Goal: Task Accomplishment & Management: Use online tool/utility

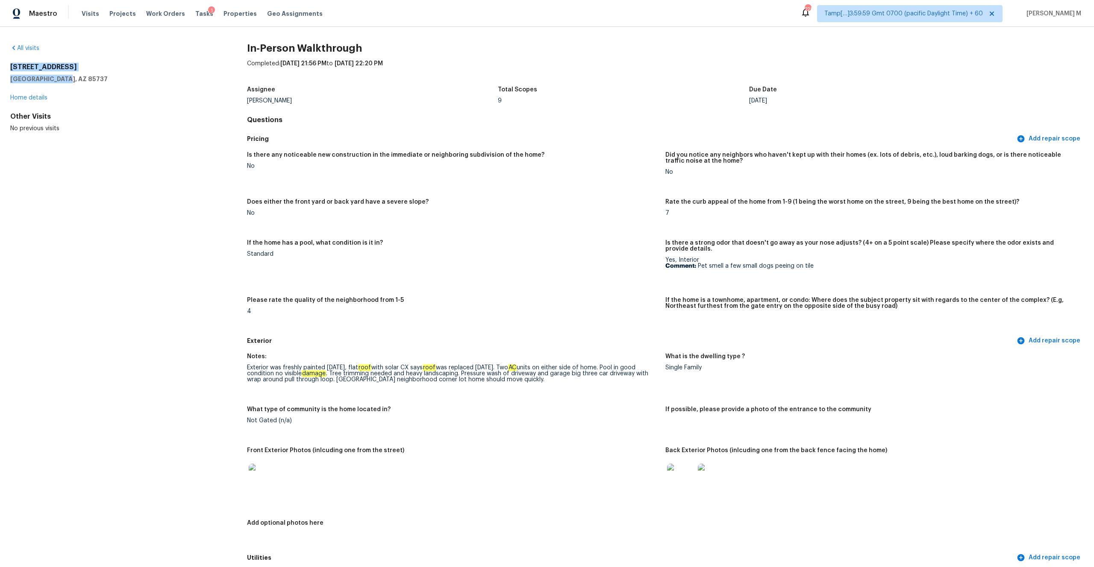
scroll to position [1544, 0]
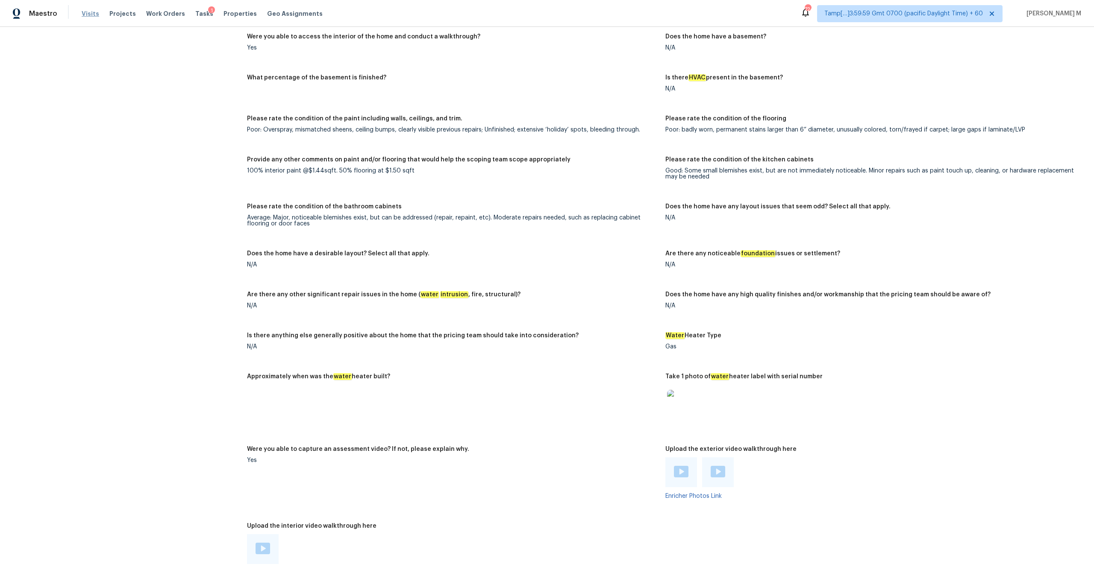
click at [86, 12] on span "Visits" at bounding box center [91, 13] width 18 height 9
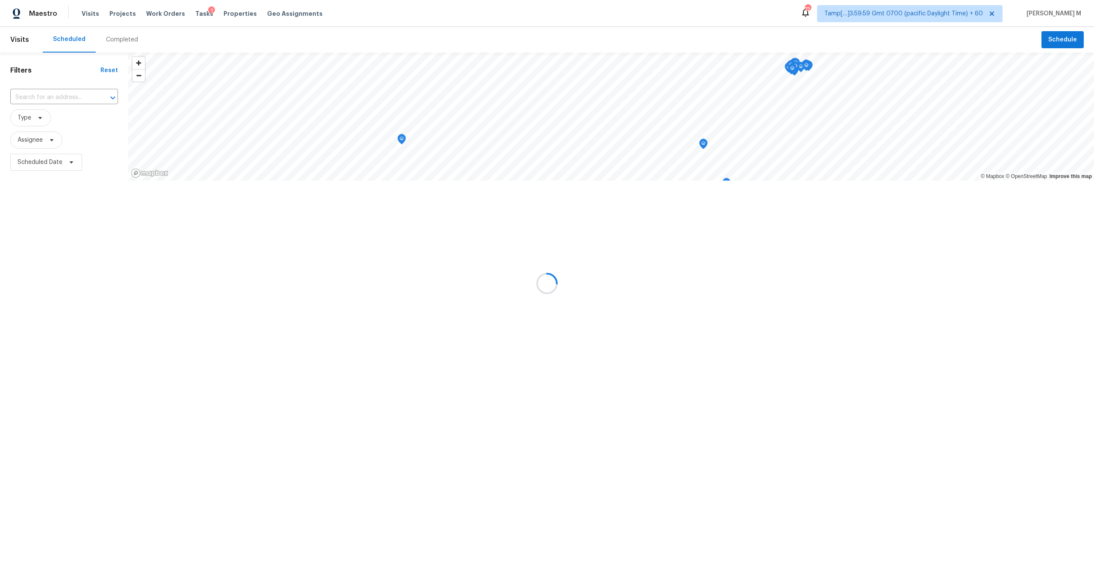
click at [119, 39] on div at bounding box center [547, 283] width 1094 height 567
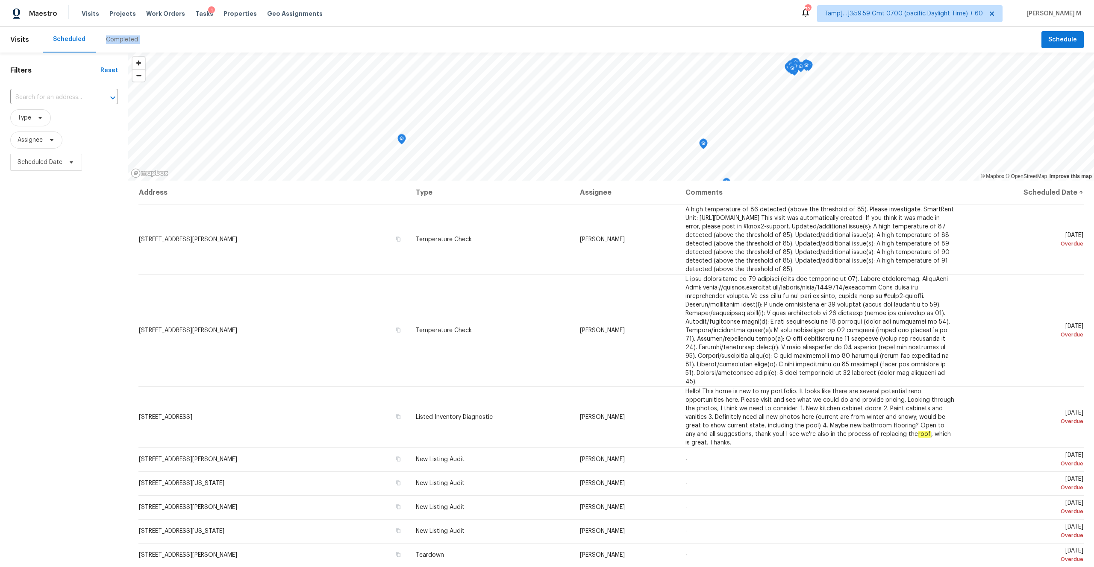
click at [119, 39] on div "Completed" at bounding box center [122, 39] width 32 height 9
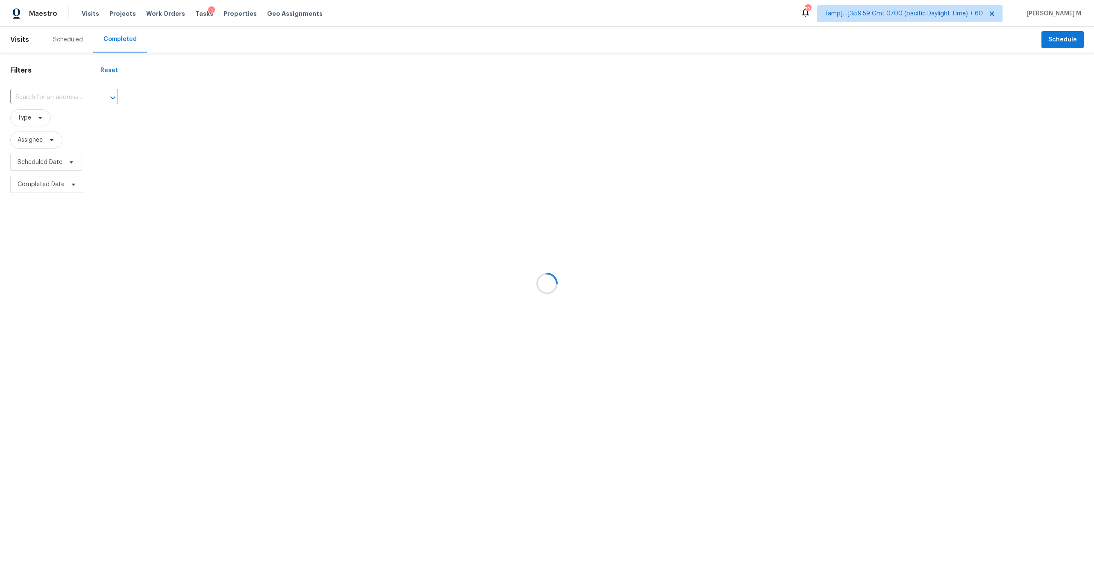
click at [47, 100] on div at bounding box center [547, 283] width 1094 height 567
click at [47, 95] on div at bounding box center [547, 283] width 1094 height 567
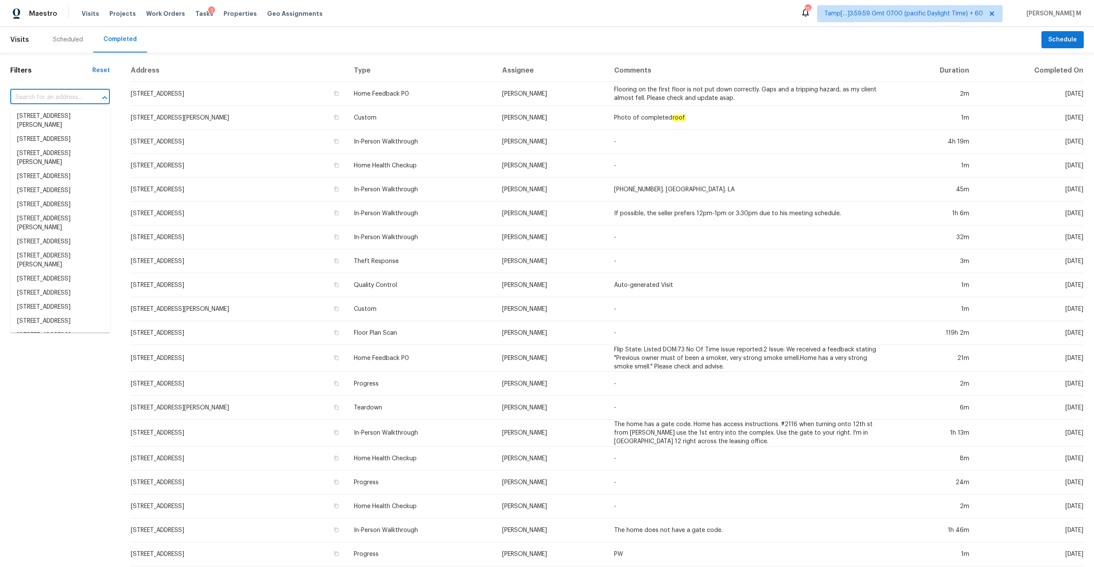
click at [47, 95] on input "text" at bounding box center [48, 97] width 76 height 13
paste input "833 102nd Ln NE, Blaine, MN 55434"
type input "833 102nd Ln NE, Blaine, MN 55434"
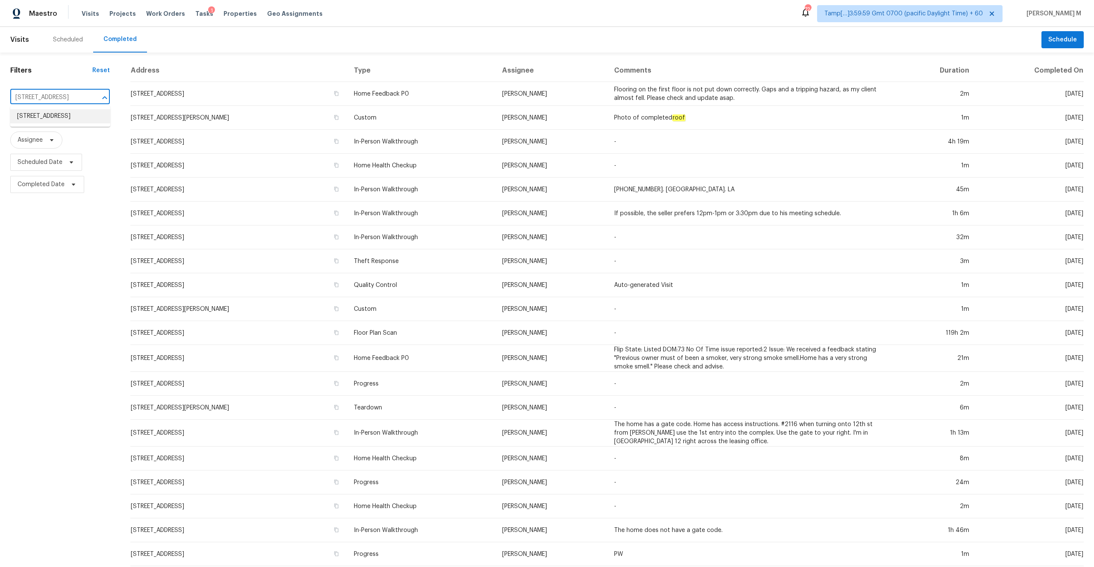
click at [53, 114] on li "833 102nd Ln NE, Blaine, MN 55434" at bounding box center [60, 116] width 100 height 14
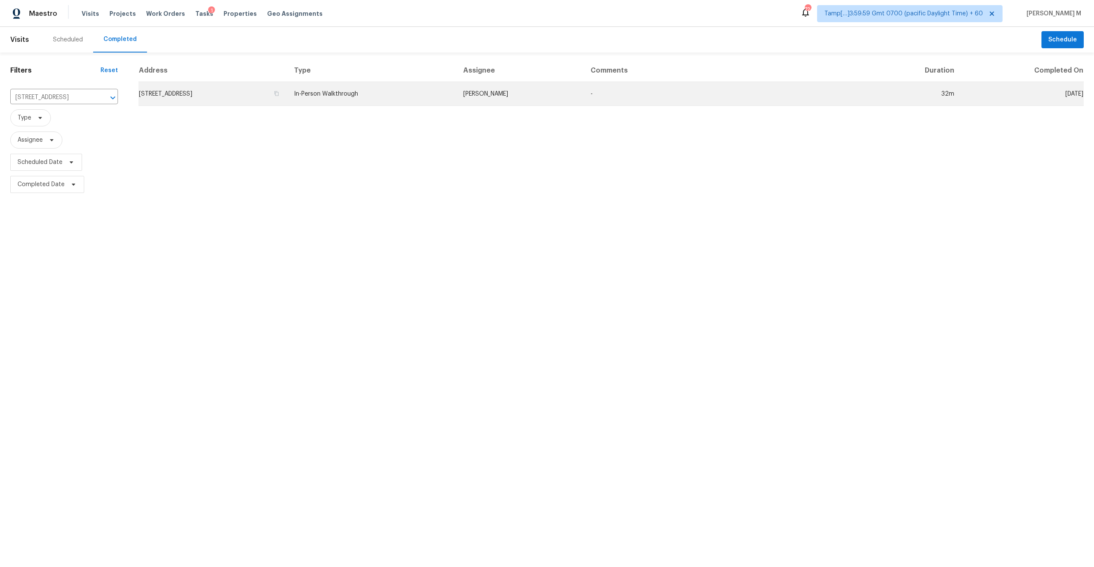
click at [273, 98] on td "833 102nd Ln NE, Blaine, MN 55434" at bounding box center [212, 94] width 149 height 24
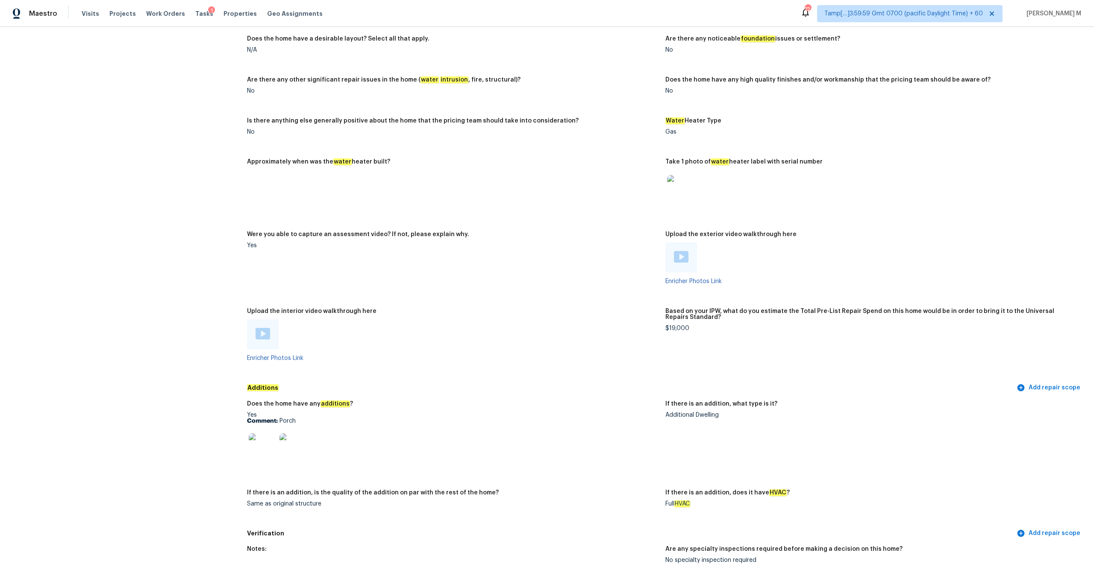
scroll to position [1527, 0]
click at [257, 335] on img at bounding box center [263, 335] width 15 height 12
click at [684, 264] on div at bounding box center [681, 259] width 32 height 30
click at [683, 256] on img at bounding box center [681, 259] width 15 height 12
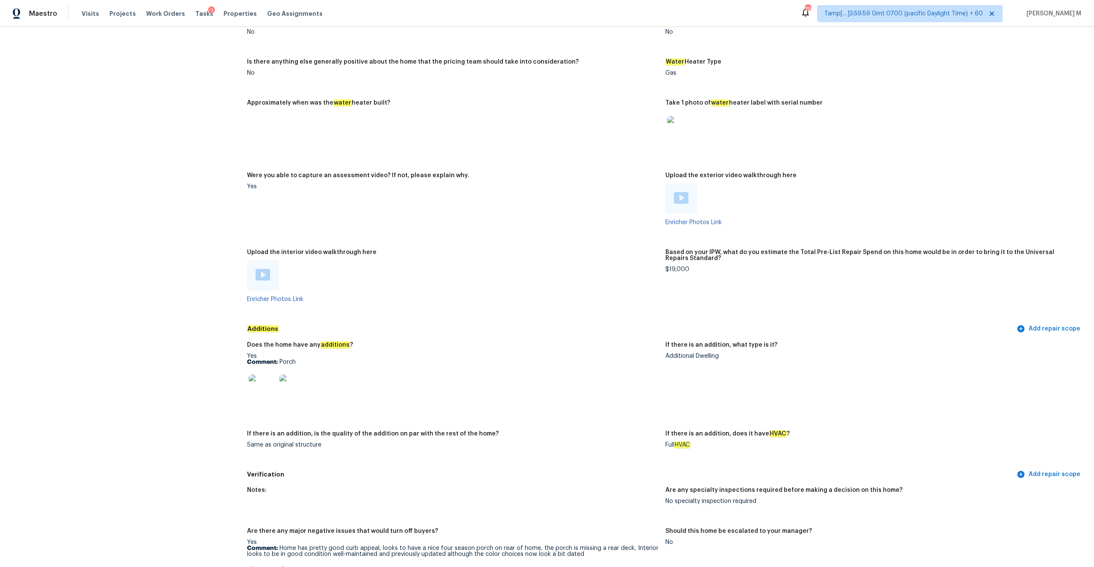
scroll to position [1587, 0]
click at [268, 380] on img at bounding box center [262, 388] width 27 height 27
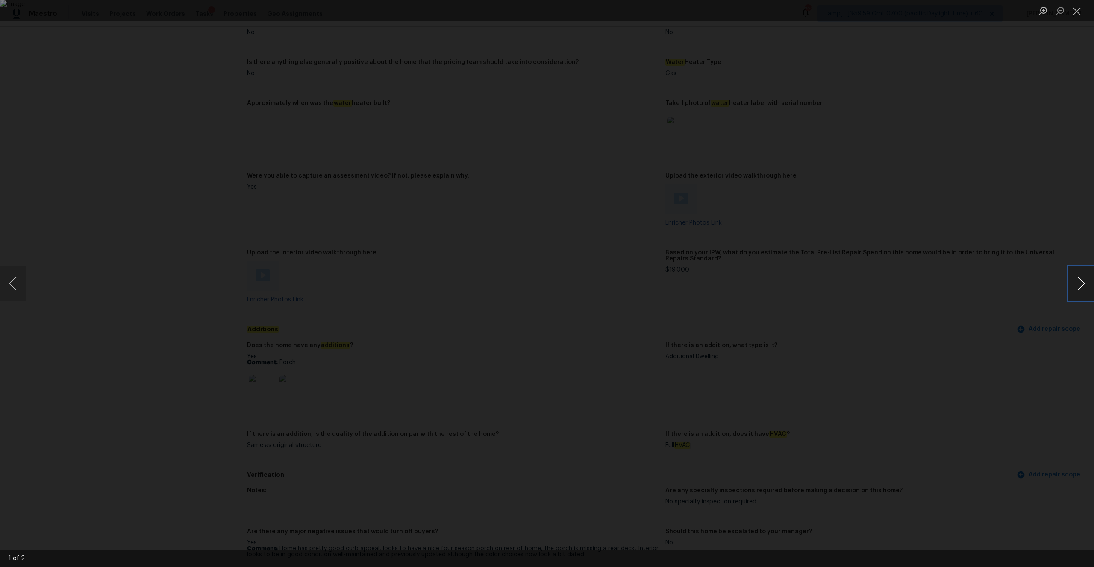
click at [1078, 286] on button "Next image" at bounding box center [1081, 284] width 26 height 34
click at [1078, 10] on button "Close lightbox" at bounding box center [1076, 10] width 17 height 15
click at [168, 167] on div "Lightbox" at bounding box center [547, 283] width 1094 height 567
click at [188, 235] on div "Lightbox" at bounding box center [547, 283] width 1094 height 567
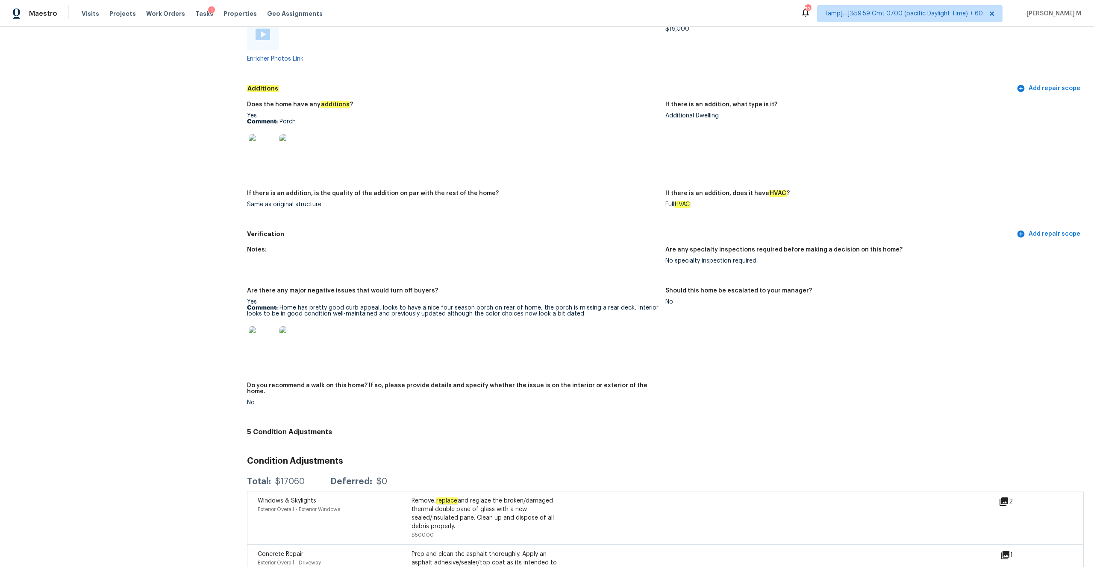
scroll to position [1829, 0]
click at [90, 13] on span "Visits" at bounding box center [91, 13] width 18 height 9
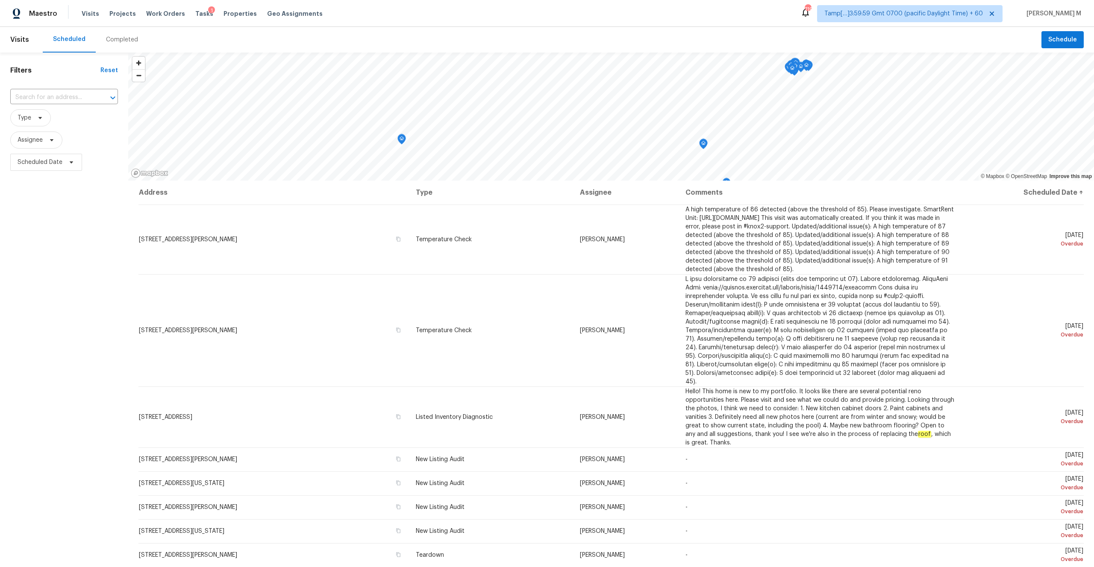
click at [125, 36] on div "Completed" at bounding box center [122, 39] width 32 height 9
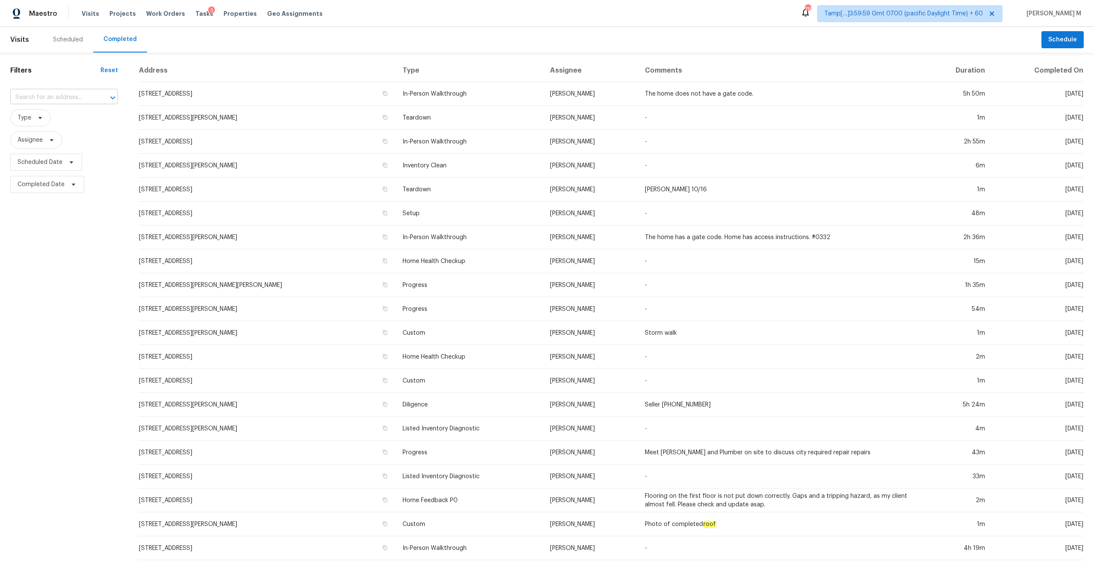
click at [73, 97] on input "text" at bounding box center [52, 97] width 84 height 13
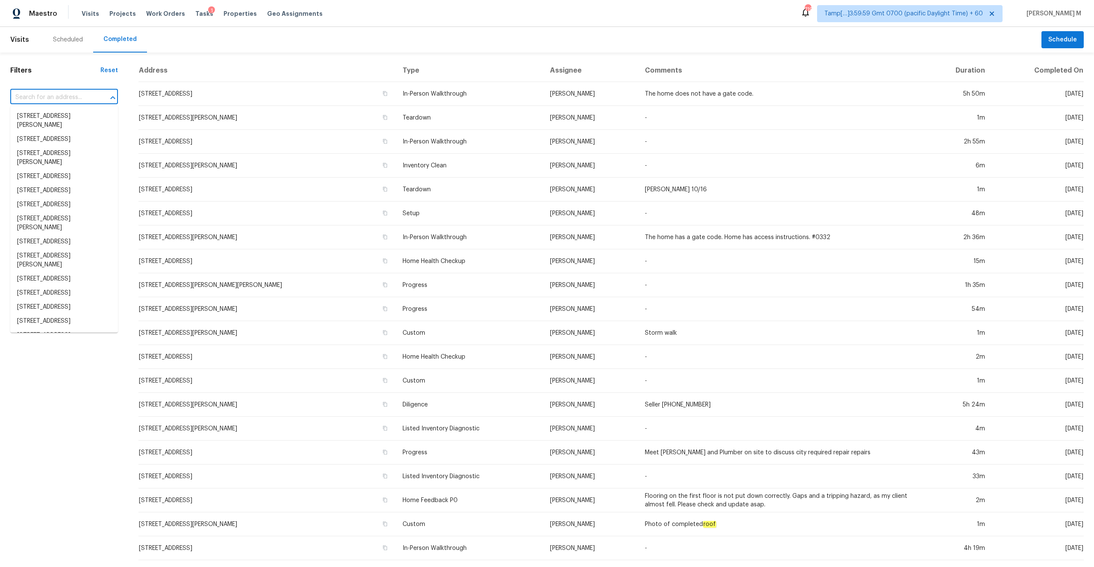
paste input "833 102nd Ln NE, Blaine, MN 55434"
type input "833 102nd Ln NE, Blaine, MN 55434"
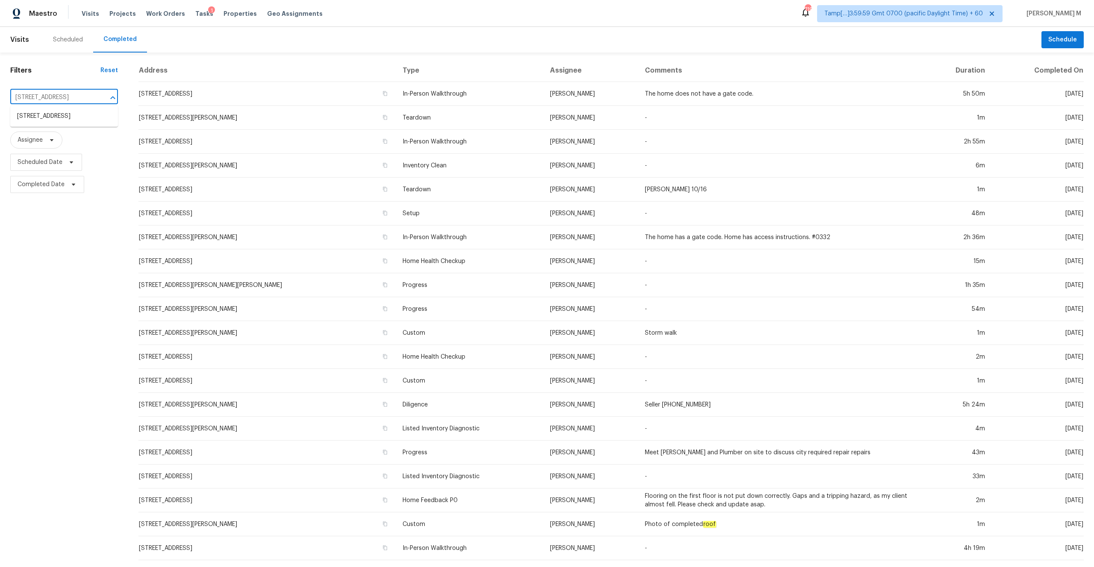
scroll to position [0, 21]
click at [63, 123] on li "833 102nd Ln NE, Blaine, MN 55434" at bounding box center [64, 116] width 108 height 14
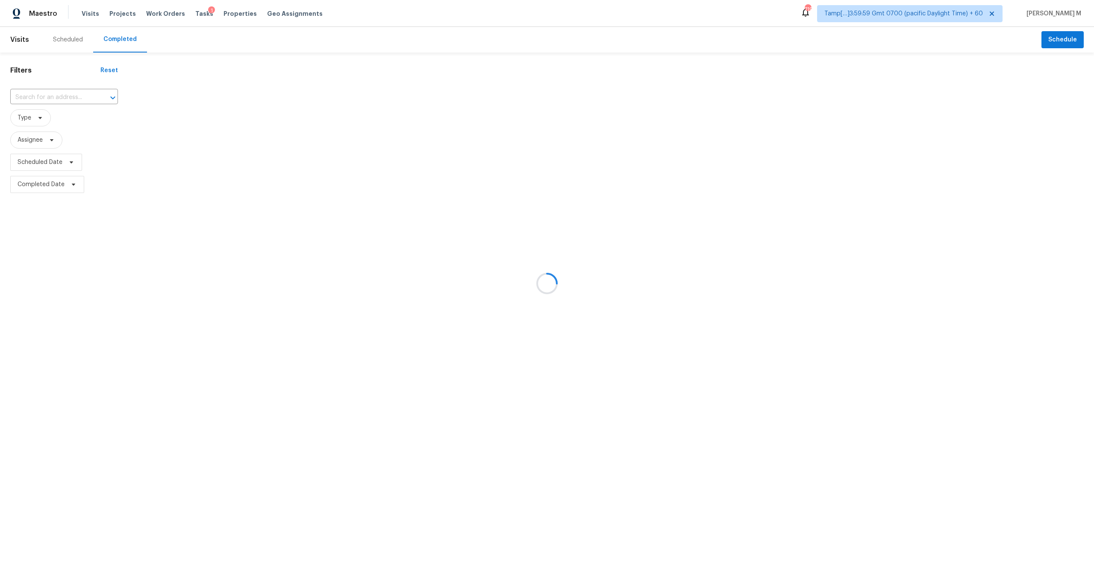
type input "833 102nd Ln NE, Blaine, MN 55434"
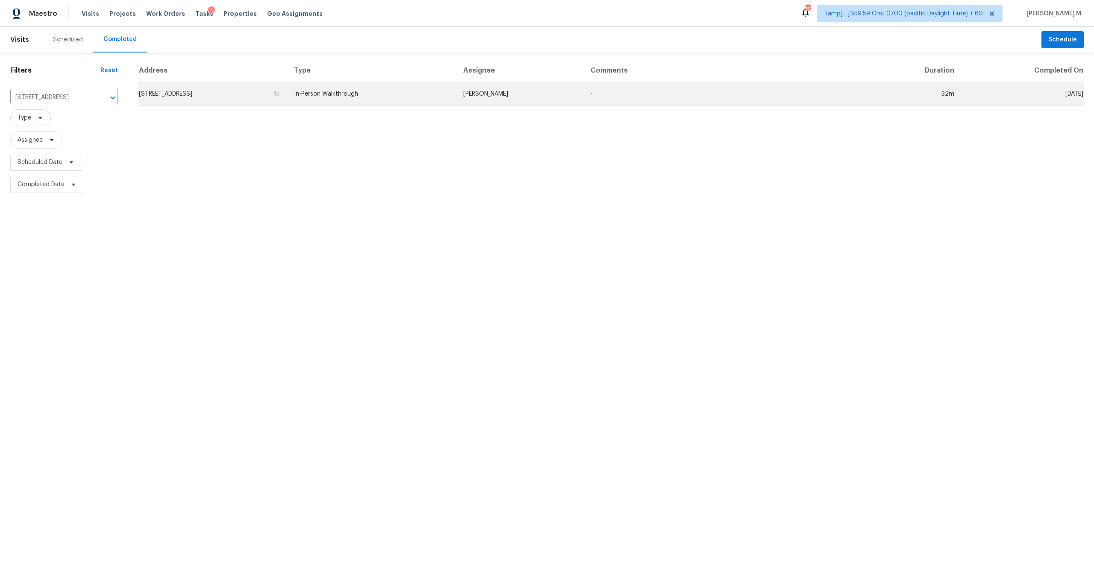
click at [287, 105] on td "833 102nd Ln NE, Blaine, MN 55434" at bounding box center [212, 94] width 149 height 24
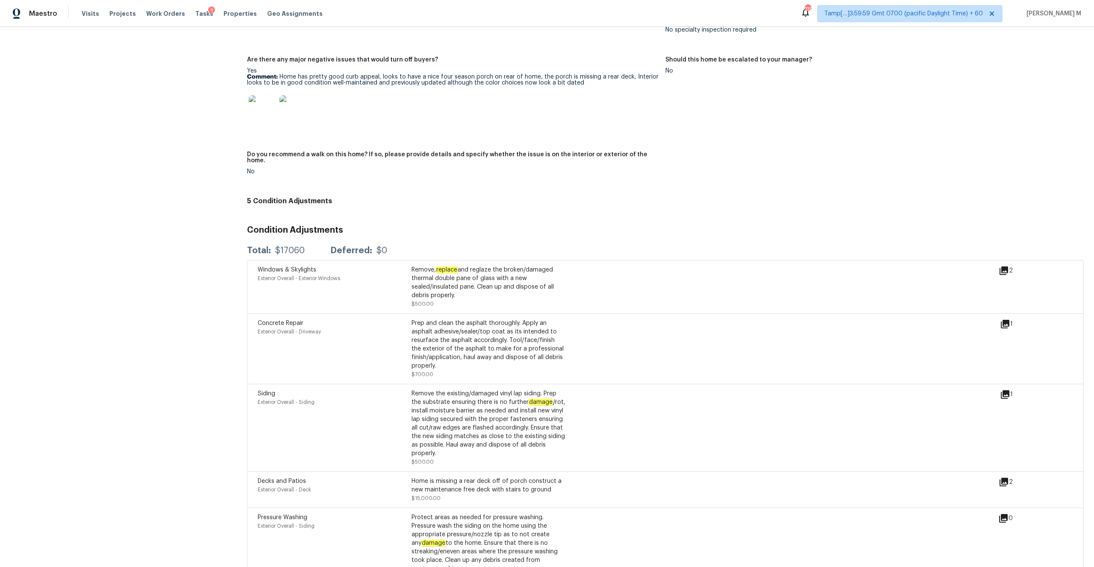
scroll to position [2090, 0]
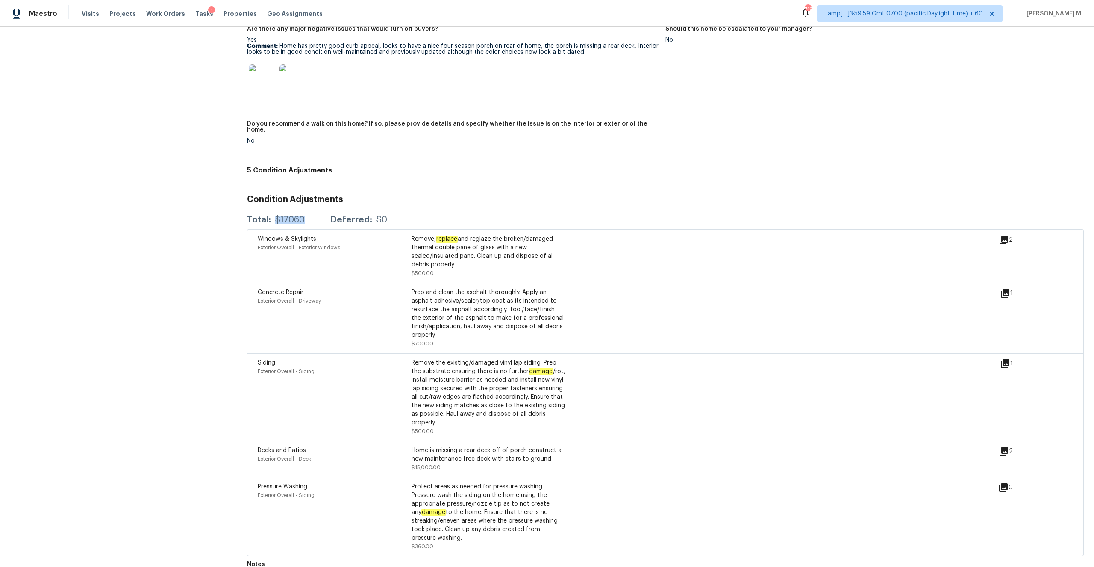
drag, startPoint x: 273, startPoint y: 210, endPoint x: 311, endPoint y: 212, distance: 38.9
click at [311, 216] on div "Total: $17060 Deferred: $0" at bounding box center [317, 220] width 140 height 9
copy div "$17060"
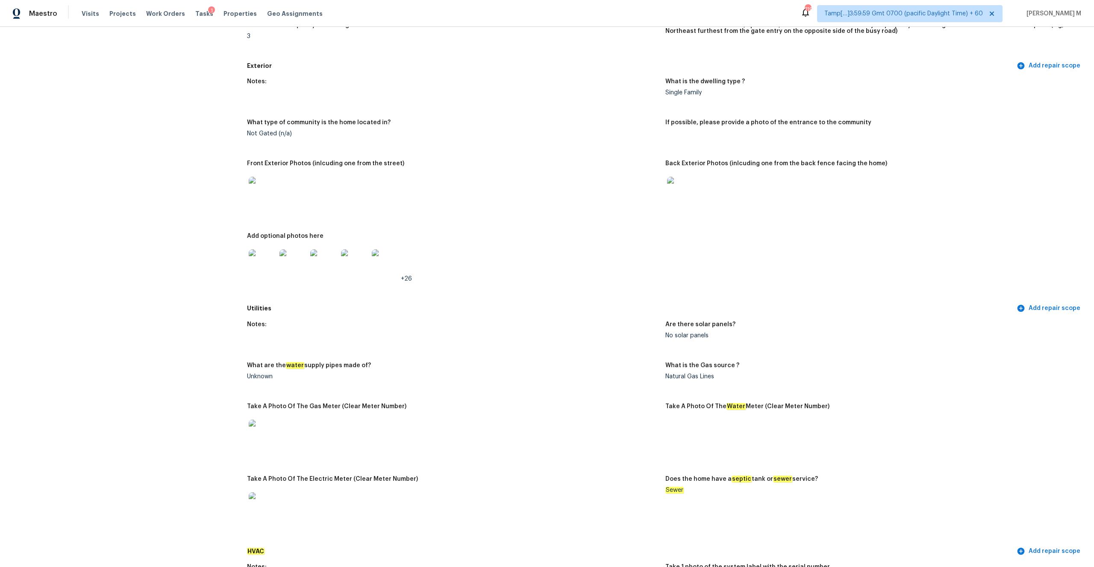
scroll to position [0, 0]
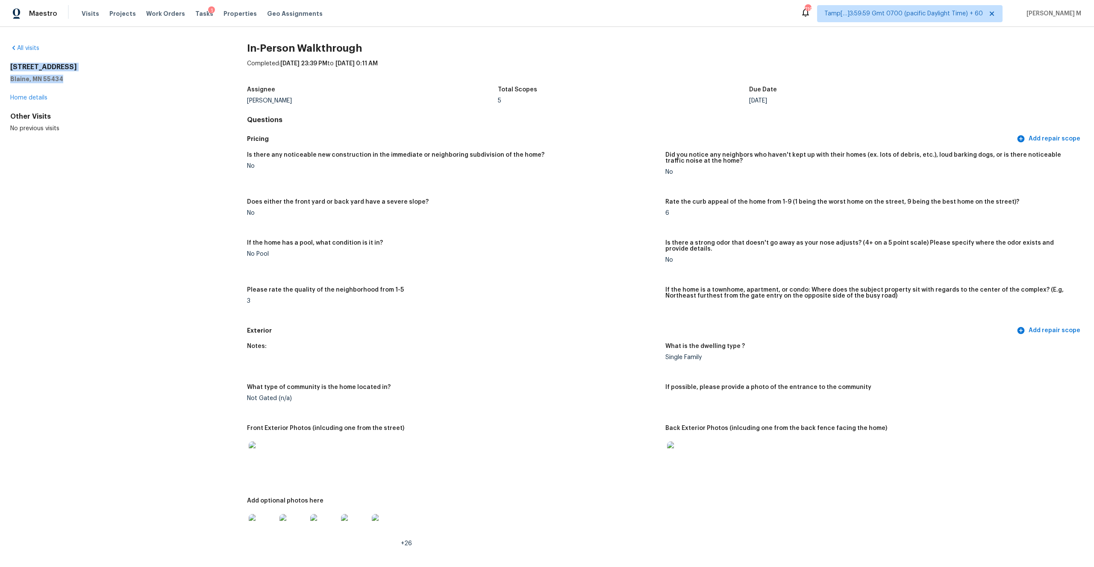
drag, startPoint x: 8, startPoint y: 67, endPoint x: 80, endPoint y: 81, distance: 73.6
click at [80, 81] on div "All visits 833 102nd Ln NE Blaine, MN 55434 Home details Other Visits No previo…" at bounding box center [547, 297] width 1094 height 540
copy div "833 102nd Ln NE Blaine, MN 55434"
click at [86, 13] on span "Visits" at bounding box center [91, 13] width 18 height 9
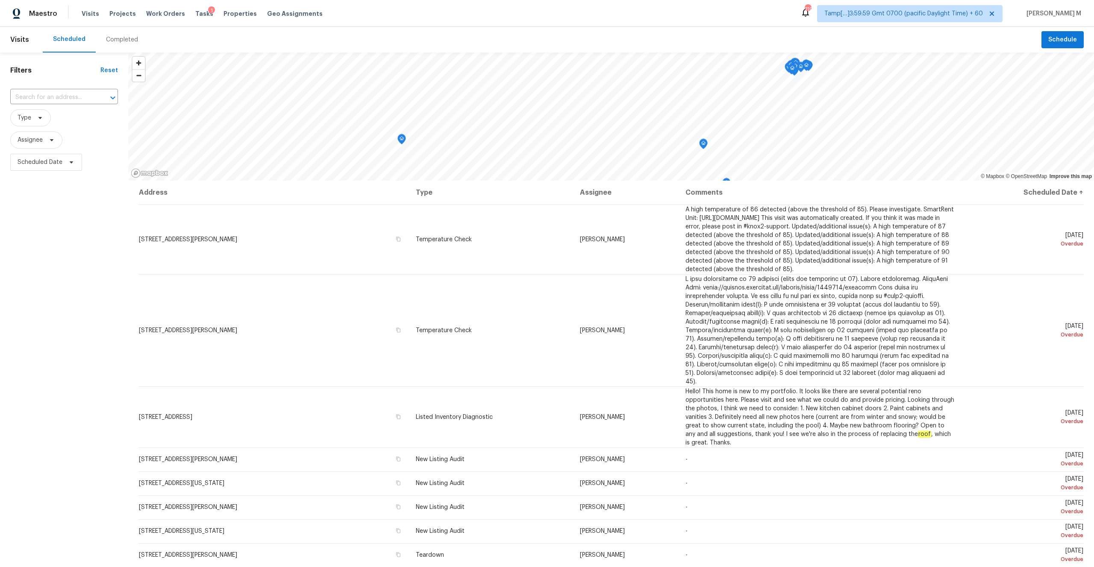
click at [119, 38] on div "Completed" at bounding box center [122, 39] width 32 height 9
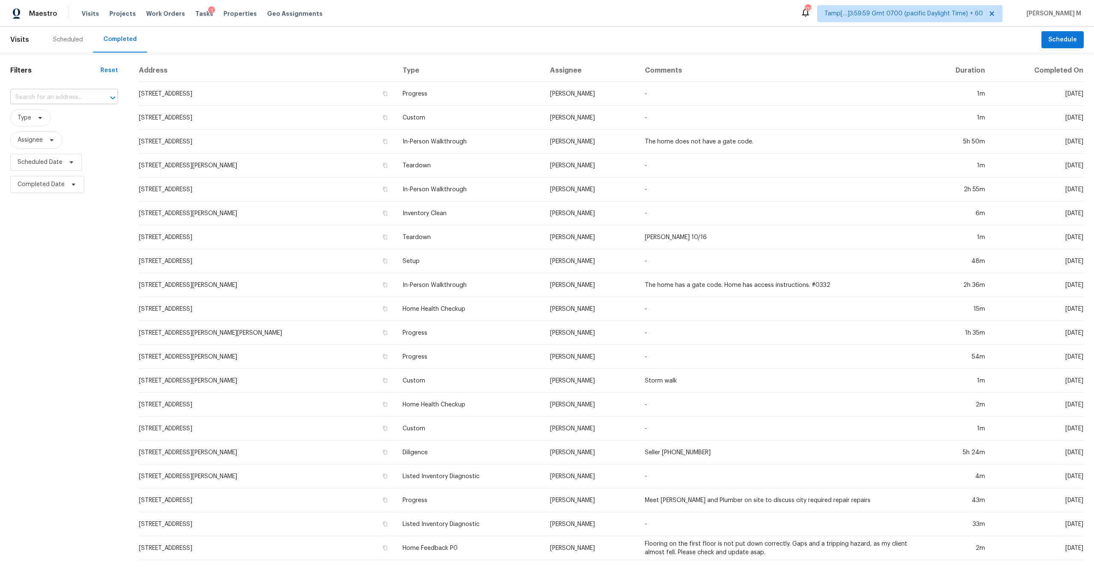
click at [68, 94] on input "text" at bounding box center [52, 97] width 84 height 13
paste input "11597 N Meadow Sage Dr, Tucson, AZ 85737"
type input "11597 N Meadow Sage Dr, Tucson, AZ 85737"
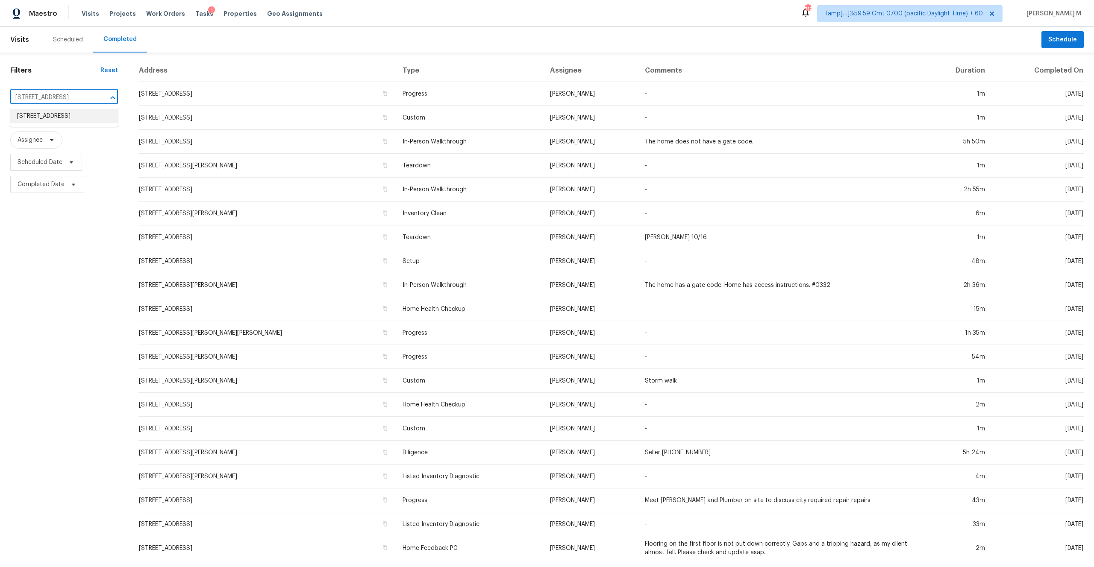
click at [60, 115] on li "11597 N Meadow Sage Dr, Tucson, AZ 85737" at bounding box center [64, 116] width 108 height 14
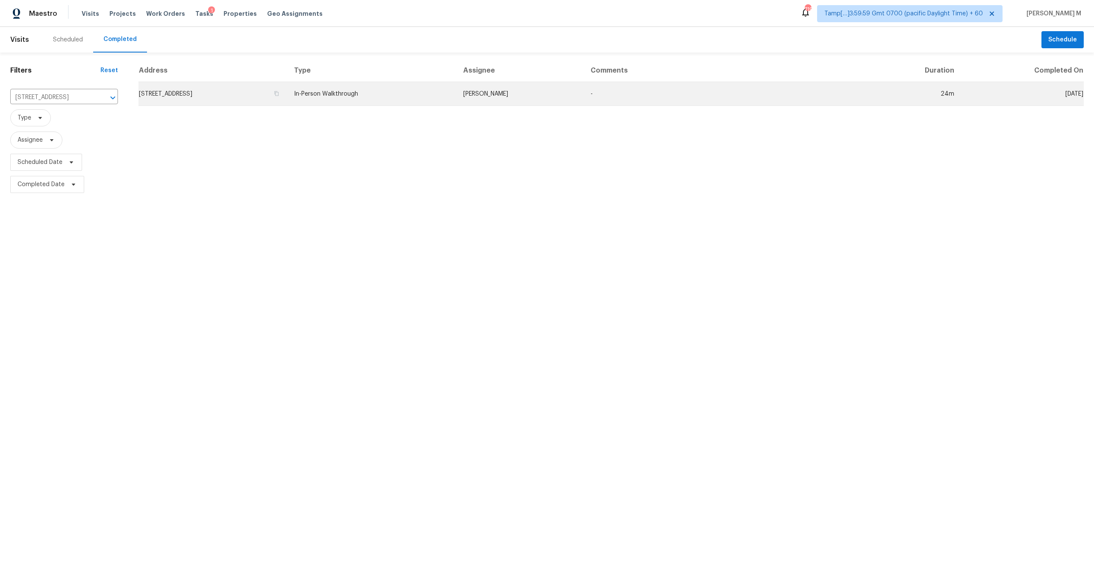
click at [239, 88] on td "11597 N Meadow Sage Dr, Tucson, AZ 85737" at bounding box center [212, 94] width 149 height 24
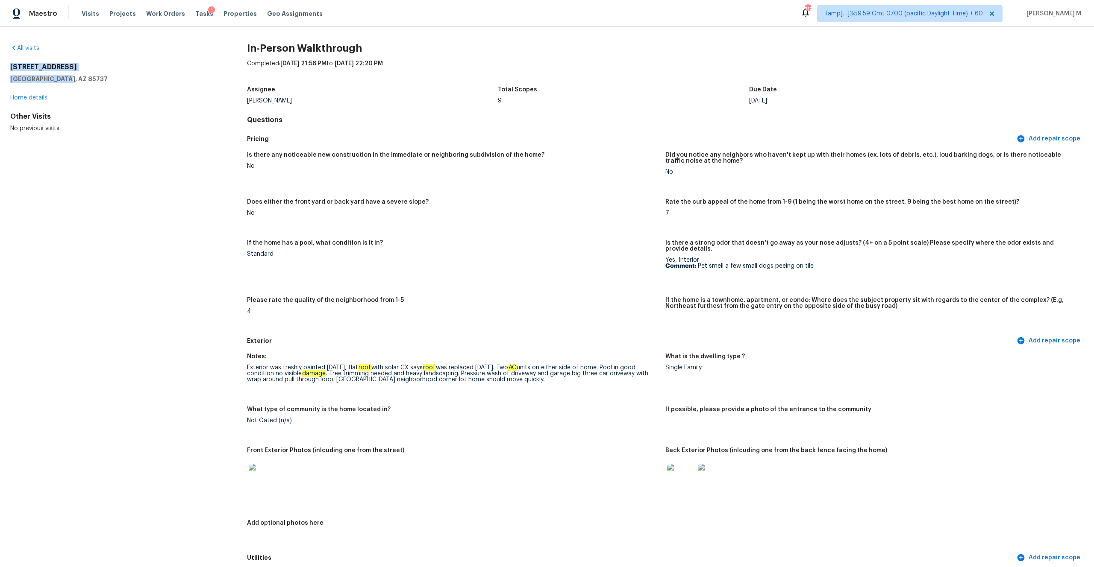
drag, startPoint x: 61, startPoint y: 77, endPoint x: 3, endPoint y: 62, distance: 60.5
click at [3, 62] on div "All visits 11597 N Meadow Sage Dr Tucson, AZ 85737 Home details Other Visits No…" at bounding box center [547, 297] width 1094 height 540
copy div "11597 N Meadow Sage Dr Tucson, AZ 85737"
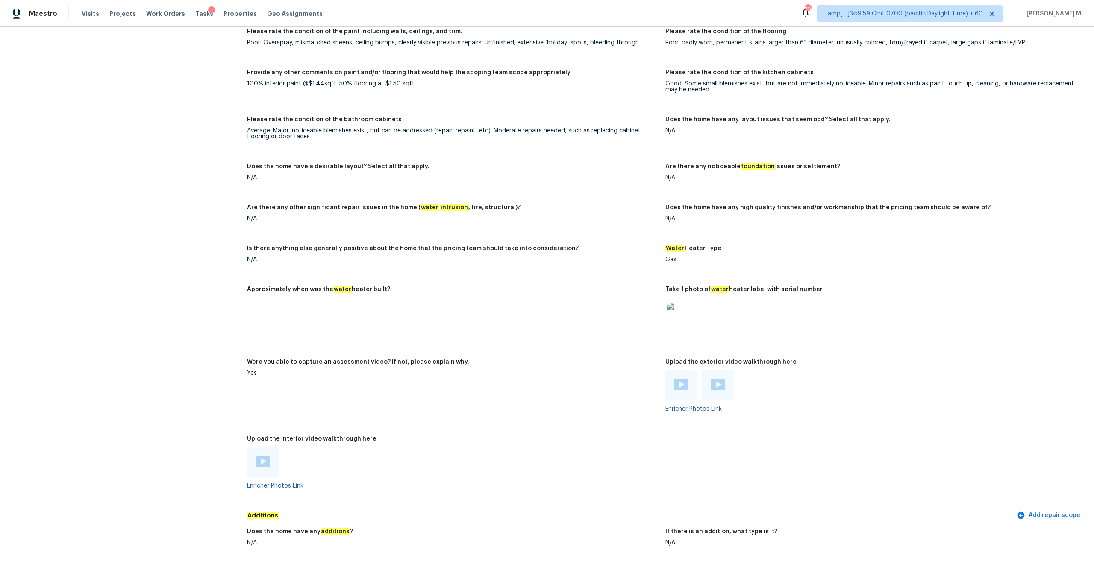
scroll to position [1608, 0]
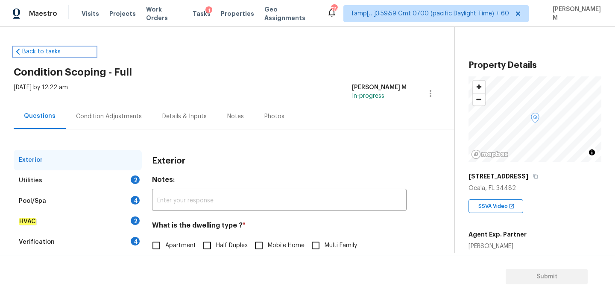
click at [31, 53] on link "Back to tasks" at bounding box center [55, 51] width 82 height 9
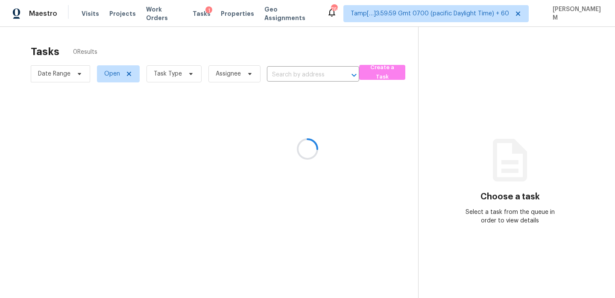
click at [289, 72] on div at bounding box center [307, 149] width 615 height 298
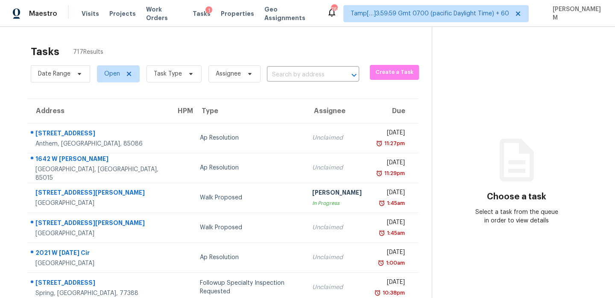
click at [289, 72] on input "text" at bounding box center [301, 74] width 68 height 13
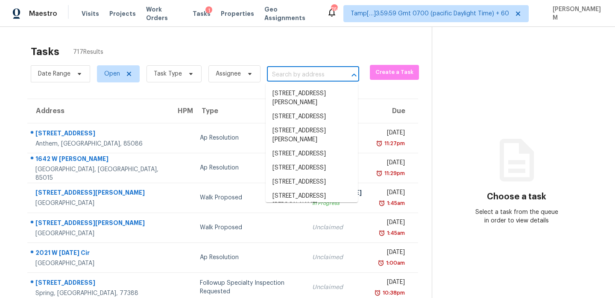
paste input "[STREET_ADDRESS]"
type input "[STREET_ADDRESS]"
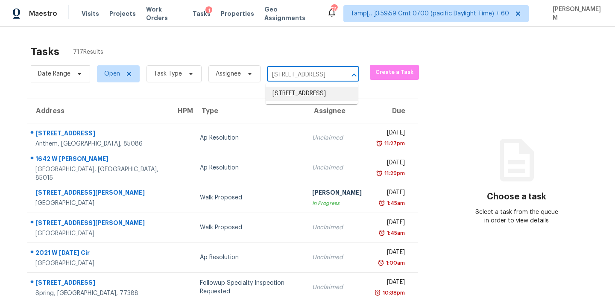
click at [303, 99] on li "[STREET_ADDRESS]" at bounding box center [312, 94] width 92 height 14
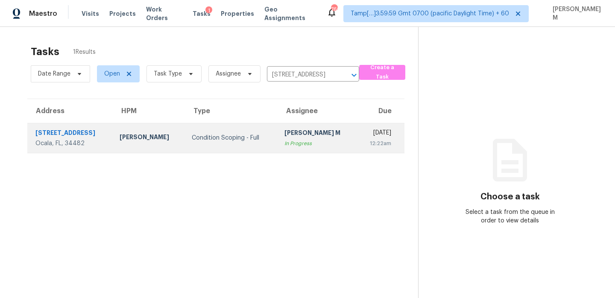
click at [285, 141] on div "In Progress" at bounding box center [318, 143] width 66 height 9
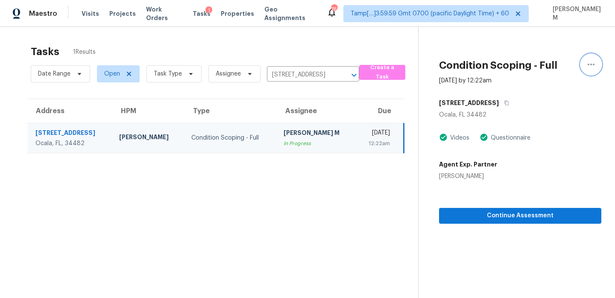
click at [592, 65] on icon "button" at bounding box center [591, 64] width 10 height 10
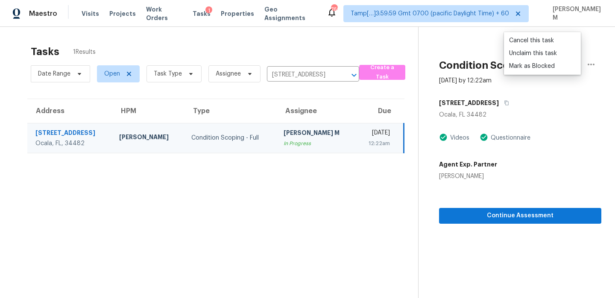
click at [482, 121] on div "[STREET_ADDRESS][PERSON_NAME] Videos Questionnaire Agent Exp. Partner [PERSON_N…" at bounding box center [520, 137] width 162 height 85
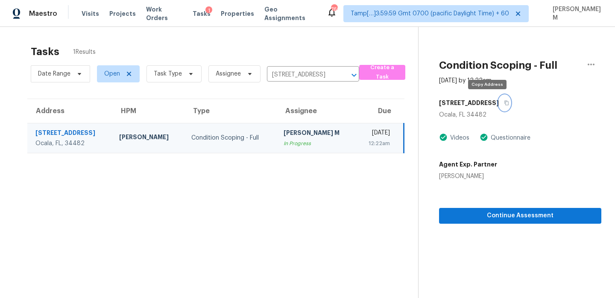
click at [499, 106] on button "button" at bounding box center [505, 102] width 12 height 15
click at [316, 143] on td "[PERSON_NAME] M In Progress" at bounding box center [316, 138] width 79 height 30
click at [308, 131] on div "[PERSON_NAME] M" at bounding box center [317, 134] width 66 height 11
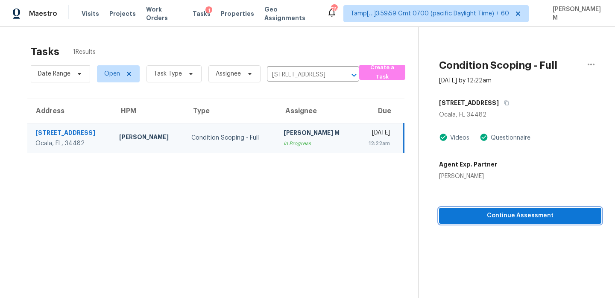
click at [481, 214] on span "Continue Assessment" at bounding box center [520, 216] width 149 height 11
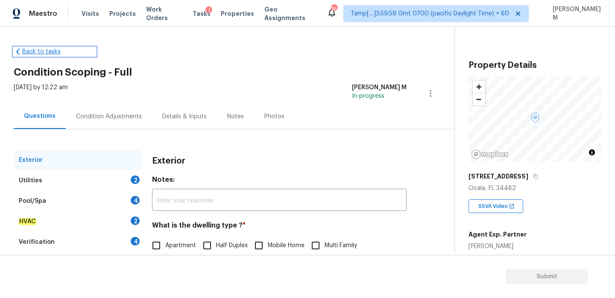
click at [32, 51] on link "Back to tasks" at bounding box center [55, 51] width 82 height 9
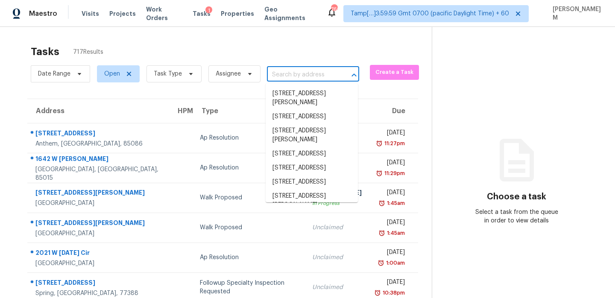
click at [279, 76] on input "text" at bounding box center [301, 74] width 68 height 13
paste input "[STREET_ADDRESS]"
type input "[STREET_ADDRESS]"
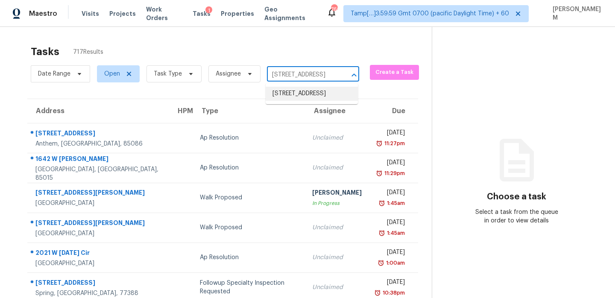
click at [294, 94] on li "[STREET_ADDRESS]" at bounding box center [312, 94] width 92 height 14
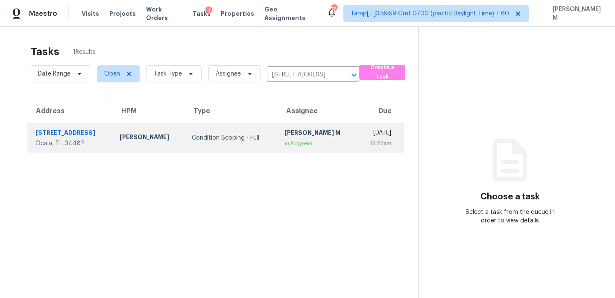
click at [315, 140] on td "[PERSON_NAME] M In Progress" at bounding box center [317, 138] width 79 height 30
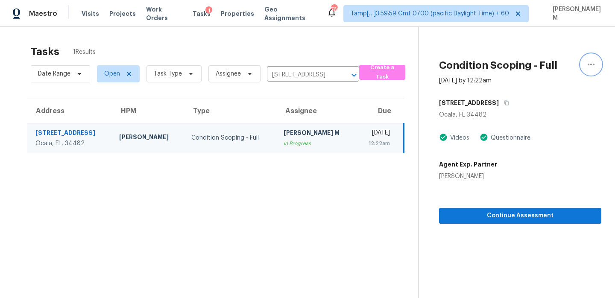
click at [595, 66] on icon "button" at bounding box center [591, 64] width 10 height 10
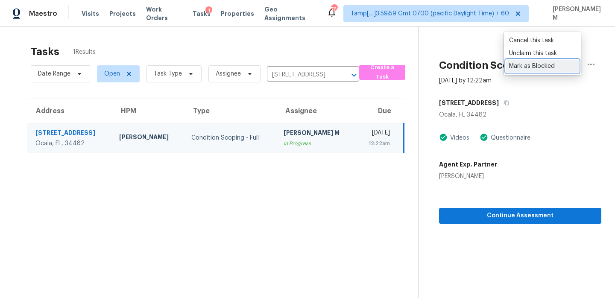
click at [559, 67] on div "Mark as Blocked" at bounding box center [542, 66] width 67 height 9
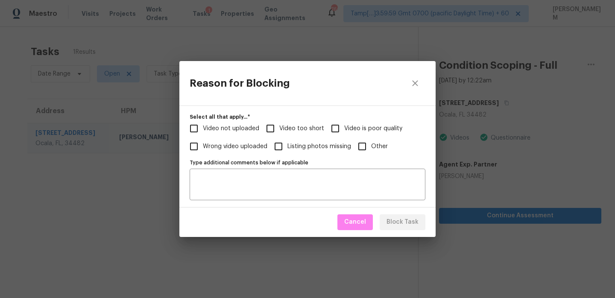
click at [361, 147] on input "Other" at bounding box center [362, 147] width 18 height 18
checkbox input "true"
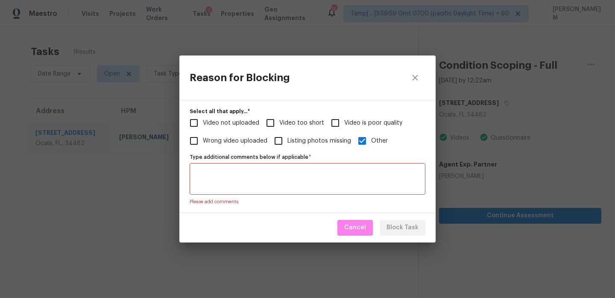
click at [294, 177] on textarea "Type additional comments below if applicable   *" at bounding box center [308, 179] width 226 height 18
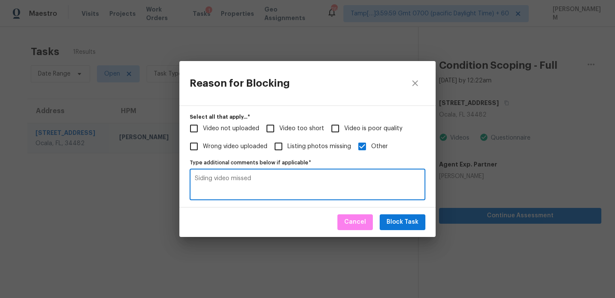
type textarea "Siding video missed"
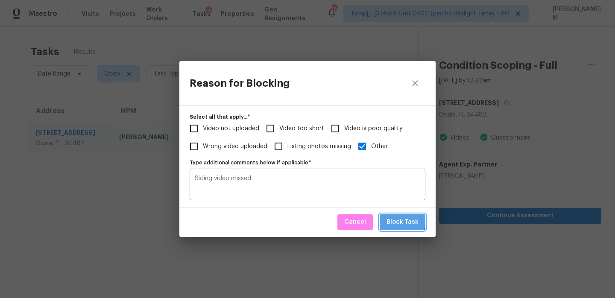
click at [396, 218] on span "Block Task" at bounding box center [403, 222] width 32 height 11
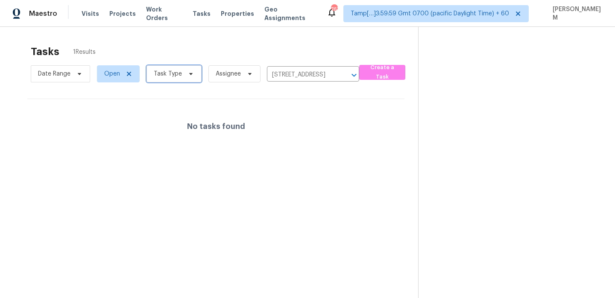
click at [172, 72] on span "Task Type" at bounding box center [168, 74] width 28 height 9
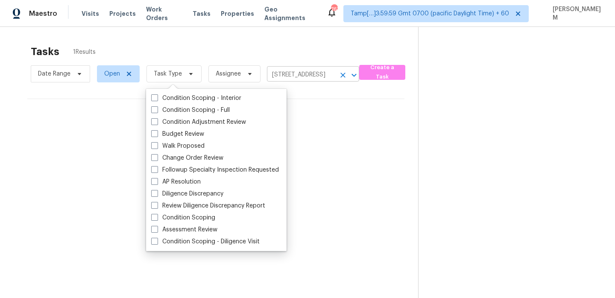
click at [294, 71] on input "10 Lakeside Dr, Ocala, FL 34482" at bounding box center [301, 74] width 68 height 13
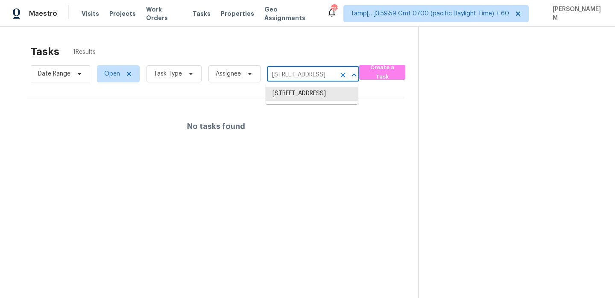
click at [294, 71] on input "10 Lakeside Dr, Ocala, FL 34482" at bounding box center [301, 74] width 68 height 13
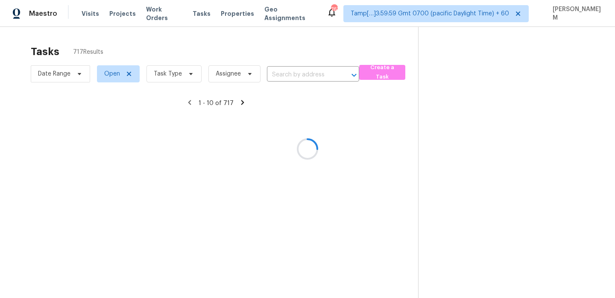
click at [165, 79] on div at bounding box center [307, 149] width 615 height 298
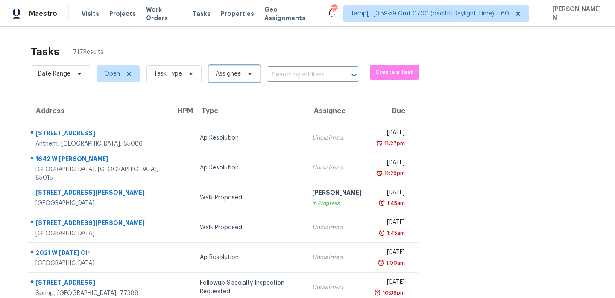
click at [235, 76] on span "Assignee" at bounding box center [228, 74] width 25 height 9
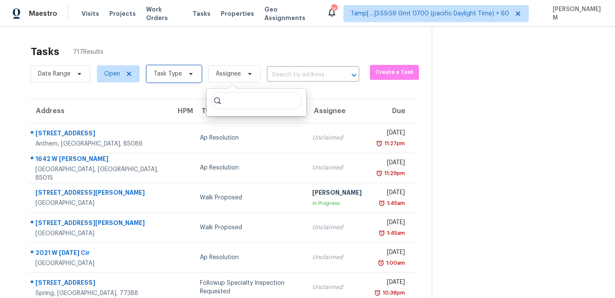
click at [185, 74] on span at bounding box center [189, 73] width 9 height 7
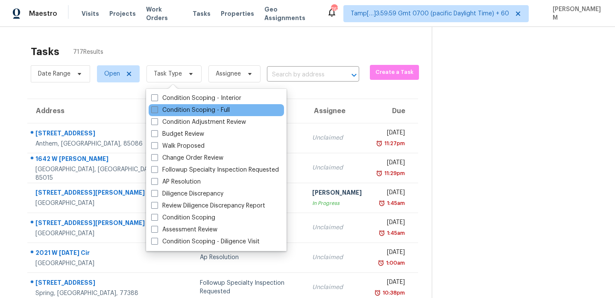
click at [201, 109] on label "Condition Scoping - Full" at bounding box center [190, 110] width 79 height 9
click at [157, 109] on input "Condition Scoping - Full" at bounding box center [154, 109] width 6 height 6
checkbox input "true"
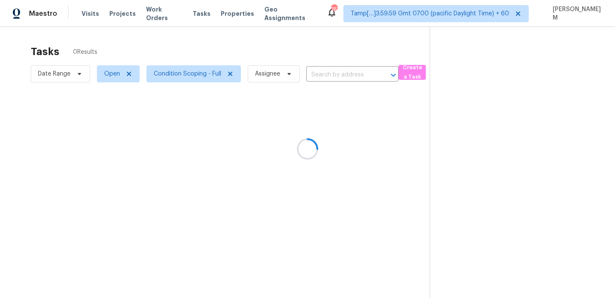
click at [273, 55] on div at bounding box center [307, 149] width 615 height 298
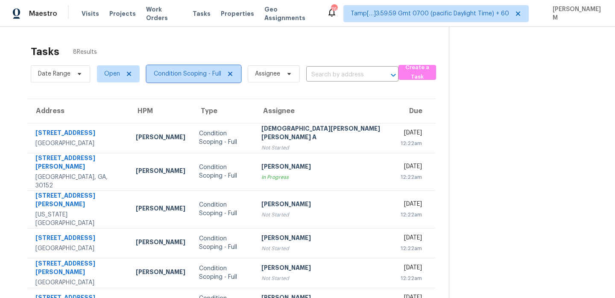
click at [187, 71] on span "Condition Scoping - Full" at bounding box center [188, 74] width 68 height 9
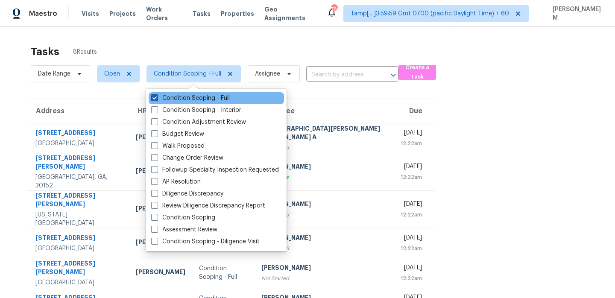
click at [202, 98] on label "Condition Scoping - Full" at bounding box center [190, 98] width 79 height 9
click at [157, 98] on input "Condition Scoping - Full" at bounding box center [154, 97] width 6 height 6
checkbox input "false"
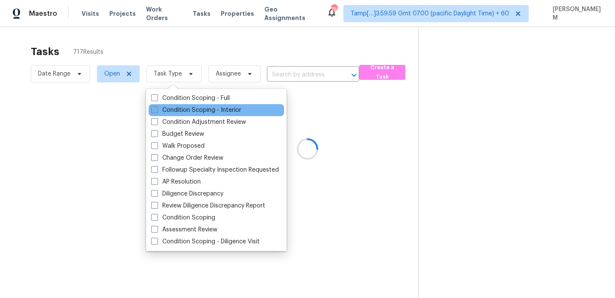
click at [206, 110] on label "Condition Scoping - Interior" at bounding box center [196, 110] width 90 height 9
click at [157, 110] on input "Condition Scoping - Interior" at bounding box center [154, 109] width 6 height 6
checkbox input "true"
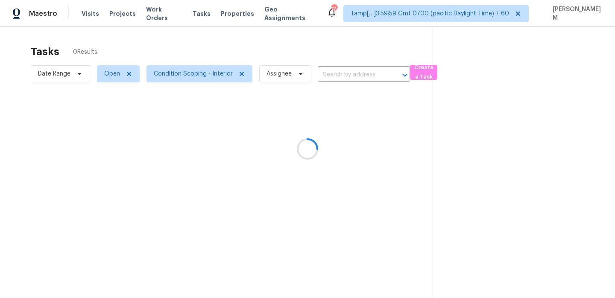
click at [332, 55] on div at bounding box center [307, 149] width 615 height 298
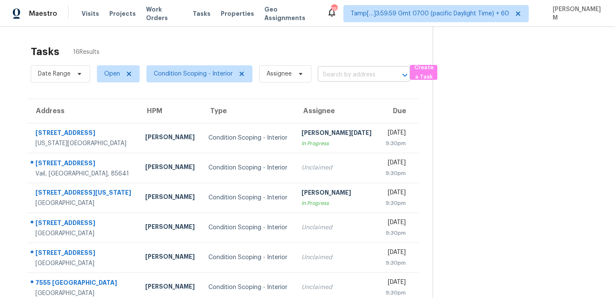
click at [336, 75] on input "text" at bounding box center [352, 74] width 68 height 13
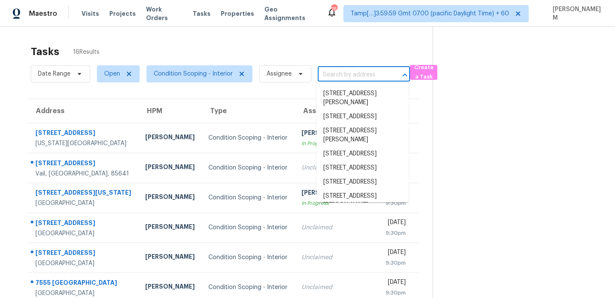
paste input "30 Saint Barts Ave Saint Augustine, FL, 32080"
type input "30 Saint Barts Ave Saint Augustine, FL, 32080"
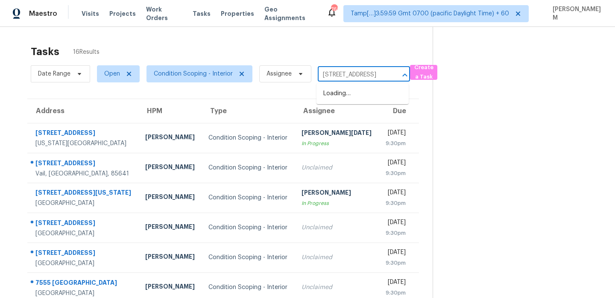
scroll to position [0, 65]
click at [353, 91] on li "30 Saint Barts Ave, Saint Augustine, FL 32080" at bounding box center [363, 94] width 92 height 14
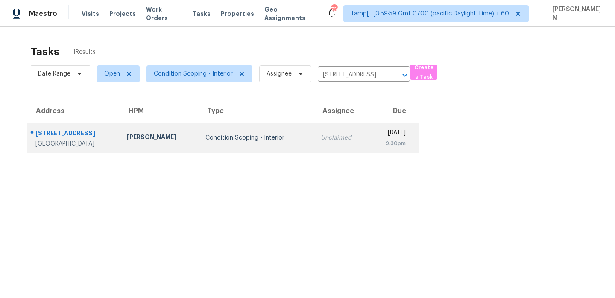
click at [329, 141] on div "Unclaimed" at bounding box center [341, 138] width 41 height 9
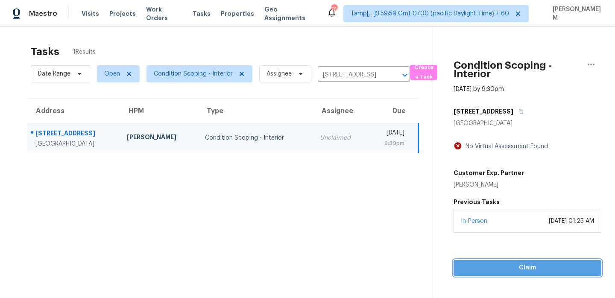
click at [525, 269] on span "Claim" at bounding box center [528, 268] width 134 height 11
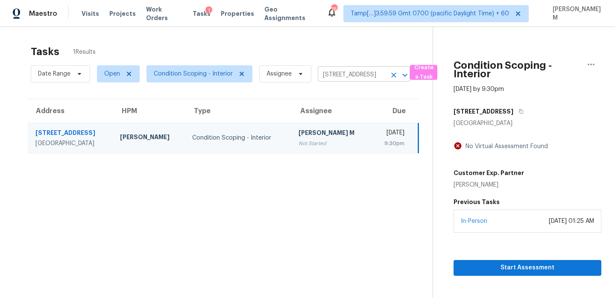
click at [341, 76] on input "30 Saint Barts Ave, Saint Augustine, FL 32080" at bounding box center [352, 74] width 68 height 13
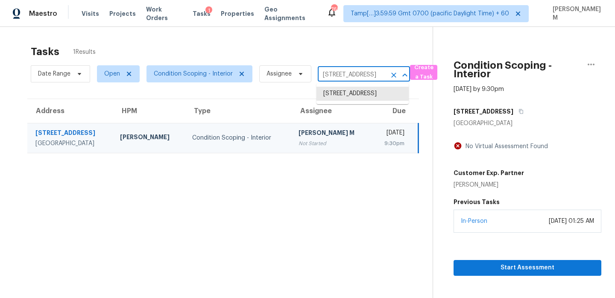
paste input "[STREET_ADDRESS]"
type input "[STREET_ADDRESS]"
click at [351, 94] on li "[STREET_ADDRESS][PERSON_NAME]" at bounding box center [363, 98] width 92 height 23
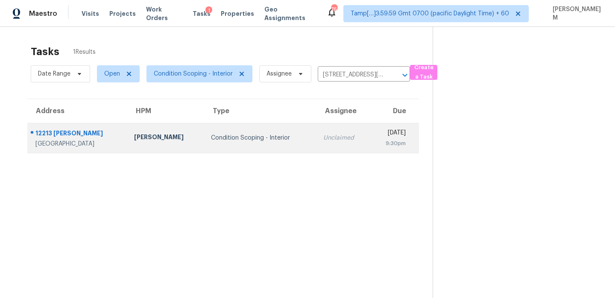
click at [326, 136] on td "Unclaimed" at bounding box center [344, 138] width 54 height 30
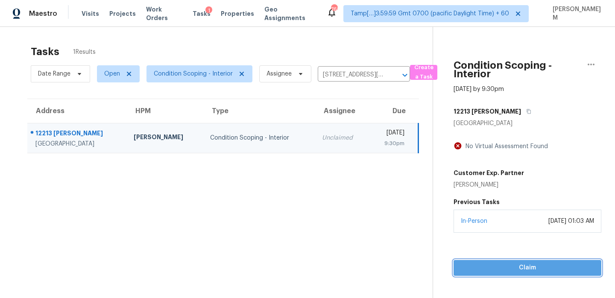
click at [512, 261] on button "Claim" at bounding box center [528, 268] width 148 height 16
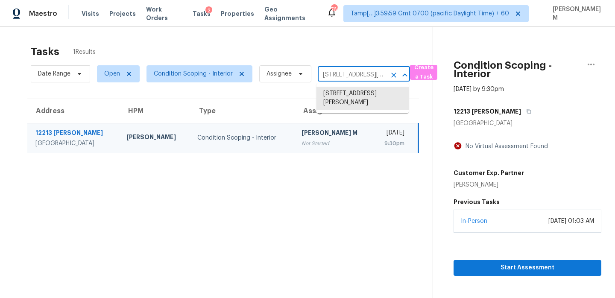
click at [323, 76] on input "[STREET_ADDRESS][PERSON_NAME]" at bounding box center [352, 74] width 68 height 13
paste input "[STREET_ADDRESS][PERSON_NAME]"
type input "[STREET_ADDRESS][PERSON_NAME]"
click at [347, 96] on li "[STREET_ADDRESS][PERSON_NAME]" at bounding box center [363, 98] width 92 height 23
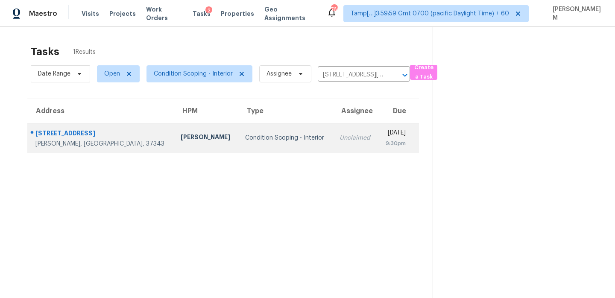
click at [385, 134] on div "[DATE]" at bounding box center [395, 134] width 21 height 11
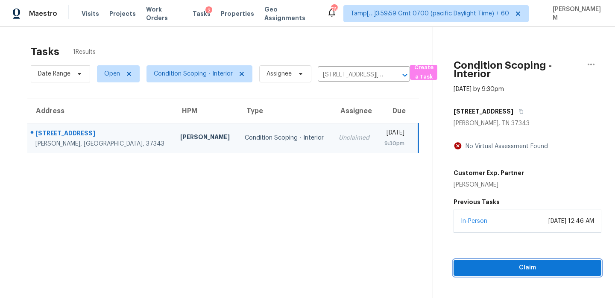
click at [521, 273] on span "Claim" at bounding box center [528, 268] width 134 height 11
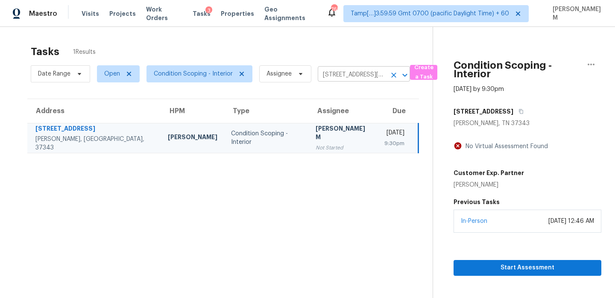
click at [332, 69] on input "[STREET_ADDRESS][PERSON_NAME]" at bounding box center [352, 74] width 68 height 13
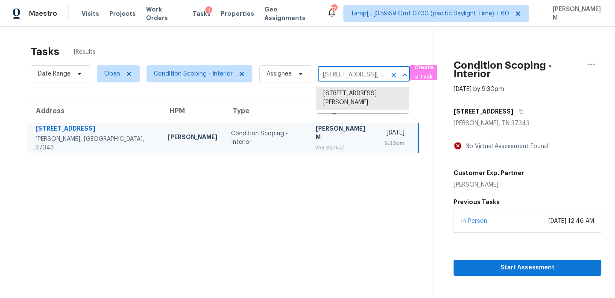
paste input "30 Saint Barts Ave Saint Augustine, FL, 32080"
type input "30 Saint Barts Ave Saint Augustine, FL, 32080"
click at [354, 101] on li "30 Saint Barts Ave, Saint Augustine, FL 32080" at bounding box center [363, 94] width 92 height 14
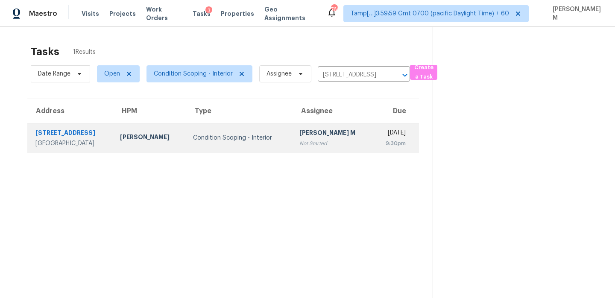
click at [311, 148] on td "MANIKANDAN M Not Started" at bounding box center [333, 138] width 80 height 30
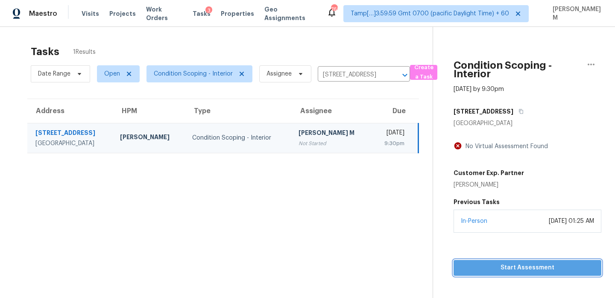
click at [503, 270] on span "Start Assessment" at bounding box center [528, 268] width 134 height 11
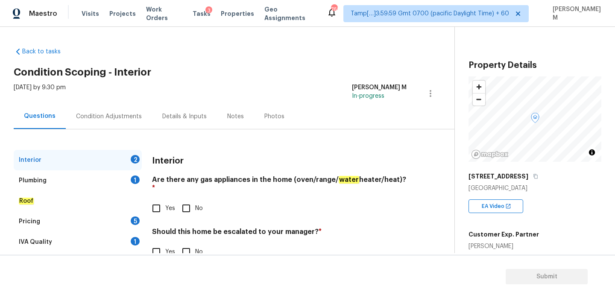
scroll to position [22, 0]
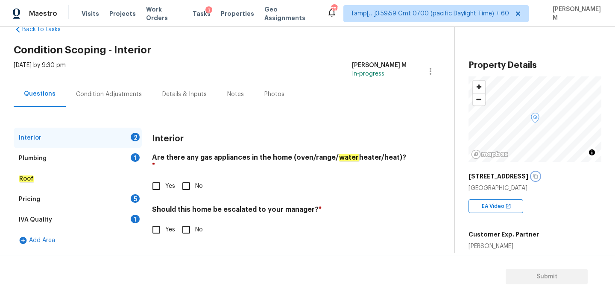
click at [533, 174] on icon "button" at bounding box center [535, 176] width 5 height 5
click at [158, 177] on input "Yes" at bounding box center [156, 186] width 18 height 18
checkbox input "true"
click at [184, 224] on input "No" at bounding box center [186, 230] width 18 height 18
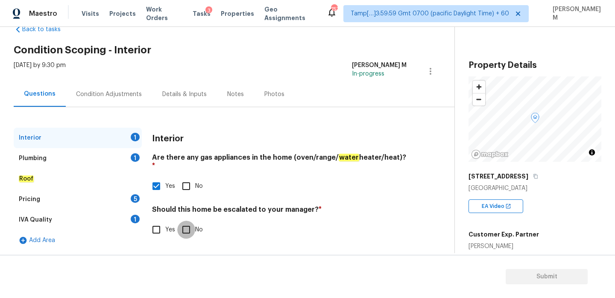
checkbox input "true"
click at [59, 159] on div "Plumbing 1" at bounding box center [78, 158] width 128 height 21
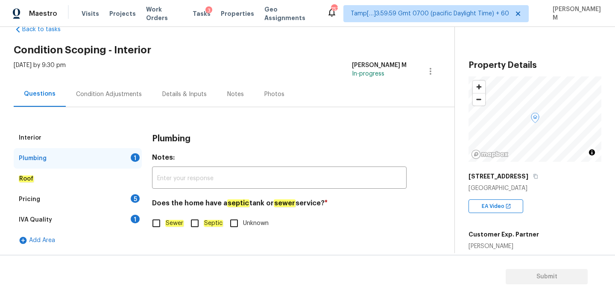
click at [232, 219] on input "Unknown" at bounding box center [234, 223] width 18 height 18
checkbox input "true"
click at [65, 180] on div "Roof" at bounding box center [78, 179] width 128 height 21
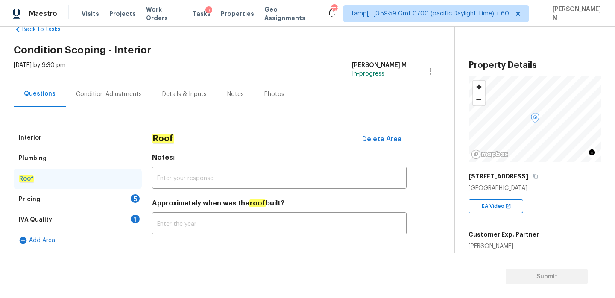
click at [67, 200] on div "Pricing 5" at bounding box center [78, 199] width 128 height 21
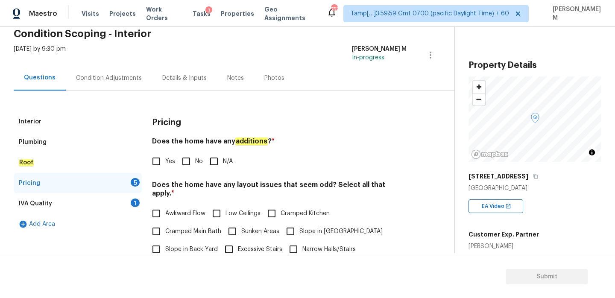
scroll to position [42, 0]
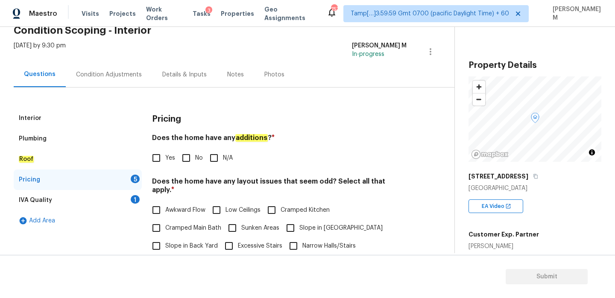
click at [212, 158] on input "N/A" at bounding box center [214, 158] width 18 height 18
checkbox input "true"
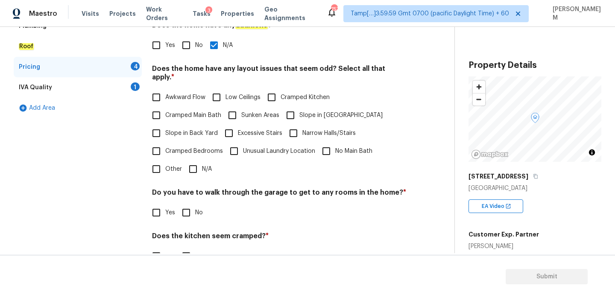
scroll to position [120, 0]
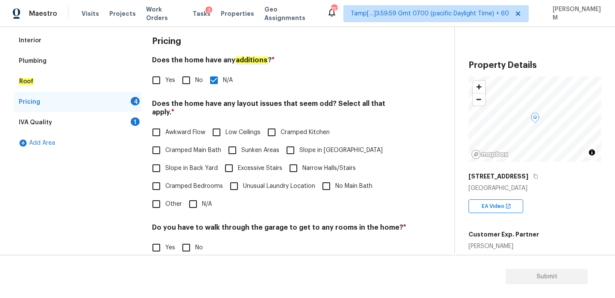
click at [84, 123] on div "IVA Quality 1" at bounding box center [78, 122] width 128 height 21
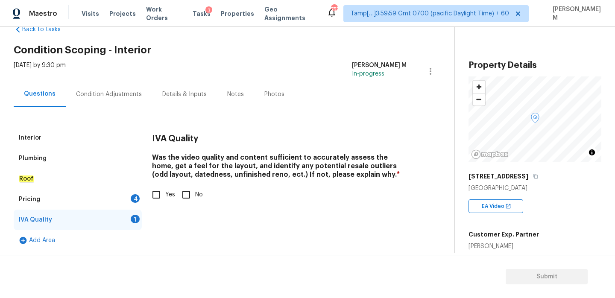
scroll to position [22, 0]
click at [159, 197] on input "Yes" at bounding box center [156, 195] width 18 height 18
checkbox input "true"
click at [114, 197] on div "Pricing 4" at bounding box center [78, 199] width 128 height 21
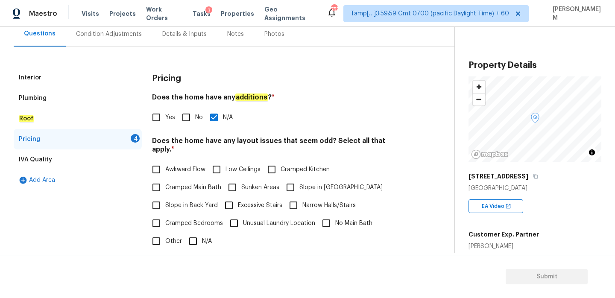
scroll to position [214, 0]
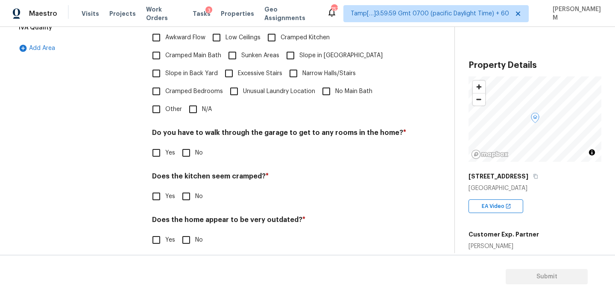
click at [187, 144] on input "No" at bounding box center [186, 153] width 18 height 18
checkbox input "true"
click at [188, 188] on input "No" at bounding box center [186, 197] width 18 height 18
checkbox input "true"
click at [188, 231] on input "No" at bounding box center [186, 240] width 18 height 18
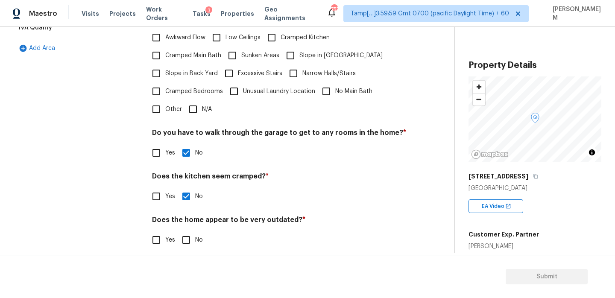
checkbox input "true"
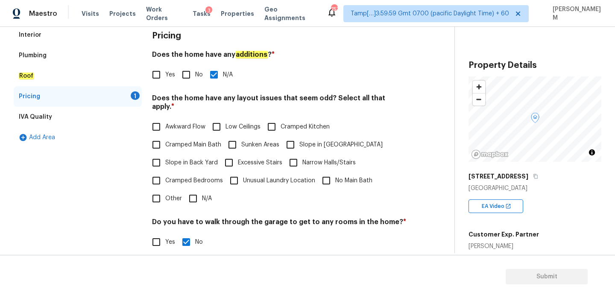
scroll to position [113, 0]
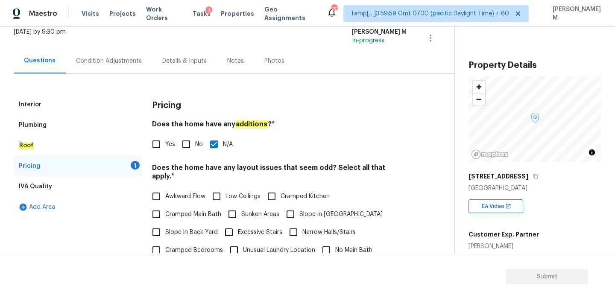
click at [73, 113] on div "Interior" at bounding box center [78, 104] width 128 height 21
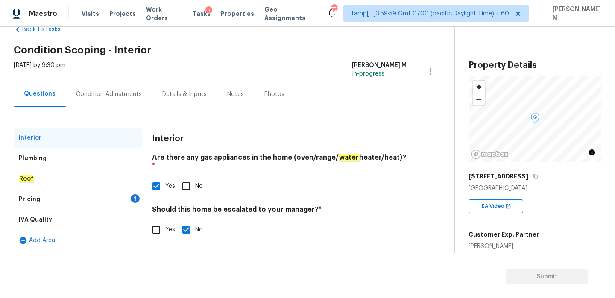
click at [86, 153] on div "Plumbing" at bounding box center [78, 158] width 128 height 21
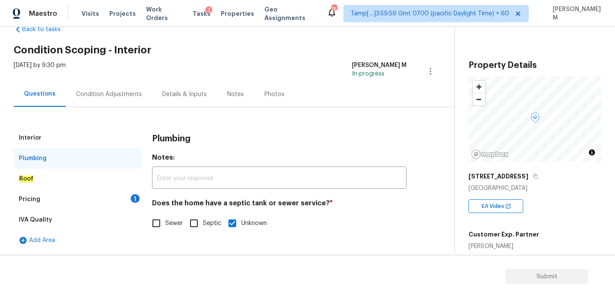
click at [93, 171] on div "Roof" at bounding box center [78, 179] width 128 height 21
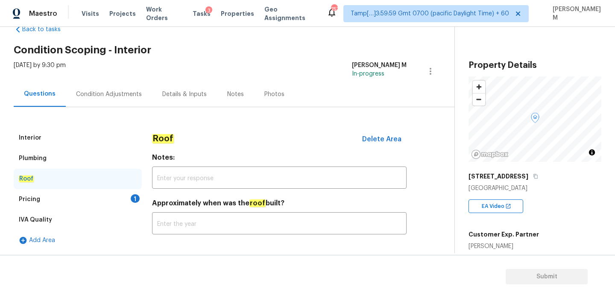
click at [101, 191] on div "Pricing 1" at bounding box center [78, 199] width 128 height 21
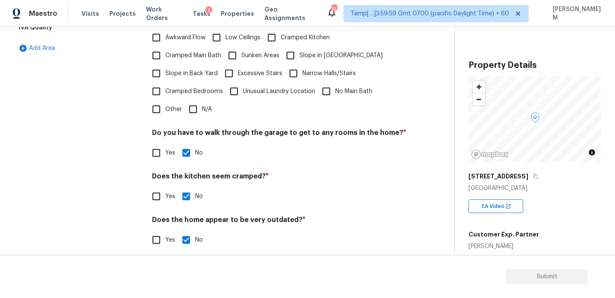
scroll to position [164, 0]
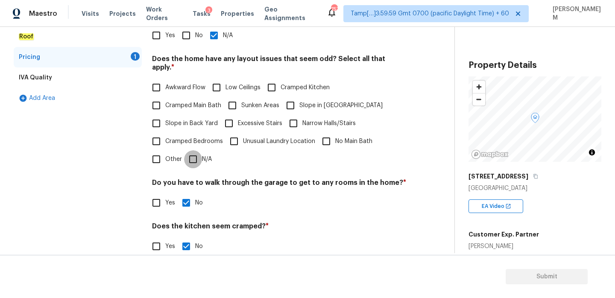
click at [185, 150] on input "N/A" at bounding box center [193, 159] width 18 height 18
checkbox input "true"
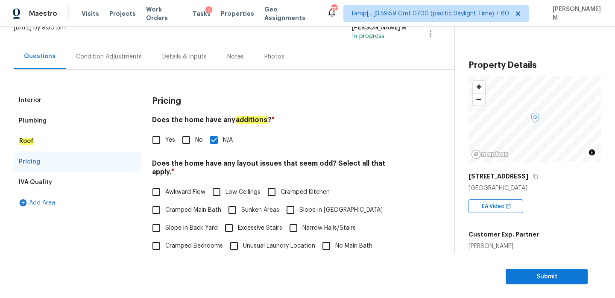
scroll to position [0, 0]
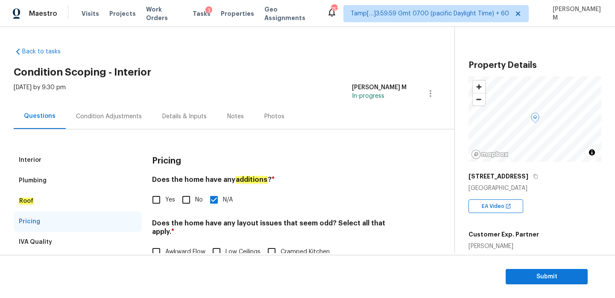
click at [115, 118] on div "Condition Adjustments" at bounding box center [109, 116] width 66 height 9
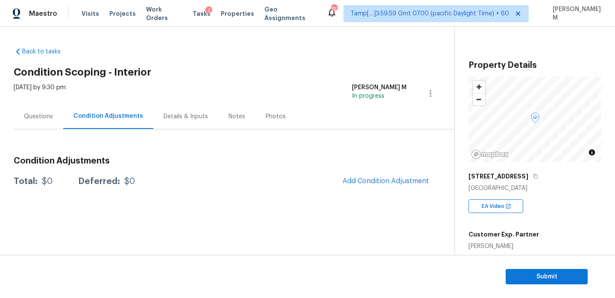
click at [56, 119] on div "Questions" at bounding box center [39, 116] width 50 height 25
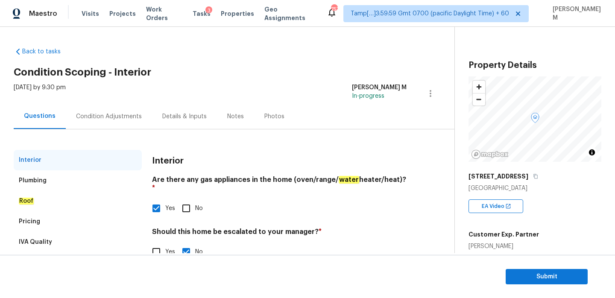
scroll to position [22, 0]
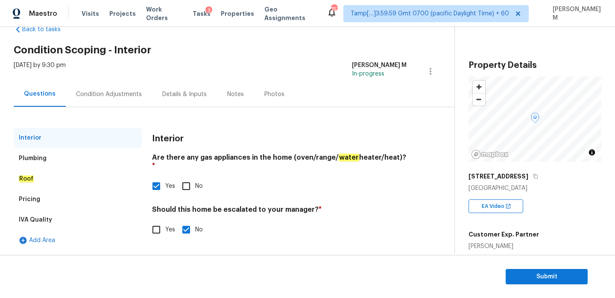
click at [75, 163] on div "Plumbing" at bounding box center [78, 158] width 128 height 21
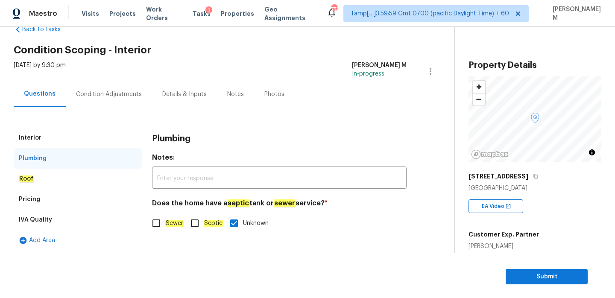
click at [73, 184] on div "Roof" at bounding box center [78, 179] width 128 height 21
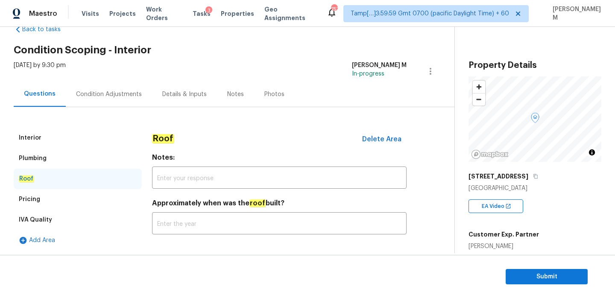
click at [73, 194] on div "Pricing" at bounding box center [78, 199] width 128 height 21
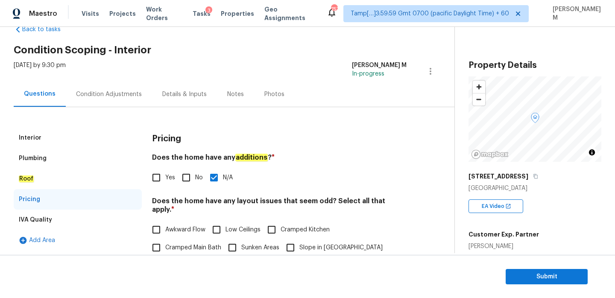
click at [73, 210] on div "IVA Quality" at bounding box center [78, 220] width 128 height 21
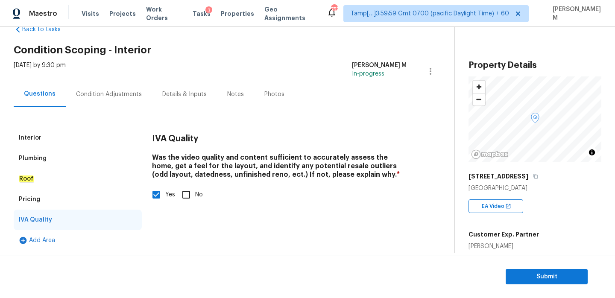
click at [85, 92] on div "Condition Adjustments" at bounding box center [109, 94] width 66 height 9
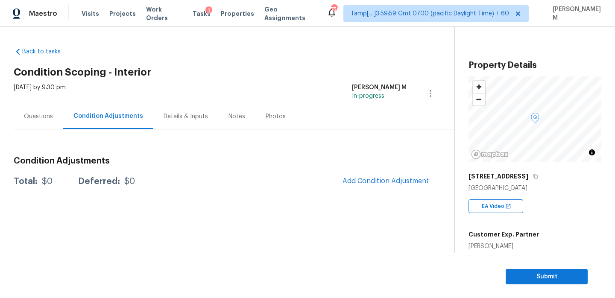
click at [44, 115] on div "Questions" at bounding box center [38, 116] width 29 height 9
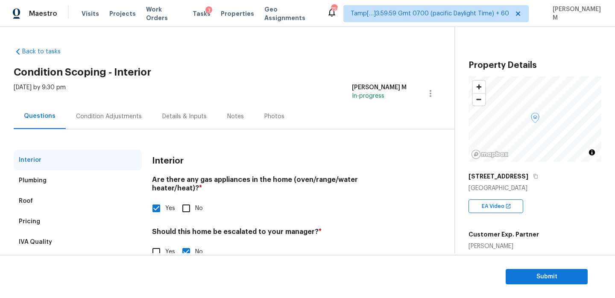
scroll to position [22, 0]
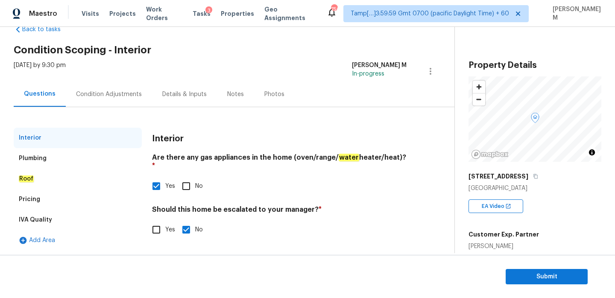
click at [67, 196] on div "Pricing" at bounding box center [78, 199] width 128 height 21
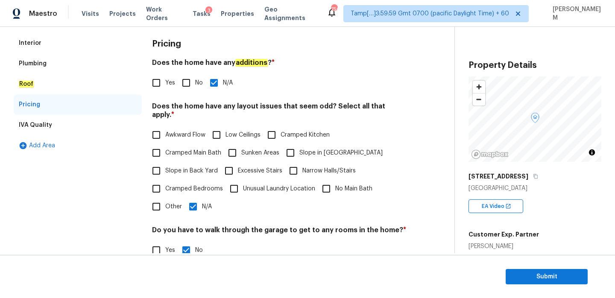
scroll to position [166, 0]
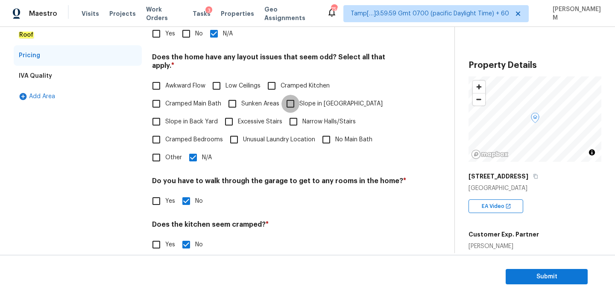
click at [295, 97] on input "Slope in [GEOGRAPHIC_DATA]" at bounding box center [291, 104] width 18 height 18
checkbox input "true"
click at [161, 116] on input "Slope in Back Yard" at bounding box center [156, 122] width 18 height 18
click at [163, 116] on input "Slope in Back Yard" at bounding box center [156, 122] width 18 height 18
checkbox input "false"
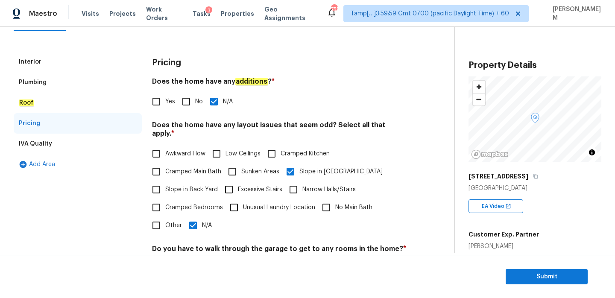
scroll to position [18, 0]
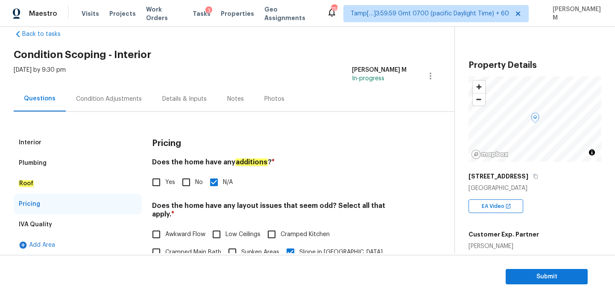
click at [74, 136] on div "Interior" at bounding box center [78, 142] width 128 height 21
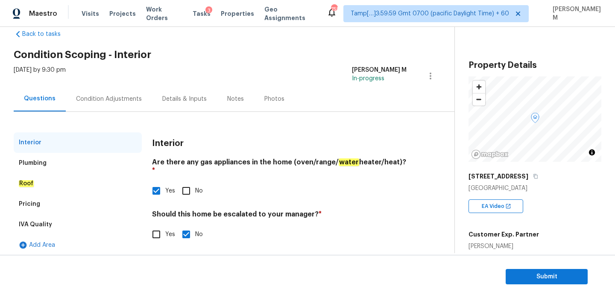
click at [110, 102] on div "Condition Adjustments" at bounding box center [109, 99] width 66 height 9
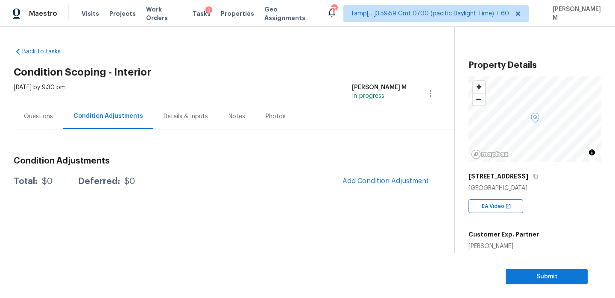
click at [44, 119] on div "Questions" at bounding box center [38, 116] width 29 height 9
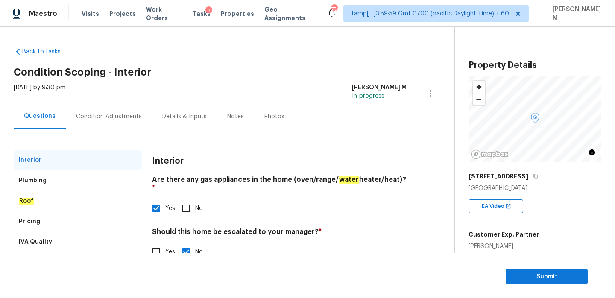
scroll to position [22, 0]
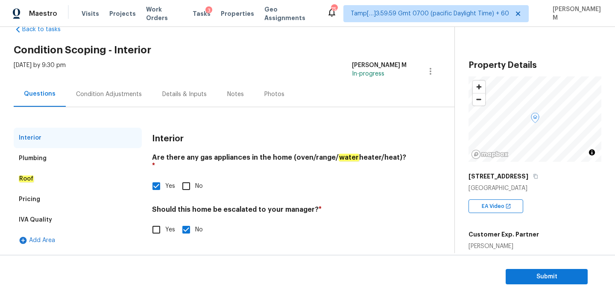
click at [53, 159] on div "Plumbing" at bounding box center [78, 158] width 128 height 21
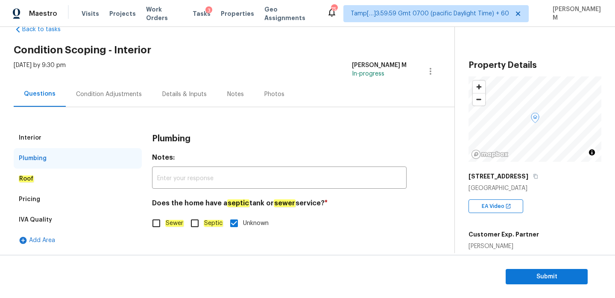
click at [49, 179] on div "Roof" at bounding box center [78, 179] width 128 height 21
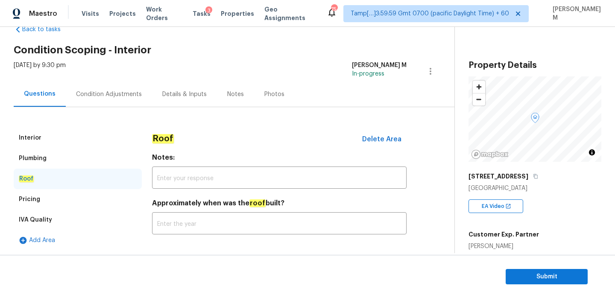
click at [48, 199] on div "Pricing" at bounding box center [78, 199] width 128 height 21
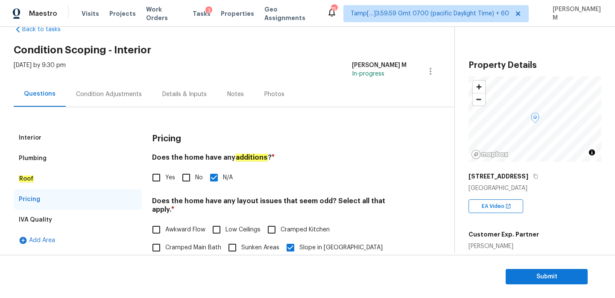
click at [53, 211] on div "IVA Quality" at bounding box center [78, 220] width 128 height 21
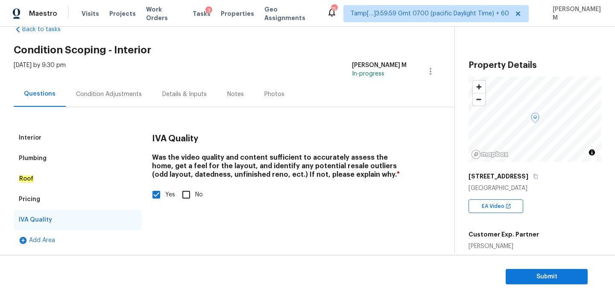
scroll to position [0, 0]
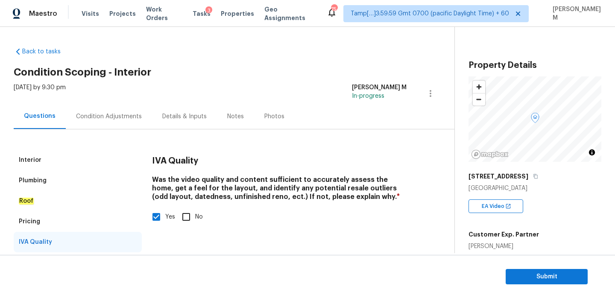
click at [532, 180] on div "30 Saint Barts Ave" at bounding box center [535, 176] width 133 height 15
click at [533, 176] on icon "button" at bounding box center [535, 176] width 5 height 5
click at [89, 112] on div "Condition Adjustments" at bounding box center [109, 116] width 66 height 9
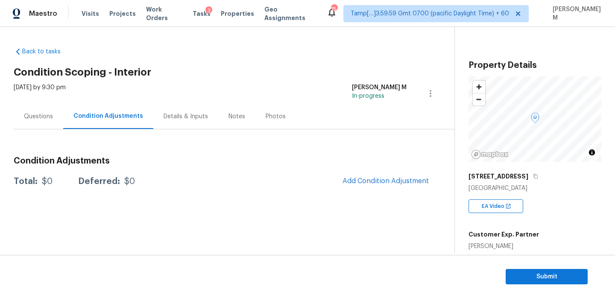
click at [43, 129] on div "Condition Adjustments Total: $0 Deferred: $0 Add Condition Adjustment" at bounding box center [224, 160] width 420 height 62
click at [45, 123] on div "Questions" at bounding box center [39, 116] width 50 height 25
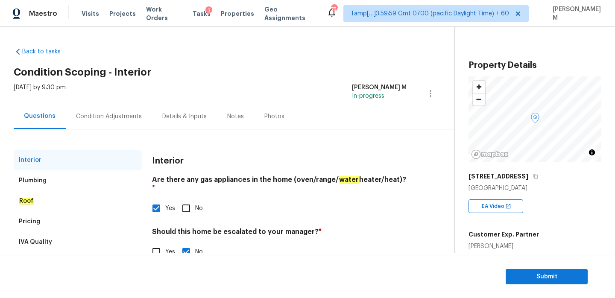
click at [108, 117] on div "Condition Adjustments" at bounding box center [109, 116] width 66 height 9
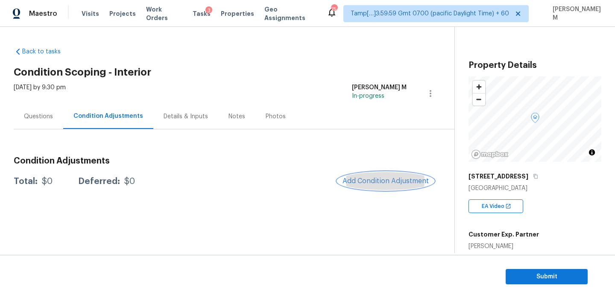
click at [353, 177] on button "Add Condition Adjustment" at bounding box center [386, 181] width 97 height 18
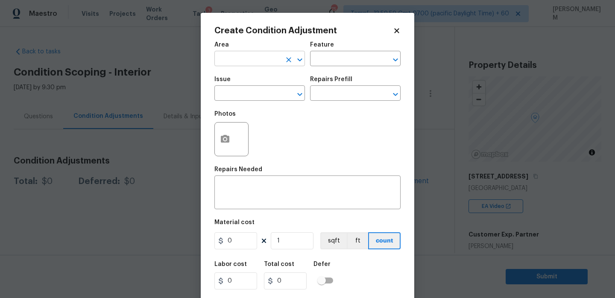
click at [255, 54] on input "text" at bounding box center [247, 59] width 67 height 13
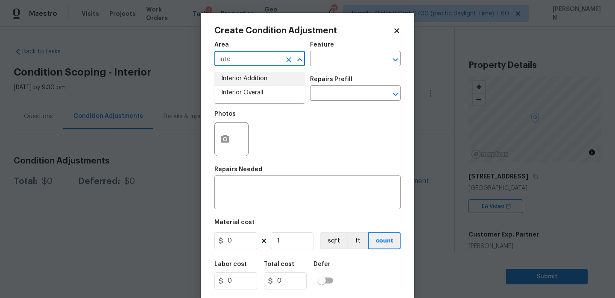
click at [243, 58] on input "inte" at bounding box center [247, 59] width 67 height 13
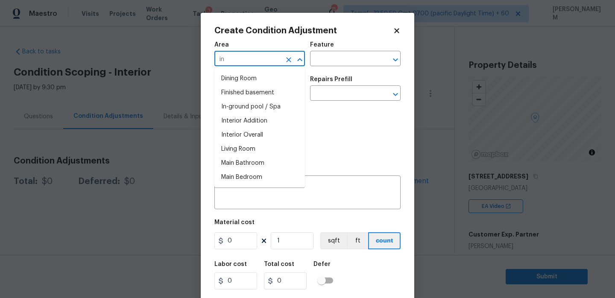
type input "i"
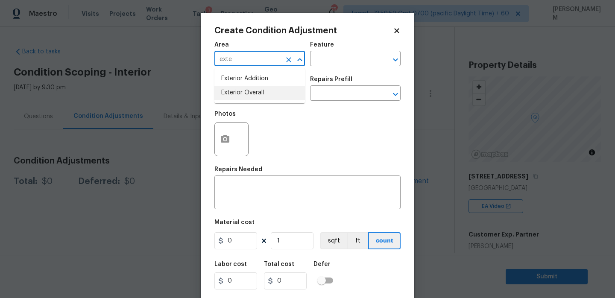
click at [231, 95] on li "Exterior Overall" at bounding box center [259, 93] width 91 height 14
type input "Exterior Overall"
click at [326, 56] on input "text" at bounding box center [343, 59] width 67 height 13
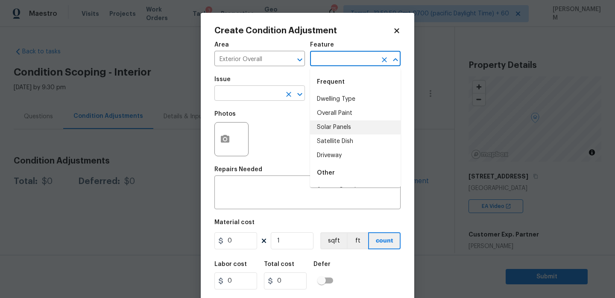
click at [260, 89] on input "text" at bounding box center [247, 94] width 67 height 13
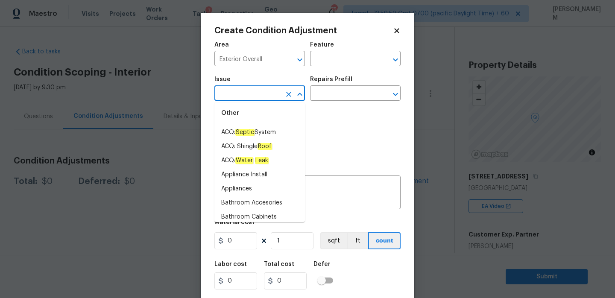
scroll to position [87, 0]
click at [325, 62] on input "text" at bounding box center [343, 59] width 67 height 13
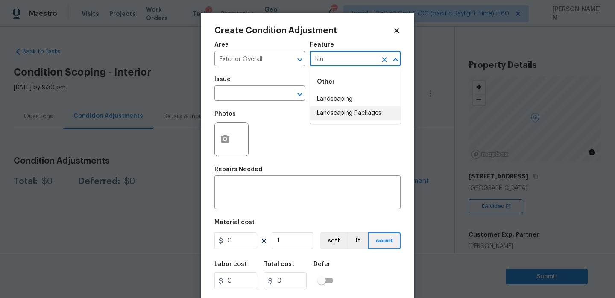
click at [349, 115] on li "Landscaping Packages" at bounding box center [355, 113] width 91 height 14
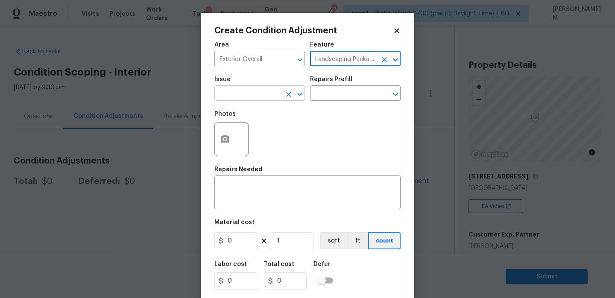
type input "Landscaping Packages"
click at [259, 95] on input "text" at bounding box center [247, 94] width 67 height 13
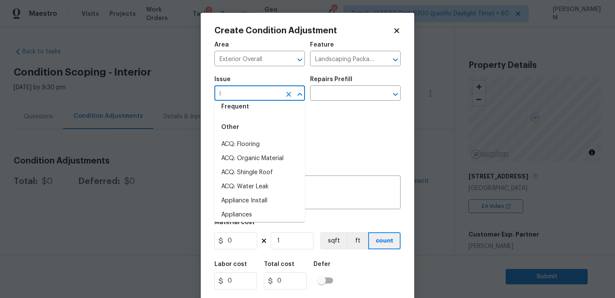
scroll to position [0, 0]
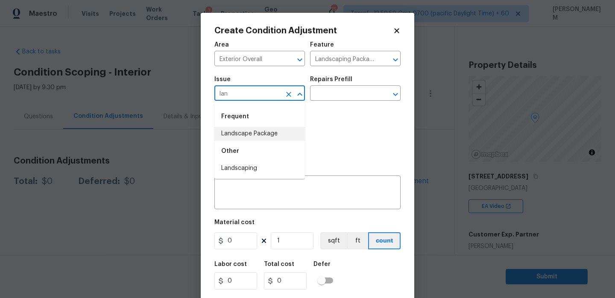
click at [258, 135] on li "Landscape Package" at bounding box center [259, 134] width 91 height 14
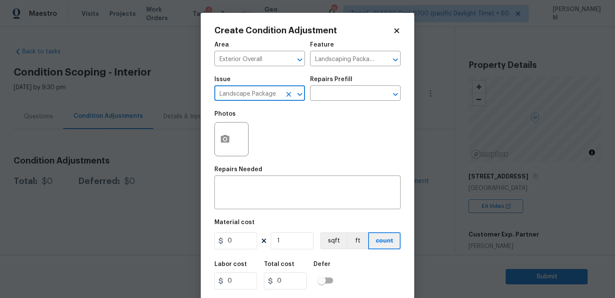
type input "Landscape Package"
click at [344, 86] on div "Repairs Prefill" at bounding box center [355, 81] width 91 height 11
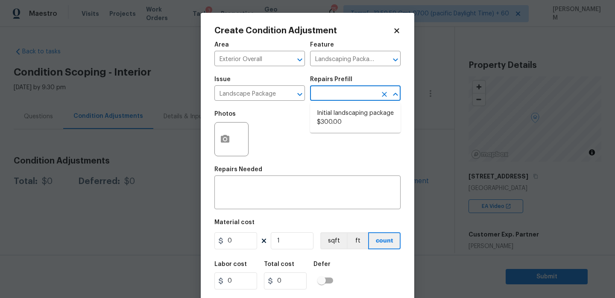
click at [344, 95] on input "text" at bounding box center [343, 94] width 67 height 13
click at [352, 115] on li "Initial landscaping package $300.00" at bounding box center [355, 117] width 91 height 23
type input "Home Readiness Packages"
type textarea "Mowing of grass up to 6" in height. Mow, edge along driveways & sidewalks, trim…"
type input "300"
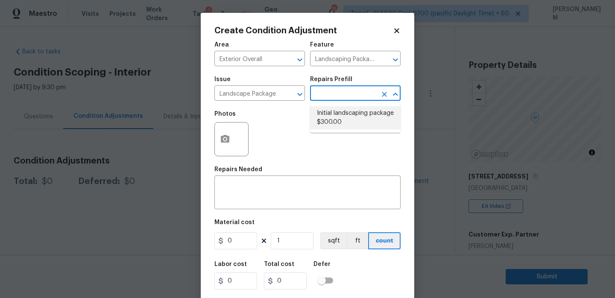
type input "300"
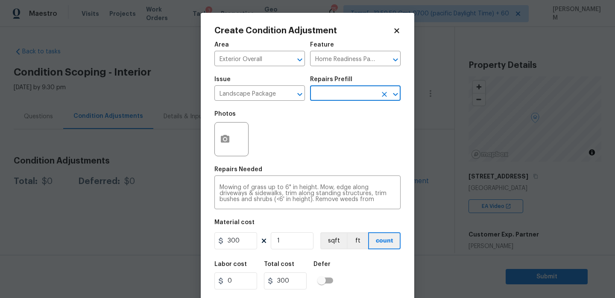
scroll to position [21, 0]
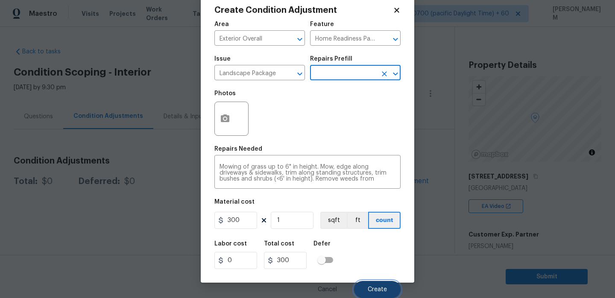
click at [375, 292] on span "Create" at bounding box center [377, 290] width 19 height 6
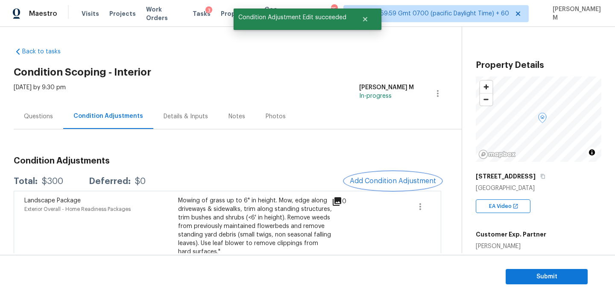
scroll to position [20, 0]
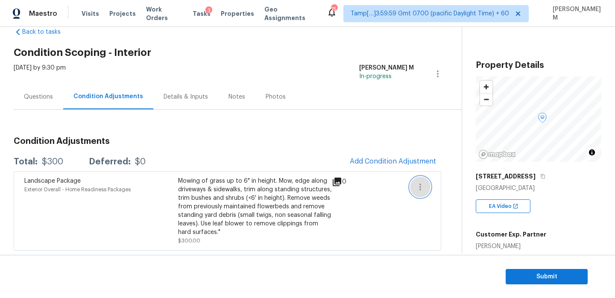
click at [419, 185] on icon "button" at bounding box center [420, 187] width 10 height 10
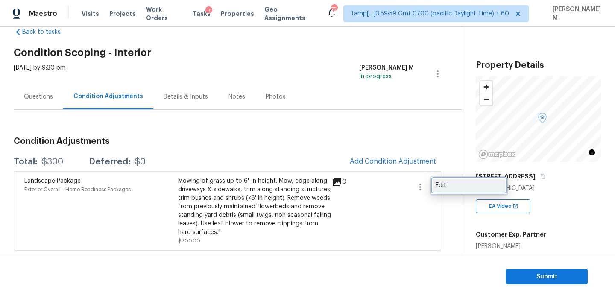
click at [433, 186] on link "Edit" at bounding box center [469, 185] width 73 height 13
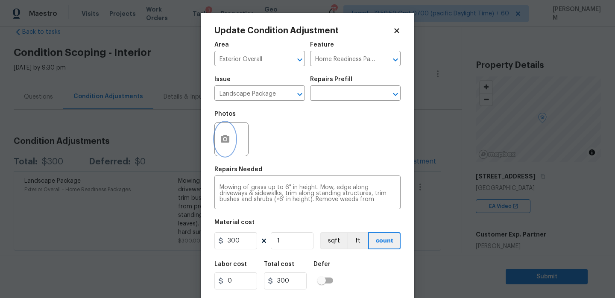
click at [224, 135] on icon "button" at bounding box center [225, 139] width 9 height 8
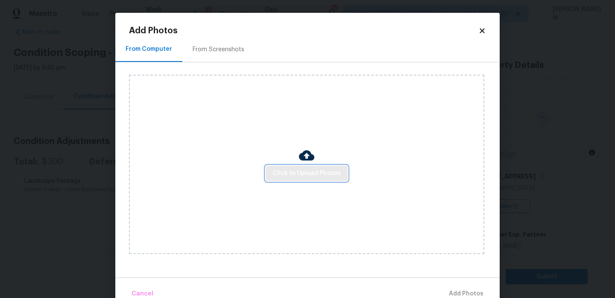
click at [297, 168] on span "Click to Upload Photos" at bounding box center [307, 173] width 68 height 11
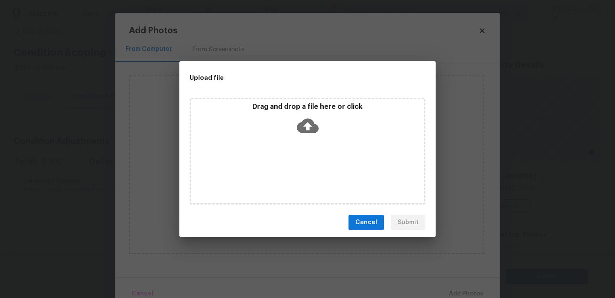
click at [300, 131] on icon at bounding box center [308, 126] width 22 height 15
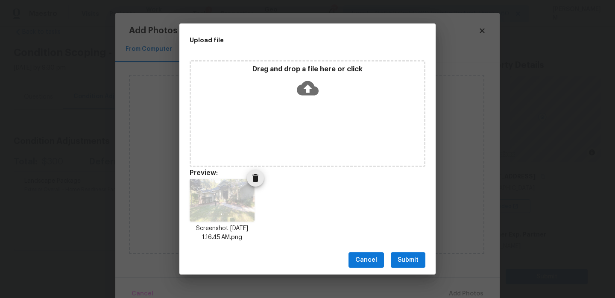
click at [258, 179] on icon "Delete" at bounding box center [255, 178] width 10 height 10
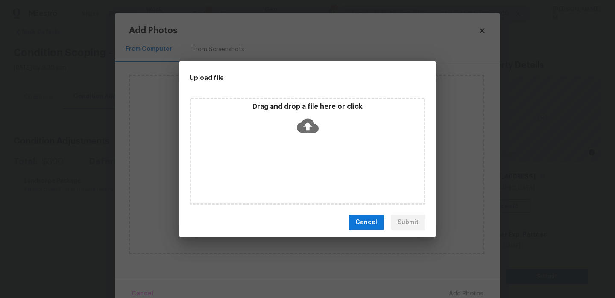
click at [307, 119] on icon at bounding box center [308, 126] width 22 height 15
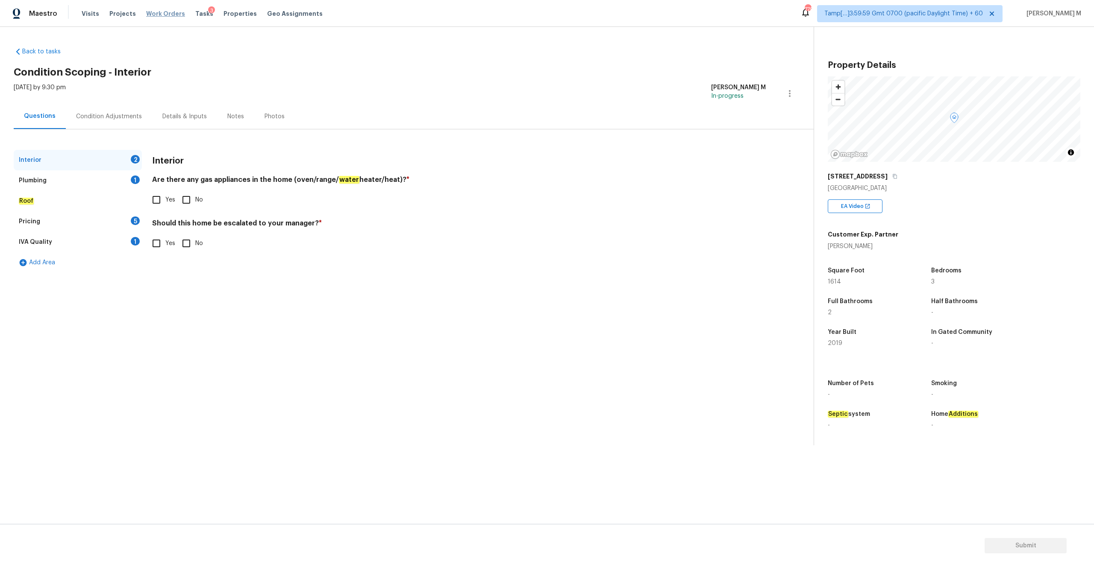
click at [156, 14] on span "Work Orders" at bounding box center [165, 13] width 39 height 9
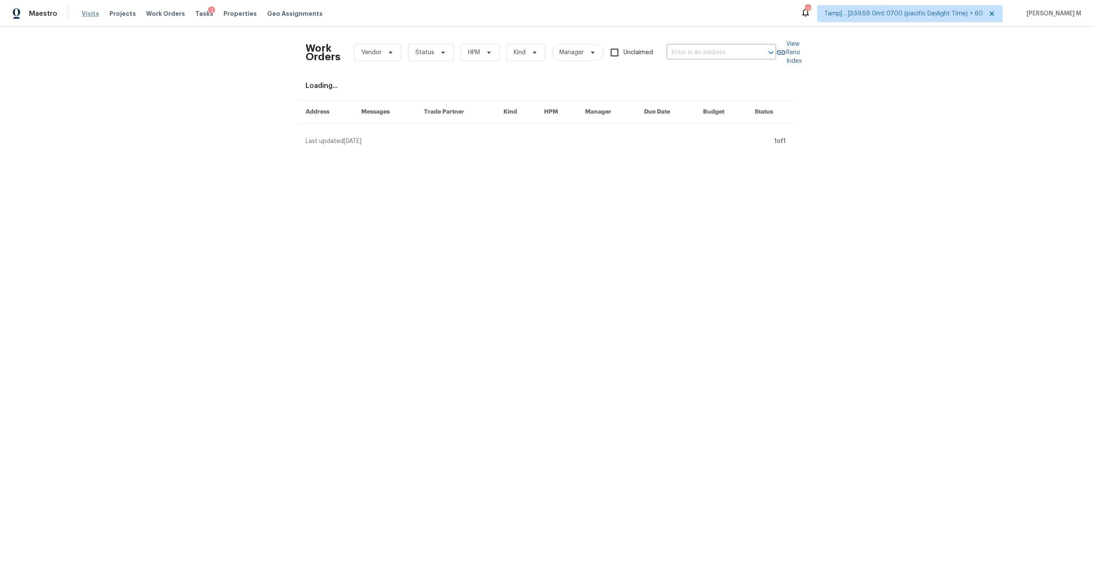
click at [86, 11] on span "Visits" at bounding box center [91, 13] width 18 height 9
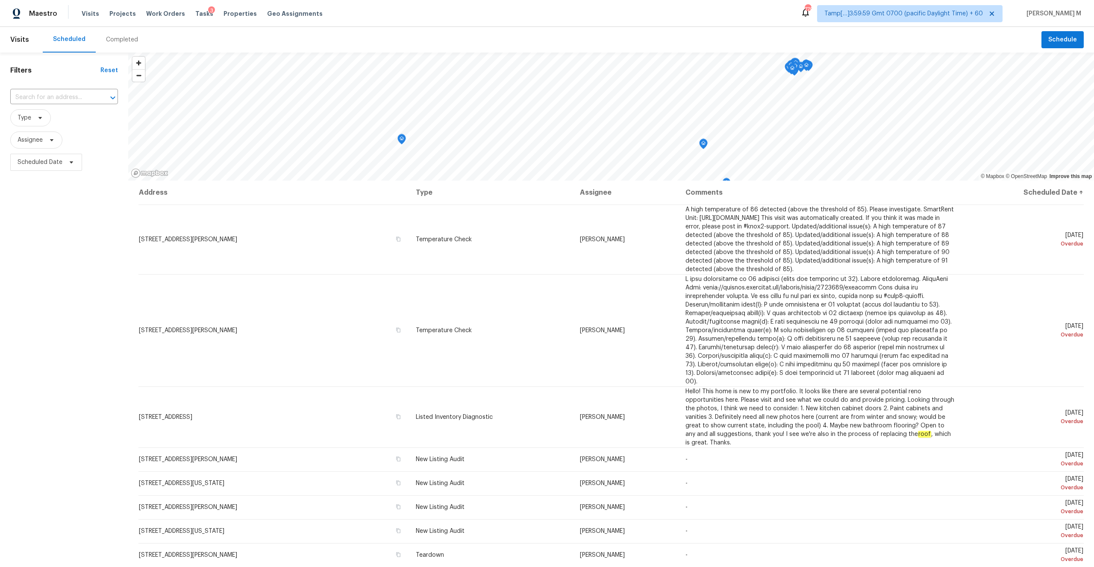
click at [122, 38] on div "Completed" at bounding box center [122, 39] width 32 height 9
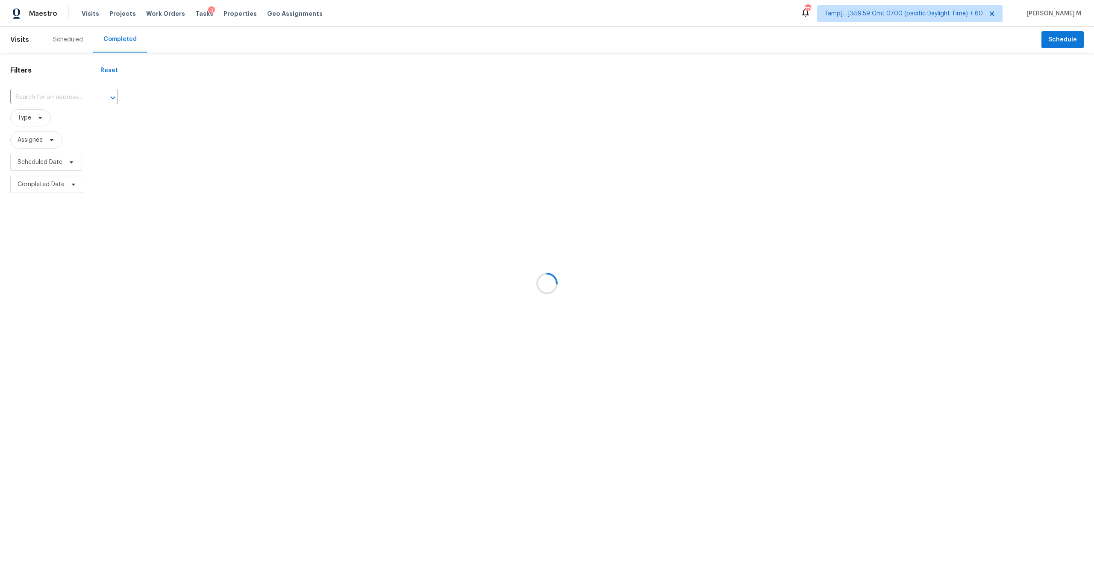
click at [61, 98] on div at bounding box center [547, 283] width 1094 height 567
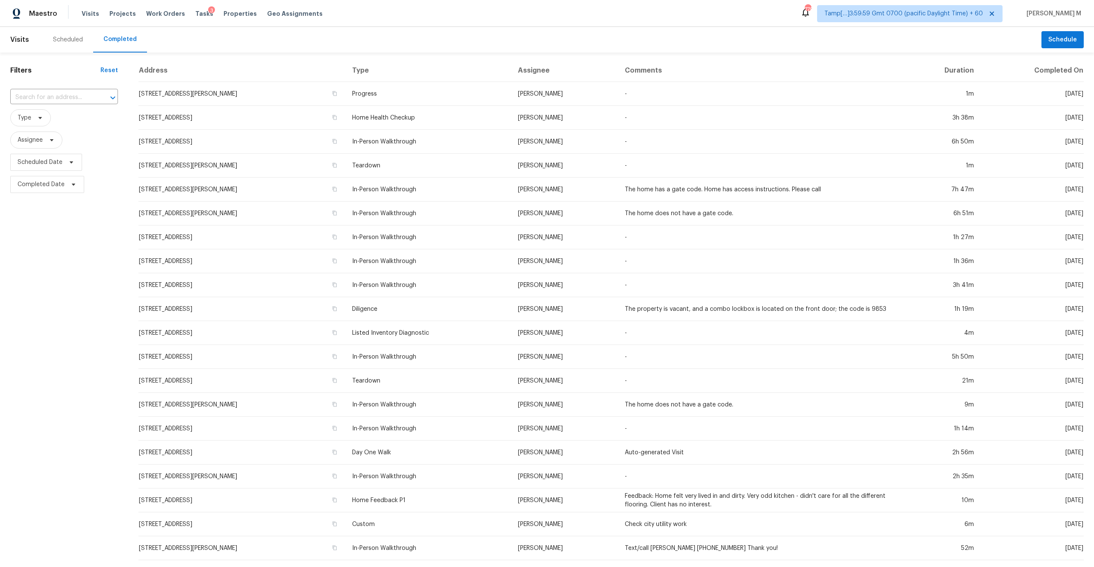
click at [59, 97] on input "text" at bounding box center [52, 97] width 84 height 13
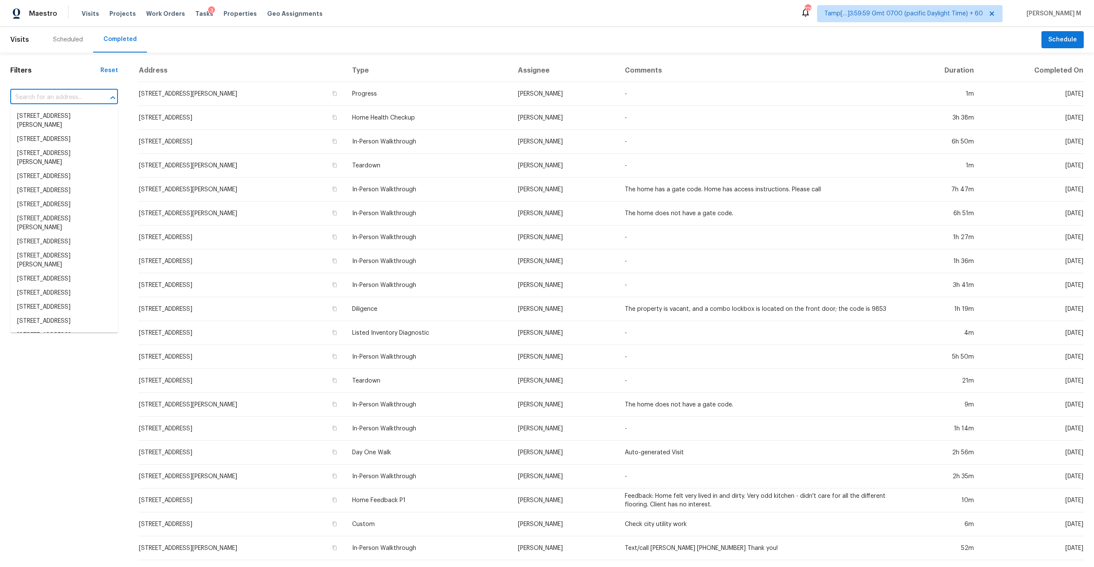
paste input "[STREET_ADDRESS]"
type input "[STREET_ADDRESS]"
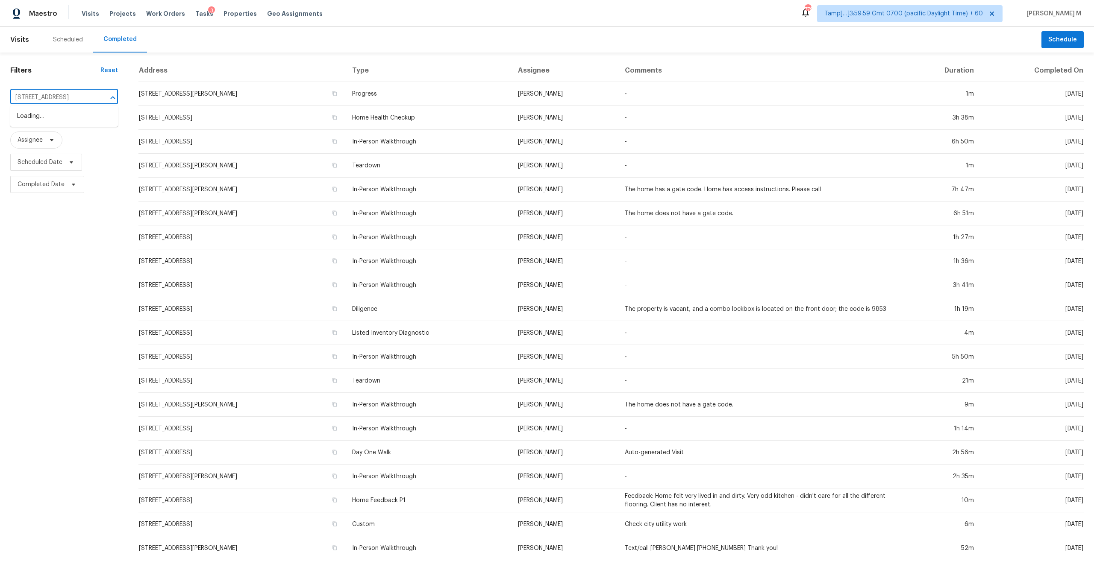
scroll to position [0, 50]
click at [73, 123] on li "[STREET_ADDRESS]" at bounding box center [64, 116] width 108 height 14
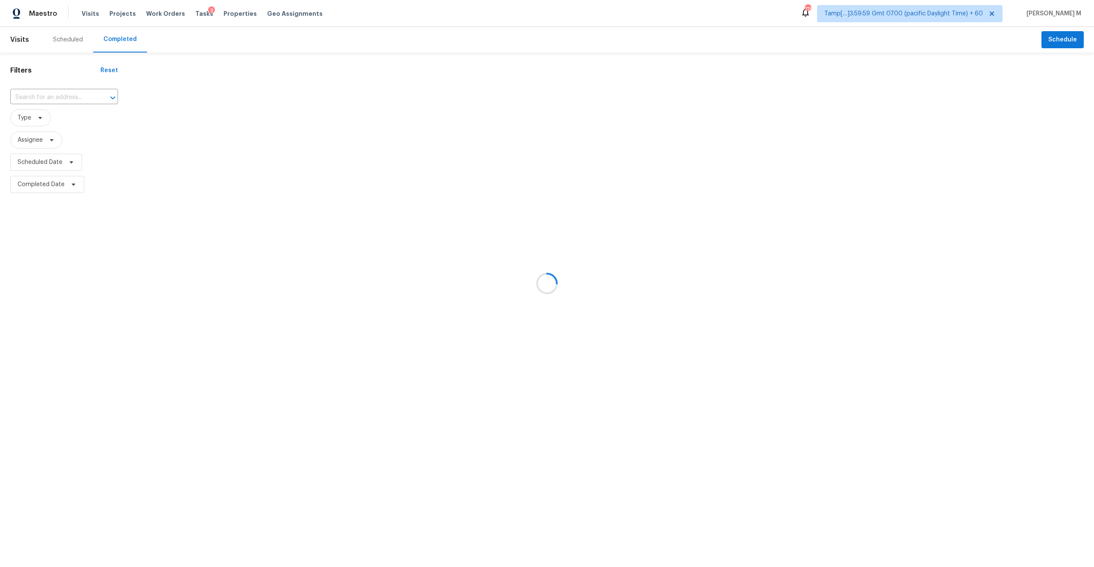
type input "[STREET_ADDRESS]"
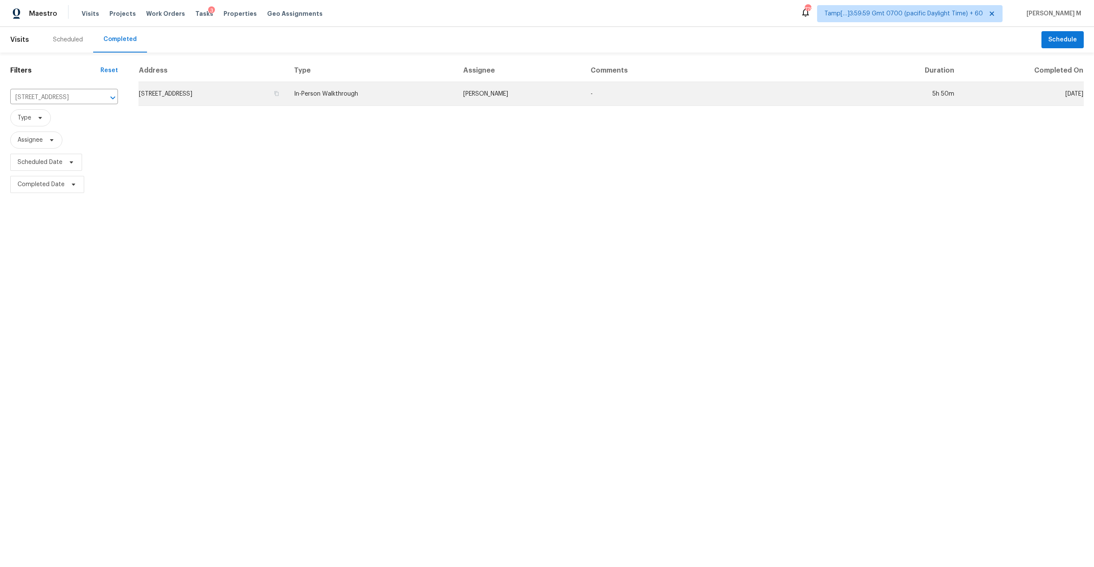
click at [287, 93] on td "[STREET_ADDRESS]" at bounding box center [212, 94] width 149 height 24
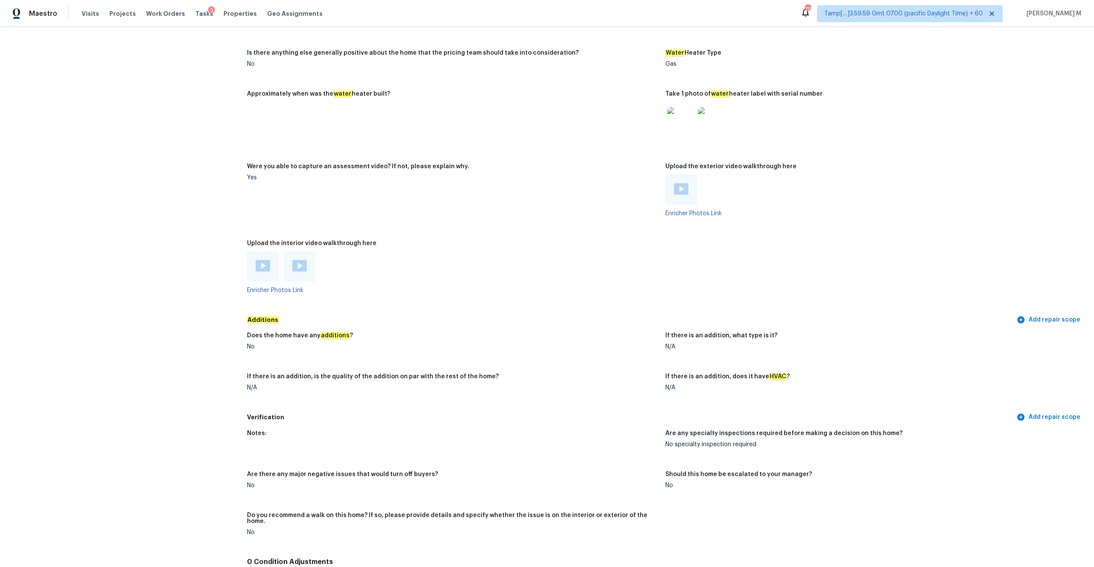
scroll to position [1501, 0]
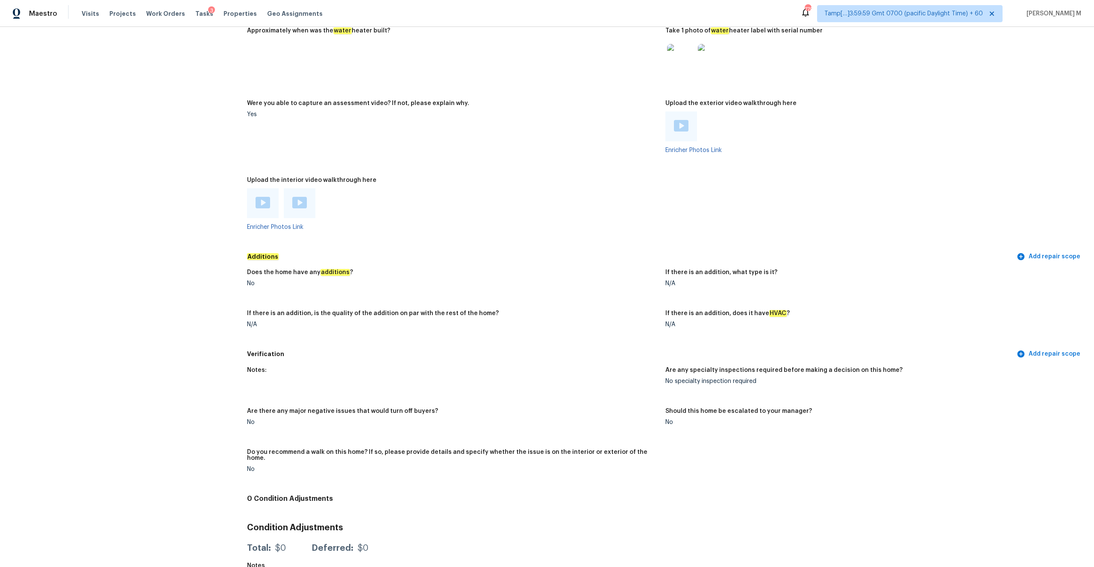
click at [258, 198] on img at bounding box center [263, 203] width 15 height 12
click at [303, 198] on img at bounding box center [299, 203] width 15 height 12
click at [676, 123] on img at bounding box center [681, 126] width 15 height 12
click at [686, 120] on img at bounding box center [681, 126] width 15 height 12
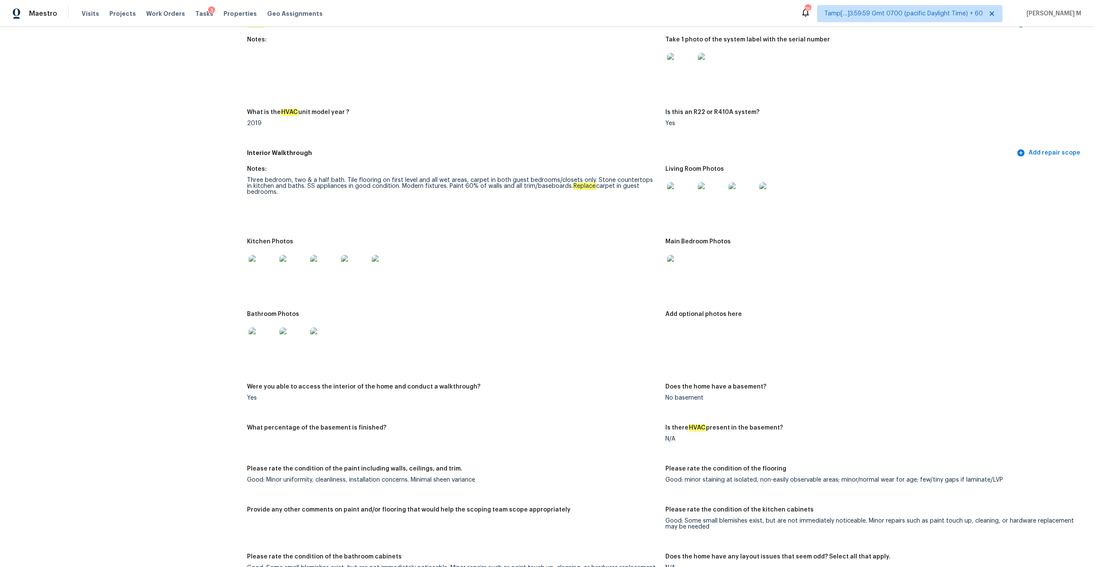
scroll to position [806, 0]
click at [513, 227] on div "Notes: Three bedroom, two & a half bath. Tile flooring on first level and all w…" at bounding box center [665, 552] width 837 height 784
click at [581, 187] on div "Three bedroom, two & a half bath. Tile flooring on first level and all wet area…" at bounding box center [452, 185] width 411 height 18
drag, startPoint x: 561, startPoint y: 176, endPoint x: 614, endPoint y: 193, distance: 55.3
click at [614, 193] on figure "Notes: Three bedroom, two & a half bath. Tile flooring on first level and all w…" at bounding box center [456, 196] width 418 height 62
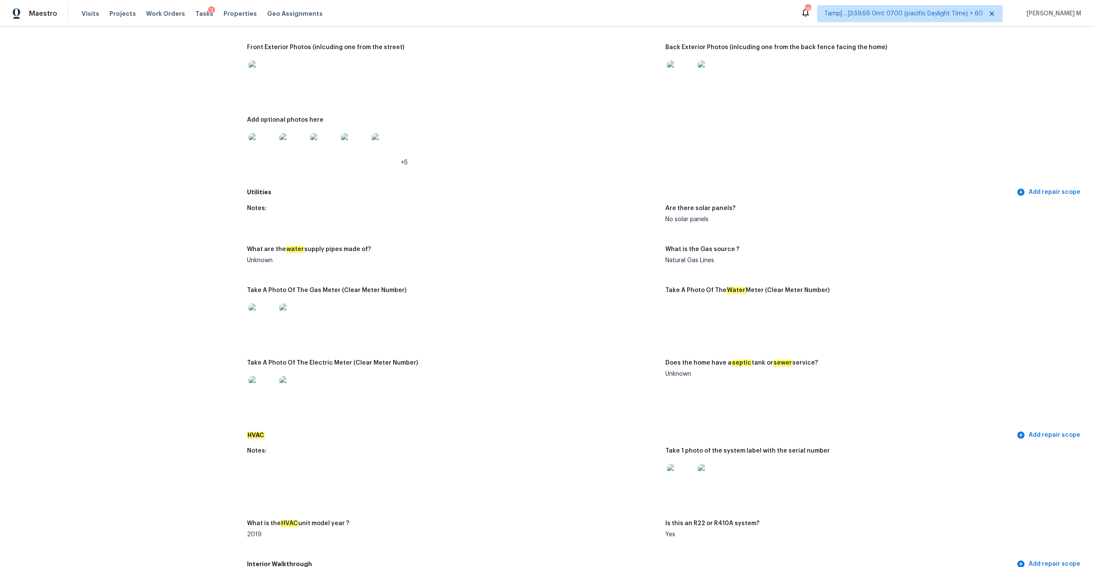
scroll to position [0, 0]
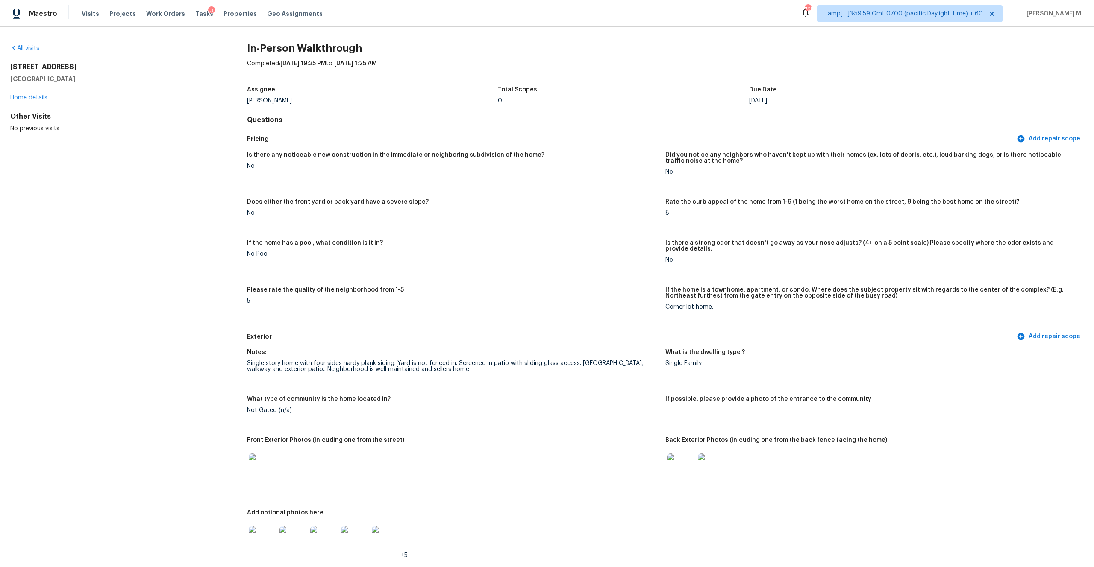
click at [79, 11] on div "Maestro Visits Projects Work Orders Tasks 3 Properties Geo Assignments" at bounding box center [166, 13] width 333 height 17
click at [83, 12] on span "Visits" at bounding box center [91, 13] width 18 height 9
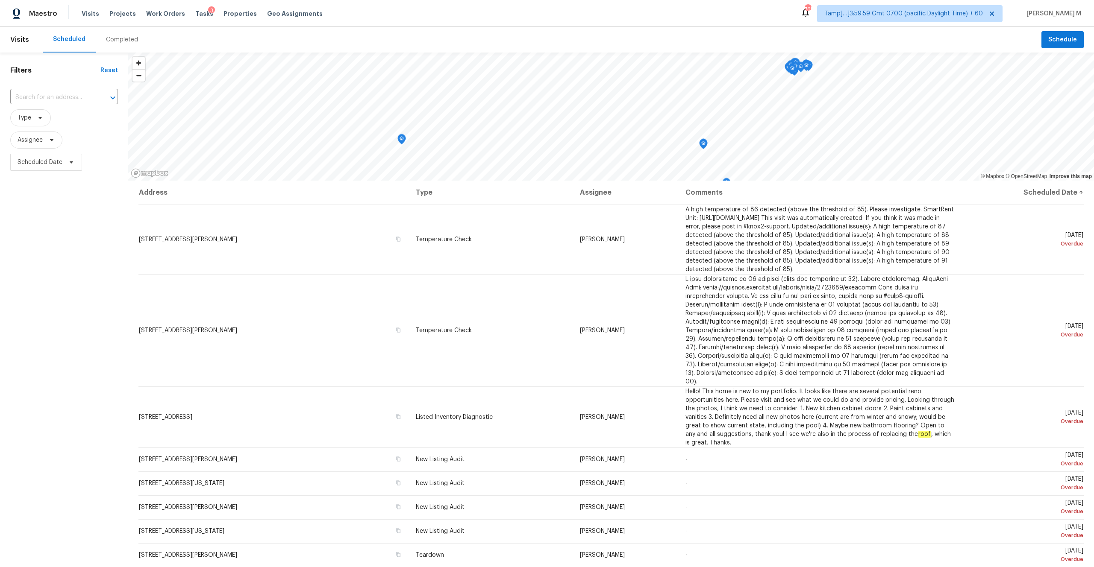
click at [123, 47] on div "Completed" at bounding box center [122, 40] width 53 height 26
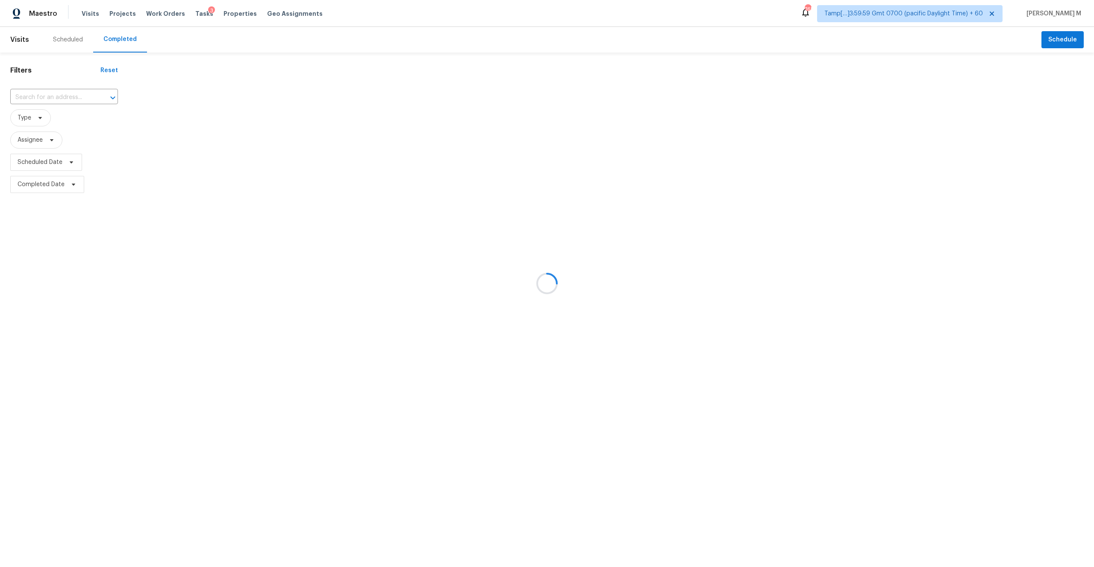
click at [47, 94] on div at bounding box center [547, 283] width 1094 height 567
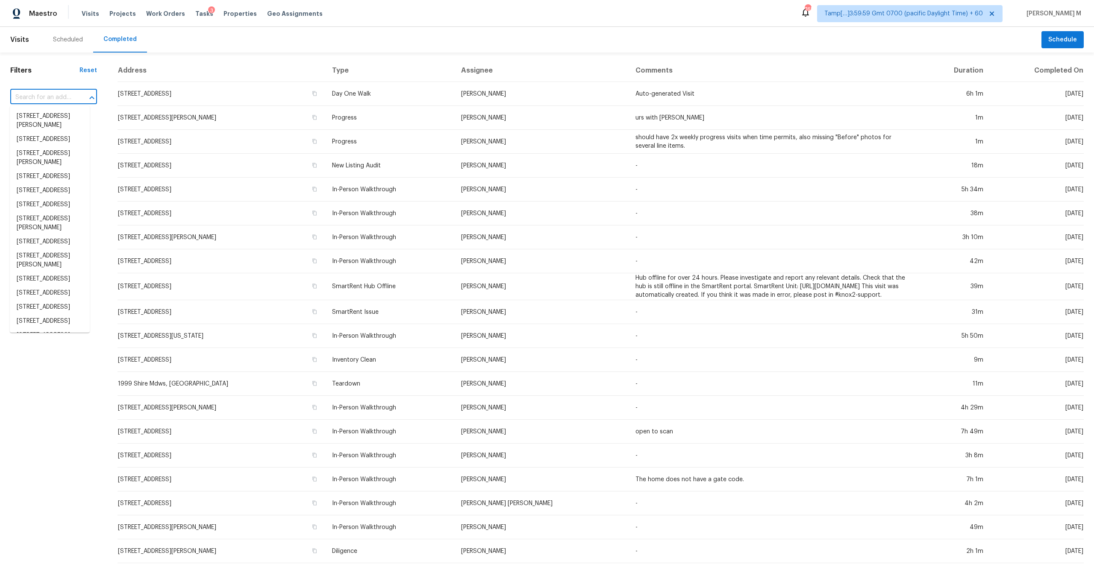
click at [47, 94] on input "text" at bounding box center [41, 97] width 63 height 13
paste input "12213 Stoney Xing, San Antonio, TX 78247"
type input "12213 Stoney Xing, San Antonio, TX 78247"
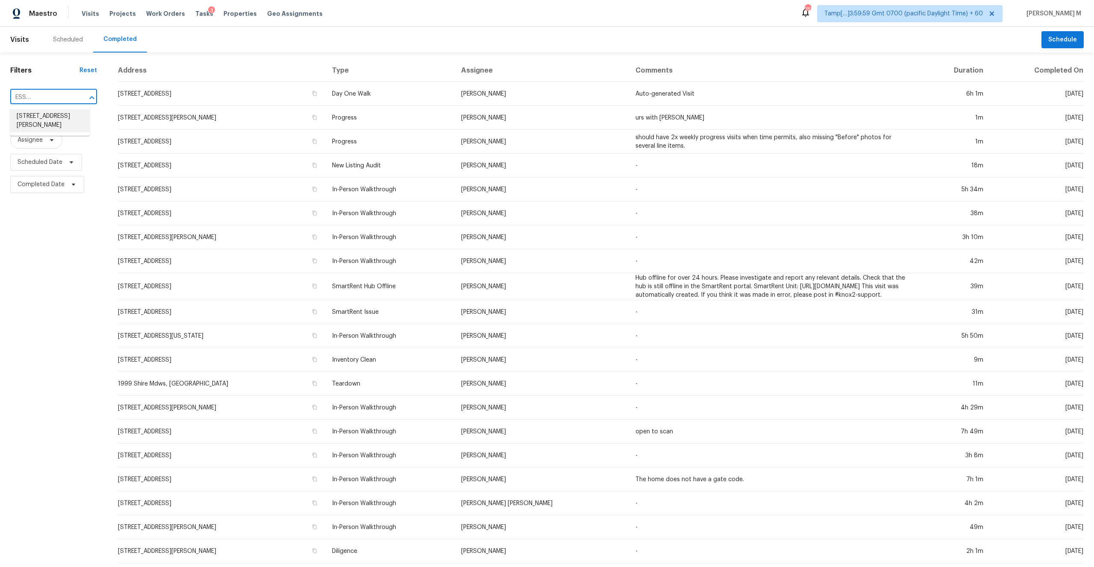
click at [48, 115] on li "12213 Stoney Xing, San Antonio, TX 78247" at bounding box center [50, 120] width 80 height 23
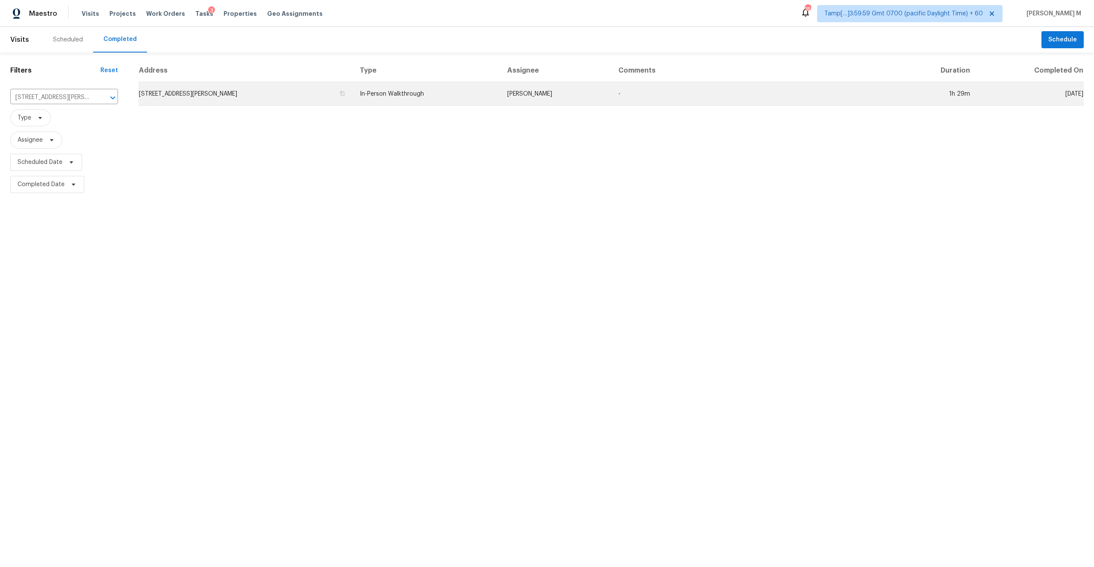
click at [328, 91] on td "12213 Stoney Xing, San Antonio, TX 78247" at bounding box center [245, 94] width 214 height 24
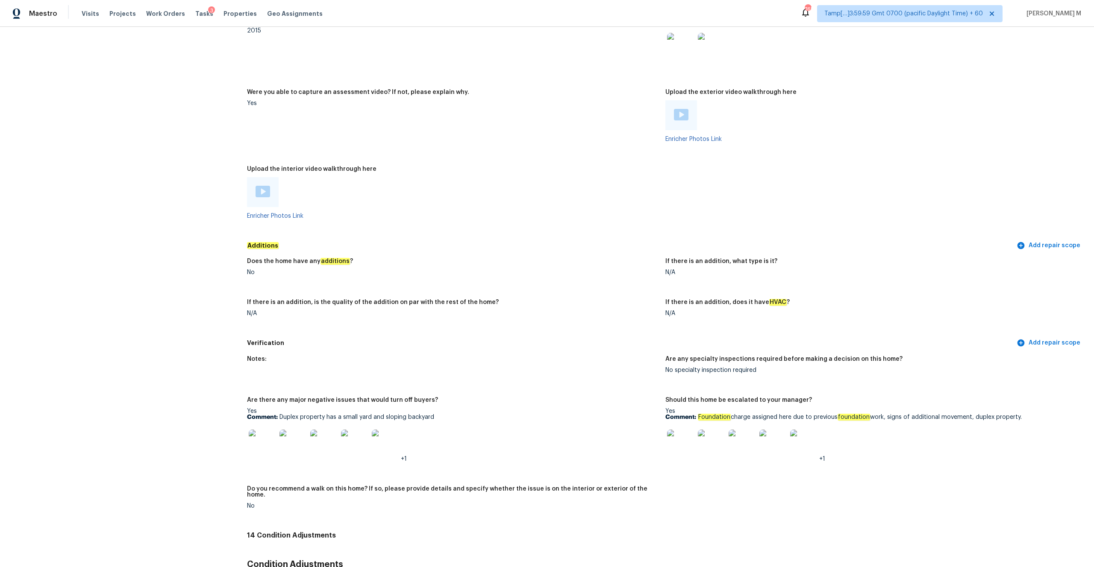
scroll to position [1604, 0]
click at [681, 432] on img at bounding box center [680, 441] width 27 height 27
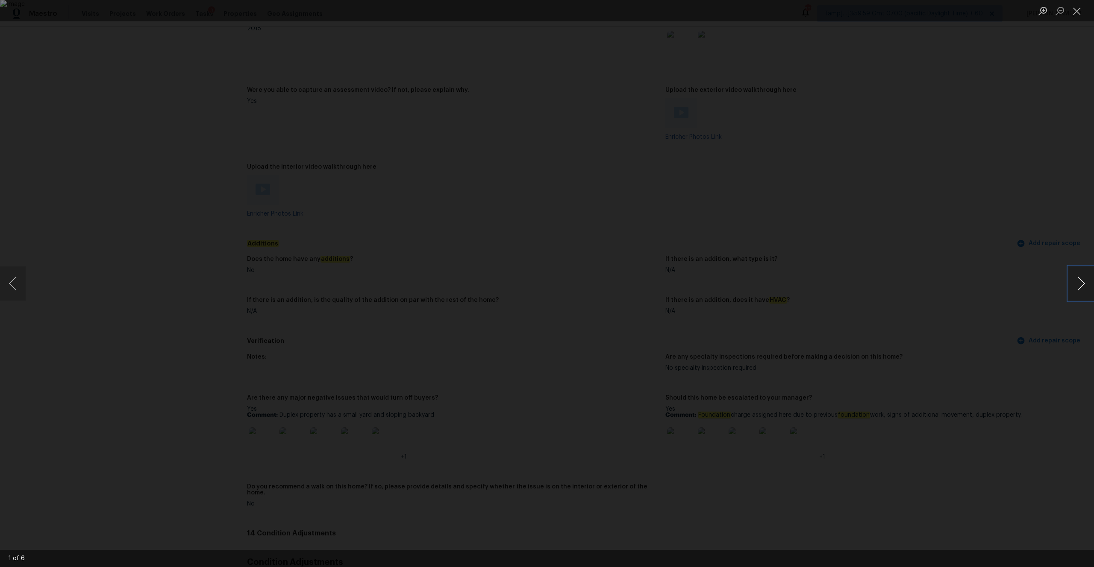
click at [1083, 297] on button "Next image" at bounding box center [1081, 284] width 26 height 34
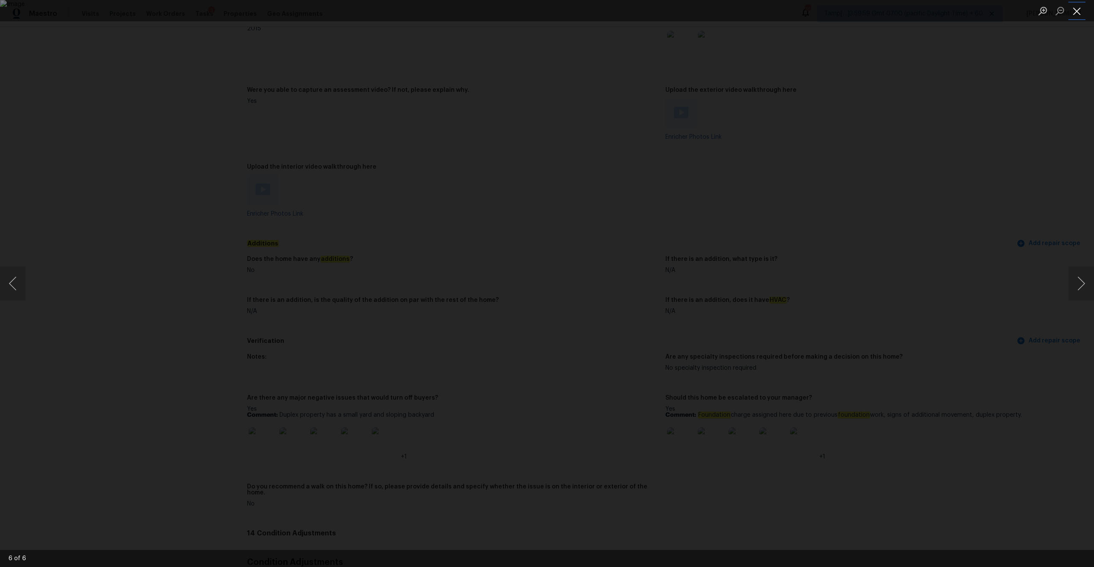
click at [1075, 4] on button "Close lightbox" at bounding box center [1076, 10] width 17 height 15
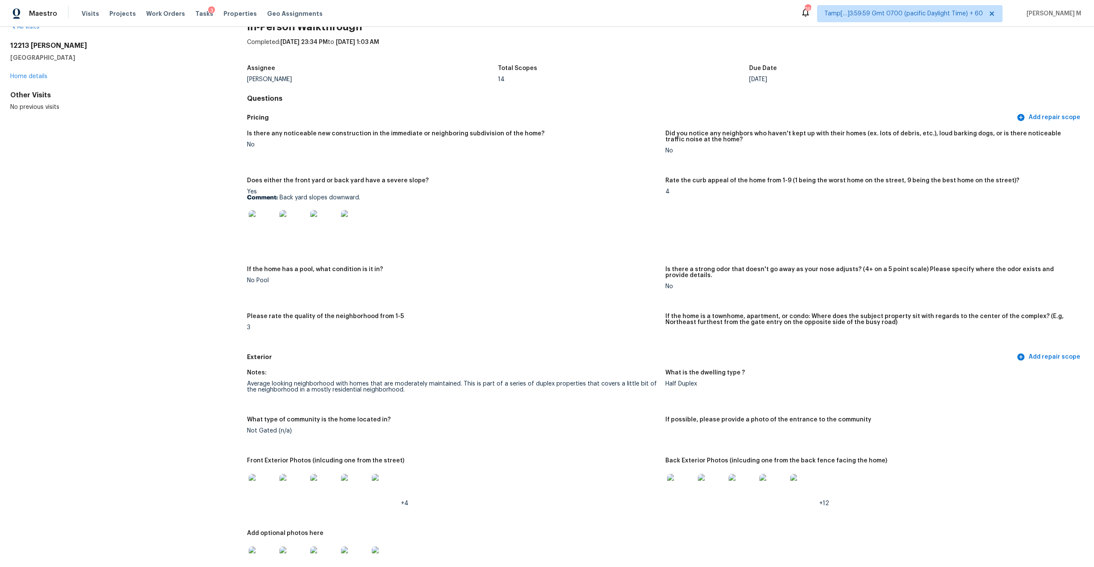
scroll to position [18, 0]
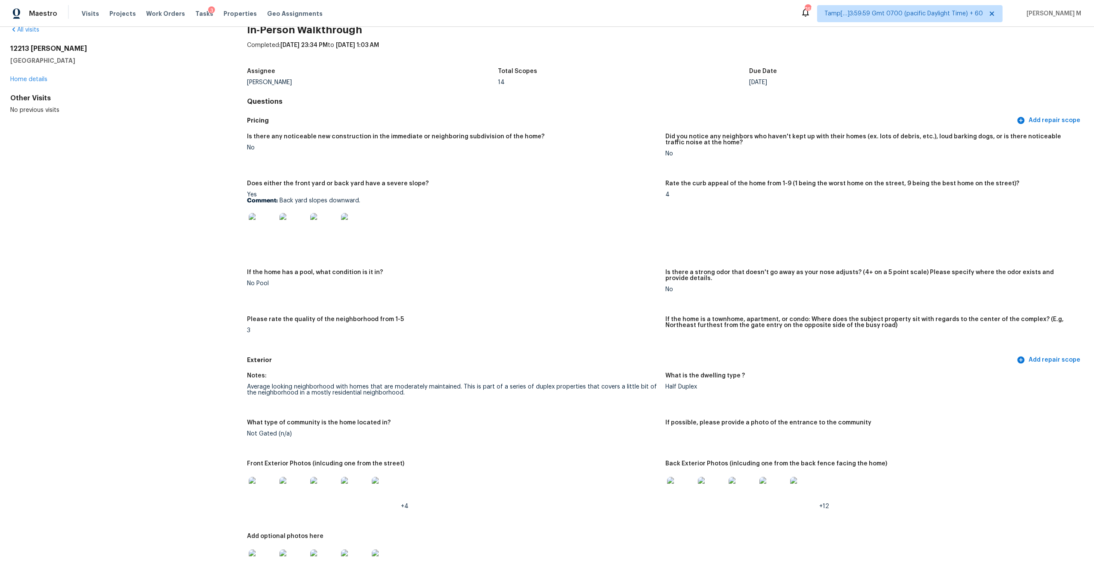
click at [253, 224] on img at bounding box center [262, 226] width 27 height 27
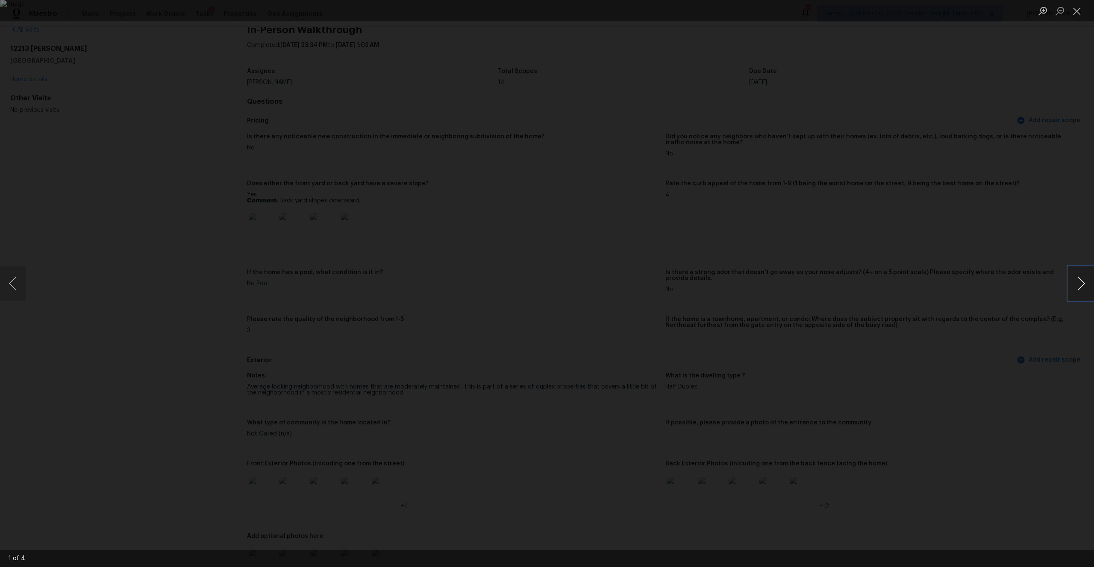
click at [1084, 285] on button "Next image" at bounding box center [1081, 284] width 26 height 34
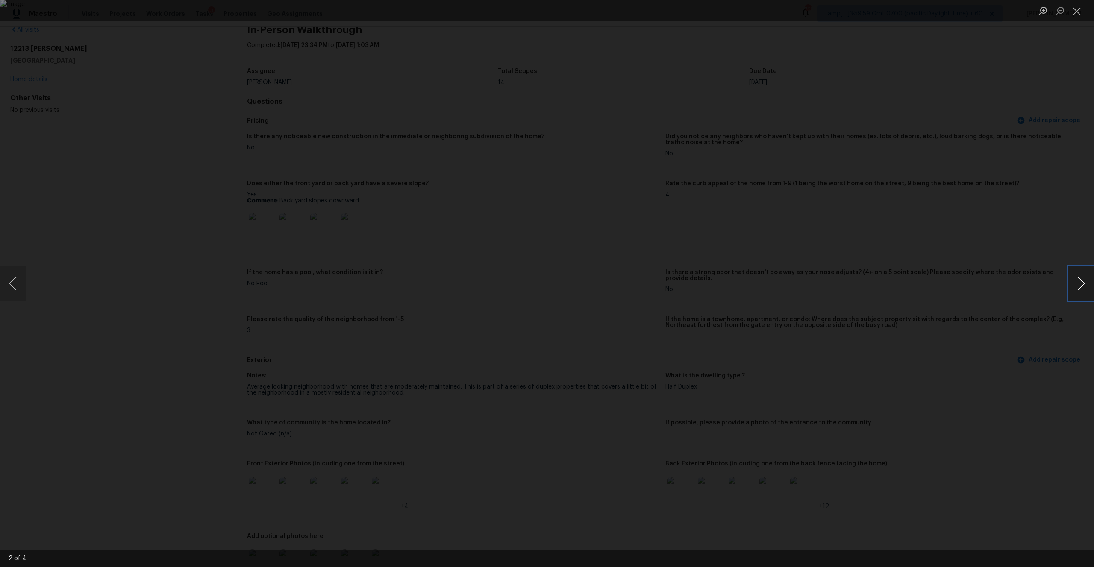
click at [1084, 285] on button "Next image" at bounding box center [1081, 284] width 26 height 34
click at [1075, 11] on button "Close lightbox" at bounding box center [1076, 10] width 17 height 15
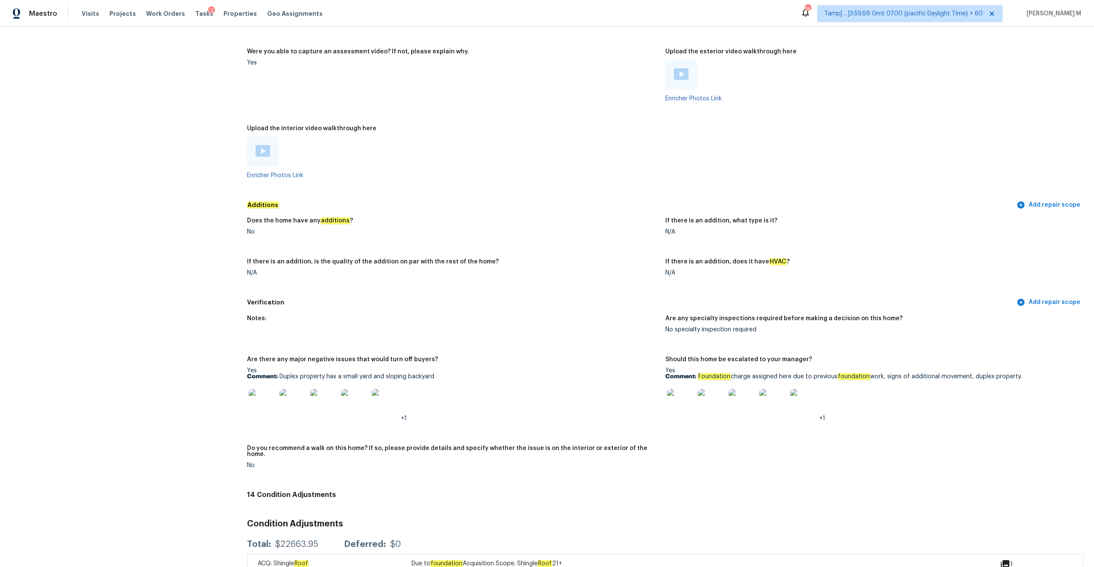
scroll to position [1642, 0]
click at [262, 150] on img at bounding box center [263, 152] width 15 height 12
click at [681, 75] on div at bounding box center [681, 75] width 15 height 13
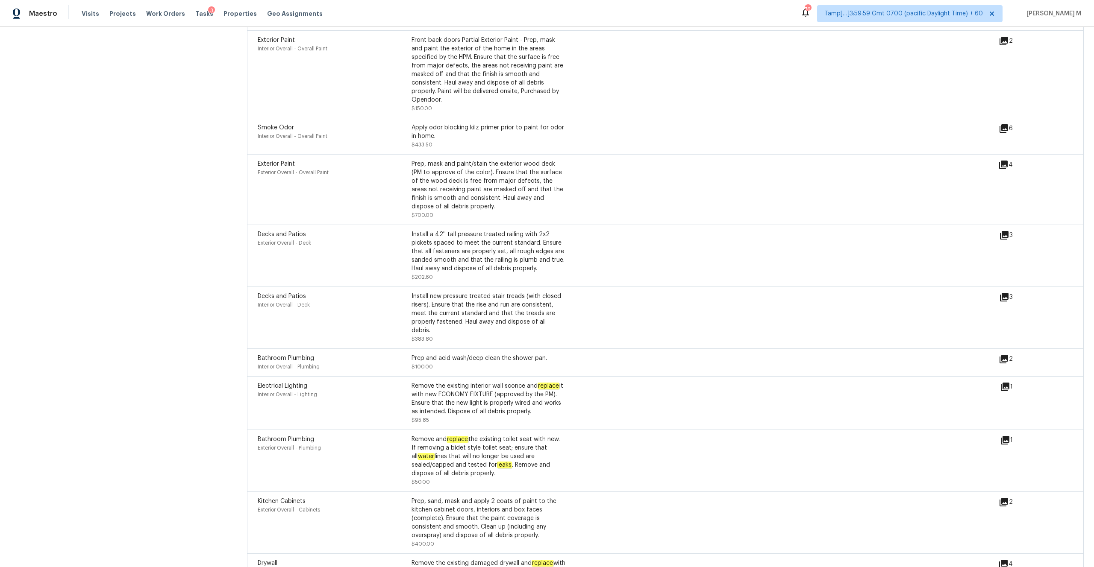
scroll to position [2205, 0]
click at [1010, 352] on div "2" at bounding box center [1019, 360] width 41 height 17
click at [1002, 352] on icon at bounding box center [1003, 356] width 9 height 9
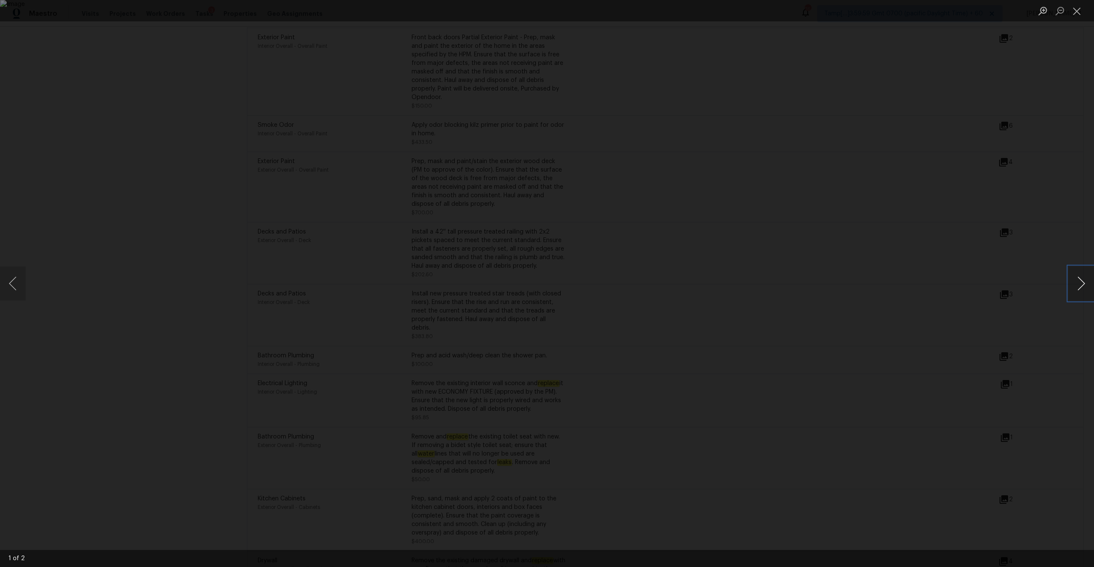
click at [1078, 286] on button "Next image" at bounding box center [1081, 284] width 26 height 34
click at [1071, 12] on button "Close lightbox" at bounding box center [1076, 10] width 17 height 15
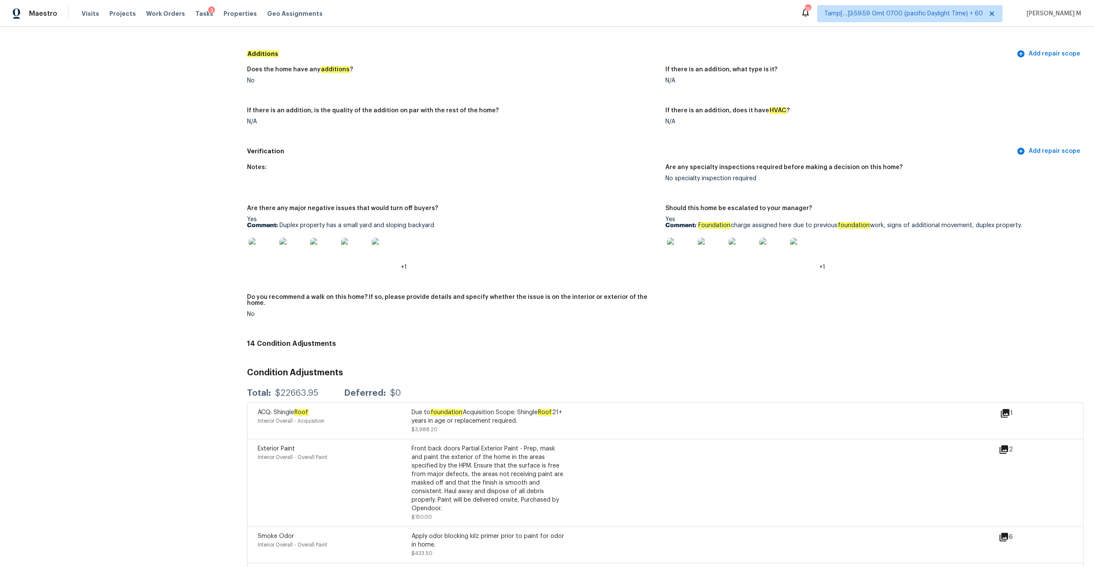
scroll to position [1799, 0]
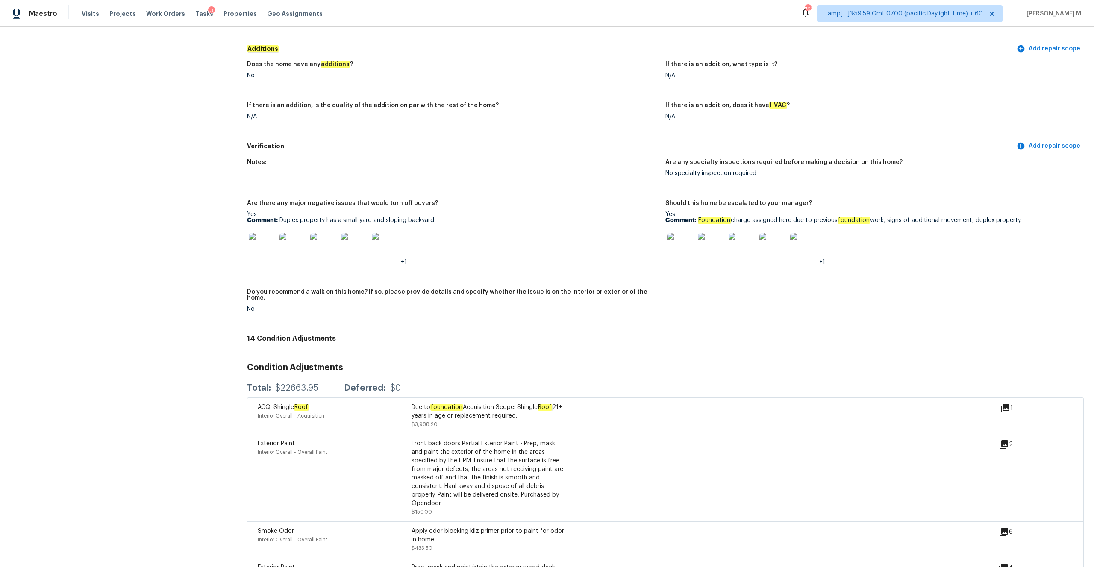
click at [736, 220] on div "Yes Comment: Foundation charge assigned here due to previous foundation work, s…" at bounding box center [870, 238] width 411 height 54
click at [731, 217] on p "Comment: Foundation charge assigned here due to previous foundation work, signs…" at bounding box center [870, 220] width 411 height 6
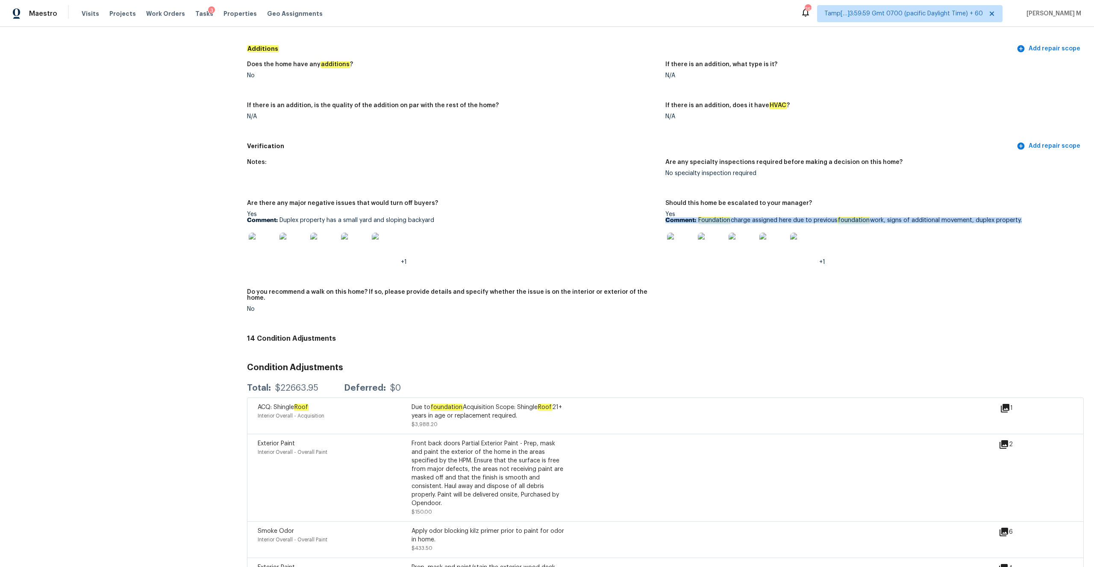
click at [731, 217] on p "Comment: Foundation charge assigned here due to previous foundation work, signs…" at bounding box center [870, 220] width 411 height 6
click at [684, 247] on img at bounding box center [680, 246] width 27 height 27
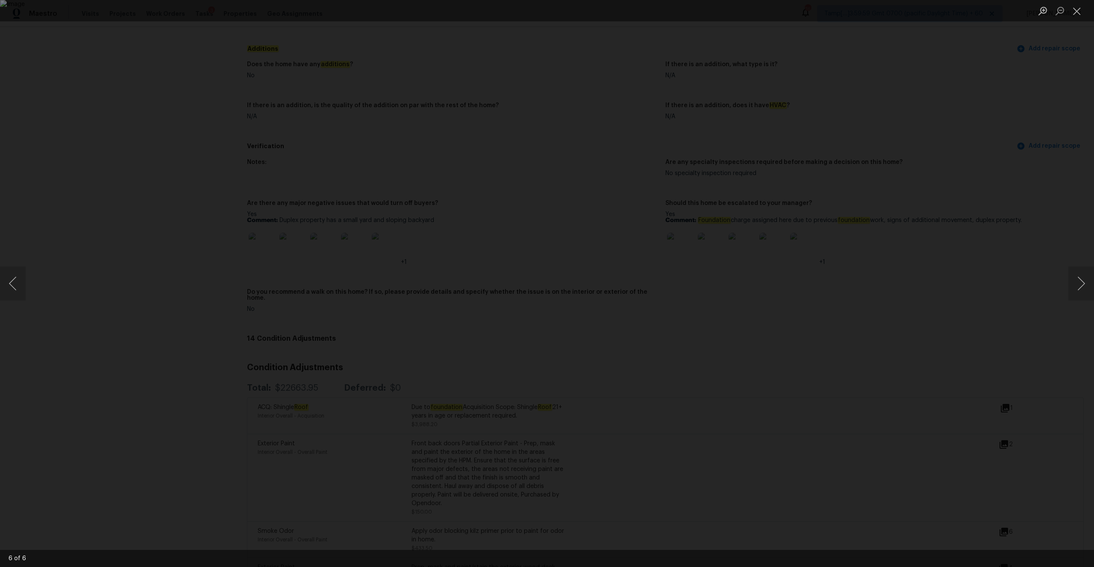
click at [940, 223] on div "Lightbox" at bounding box center [547, 283] width 1094 height 567
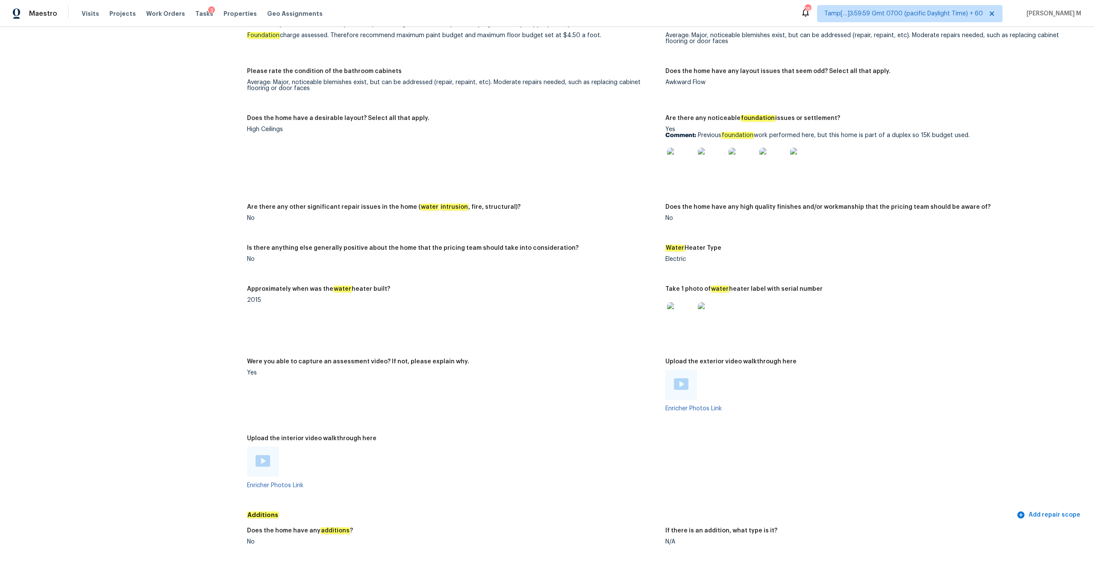
scroll to position [1278, 0]
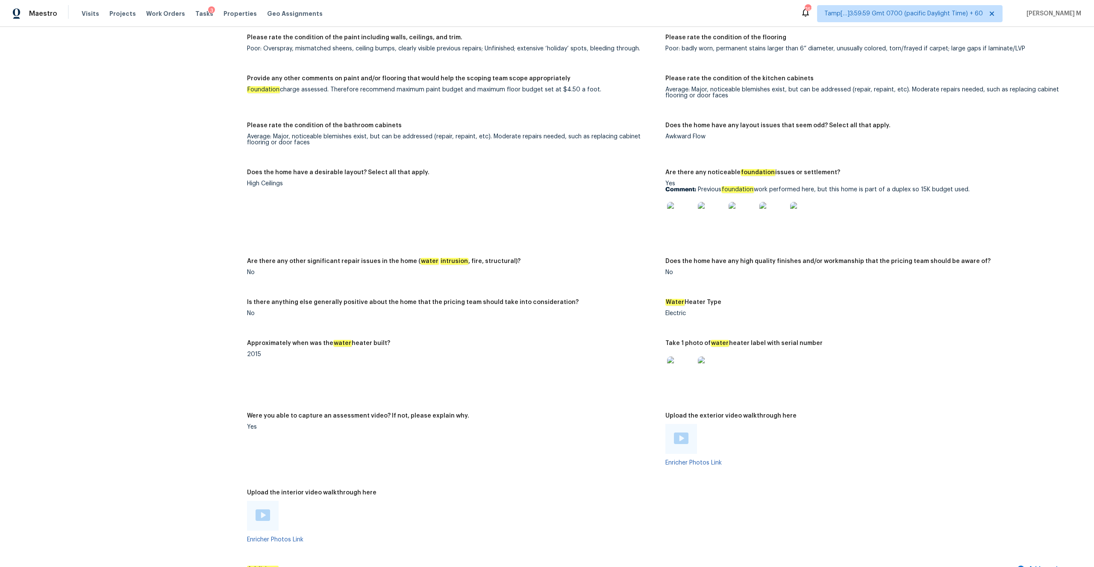
click at [673, 223] on img at bounding box center [680, 215] width 27 height 27
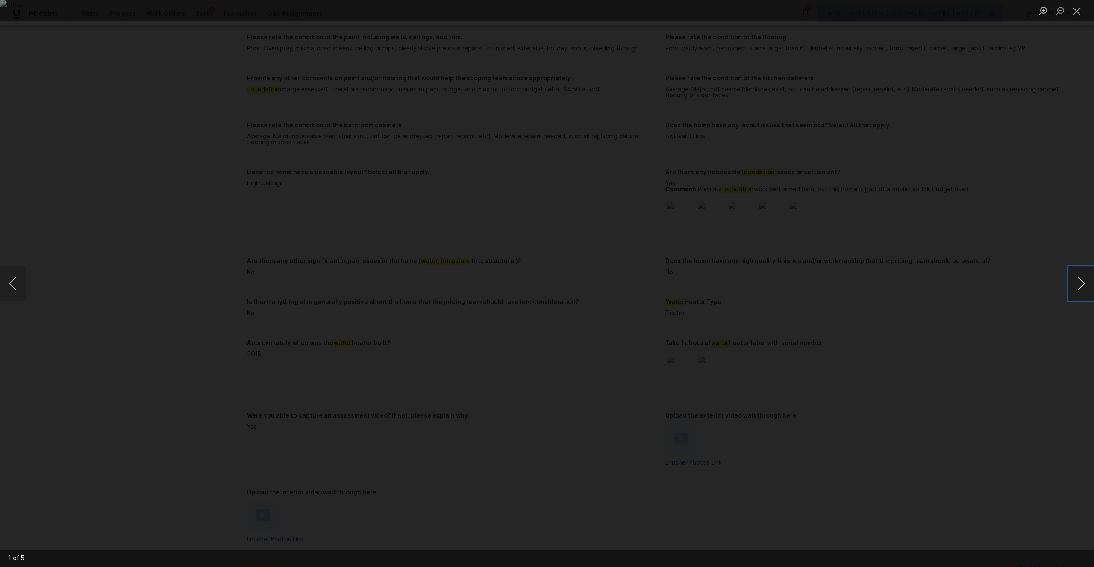
click at [1083, 288] on button "Next image" at bounding box center [1081, 284] width 26 height 34
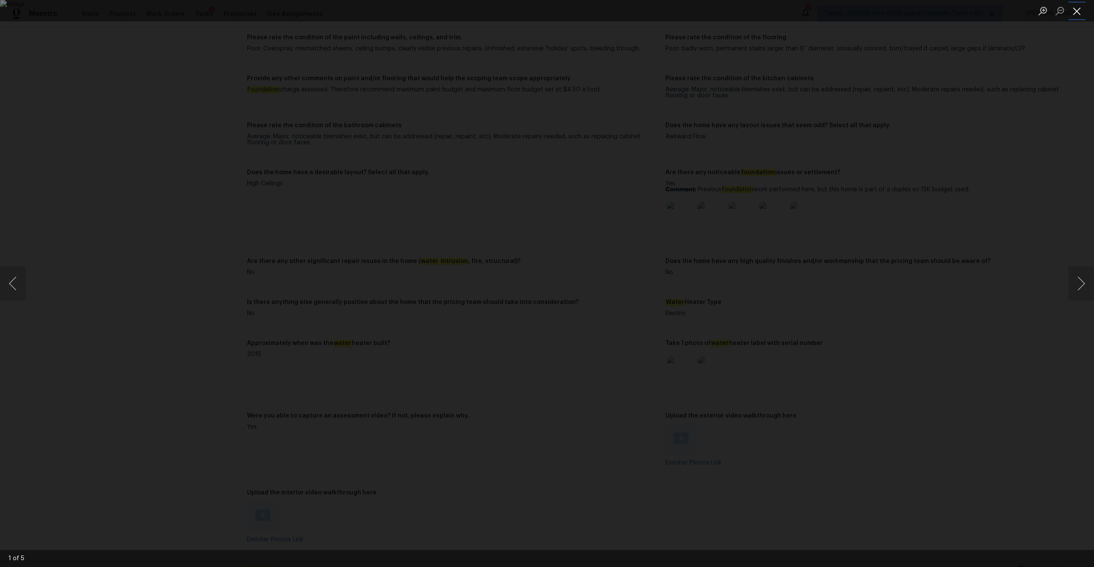
click at [1078, 12] on button "Close lightbox" at bounding box center [1076, 10] width 17 height 15
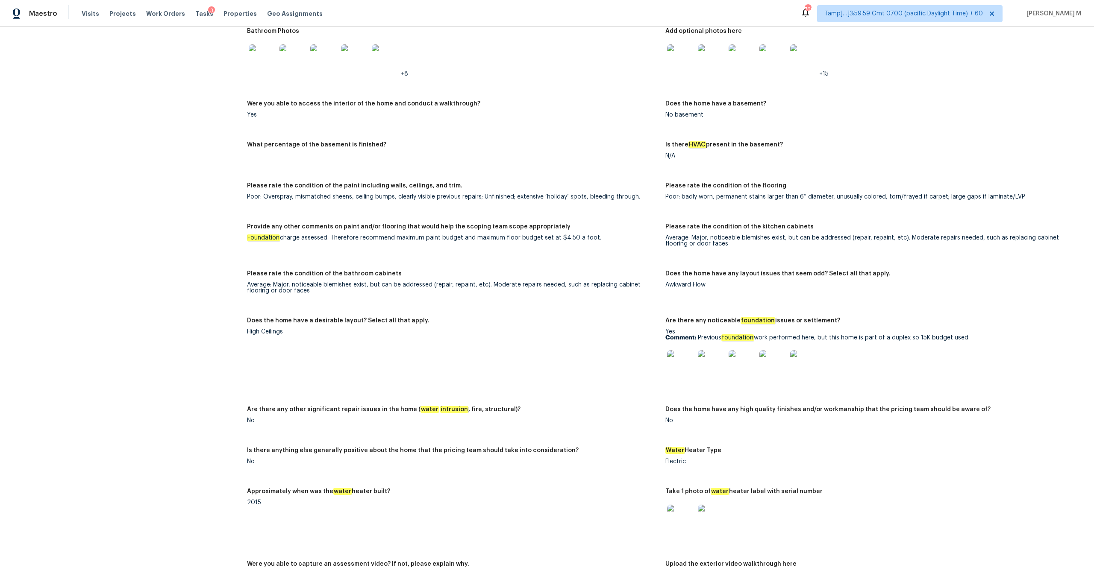
scroll to position [1152, 0]
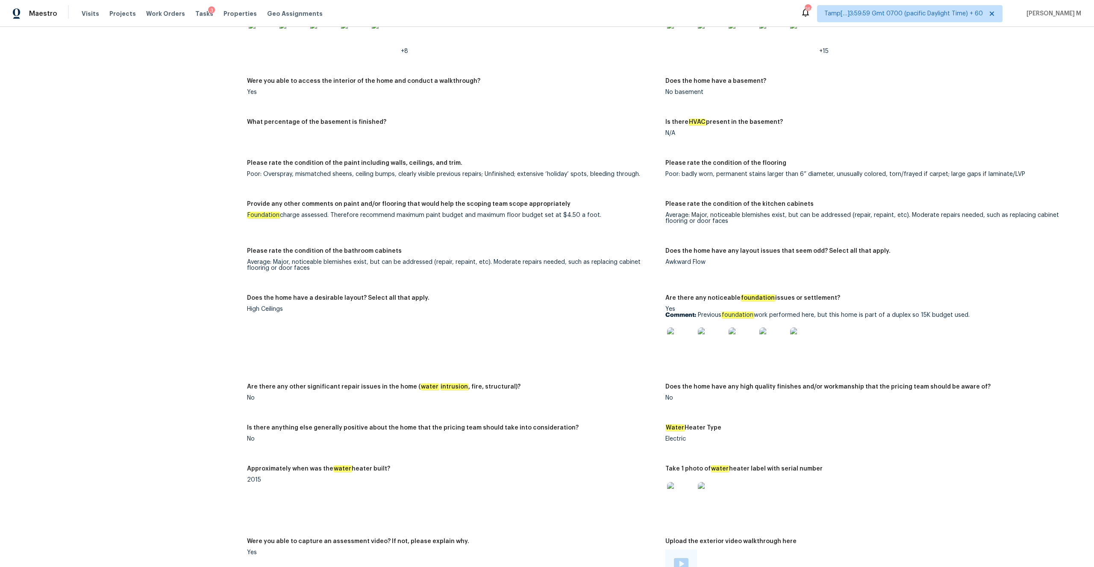
drag, startPoint x: 267, startPoint y: 212, endPoint x: 338, endPoint y: 217, distance: 71.9
click at [338, 217] on figure "Provide any other comments on paint and/or flooring that would help the scoping…" at bounding box center [456, 219] width 418 height 37
drag, startPoint x: 556, startPoint y: 209, endPoint x: 590, endPoint y: 209, distance: 34.2
click at [590, 212] on div "Foundation charge assessed. Therefore recommend maximum paint budget and maximu…" at bounding box center [452, 215] width 411 height 6
drag, startPoint x: 377, startPoint y: 209, endPoint x: 595, endPoint y: 210, distance: 217.9
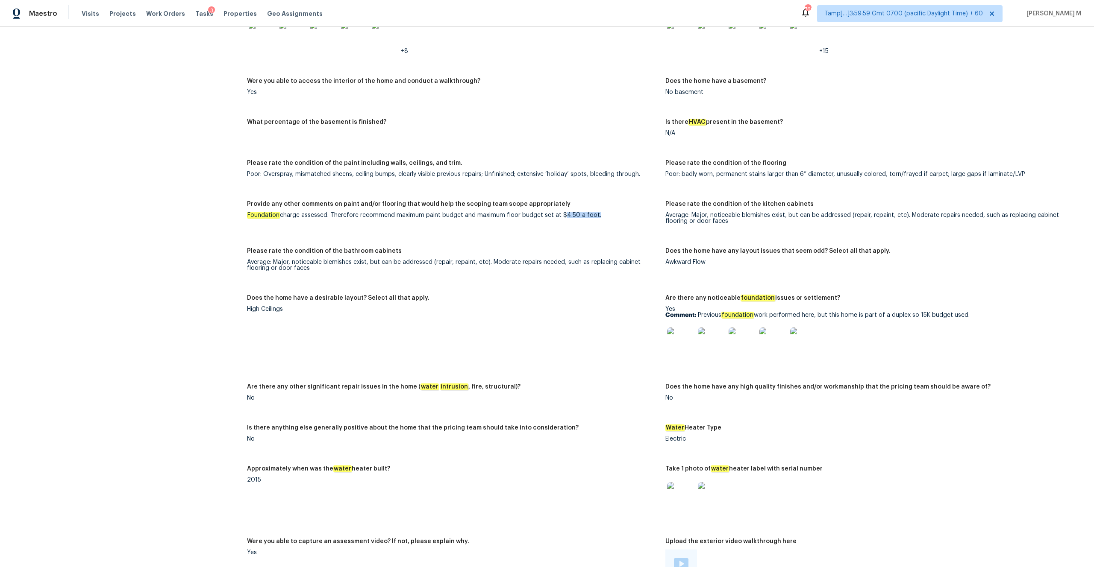
click at [595, 212] on div "Foundation charge assessed. Therefore recommend maximum paint budget and maximu…" at bounding box center [452, 215] width 411 height 6
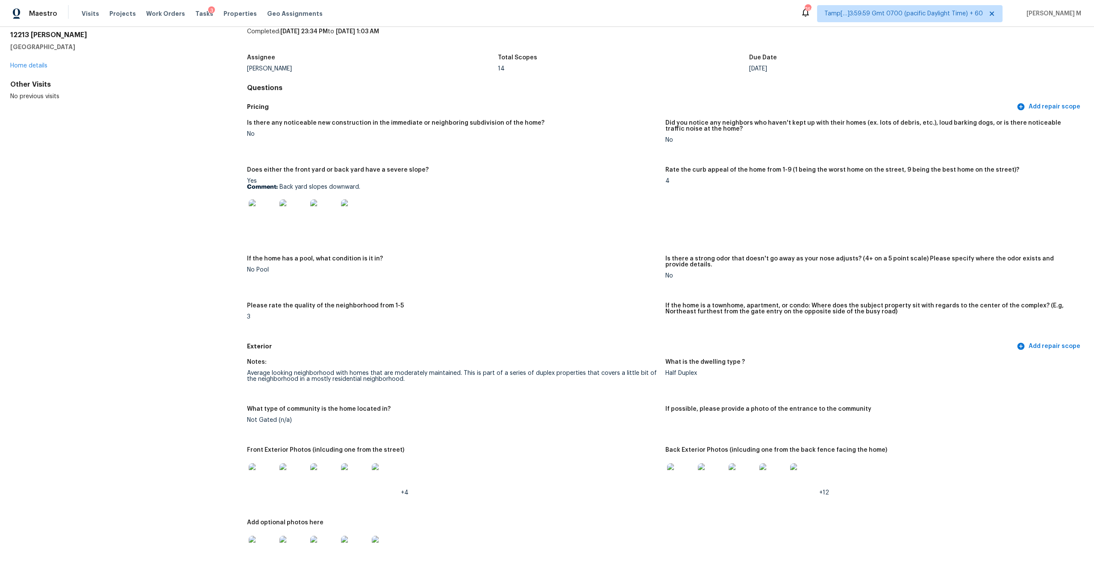
scroll to position [38, 0]
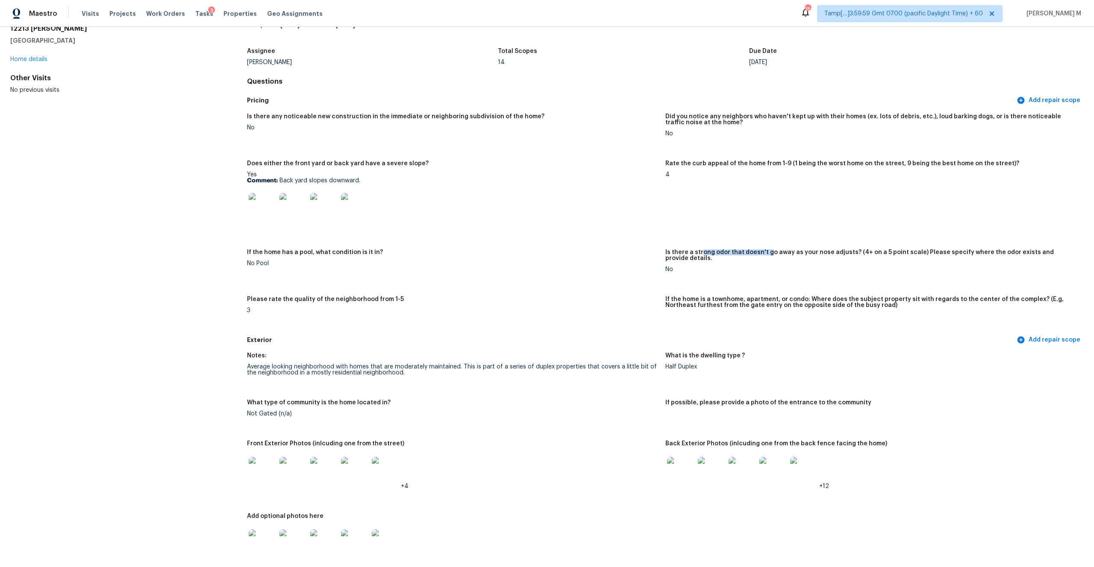
drag, startPoint x: 702, startPoint y: 251, endPoint x: 767, endPoint y: 251, distance: 65.8
click at [767, 251] on h5 "Is there a strong odor that doesn't go away as your nose adjusts? (4+ on a 5 po…" at bounding box center [870, 256] width 411 height 12
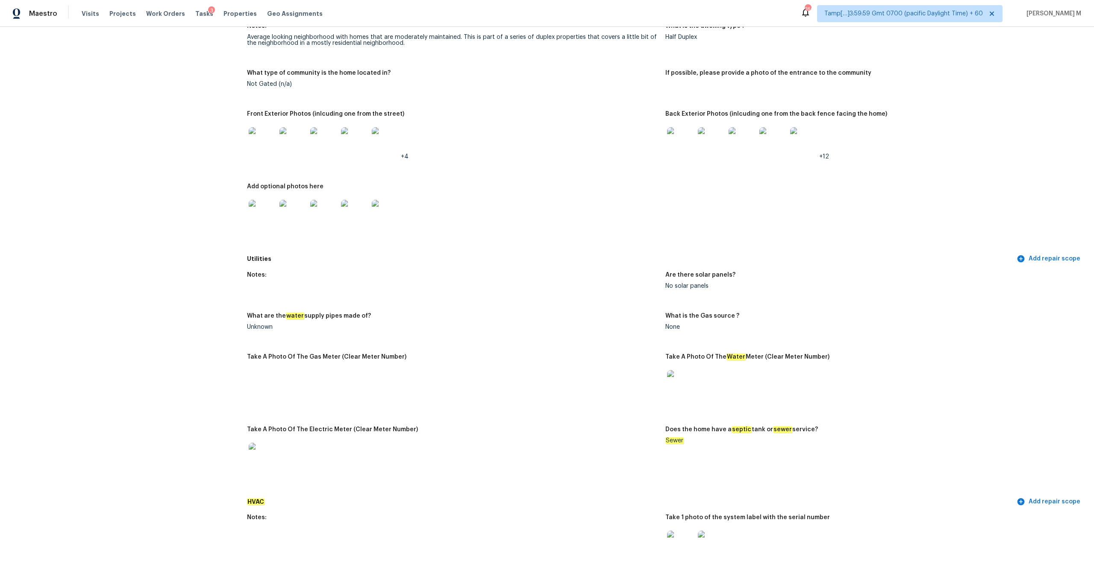
scroll to position [330, 0]
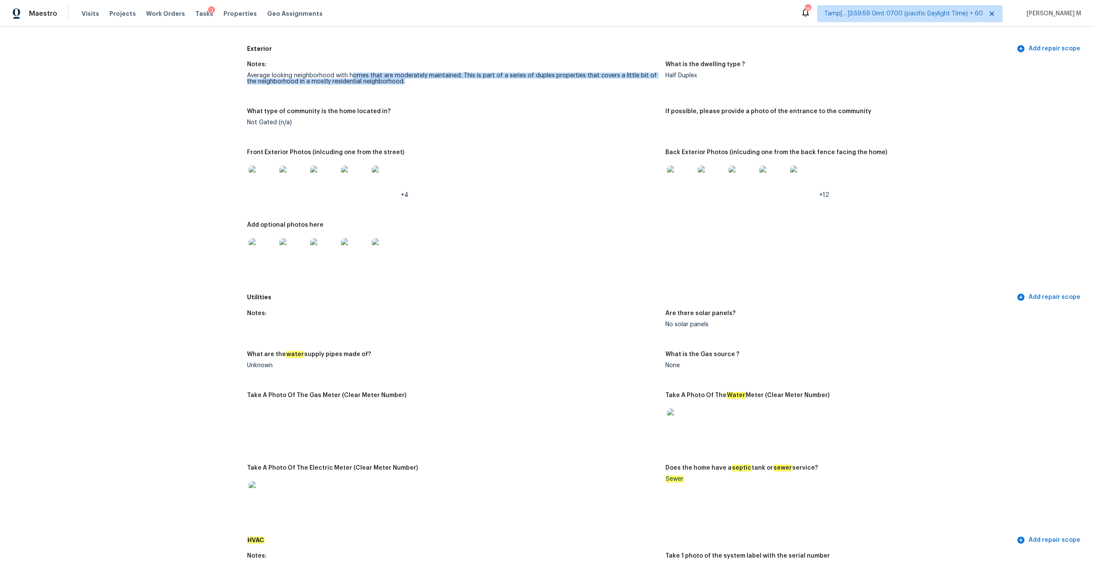
drag, startPoint x: 241, startPoint y: 70, endPoint x: 414, endPoint y: 85, distance: 173.6
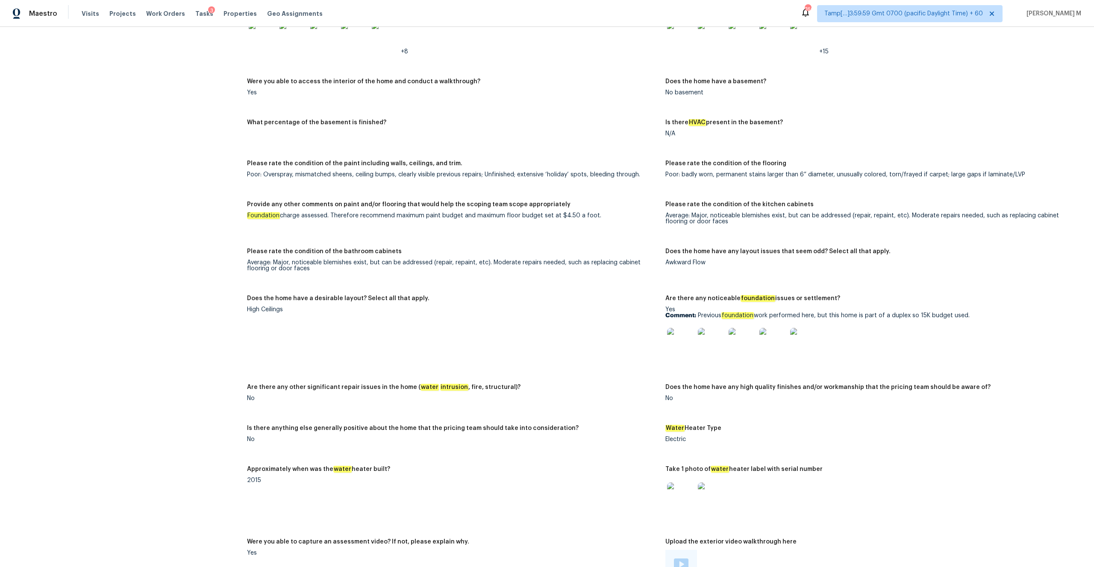
scroll to position [1174, 0]
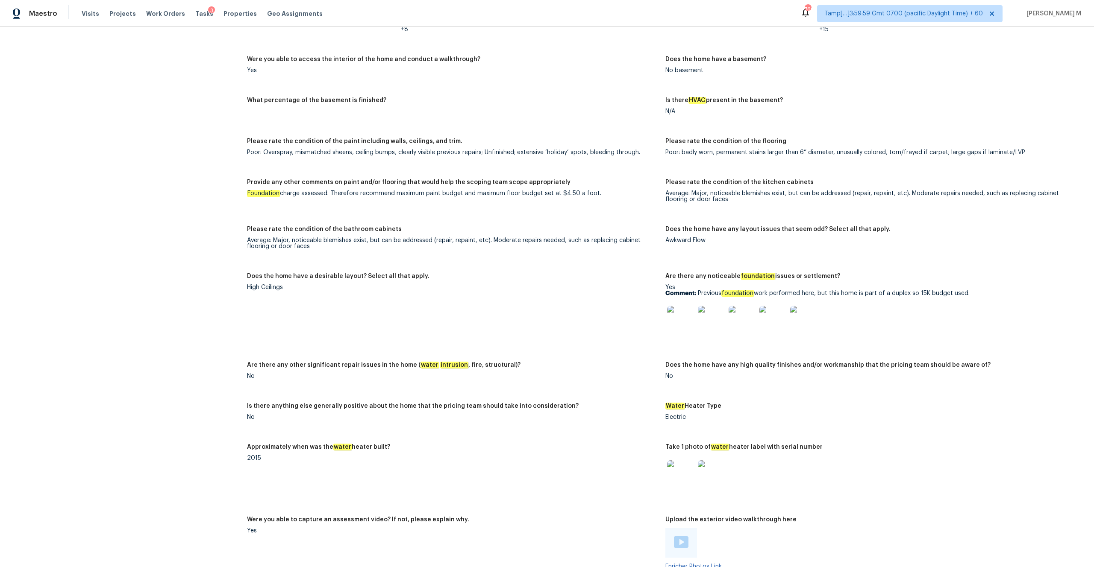
click at [254, 150] on div "Poor: Overspray, mismatched sheens, ceiling bumps, clearly visible previous rep…" at bounding box center [452, 153] width 411 height 6
click at [674, 150] on div "Poor: badly worn, permanent stains larger than 6” diameter, unusually colored, …" at bounding box center [870, 153] width 411 height 6
drag, startPoint x: 396, startPoint y: 188, endPoint x: 569, endPoint y: 189, distance: 172.2
click at [569, 191] on div "Foundation charge assessed. Therefore recommend maximum paint budget and maximu…" at bounding box center [452, 194] width 411 height 6
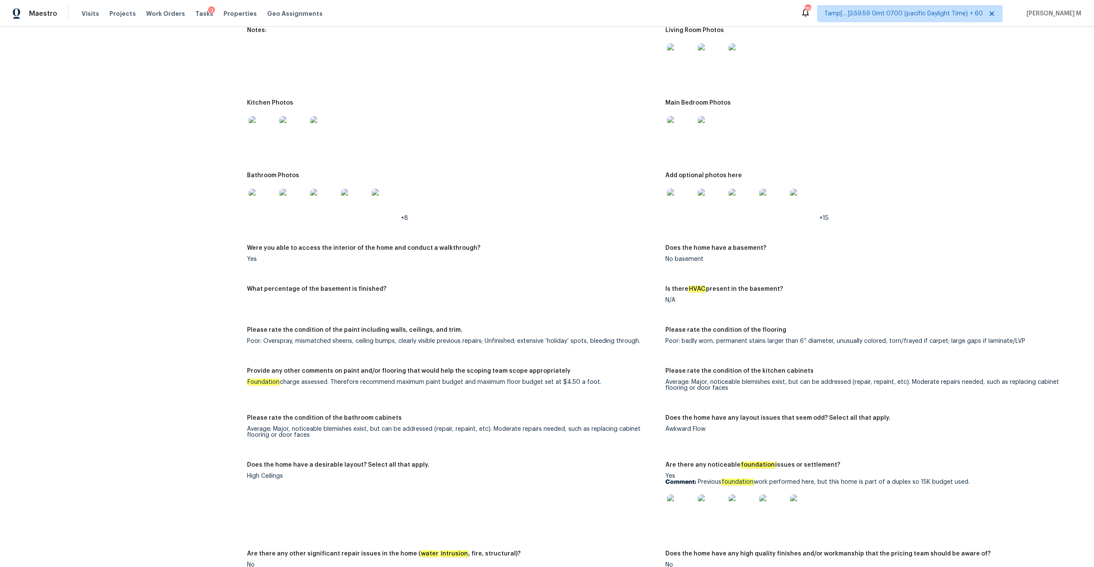
scroll to position [989, 0]
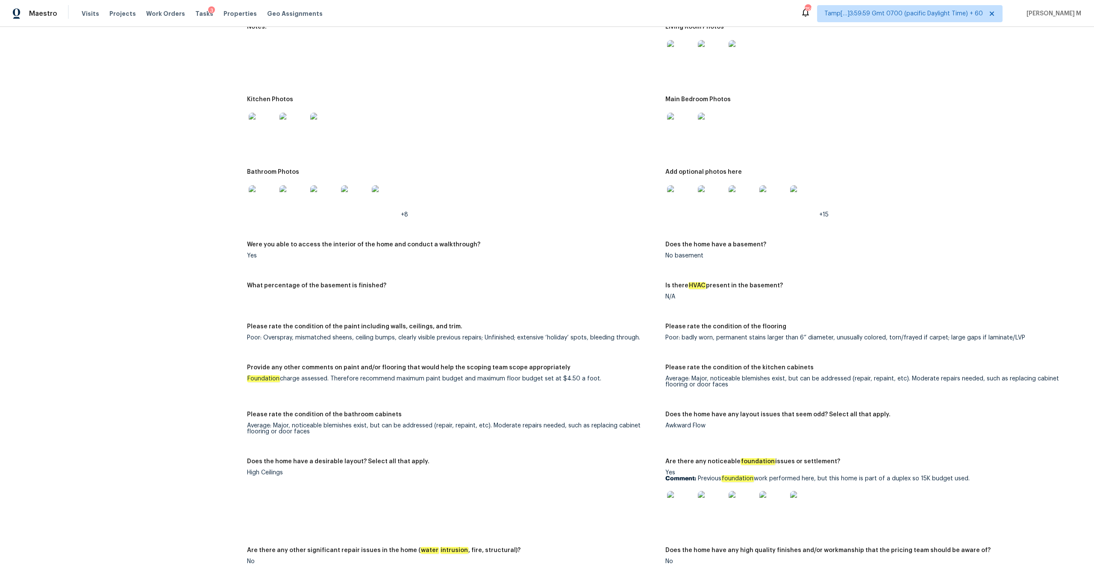
click at [687, 415] on div "Does the home have any layout issues that seem odd? Select all that apply." at bounding box center [870, 417] width 411 height 11
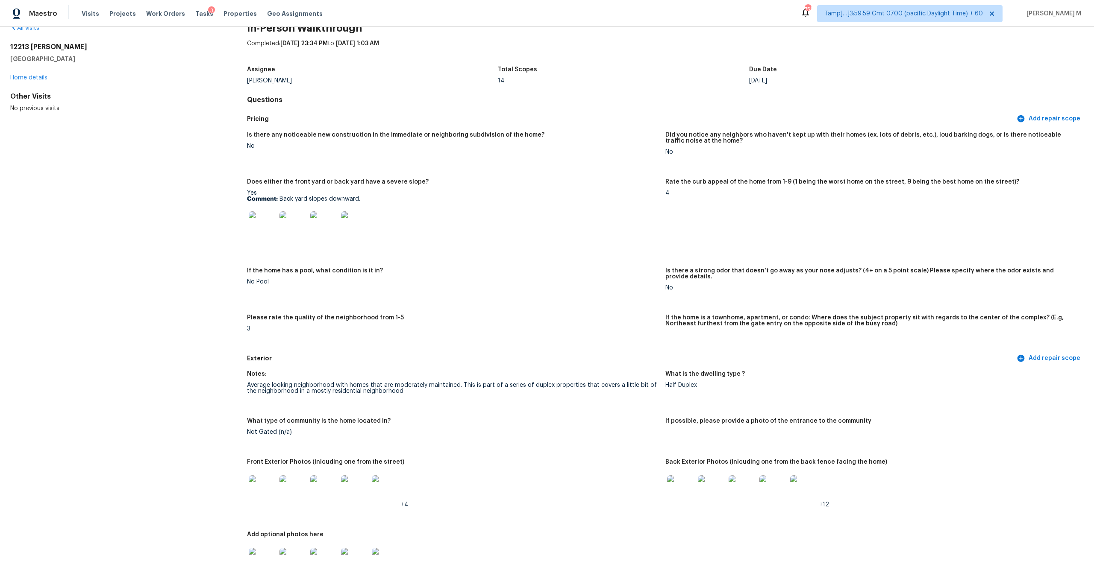
scroll to position [0, 0]
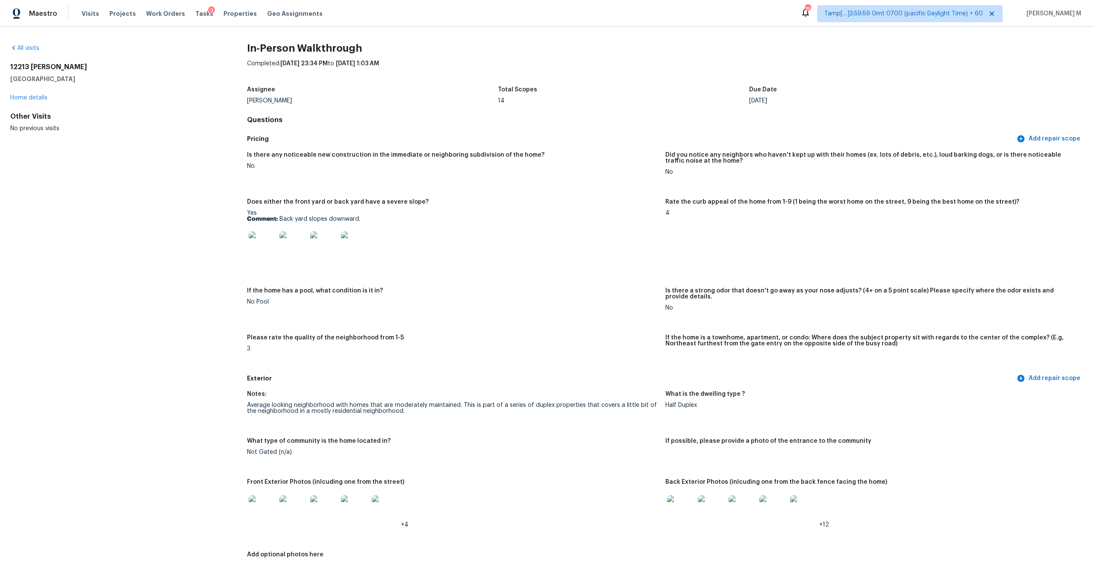
drag, startPoint x: 86, startPoint y: 81, endPoint x: 10, endPoint y: 64, distance: 77.5
click at [10, 64] on div "12213 Stoney Xing San Antonio, TX 78247" at bounding box center [114, 73] width 209 height 21
copy div "12213 Stoney Xing San Antonio, TX 78247"
click at [265, 239] on img at bounding box center [262, 245] width 27 height 27
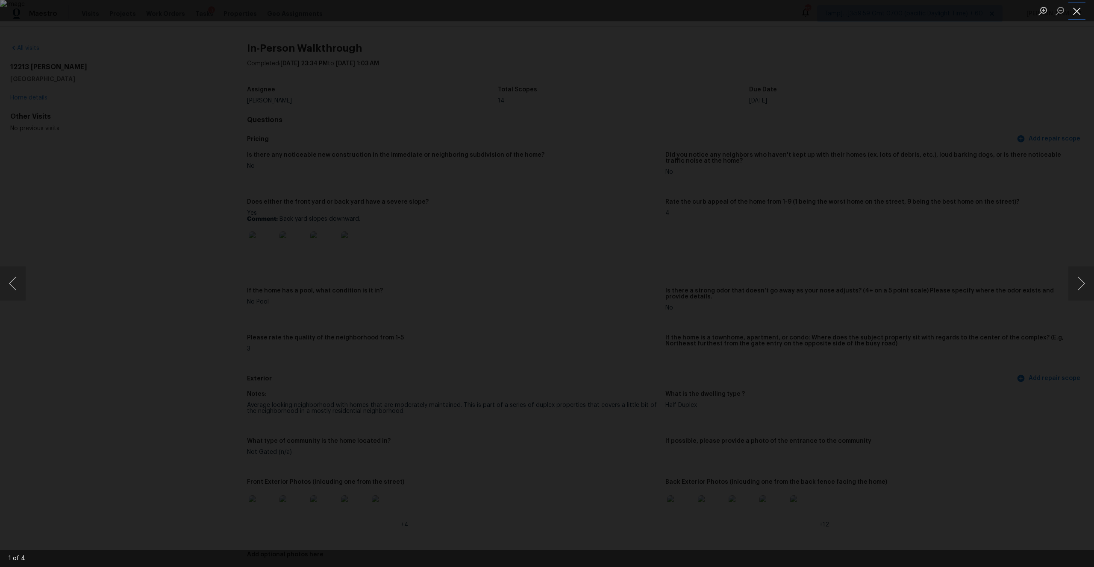
click at [1080, 12] on button "Close lightbox" at bounding box center [1076, 10] width 17 height 15
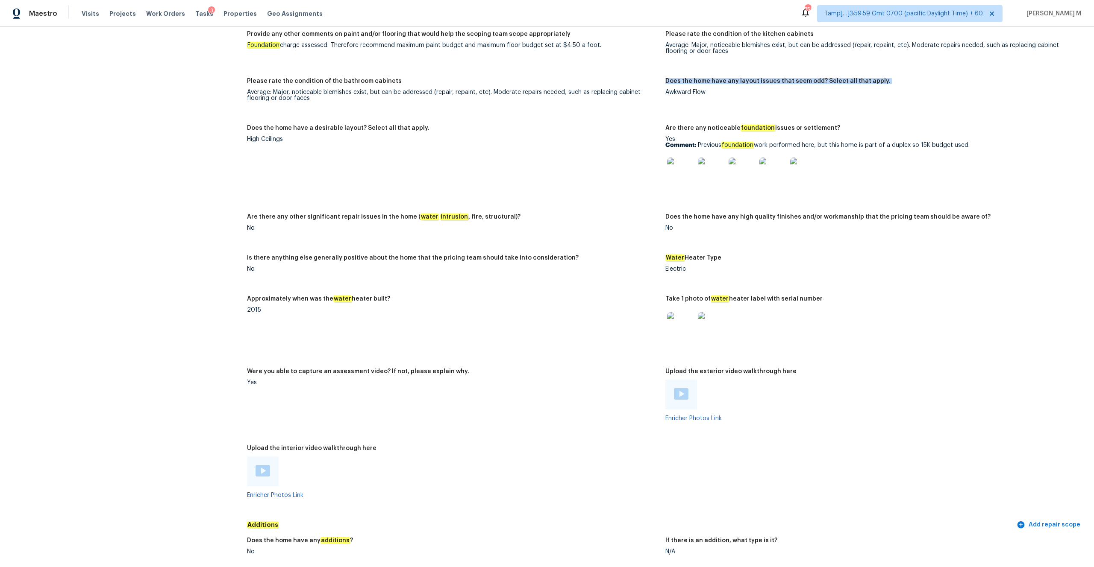
scroll to position [1357, 0]
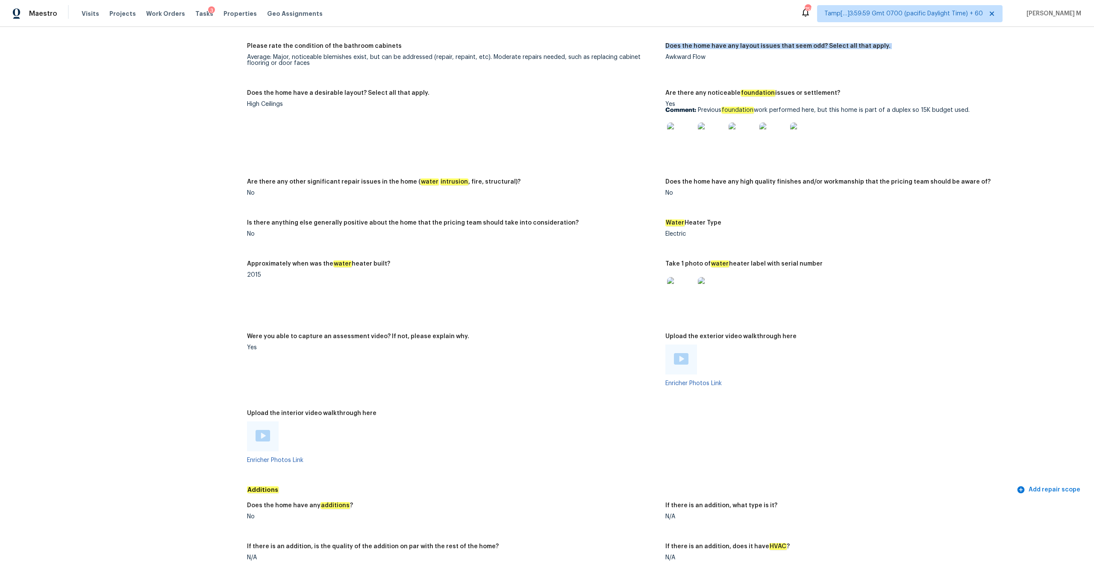
click at [265, 430] on img at bounding box center [263, 436] width 15 height 12
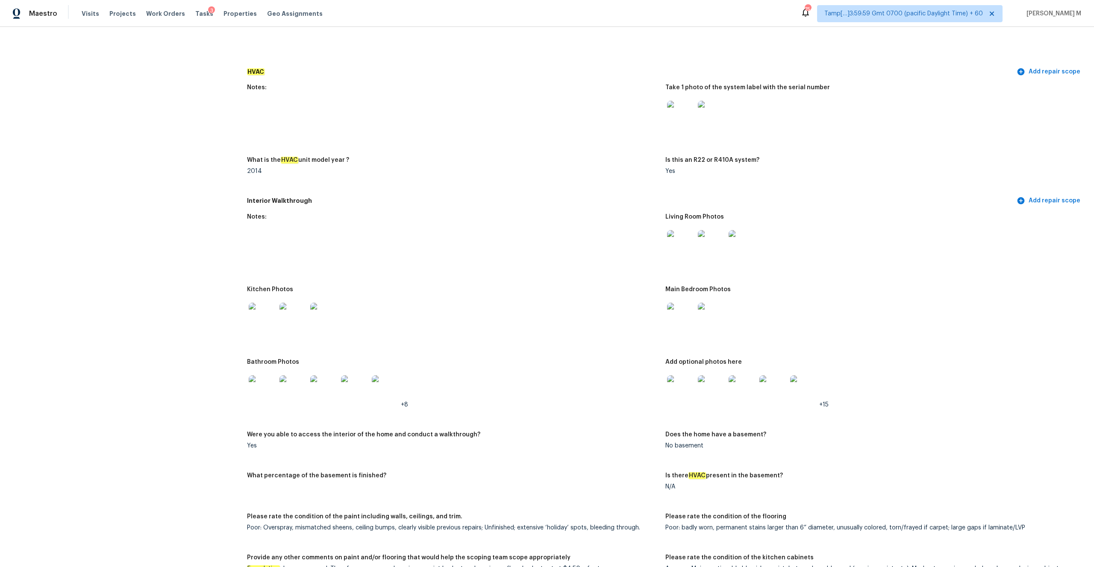
scroll to position [815, 0]
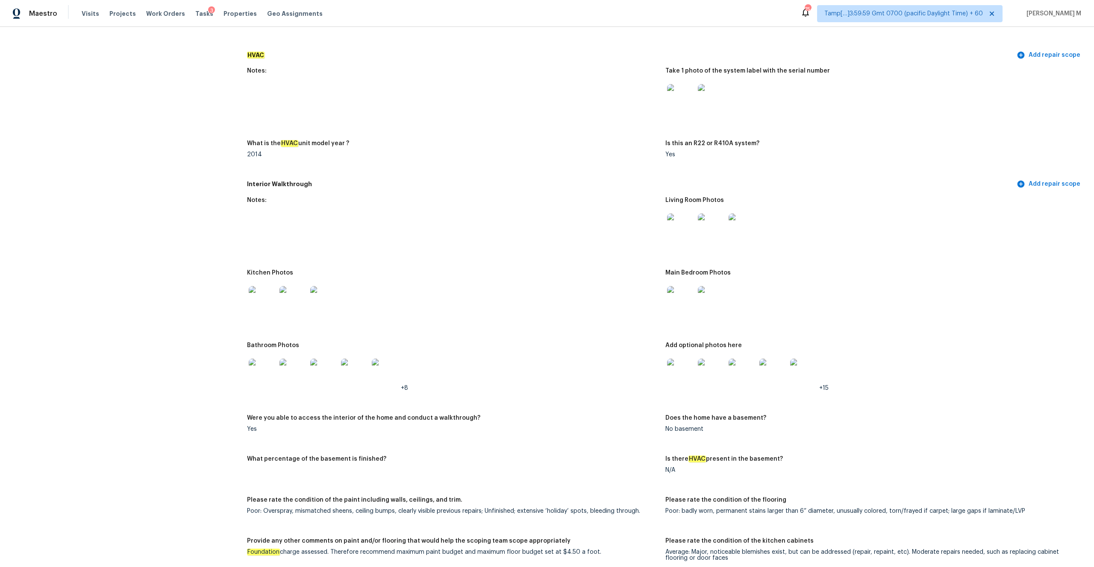
click at [673, 366] on img at bounding box center [680, 372] width 27 height 27
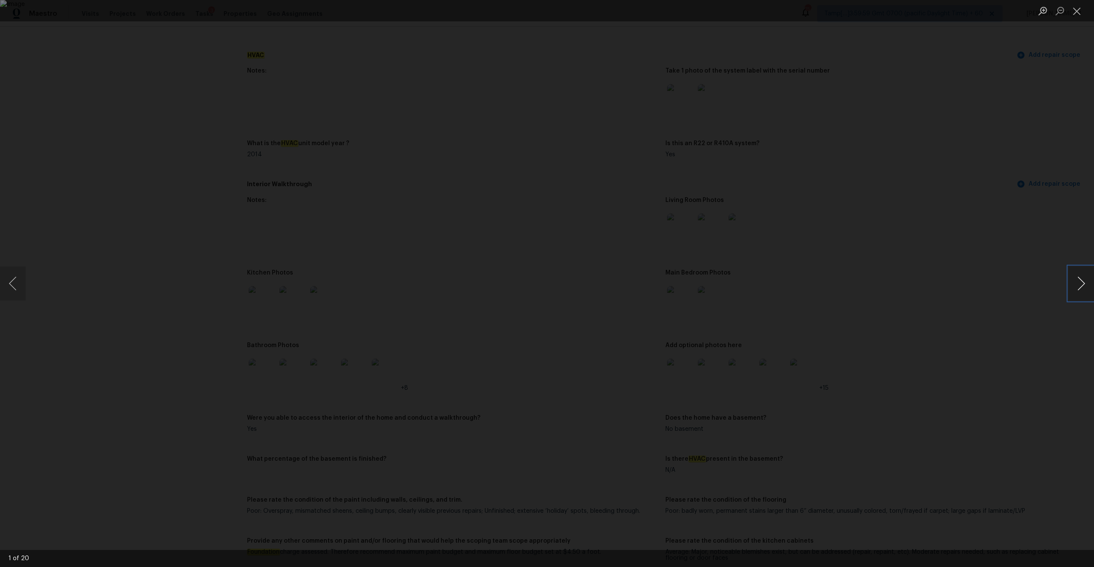
click at [1081, 277] on button "Next image" at bounding box center [1081, 284] width 26 height 34
click at [1084, 284] on button "Next image" at bounding box center [1081, 284] width 26 height 34
click at [1083, 295] on button "Next image" at bounding box center [1081, 284] width 26 height 34
click at [1070, 283] on button "Next image" at bounding box center [1081, 284] width 26 height 34
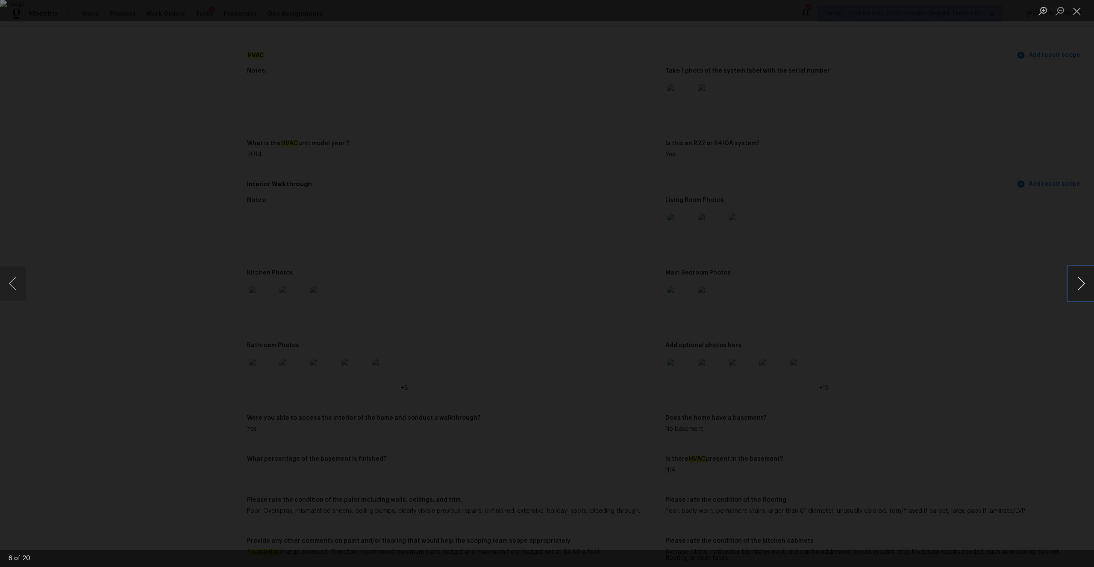
click at [1070, 283] on button "Next image" at bounding box center [1081, 284] width 26 height 34
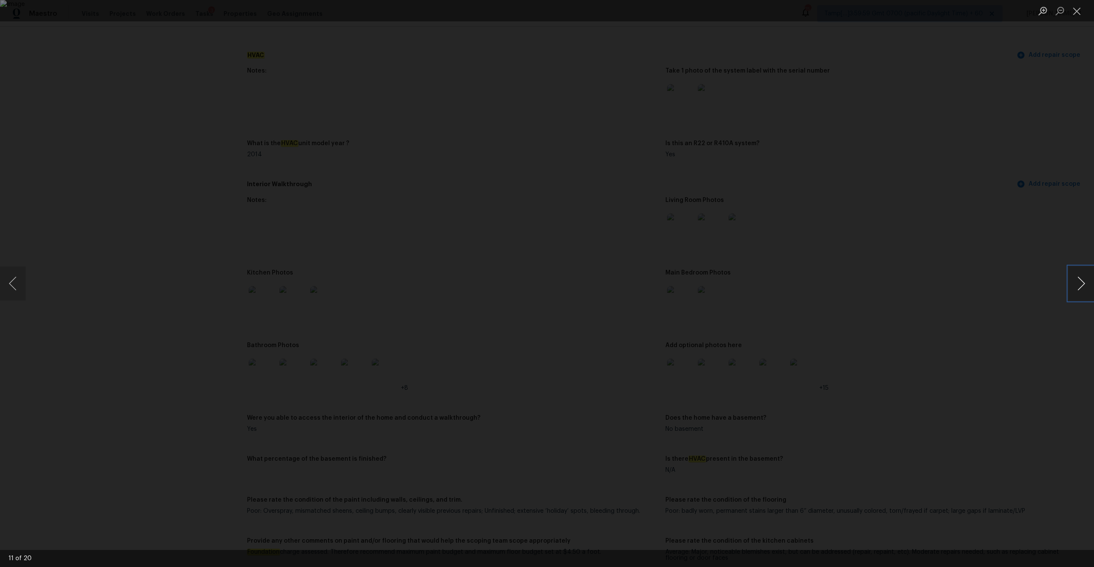
click at [1070, 283] on button "Next image" at bounding box center [1081, 284] width 26 height 34
click at [17, 278] on button "Previous image" at bounding box center [13, 284] width 26 height 34
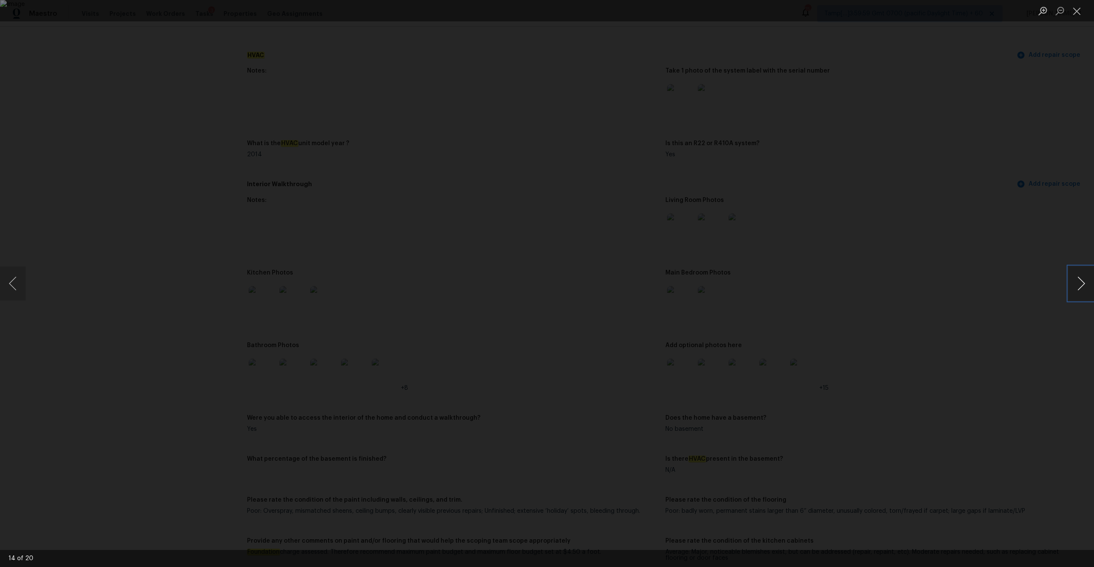
click at [1075, 288] on button "Next image" at bounding box center [1081, 284] width 26 height 34
click at [16, 279] on button "Previous image" at bounding box center [13, 284] width 26 height 34
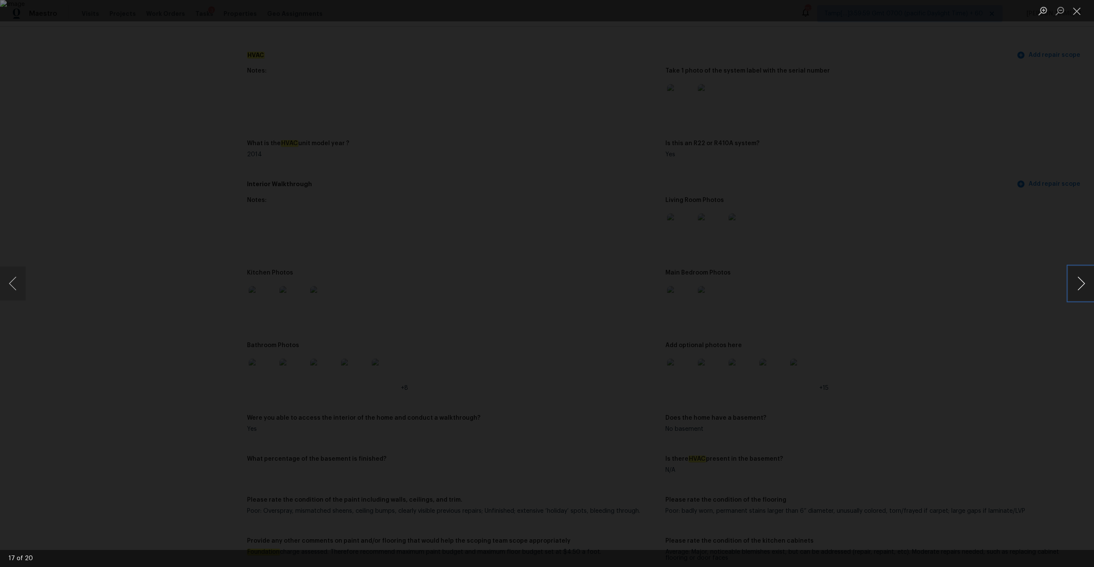
click at [1076, 283] on button "Next image" at bounding box center [1081, 284] width 26 height 34
click at [643, 106] on div "Lightbox" at bounding box center [547, 283] width 1094 height 567
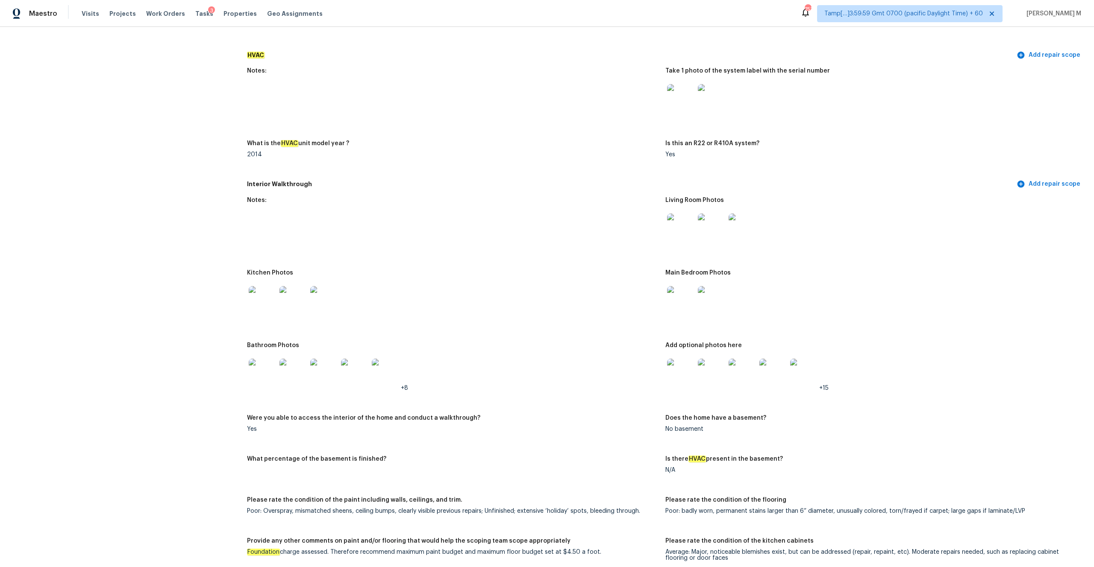
click at [681, 365] on img at bounding box center [680, 372] width 27 height 27
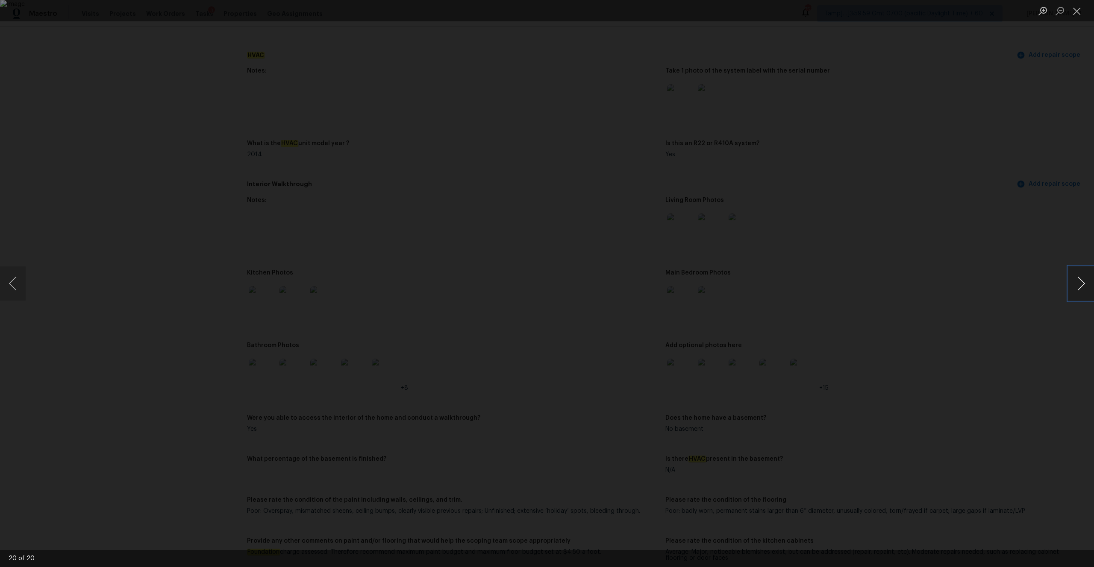
click at [1083, 299] on button "Next image" at bounding box center [1081, 284] width 26 height 34
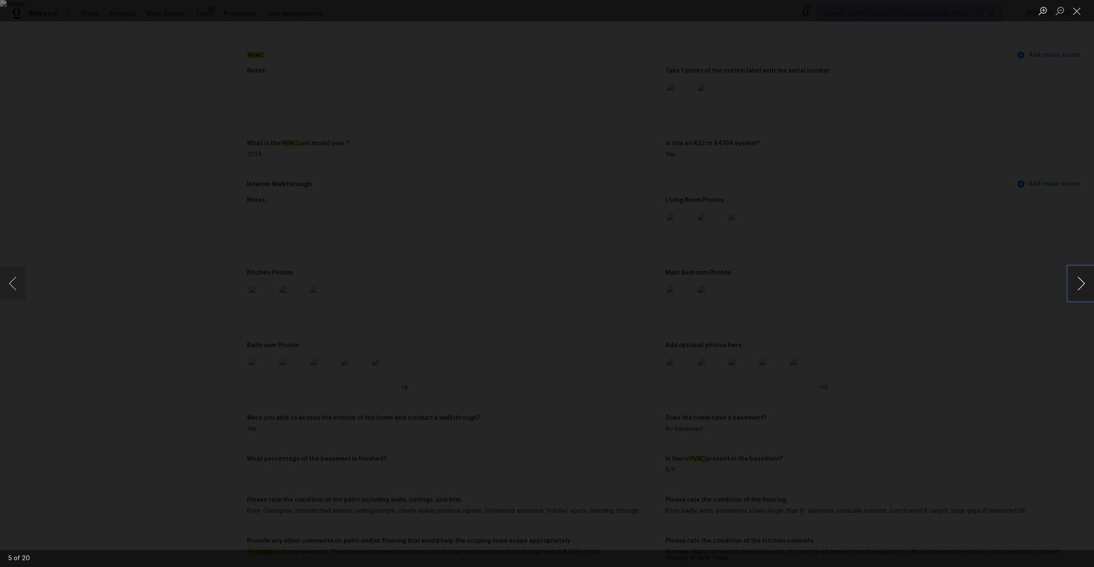
click at [1083, 299] on button "Next image" at bounding box center [1081, 284] width 26 height 34
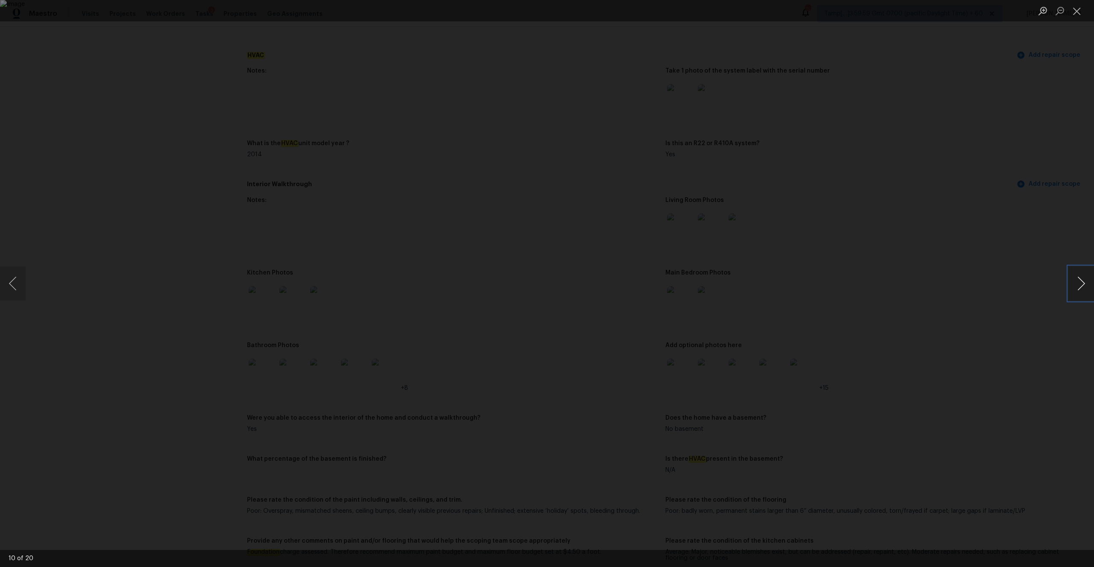
click at [1083, 299] on button "Next image" at bounding box center [1081, 284] width 26 height 34
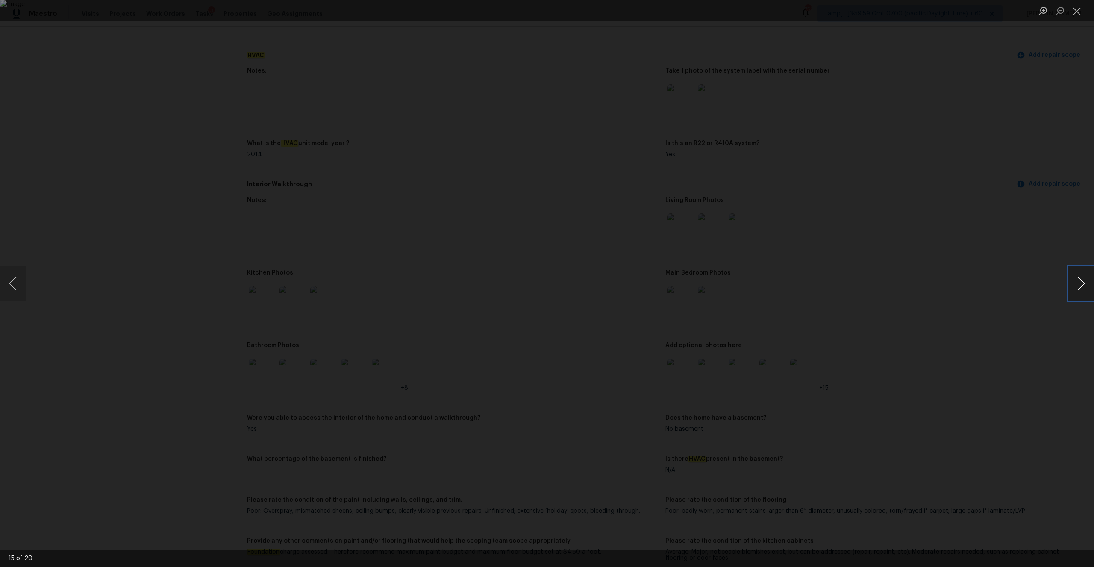
click at [1083, 299] on button "Next image" at bounding box center [1081, 284] width 26 height 34
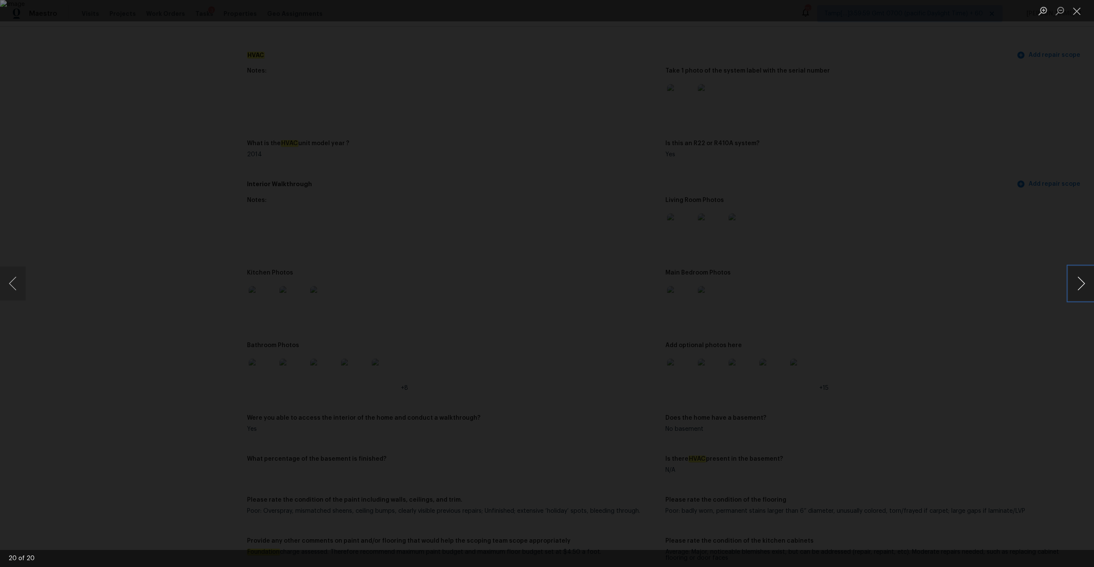
click at [1083, 299] on button "Next image" at bounding box center [1081, 284] width 26 height 34
click at [1079, 9] on button "Close lightbox" at bounding box center [1076, 10] width 17 height 15
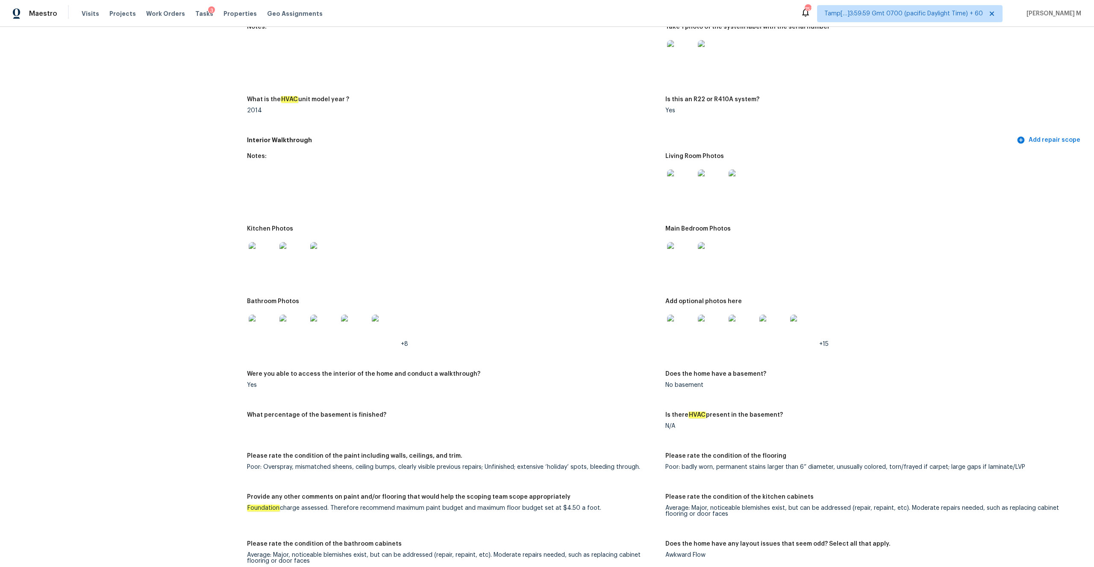
scroll to position [863, 0]
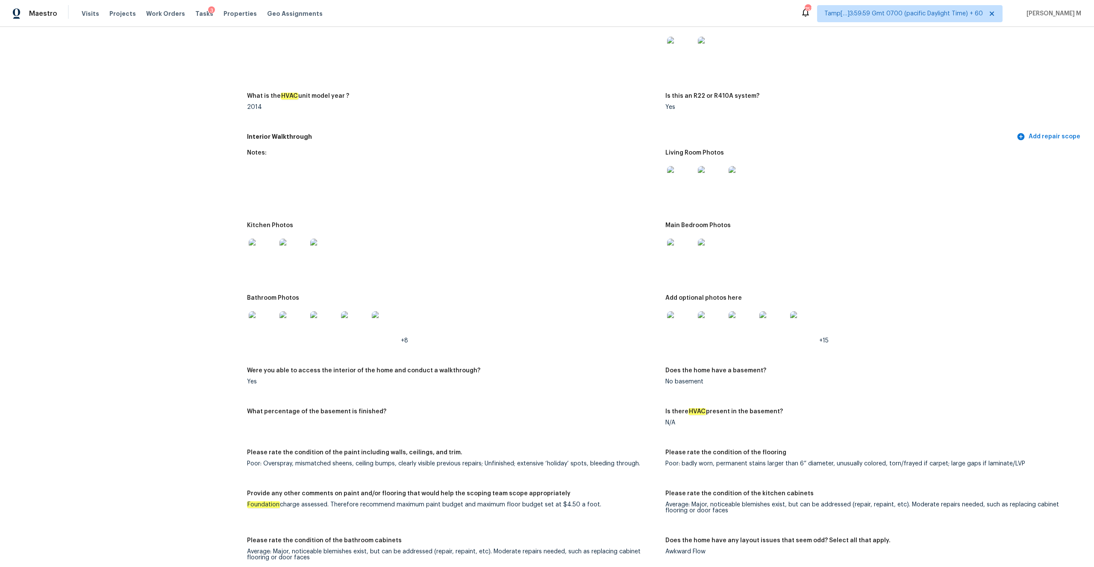
click at [810, 319] on img at bounding box center [803, 324] width 27 height 27
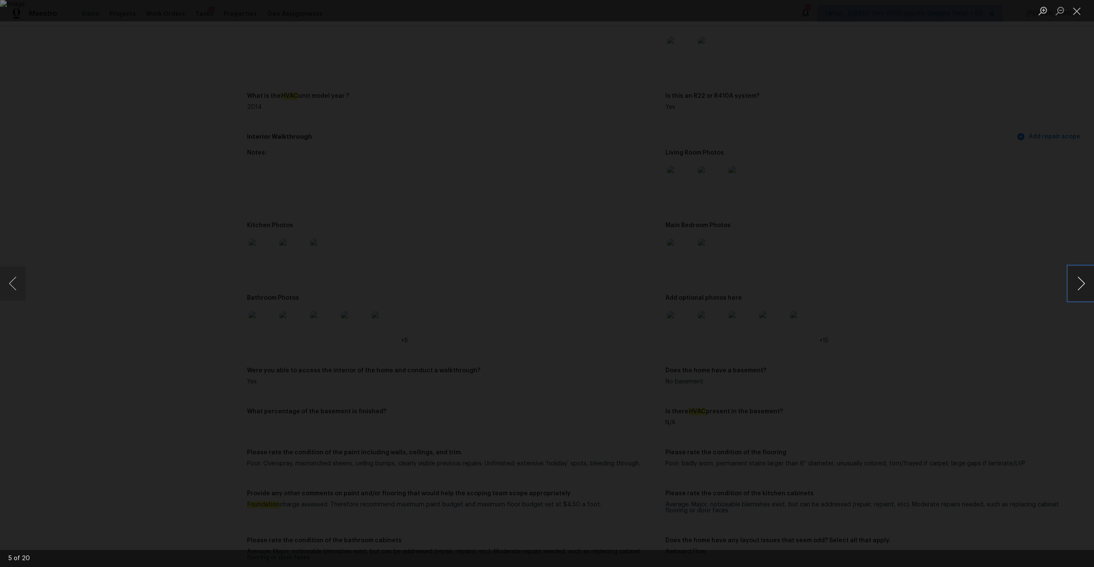
click at [1073, 286] on button "Next image" at bounding box center [1081, 284] width 26 height 34
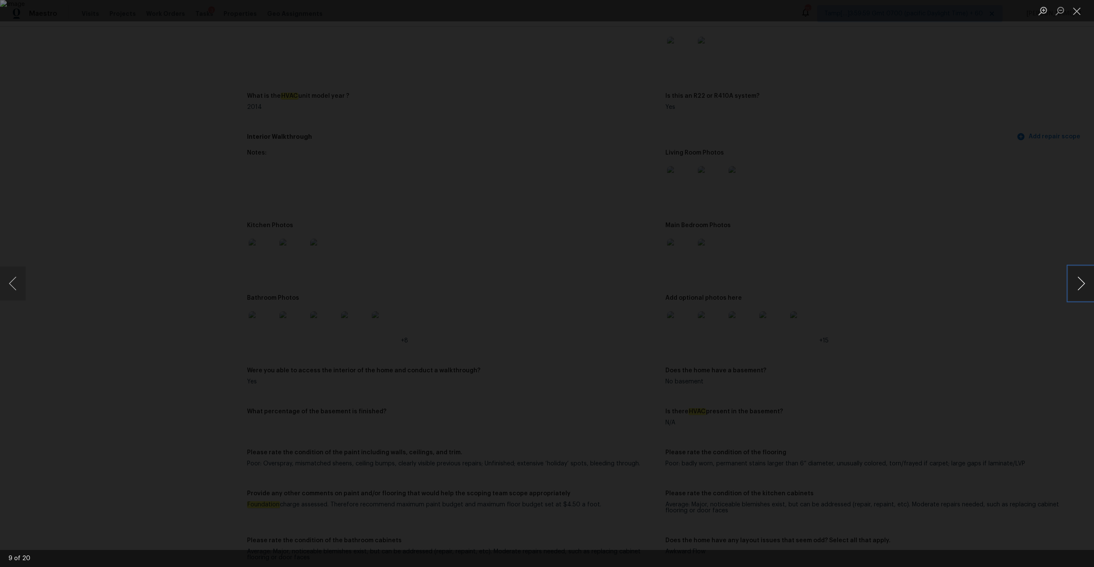
click at [1073, 286] on button "Next image" at bounding box center [1081, 284] width 26 height 34
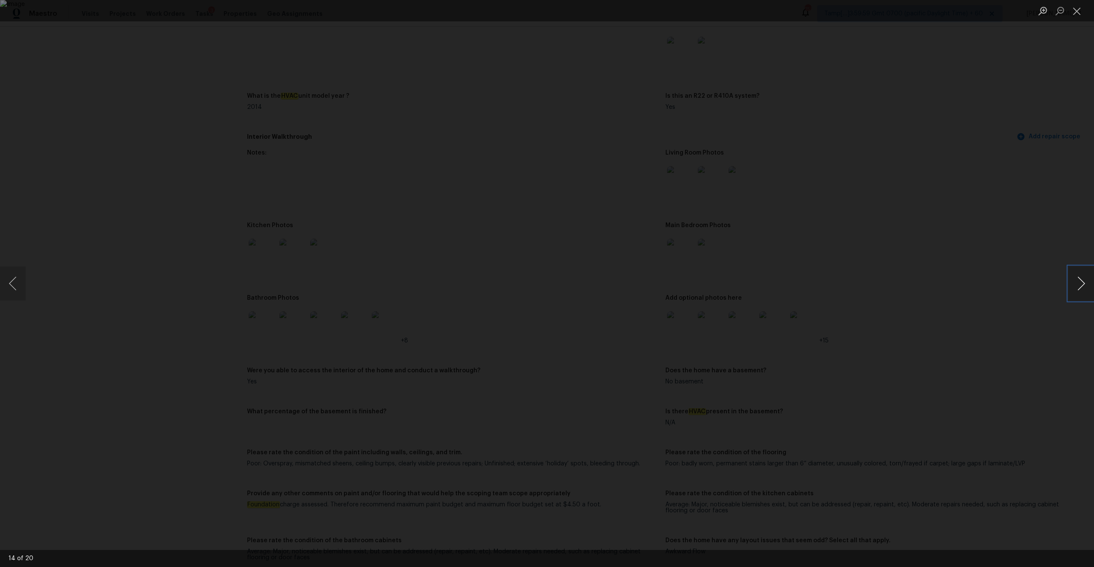
click at [1073, 286] on button "Next image" at bounding box center [1081, 284] width 26 height 34
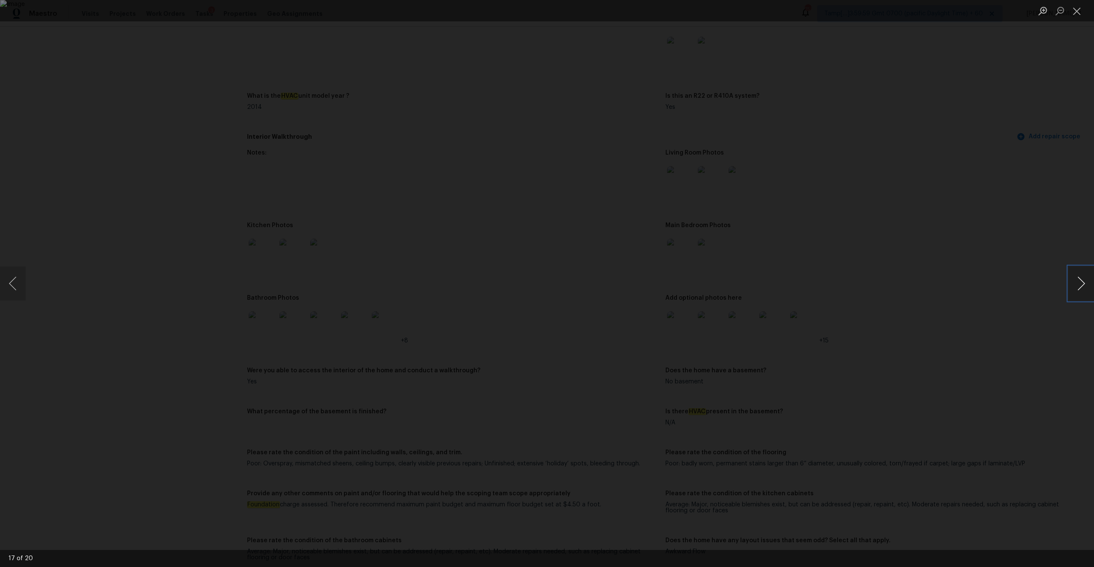
click at [1073, 286] on button "Next image" at bounding box center [1081, 284] width 26 height 34
click at [20, 285] on button "Previous image" at bounding box center [13, 284] width 26 height 34
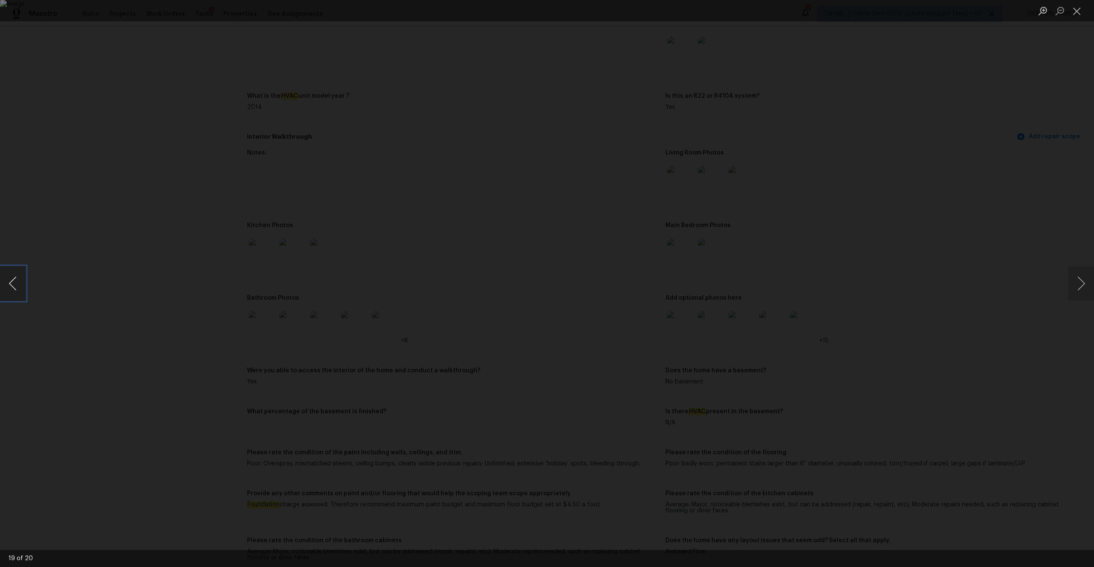
click at [20, 285] on button "Previous image" at bounding box center [13, 284] width 26 height 34
click at [1085, 288] on button "Next image" at bounding box center [1081, 284] width 26 height 34
click at [18, 294] on button "Previous image" at bounding box center [13, 284] width 26 height 34
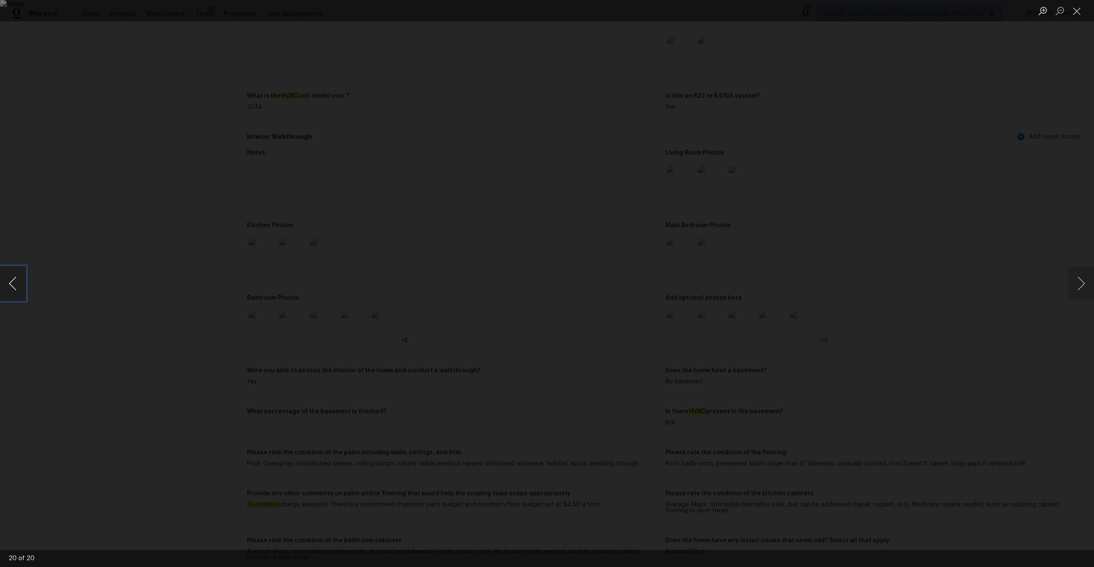
click at [18, 294] on button "Previous image" at bounding box center [13, 284] width 26 height 34
click at [1083, 287] on button "Next image" at bounding box center [1081, 284] width 26 height 34
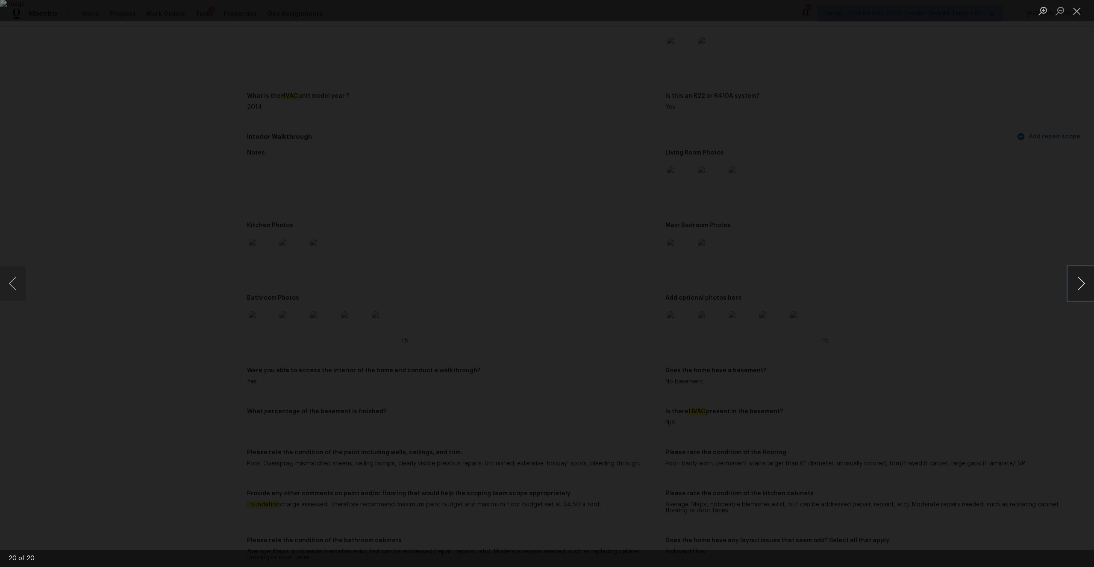
click at [1083, 287] on button "Next image" at bounding box center [1081, 284] width 26 height 34
click at [1083, 282] on button "Next image" at bounding box center [1081, 284] width 26 height 34
click at [1072, 11] on button "Close lightbox" at bounding box center [1076, 10] width 17 height 15
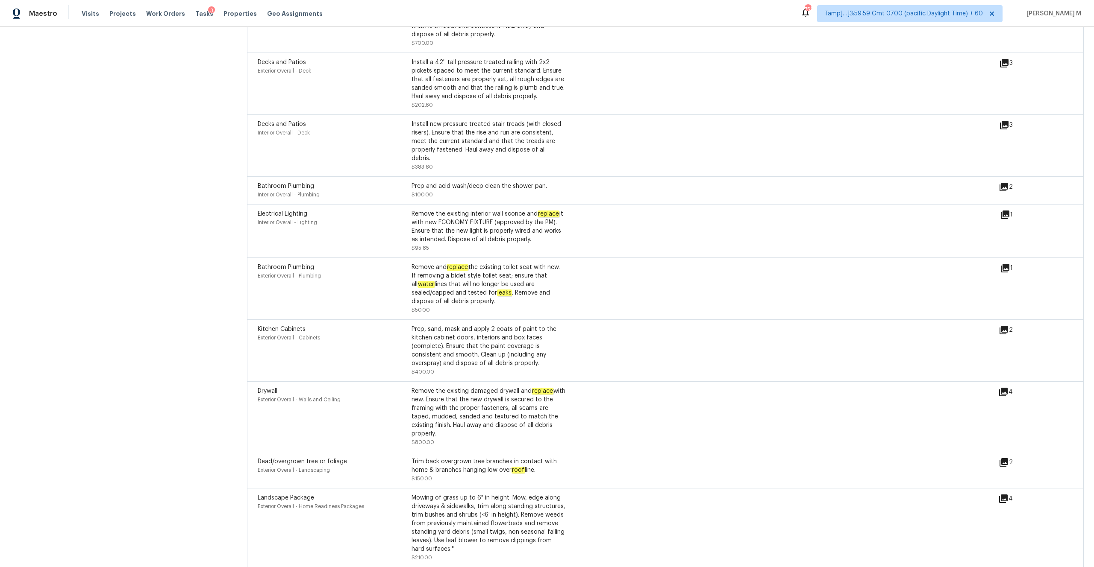
scroll to position [2368, 0]
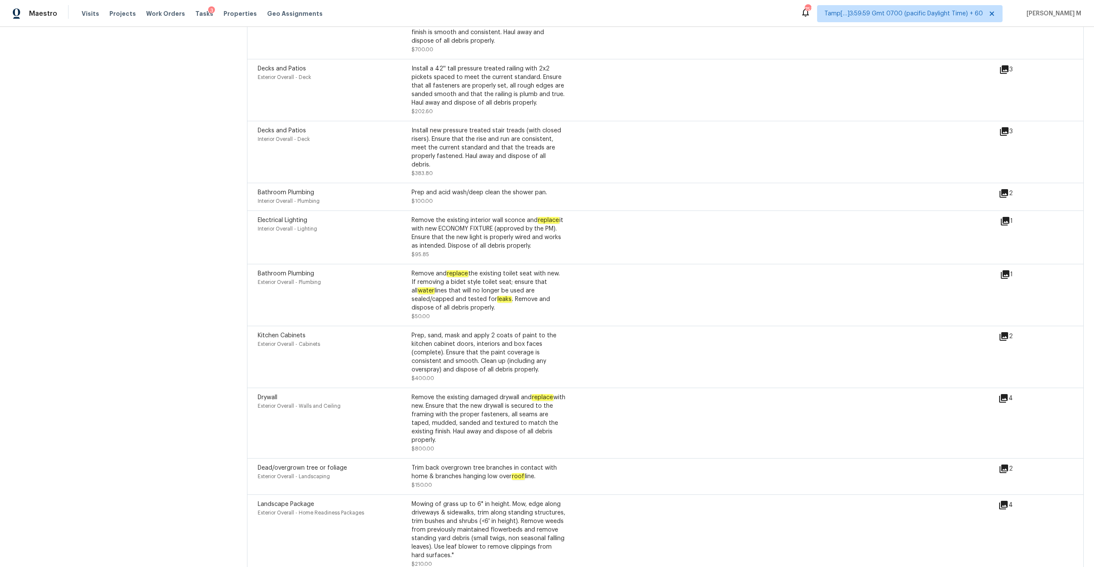
click at [1007, 394] on icon at bounding box center [1003, 398] width 9 height 9
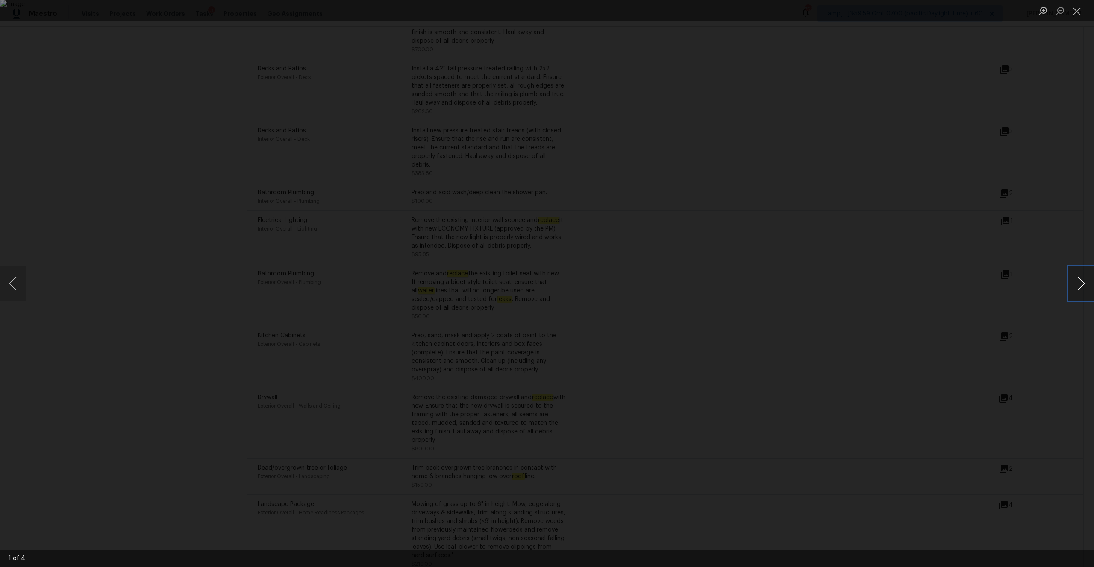
click at [1078, 278] on button "Next image" at bounding box center [1081, 284] width 26 height 34
click at [1075, 9] on button "Close lightbox" at bounding box center [1076, 10] width 17 height 15
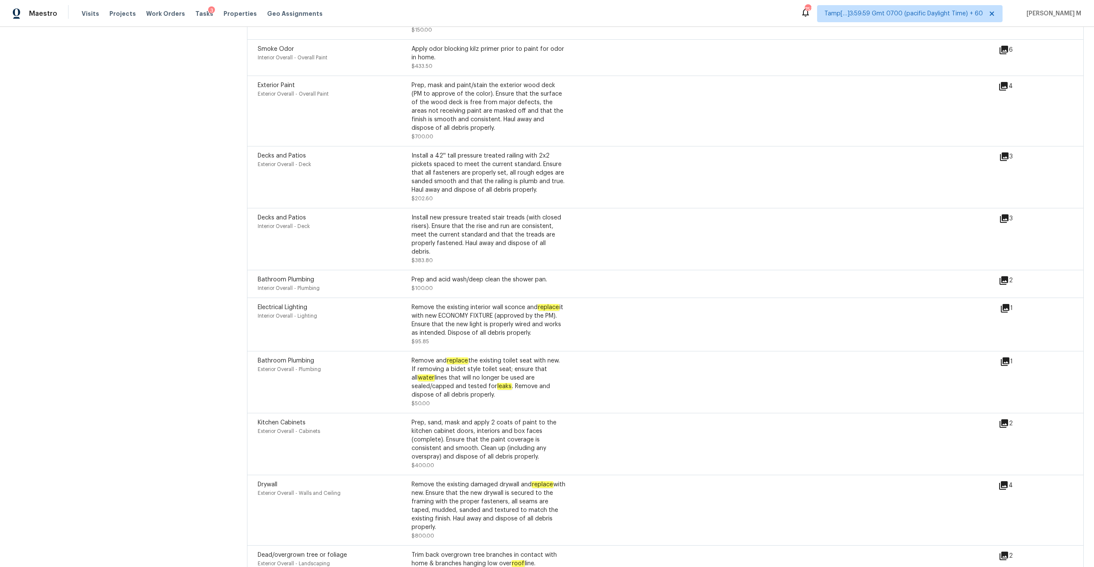
scroll to position [2282, 0]
click at [1005, 419] on icon at bounding box center [1003, 423] width 9 height 9
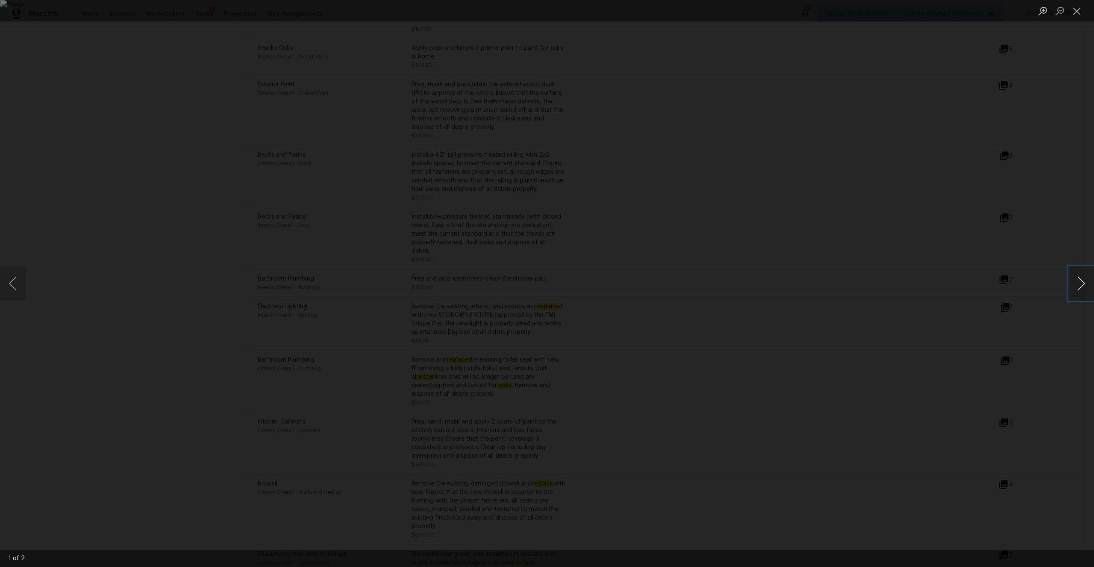
click at [1076, 275] on button "Next image" at bounding box center [1081, 284] width 26 height 34
click at [1069, 274] on button "Next image" at bounding box center [1081, 284] width 26 height 34
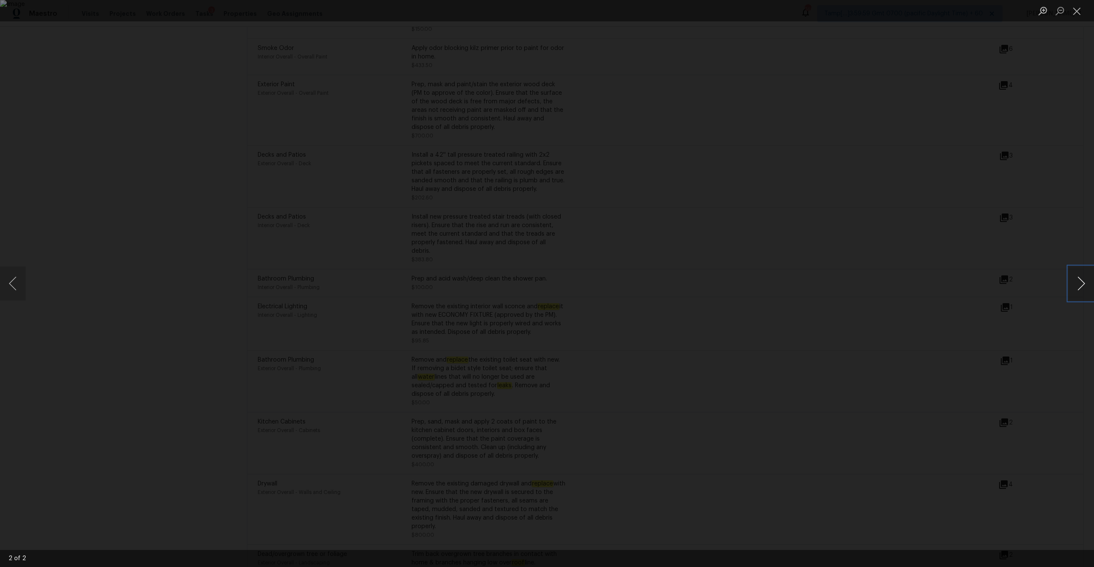
click at [1069, 274] on button "Next image" at bounding box center [1081, 284] width 26 height 34
click at [1075, 9] on button "Close lightbox" at bounding box center [1076, 10] width 17 height 15
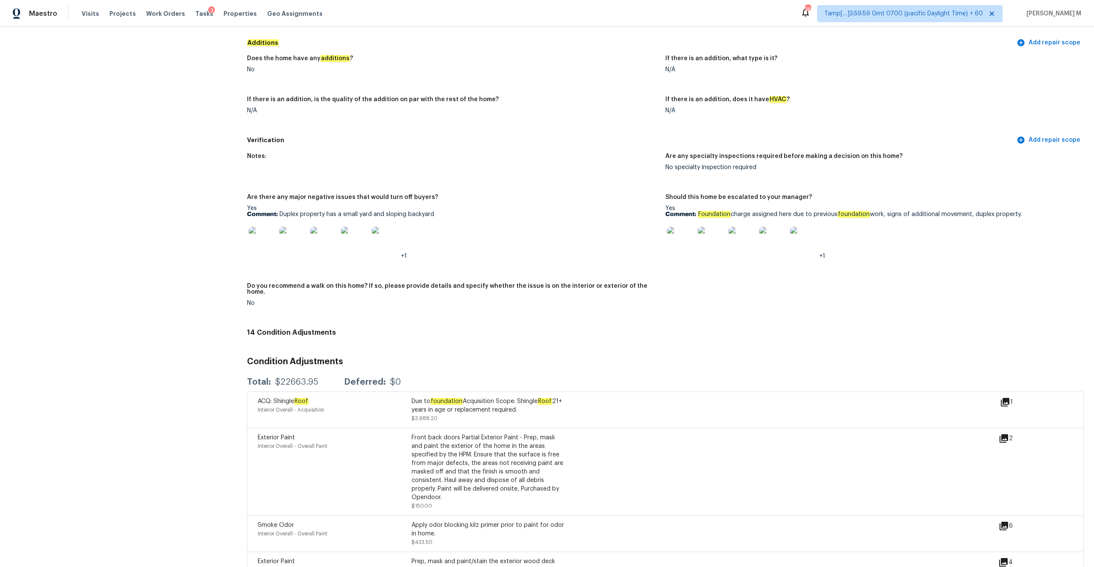
scroll to position [1795, 0]
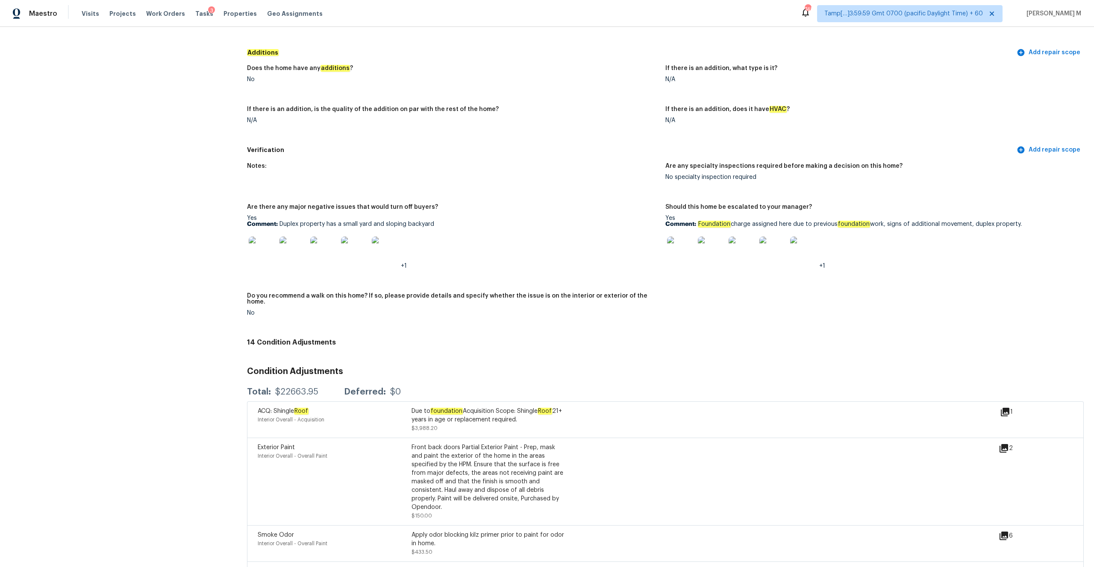
drag, startPoint x: 698, startPoint y: 220, endPoint x: 1027, endPoint y: 218, distance: 329.4
click at [1027, 221] on p "Comment: Foundation charge assigned here due to previous foundation work, signs…" at bounding box center [870, 224] width 411 height 6
copy p "Foundation charge assigned here due to previous foundation work, signs of addit…"
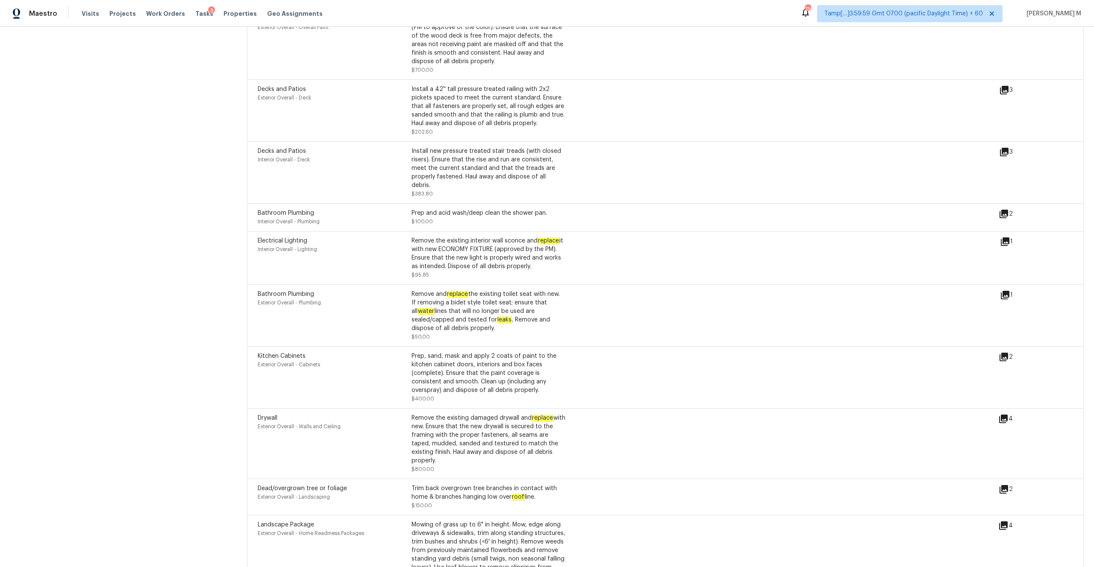
scroll to position [2345, 0]
click at [1008, 355] on icon at bounding box center [1004, 360] width 10 height 10
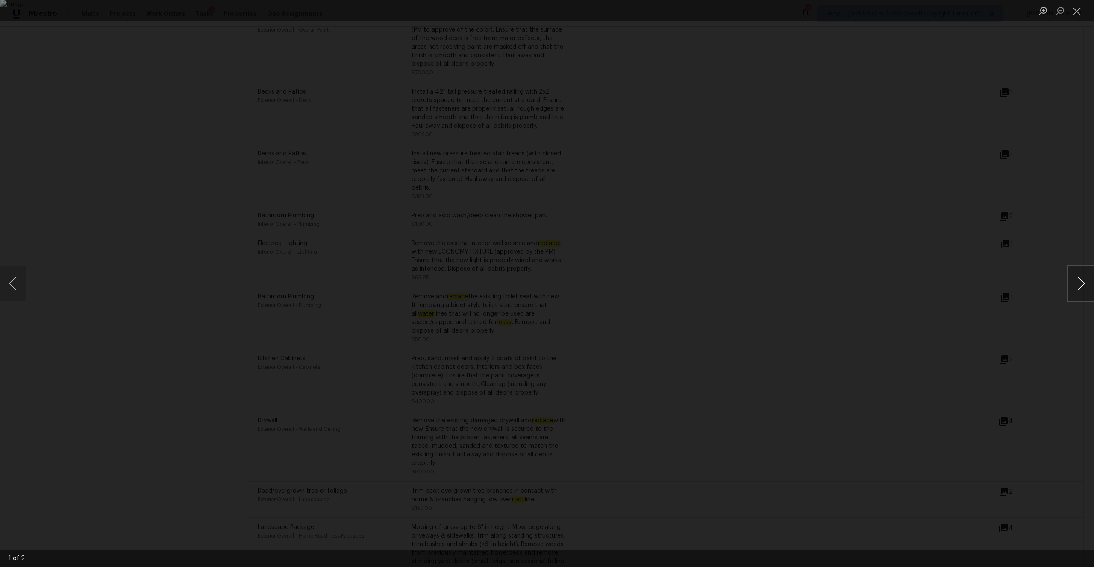
click at [1081, 283] on button "Next image" at bounding box center [1081, 284] width 26 height 34
click at [1077, 13] on button "Close lightbox" at bounding box center [1076, 10] width 17 height 15
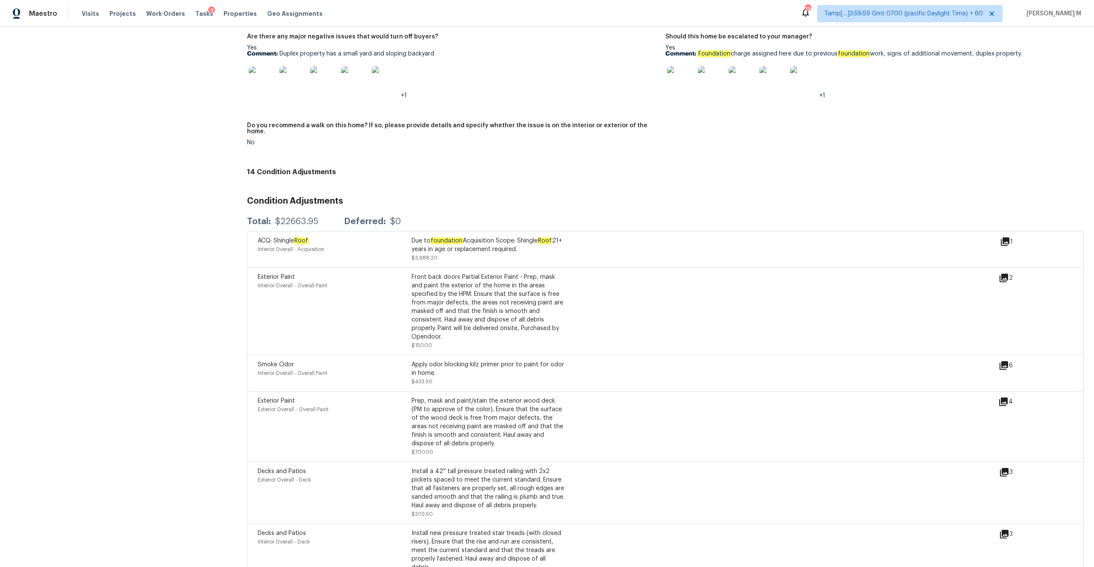
scroll to position [1895, 0]
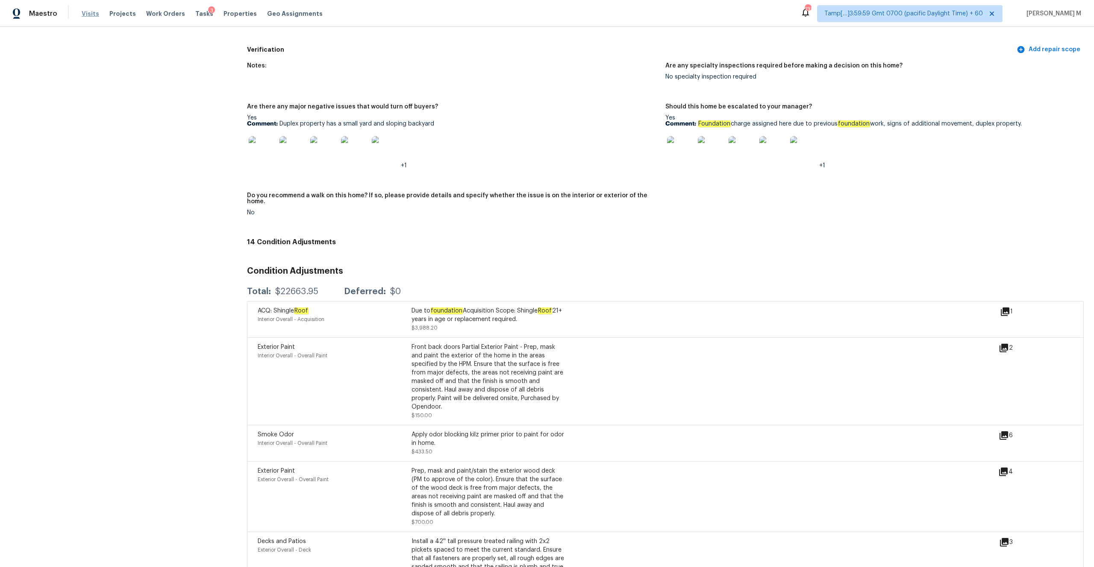
click at [93, 12] on span "Visits" at bounding box center [91, 13] width 18 height 9
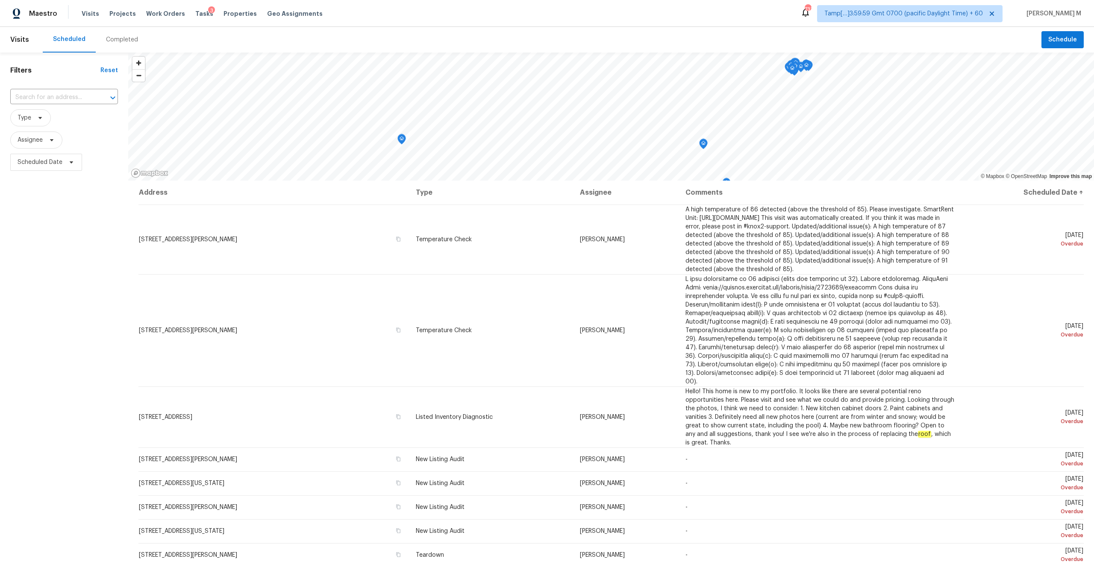
click at [125, 41] on div "Completed" at bounding box center [122, 39] width 32 height 9
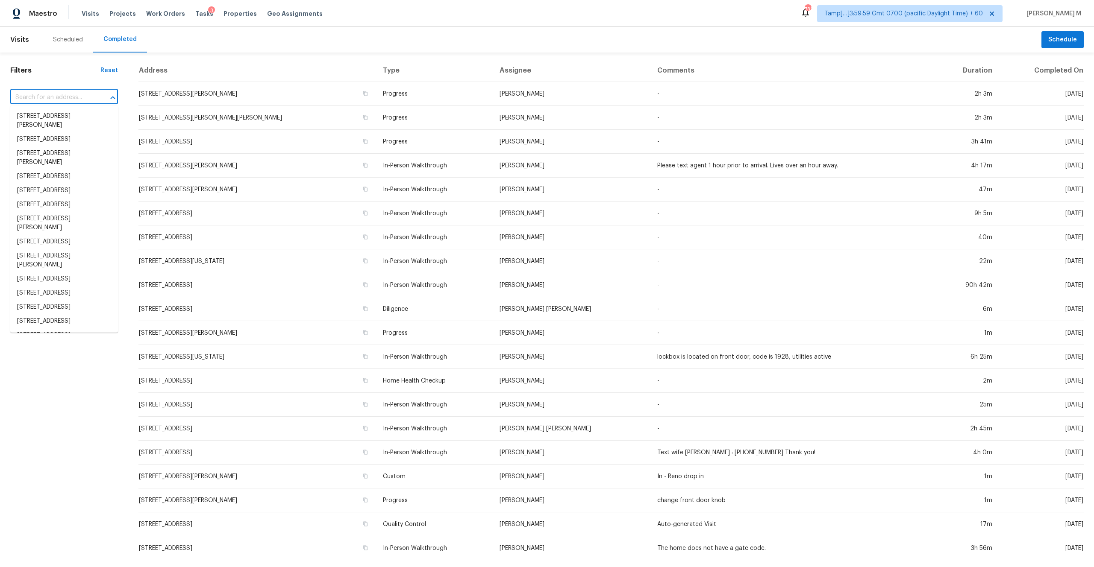
click at [56, 96] on input "text" at bounding box center [52, 97] width 84 height 13
paste input "[STREET_ADDRESS][PERSON_NAME]"
type input "[STREET_ADDRESS][PERSON_NAME]"
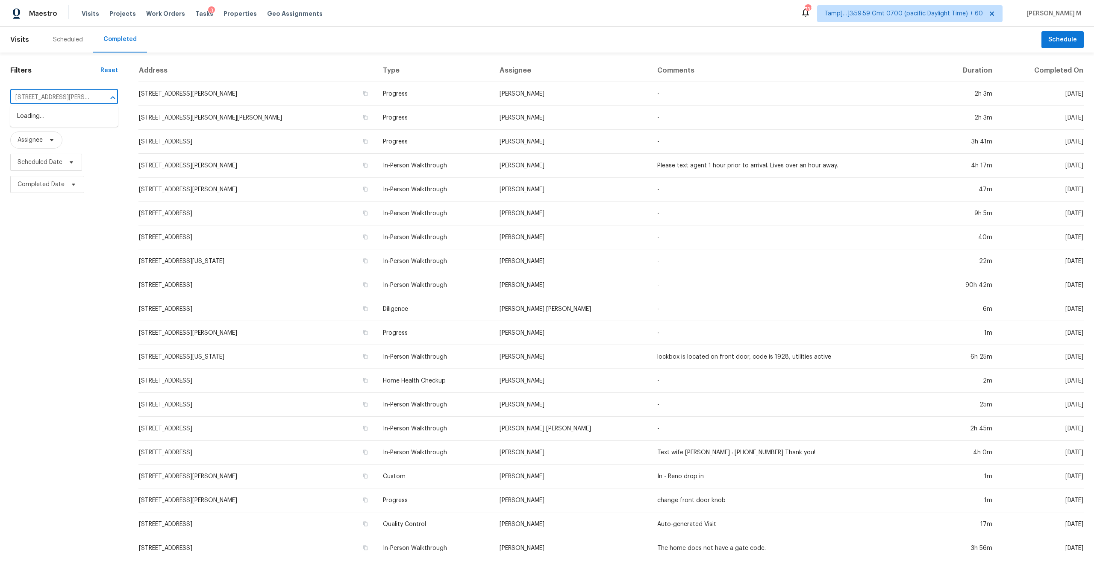
scroll to position [0, 31]
click at [63, 117] on li "[STREET_ADDRESS][PERSON_NAME]" at bounding box center [64, 120] width 108 height 23
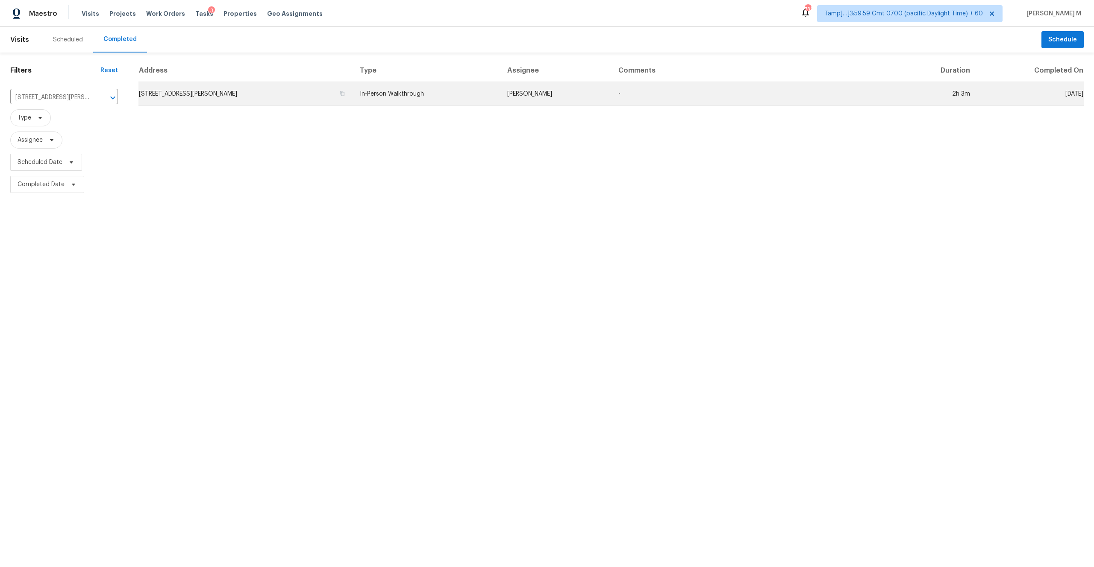
click at [259, 96] on td "[STREET_ADDRESS][PERSON_NAME]" at bounding box center [245, 94] width 214 height 24
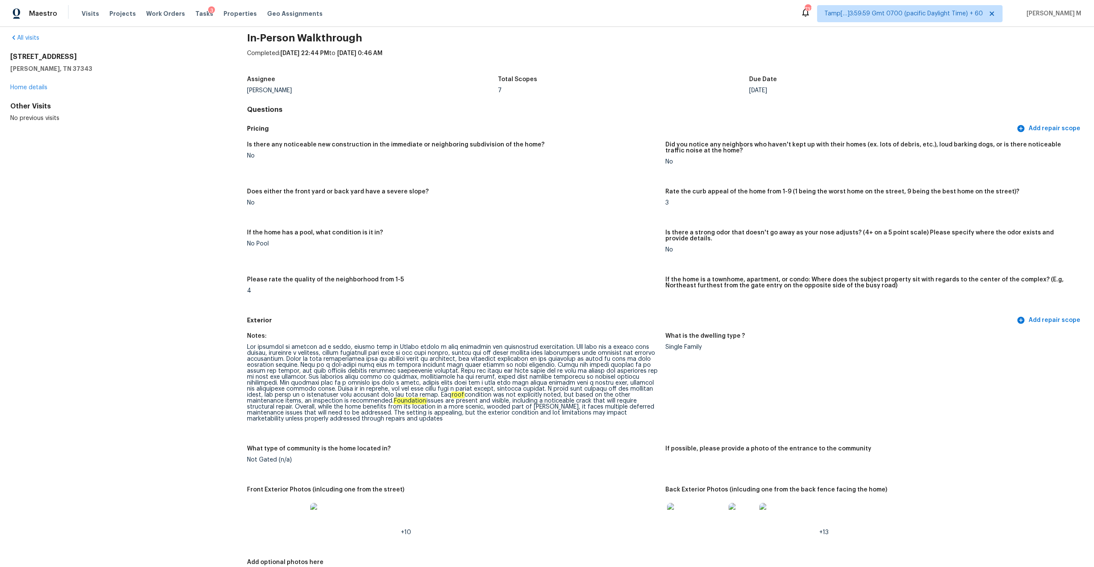
scroll to position [11, 0]
drag, startPoint x: 255, startPoint y: 344, endPoint x: 374, endPoint y: 346, distance: 119.7
click at [374, 346] on div "roof condition was not explicitly noted, but based on the other maintenance ite…" at bounding box center [452, 383] width 411 height 78
drag, startPoint x: 503, startPoint y: 376, endPoint x: 571, endPoint y: 375, distance: 67.5
click at [571, 375] on div "roof condition was not explicitly noted, but based on the other maintenance ite…" at bounding box center [452, 383] width 411 height 78
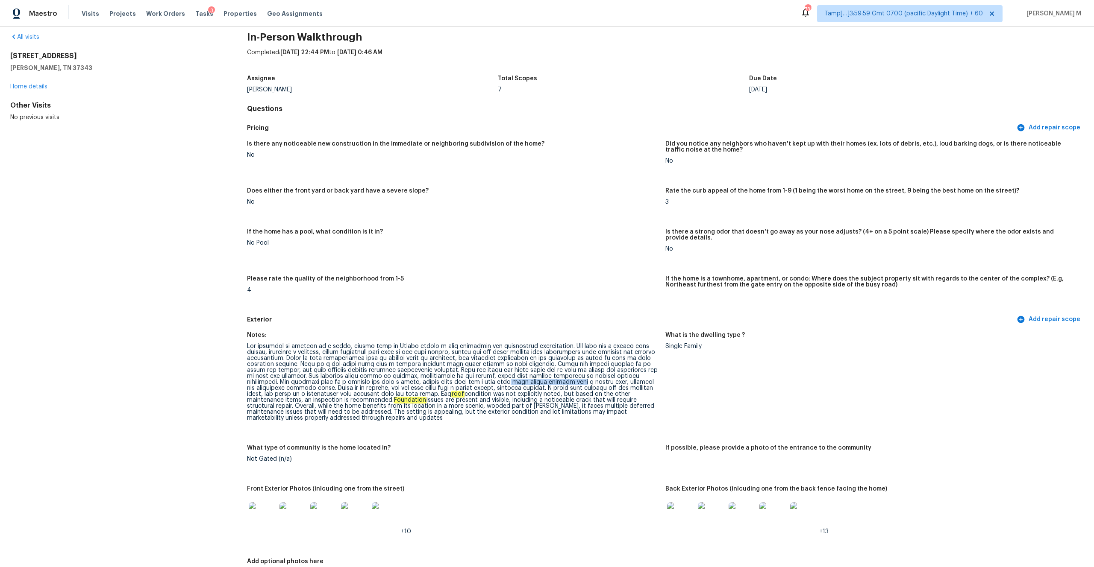
scroll to position [24, 0]
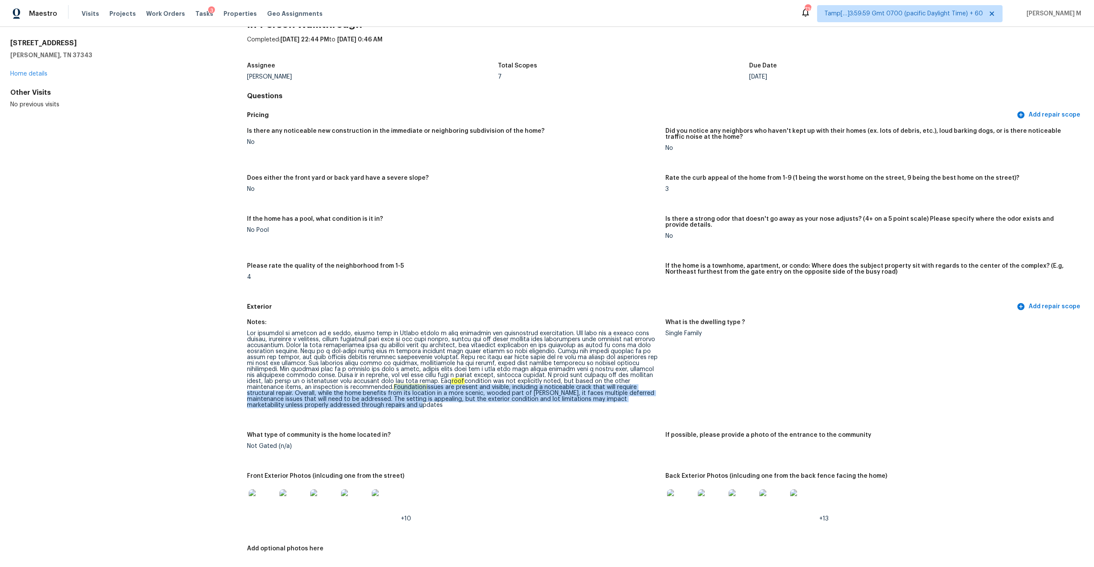
drag, startPoint x: 356, startPoint y: 382, endPoint x: 529, endPoint y: 401, distance: 174.1
click at [529, 401] on div "roof condition was not explicitly noted, but based on the other maintenance ite…" at bounding box center [452, 370] width 411 height 78
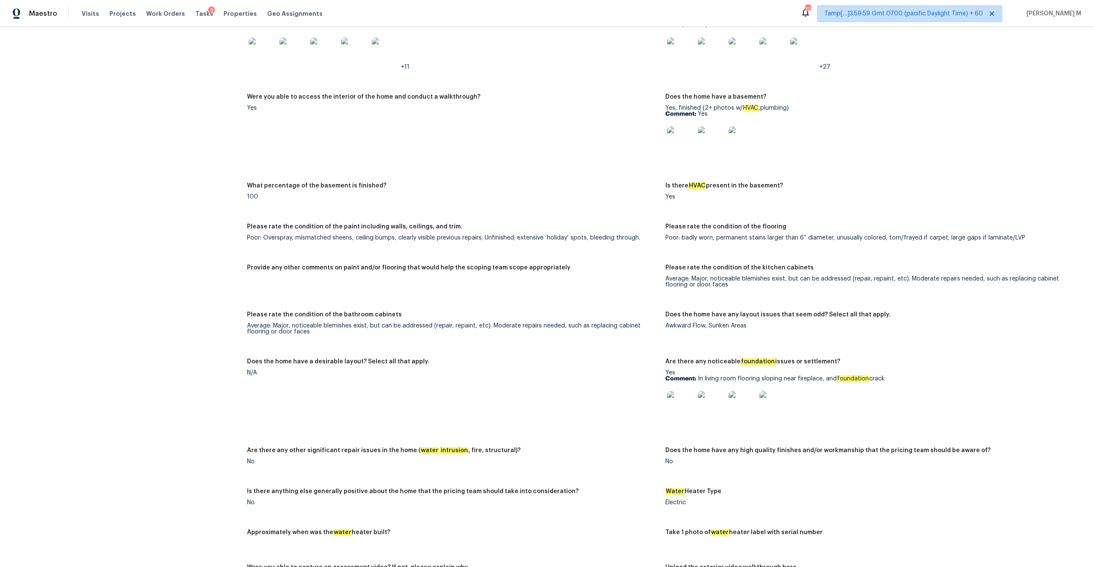
scroll to position [1441, 0]
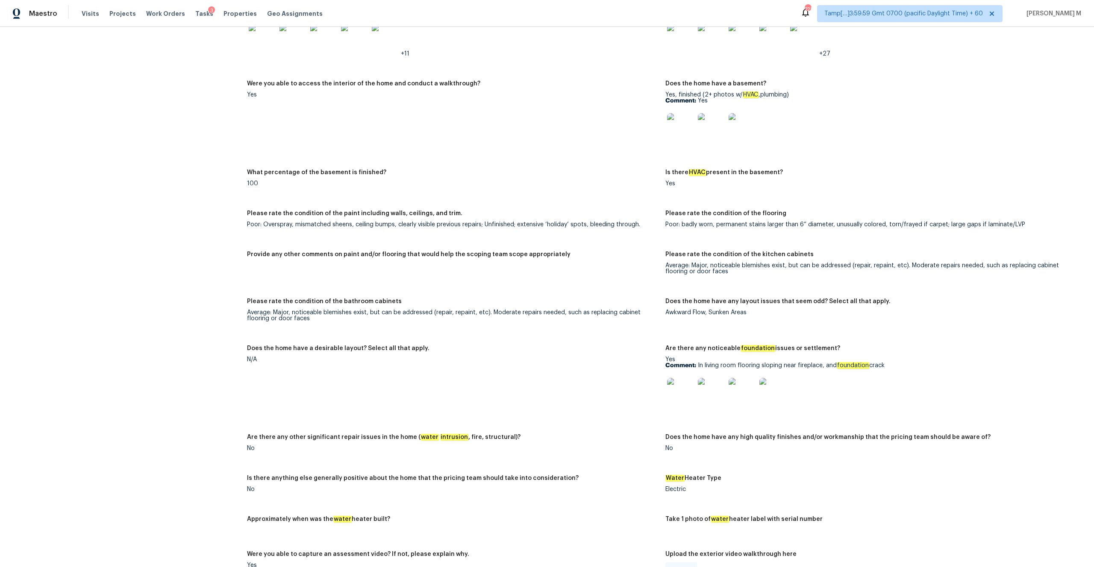
click at [675, 388] on img at bounding box center [680, 391] width 27 height 27
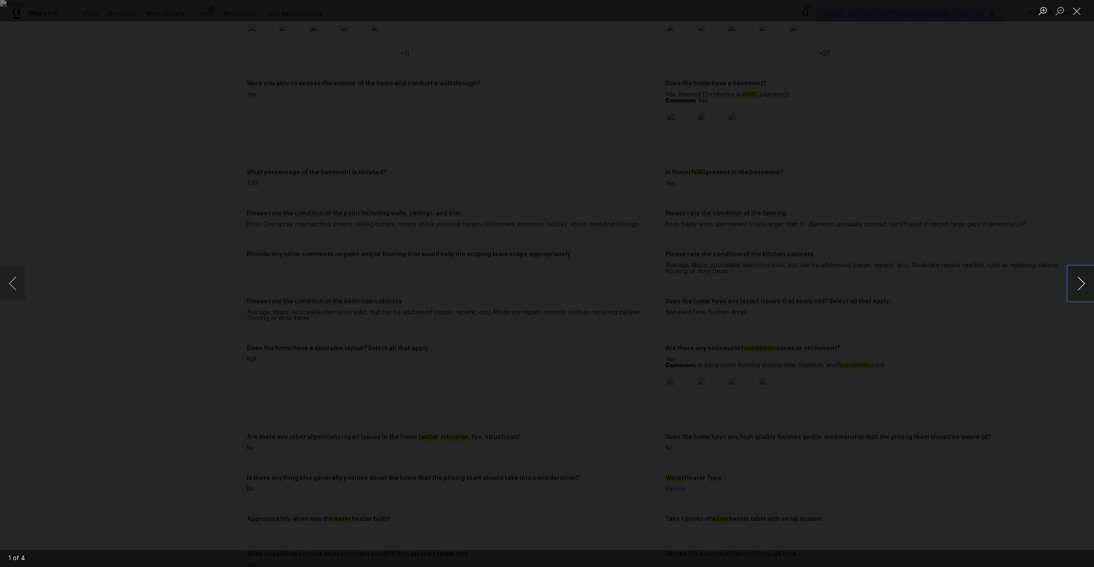
click at [1082, 278] on button "Next image" at bounding box center [1081, 284] width 26 height 34
click at [1073, 9] on button "Close lightbox" at bounding box center [1076, 10] width 17 height 15
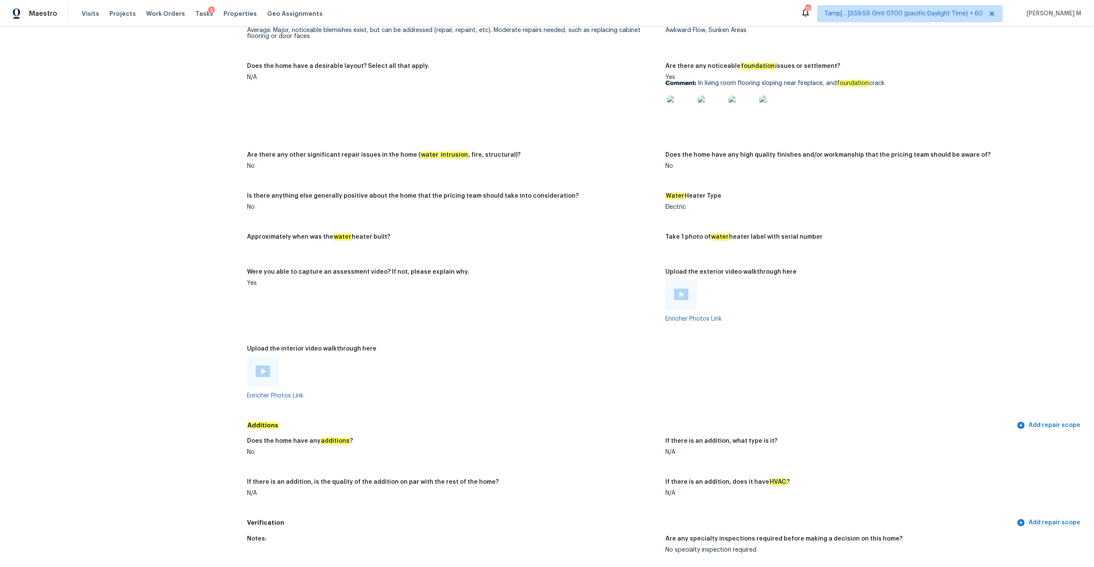
scroll to position [1722, 0]
click at [261, 372] on div at bounding box center [263, 373] width 32 height 30
click at [260, 367] on img at bounding box center [263, 373] width 15 height 12
click at [681, 290] on img at bounding box center [681, 296] width 15 height 12
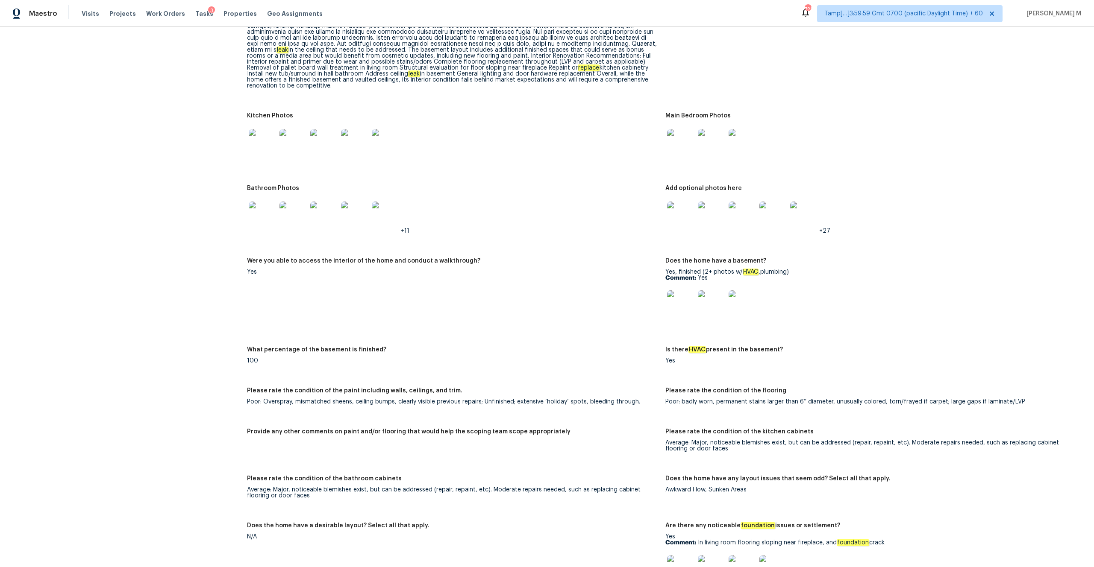
scroll to position [1271, 0]
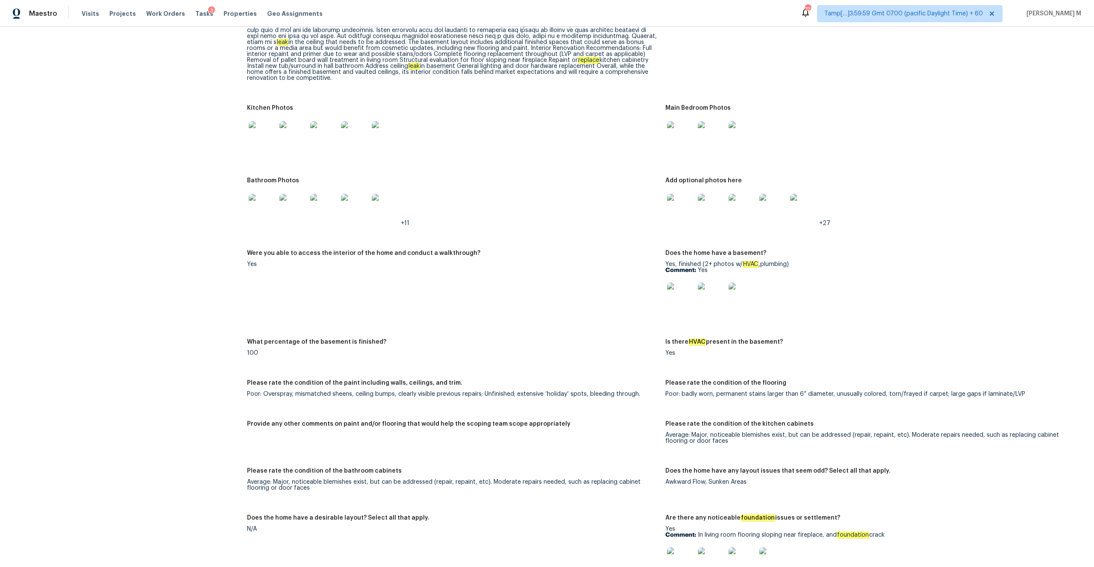
click at [678, 289] on img at bounding box center [680, 296] width 27 height 27
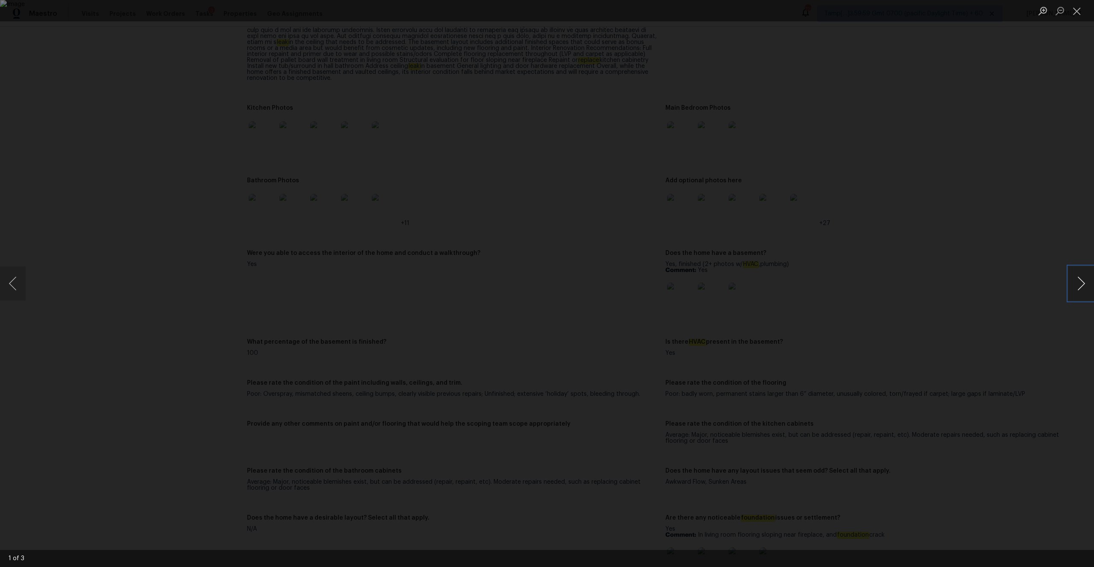
click at [1078, 294] on button "Next image" at bounding box center [1081, 284] width 26 height 34
click at [1078, 9] on button "Close lightbox" at bounding box center [1076, 10] width 17 height 15
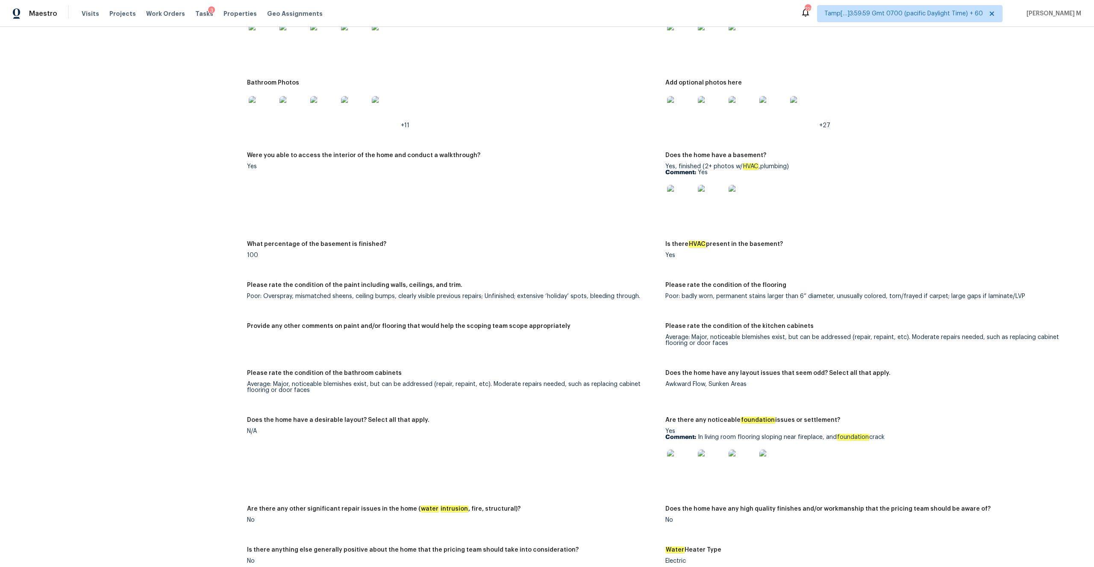
scroll to position [1381, 0]
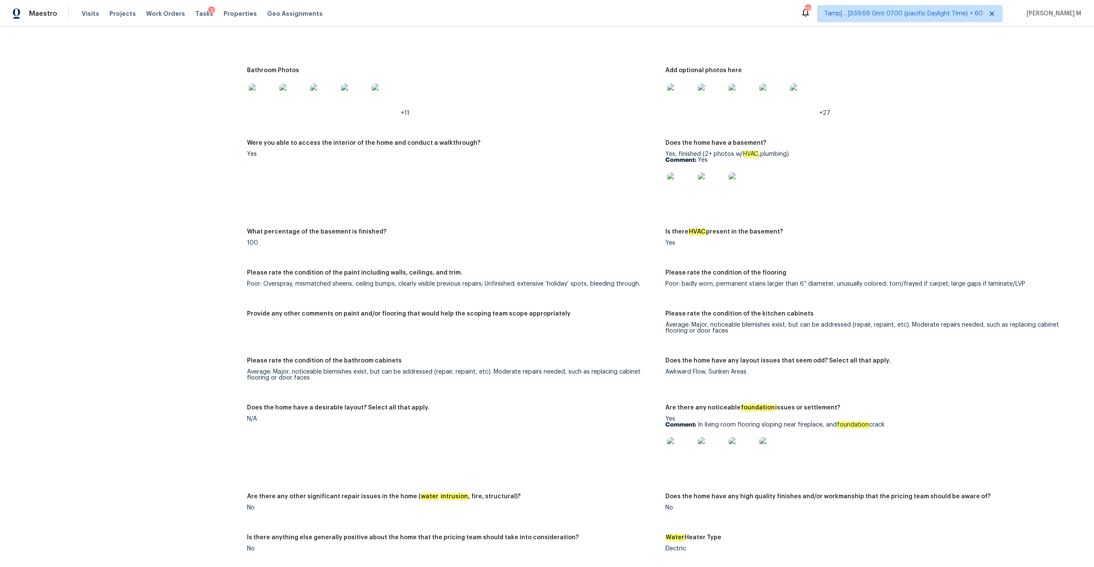
click at [310, 321] on figure "Provide any other comments on paint and/or flooring that would help the scoping…" at bounding box center [456, 329] width 418 height 37
drag, startPoint x: 252, startPoint y: 322, endPoint x: 482, endPoint y: 323, distance: 230.7
click at [482, 323] on figure "Provide any other comments on paint and/or flooring that would help the scoping…" at bounding box center [456, 329] width 418 height 37
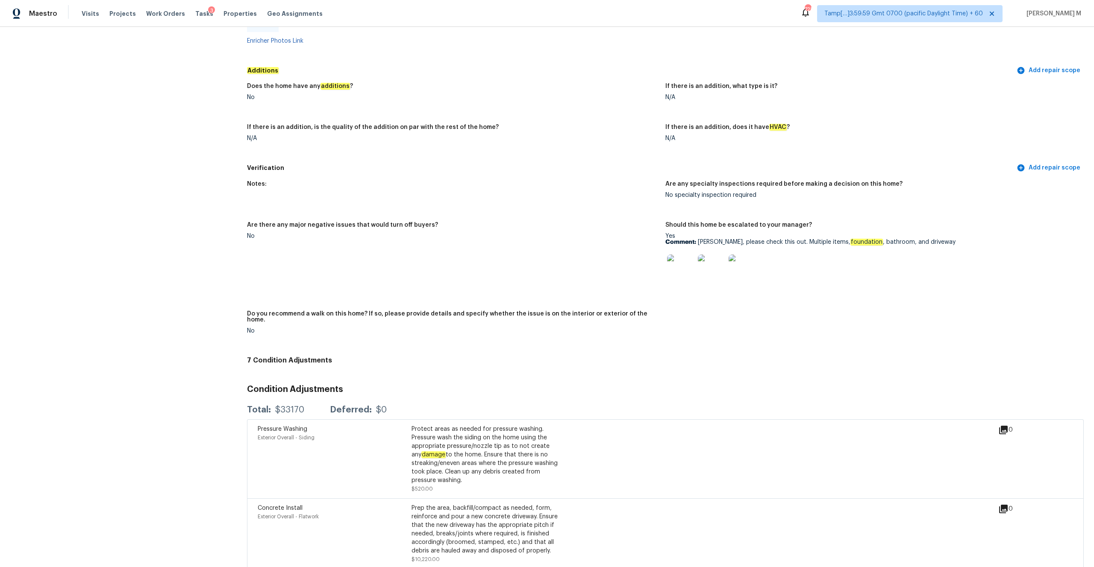
scroll to position [2352, 0]
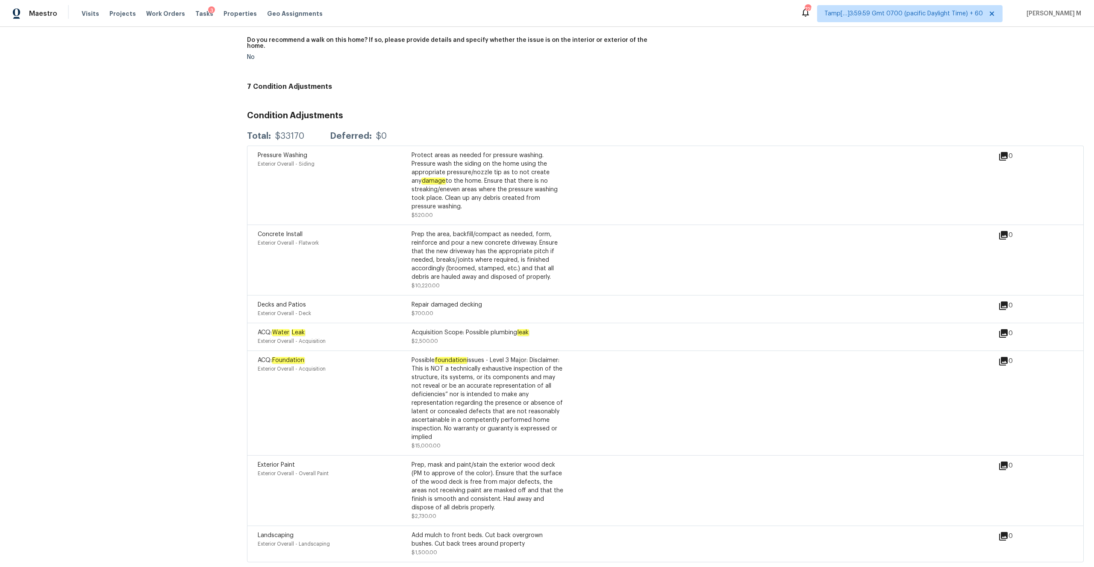
click at [1006, 230] on icon at bounding box center [1003, 235] width 10 height 10
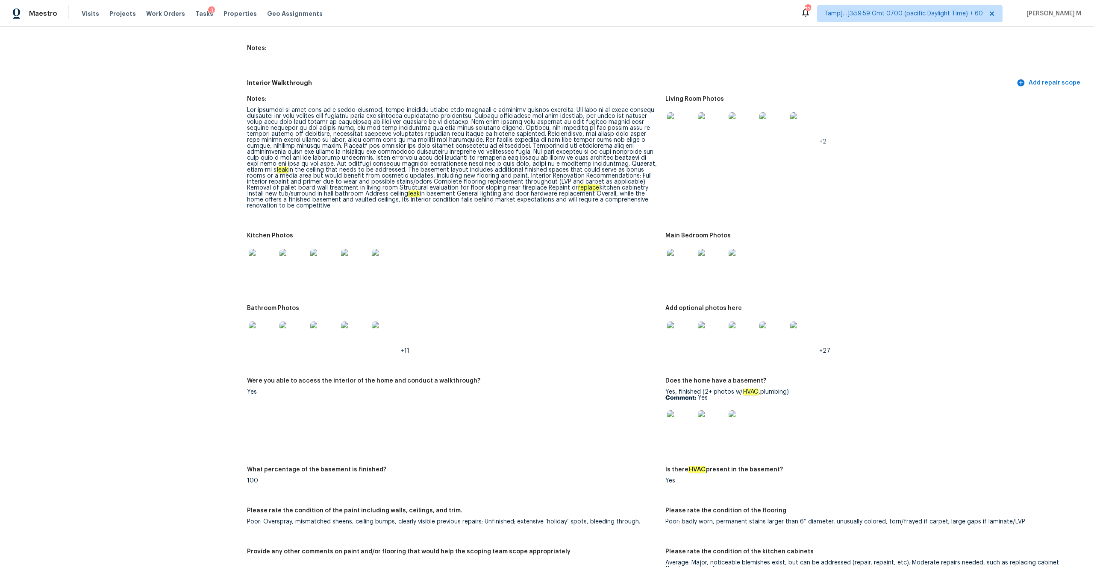
scroll to position [1087, 0]
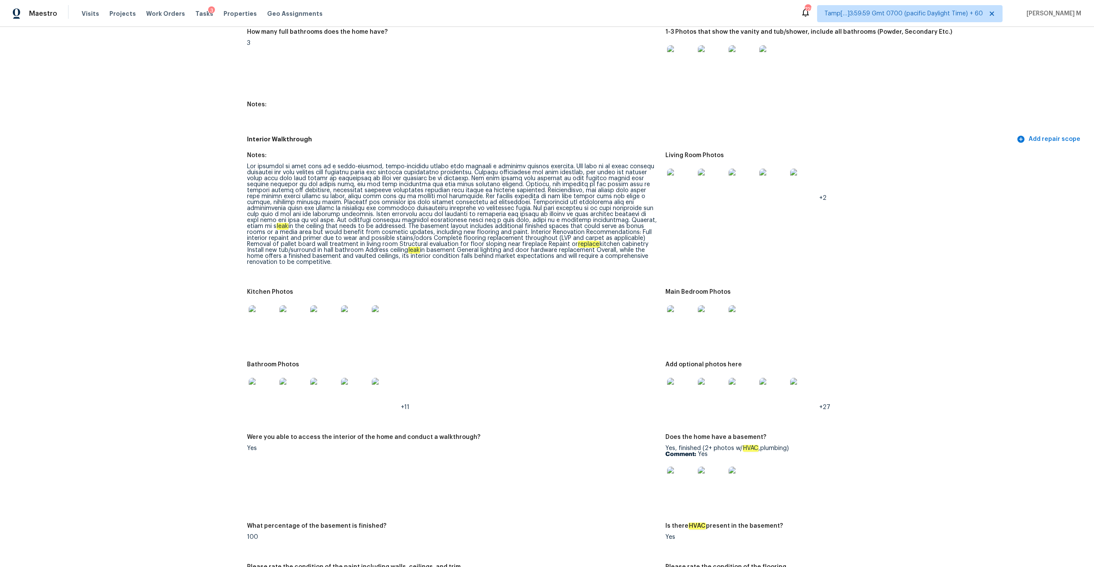
click at [286, 214] on div "leak in the ceiling that needs to be addressed. The basement layout includes ad…" at bounding box center [452, 215] width 411 height 102
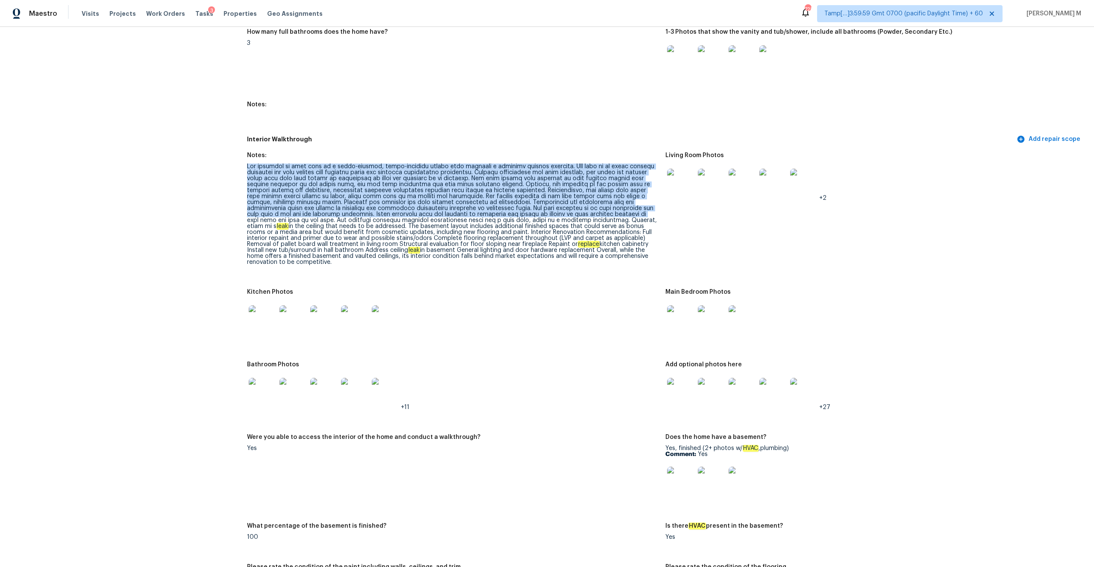
drag, startPoint x: 241, startPoint y: 161, endPoint x: 534, endPoint y: 207, distance: 296.2
click at [534, 207] on div "All visits 6531 Harbor View Dr Hixson, TN 37343 Home details Other Visits No pr…" at bounding box center [546, 403] width 1073 height 2892
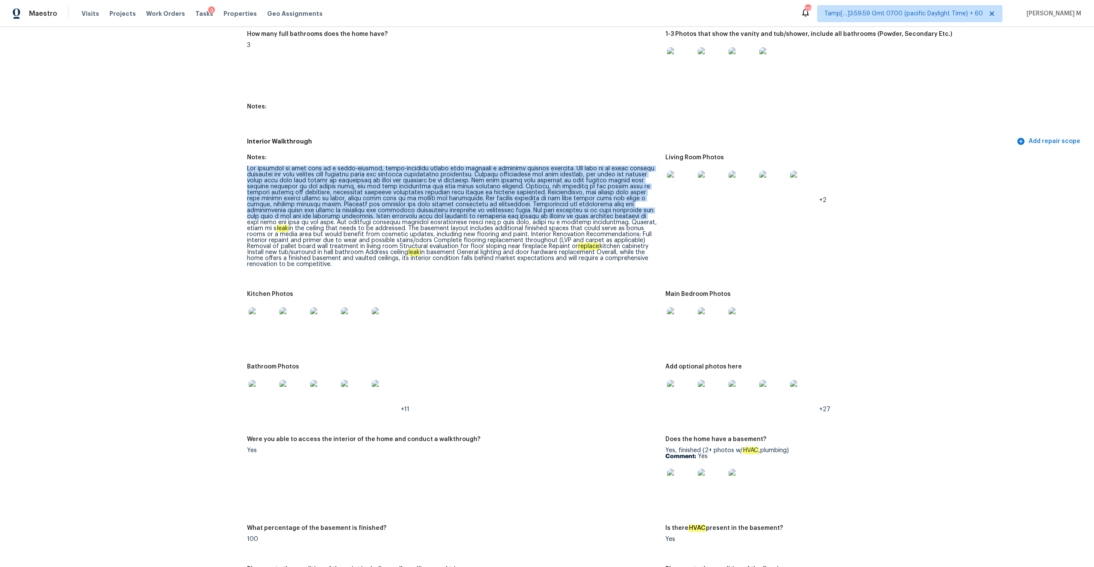
scroll to position [1070, 0]
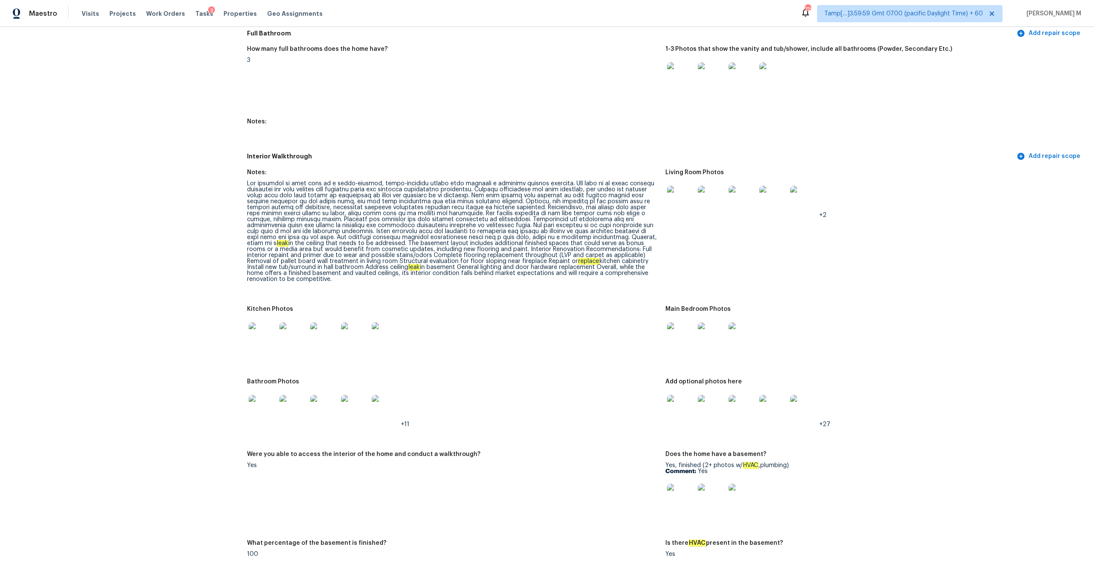
click at [333, 193] on div "leak in the ceiling that needs to be addressed. The basement layout includes ad…" at bounding box center [452, 232] width 411 height 102
drag, startPoint x: 559, startPoint y: 176, endPoint x: 473, endPoint y: 185, distance: 86.7
click at [473, 185] on div "leak in the ceiling that needs to be addressed. The basement layout includes ad…" at bounding box center [452, 232] width 411 height 102
copy div "The home is in below average condition and will require full interior paint and…"
drag, startPoint x: 247, startPoint y: 212, endPoint x: 425, endPoint y: 212, distance: 177.3
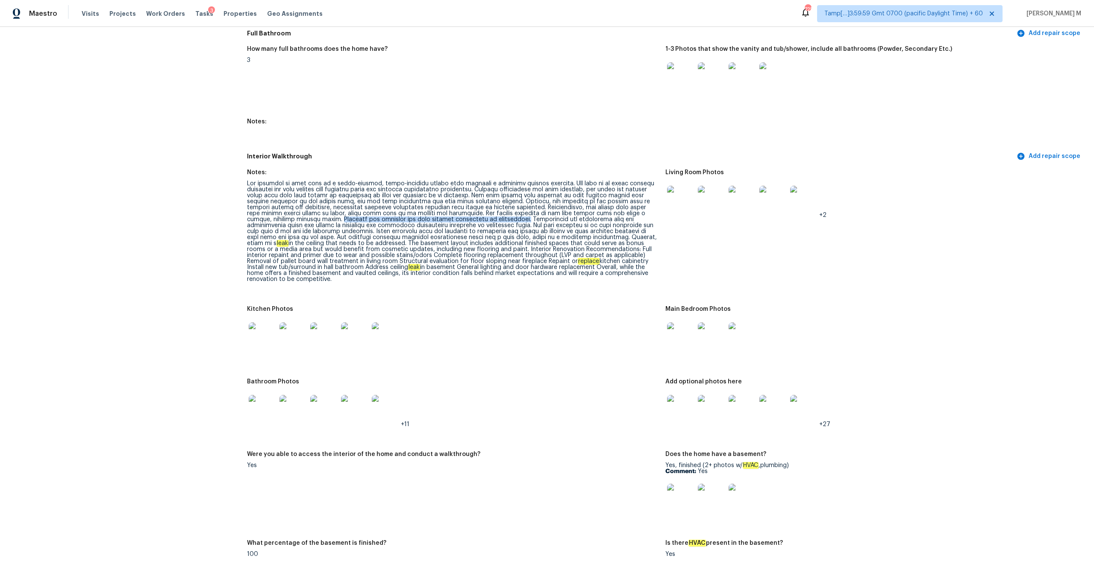
click at [425, 212] on div "leak in the ceiling that needs to be addressed. The basement layout includes ad…" at bounding box center [452, 232] width 411 height 102
copy div "Cabinets are outdated and will require repainting or refinishing."
click at [443, 215] on div "leak in the ceiling that needs to be addressed. The basement layout includes ad…" at bounding box center [452, 232] width 411 height 102
drag, startPoint x: 426, startPoint y: 213, endPoint x: 410, endPoint y: 218, distance: 17.0
click at [410, 218] on div "leak in the ceiling that needs to be addressed. The basement layout includes ad…" at bounding box center [452, 232] width 411 height 102
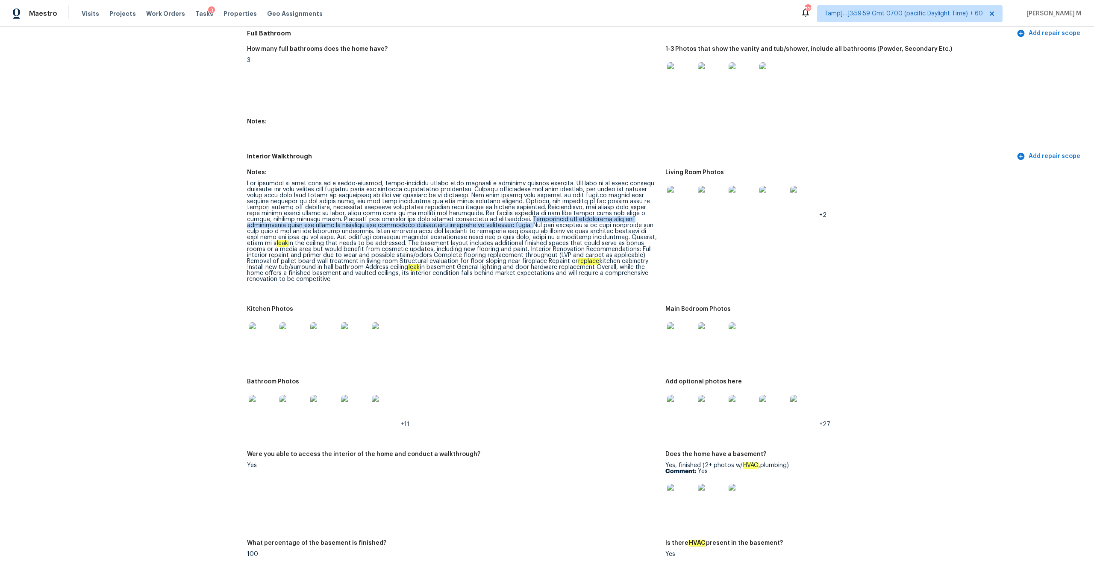
copy div "Countertops and appliances were not specifically noted but should be evaluated …"
drag, startPoint x: 410, startPoint y: 221, endPoint x: 654, endPoint y: 219, distance: 243.5
click at [654, 219] on div "leak in the ceiling that needs to be addressed. The basement layout includes ad…" at bounding box center [452, 232] width 411 height 102
copy div "The hall bathroom is in poor condition and will need a new tub and surround ins…"
drag, startPoint x: 504, startPoint y: 244, endPoint x: 590, endPoint y: 241, distance: 85.9
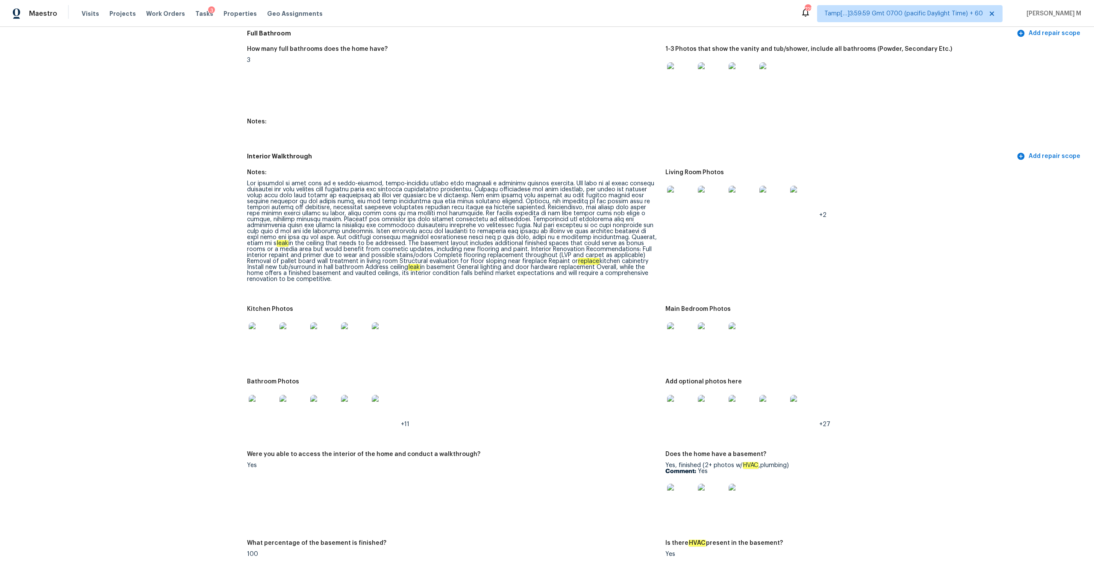
click at [590, 241] on div "leak in the ceiling that needs to be addressed. The basement layout includes ad…" at bounding box center [452, 232] width 411 height 102
drag, startPoint x: 403, startPoint y: 242, endPoint x: 509, endPoint y: 243, distance: 105.5
click at [509, 243] on div "leak in the ceiling that needs to be addressed. The basement layout includes ad…" at bounding box center [452, 232] width 411 height 102
click at [527, 250] on div "leak in the ceiling that needs to be addressed. The basement layout includes ad…" at bounding box center [452, 232] width 411 height 102
drag, startPoint x: 502, startPoint y: 241, endPoint x: 306, endPoint y: 249, distance: 195.8
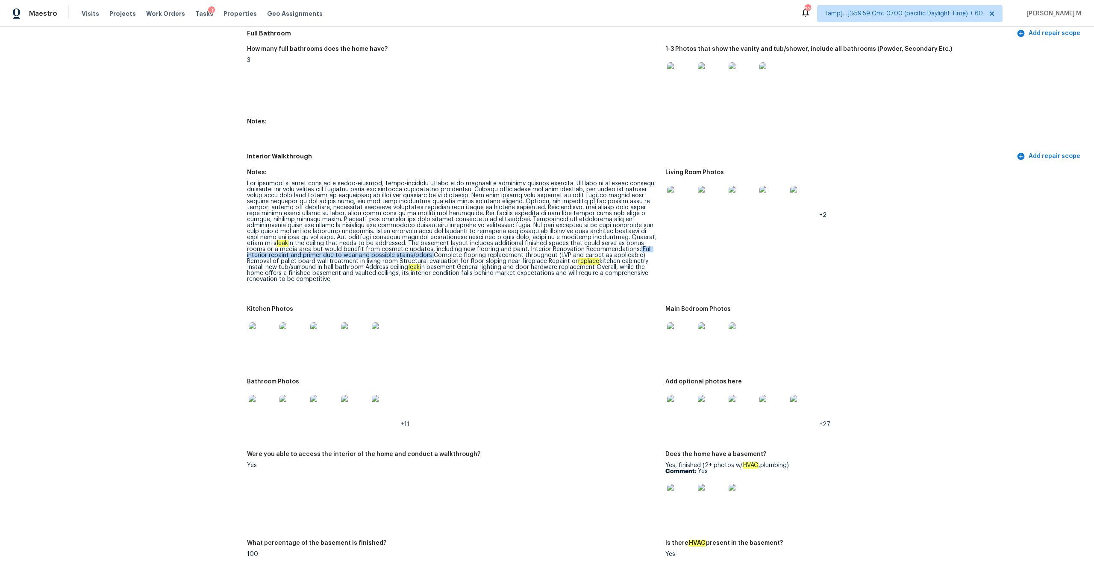
click at [306, 249] on div "leak in the ceiling that needs to be addressed. The basement layout includes ad…" at bounding box center [452, 232] width 411 height 102
copy div ": Full interior repaint and primer due to wear and possible stains/odors"
drag, startPoint x: 308, startPoint y: 249, endPoint x: 515, endPoint y: 249, distance: 206.8
click at [515, 249] on div "leak in the ceiling that needs to be addressed. The basement layout includes ad…" at bounding box center [452, 232] width 411 height 102
copy div "Complete flooring replacement throughout (LVP and carpet as applicable)"
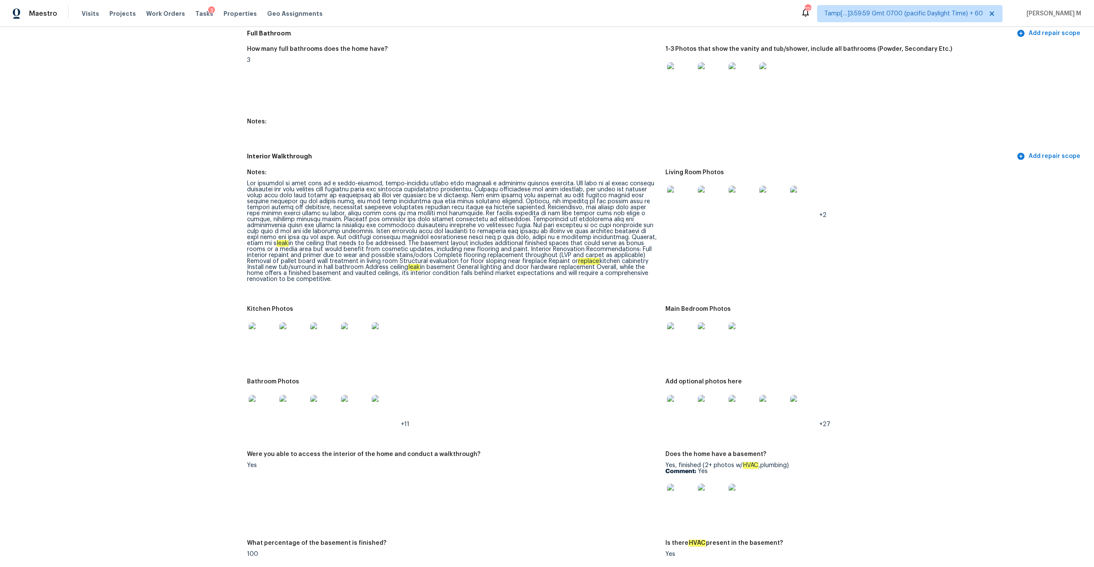
click at [533, 250] on div "leak in the ceiling that needs to be addressed. The basement layout includes ad…" at bounding box center [452, 232] width 411 height 102
drag, startPoint x: 517, startPoint y: 250, endPoint x: 506, endPoint y: 261, distance: 16.0
click at [506, 261] on div "leak in the ceiling that needs to be addressed. The basement layout includes ad…" at bounding box center [452, 232] width 411 height 102
click at [268, 256] on div "leak in the ceiling that needs to be addressed. The basement layout includes ad…" at bounding box center [452, 232] width 411 height 102
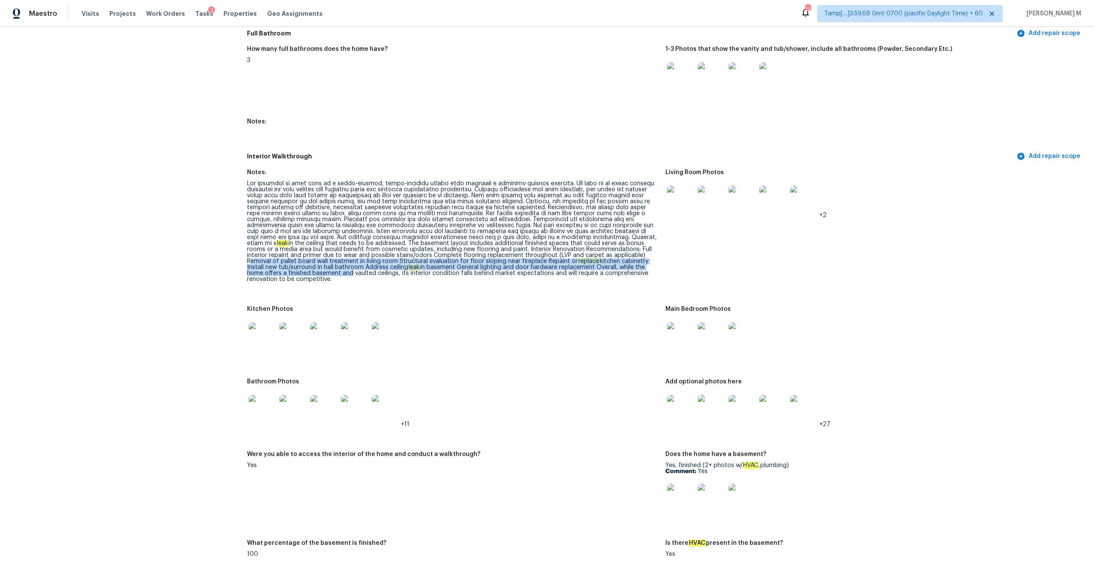
drag, startPoint x: 516, startPoint y: 250, endPoint x: 604, endPoint y: 261, distance: 88.3
click at [604, 261] on div "leak in the ceiling that needs to be addressed. The basement layout includes ad…" at bounding box center [452, 232] width 411 height 102
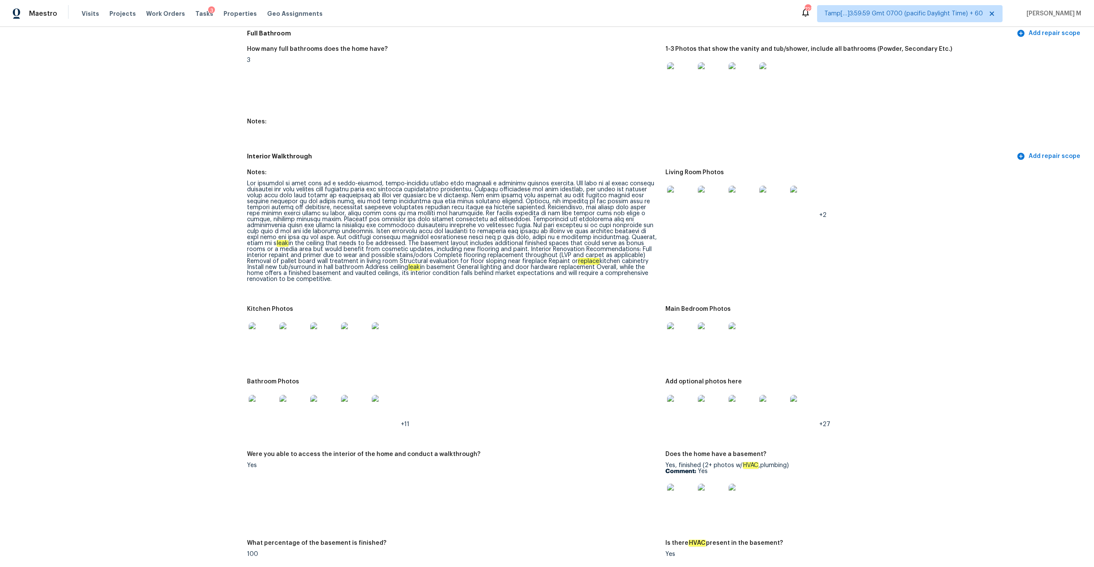
click at [530, 260] on div "leak in the ceiling that needs to be addressed. The basement layout includes ad…" at bounding box center [452, 232] width 411 height 102
drag, startPoint x: 438, startPoint y: 255, endPoint x: 314, endPoint y: 263, distance: 125.0
click at [314, 263] on div "leak in the ceiling that needs to be addressed. The basement layout includes ad…" at bounding box center [452, 232] width 411 height 102
copy div "replace kitchen cabinetry Install new tub/surround in hall bathroom Address cei…"
drag, startPoint x: 316, startPoint y: 261, endPoint x: 575, endPoint y: 263, distance: 258.9
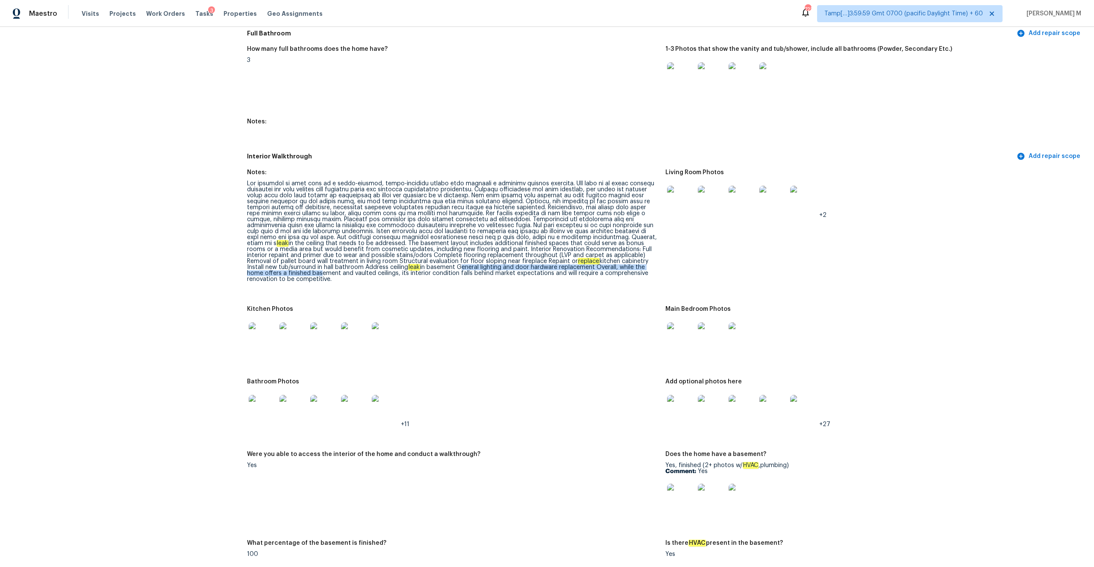
click at [575, 263] on div "leak in the ceiling that needs to be addressed. The basement layout includes ad…" at bounding box center [452, 232] width 411 height 102
click at [621, 262] on div "leak in the ceiling that needs to be addressed. The basement layout includes ad…" at bounding box center [452, 232] width 411 height 102
drag, startPoint x: 654, startPoint y: 259, endPoint x: 317, endPoint y: 262, distance: 337.5
click at [317, 262] on div "leak in the ceiling that needs to be addressed. The basement layout includes ad…" at bounding box center [452, 232] width 411 height 102
copy div "General lighting and door hardware replacement Overall, while the home offers a…"
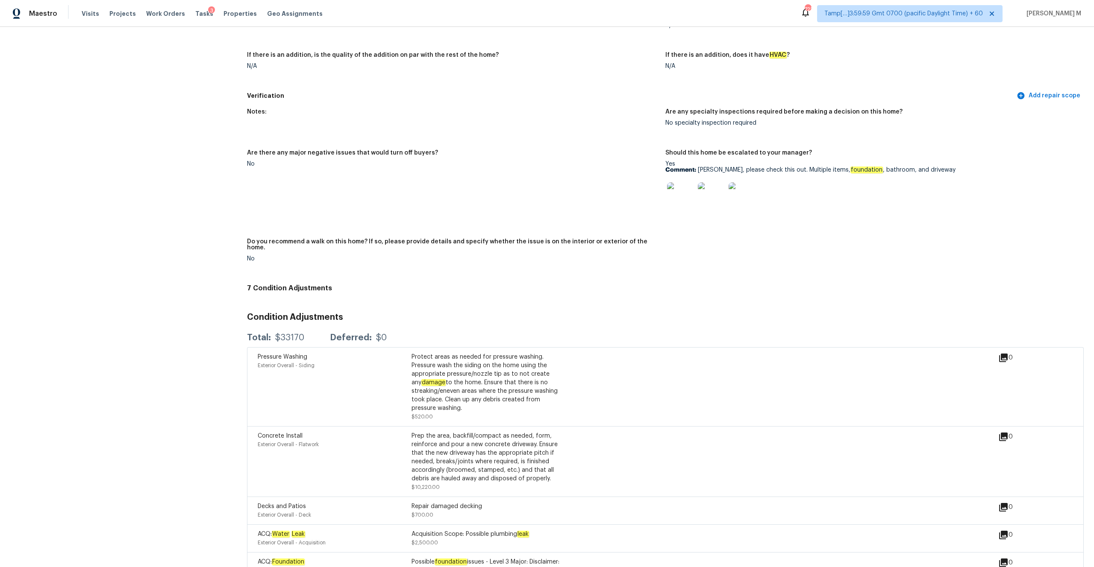
scroll to position [2073, 0]
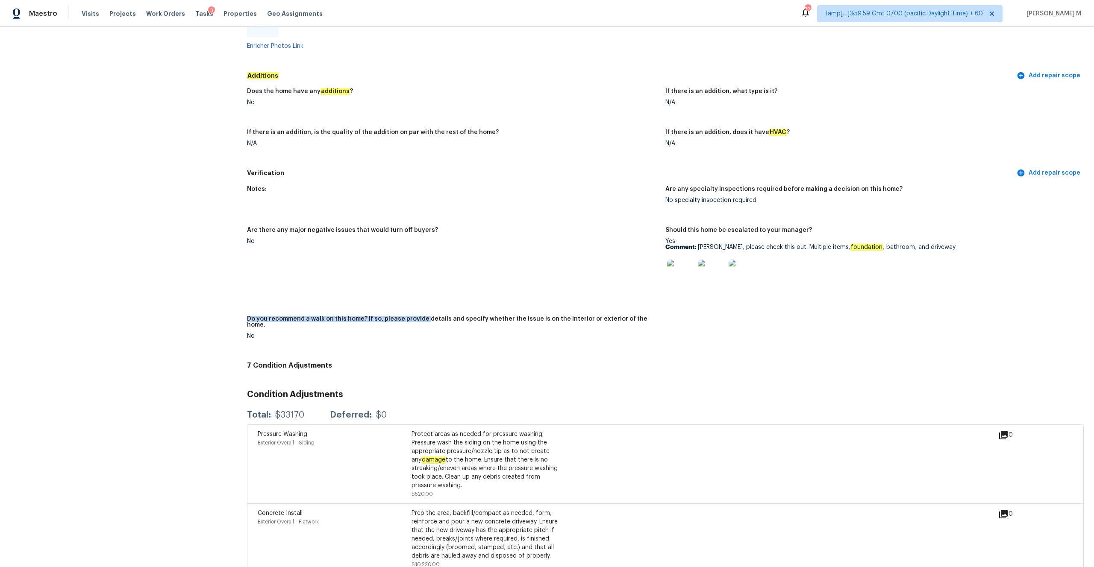
drag, startPoint x: 241, startPoint y: 309, endPoint x: 423, endPoint y: 309, distance: 182.0
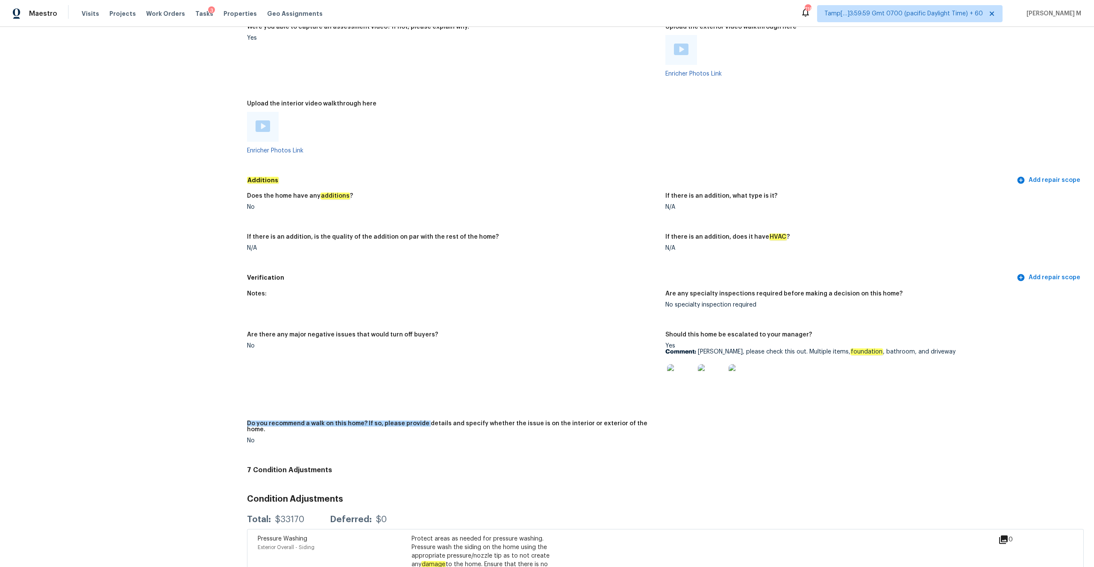
scroll to position [1967, 0]
click at [676, 373] on img at bounding box center [680, 379] width 27 height 27
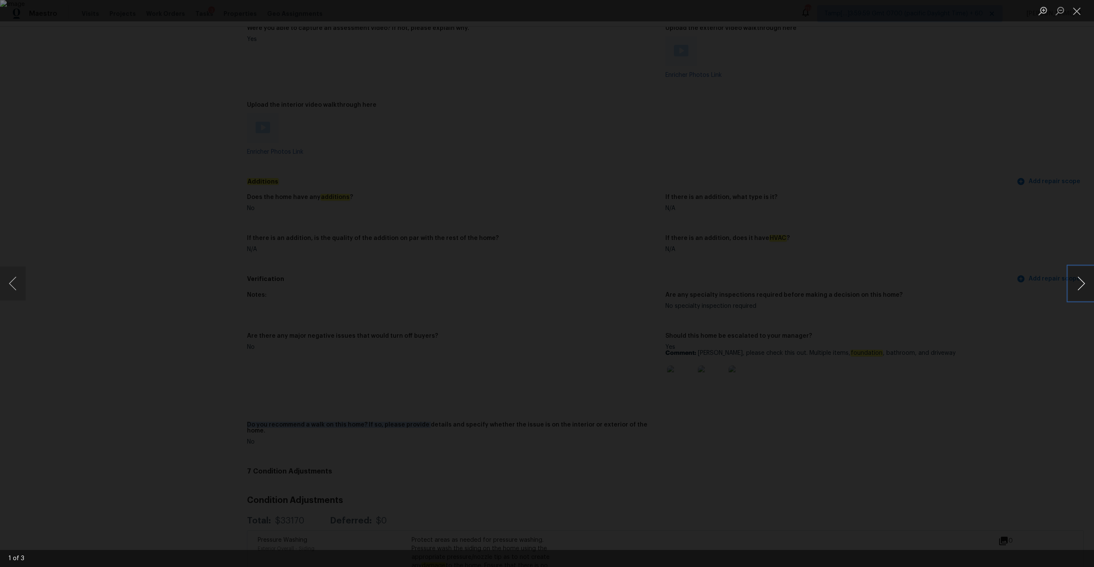
click at [1083, 284] on button "Next image" at bounding box center [1081, 284] width 26 height 34
click at [14, 282] on button "Previous image" at bounding box center [13, 284] width 26 height 34
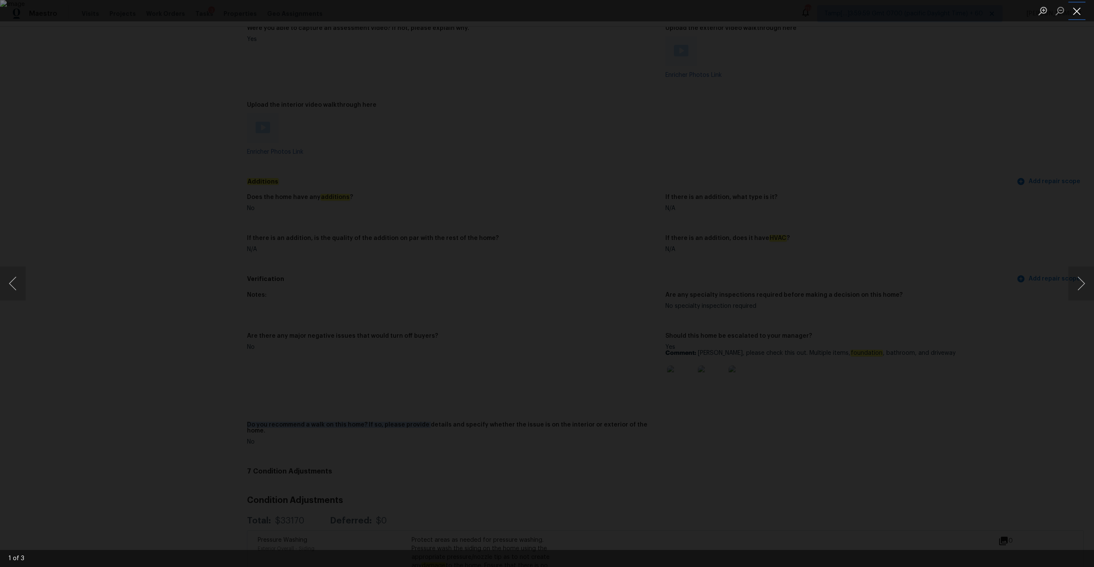
click at [1075, 10] on button "Close lightbox" at bounding box center [1076, 10] width 17 height 15
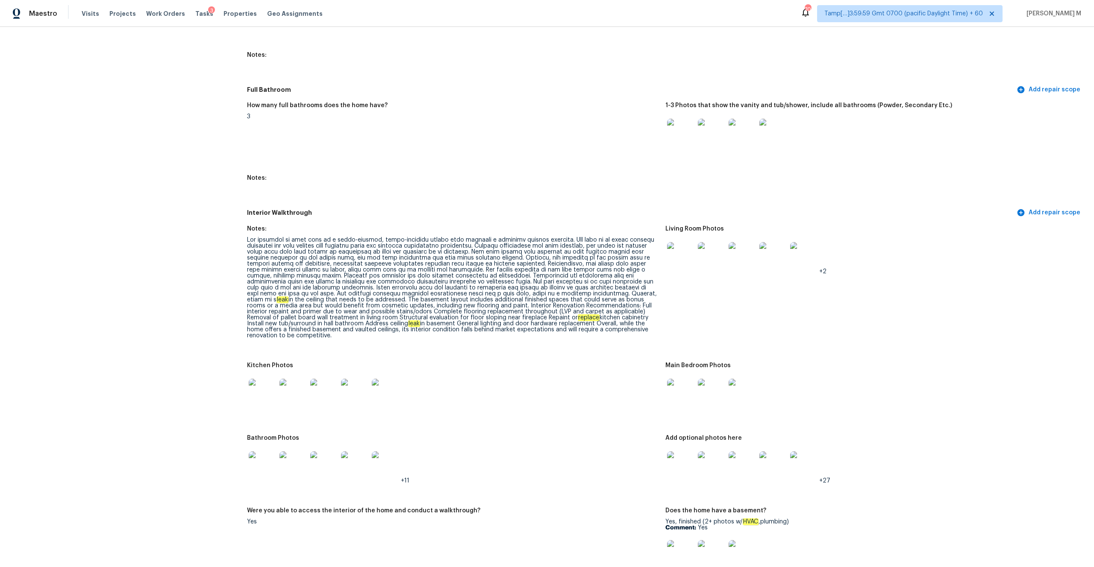
scroll to position [1013, 0]
drag, startPoint x: 440, startPoint y: 311, endPoint x: 510, endPoint y: 311, distance: 70.5
click at [510, 311] on div "leak in the ceiling that needs to be addressed. The basement layout includes ad…" at bounding box center [452, 288] width 411 height 102
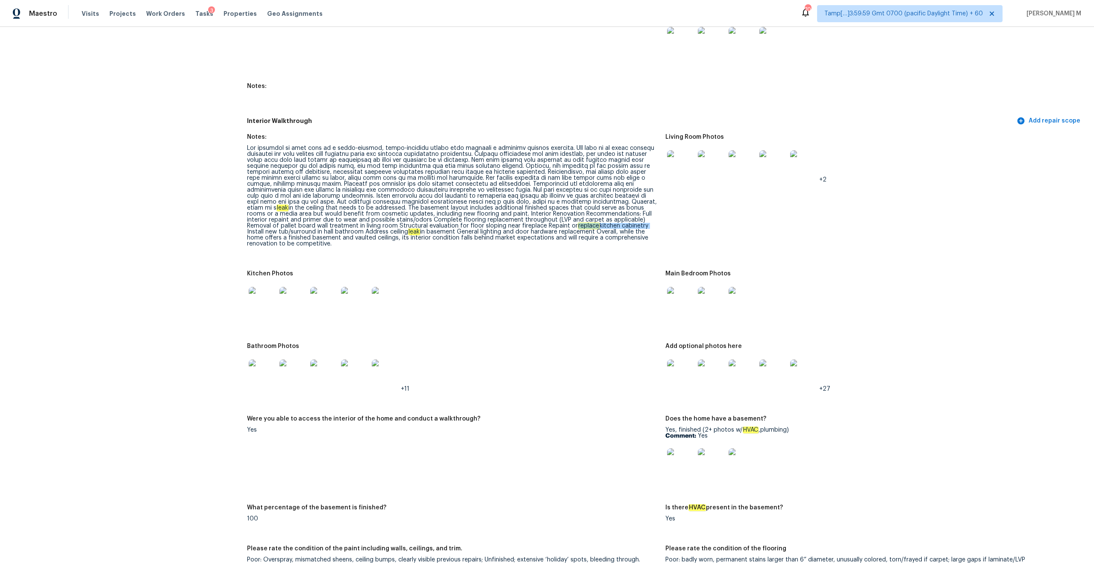
scroll to position [1107, 0]
click at [524, 216] on div "leak in the ceiling that needs to be addressed. The basement layout includes ad…" at bounding box center [452, 195] width 411 height 102
drag, startPoint x: 512, startPoint y: 211, endPoint x: 408, endPoint y: 220, distance: 104.7
click at [408, 220] on div "leak in the ceiling that needs to be addressed. The basement layout includes ad…" at bounding box center [452, 195] width 411 height 102
click at [554, 212] on div "leak in the ceiling that needs to be addressed. The basement layout includes ad…" at bounding box center [452, 195] width 411 height 102
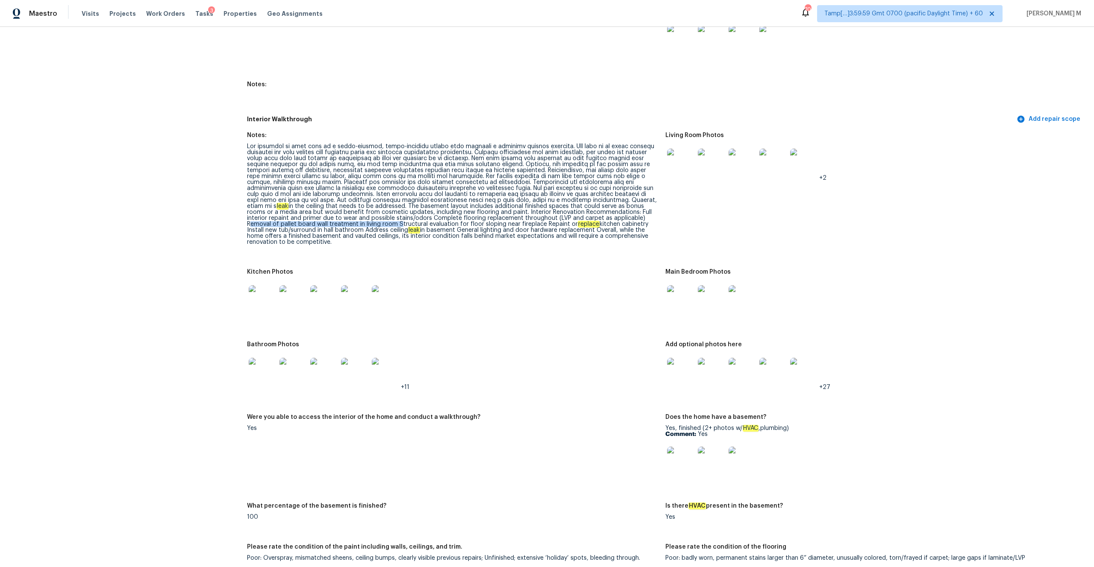
drag, startPoint x: 517, startPoint y: 212, endPoint x: 263, endPoint y: 220, distance: 254.7
click at [263, 220] on div "leak in the ceiling that needs to be addressed. The basement layout includes ad…" at bounding box center [452, 195] width 411 height 102
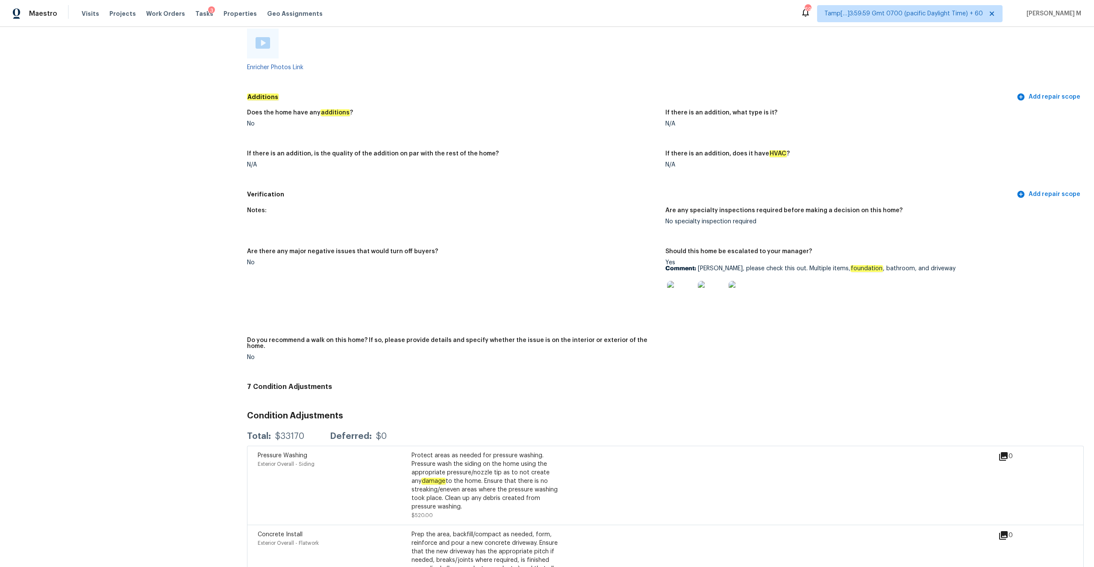
scroll to position [2054, 0]
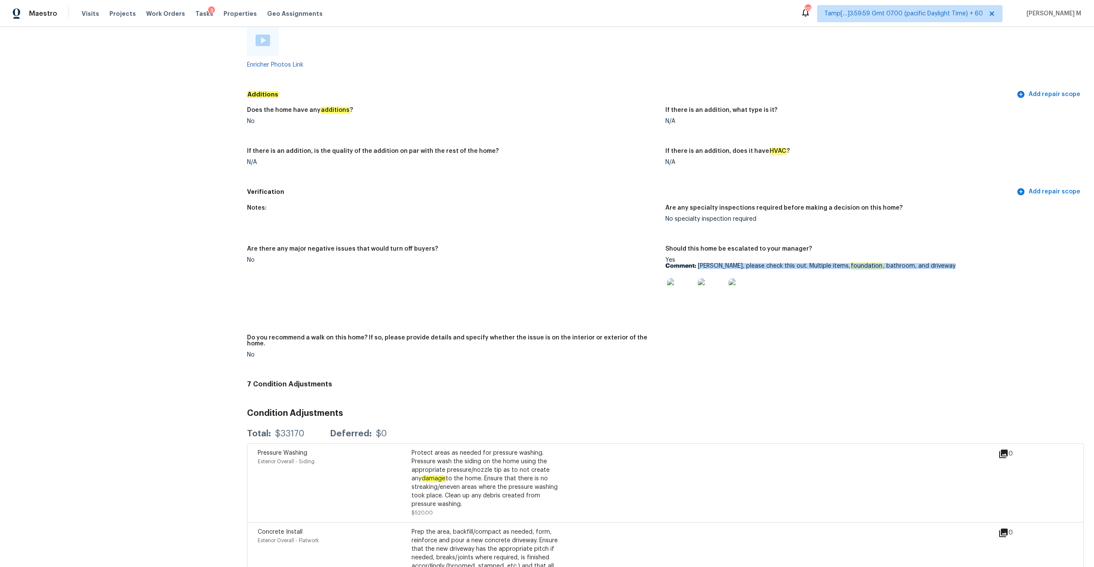
drag, startPoint x: 698, startPoint y: 256, endPoint x: 934, endPoint y: 254, distance: 235.8
click at [934, 263] on p "Comment: Ruth, please check this out. Multiple items, foundation , bathroom, an…" at bounding box center [870, 266] width 411 height 6
click at [675, 282] on img at bounding box center [680, 292] width 27 height 27
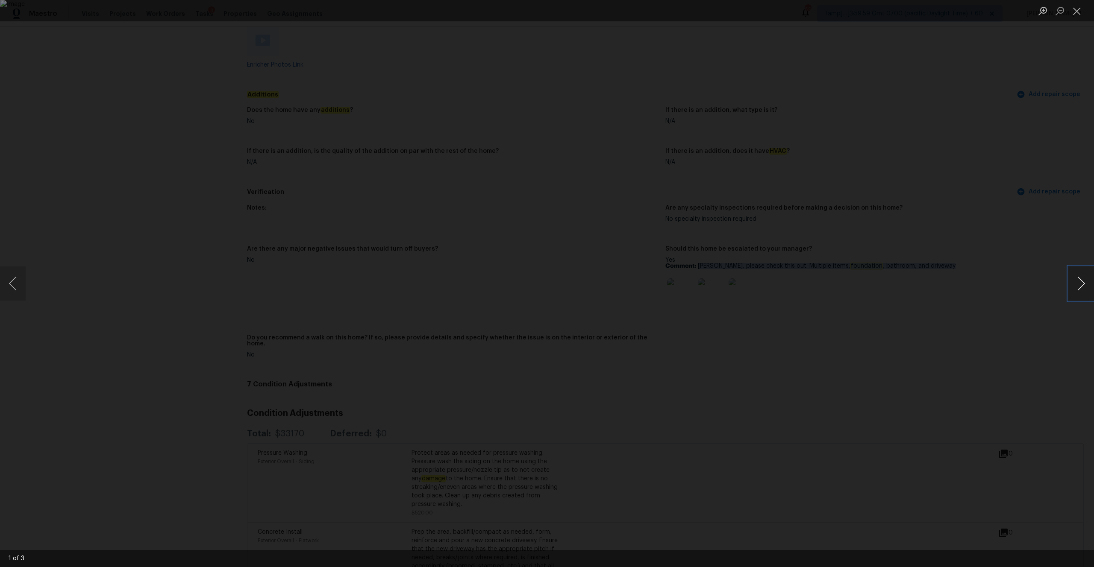
click at [1072, 288] on button "Next image" at bounding box center [1081, 284] width 26 height 34
click at [1077, 287] on button "Next image" at bounding box center [1081, 284] width 26 height 34
click at [656, 247] on img "Lightbox" at bounding box center [547, 283] width 1094 height 567
click at [150, 144] on div "Lightbox" at bounding box center [547, 283] width 1094 height 567
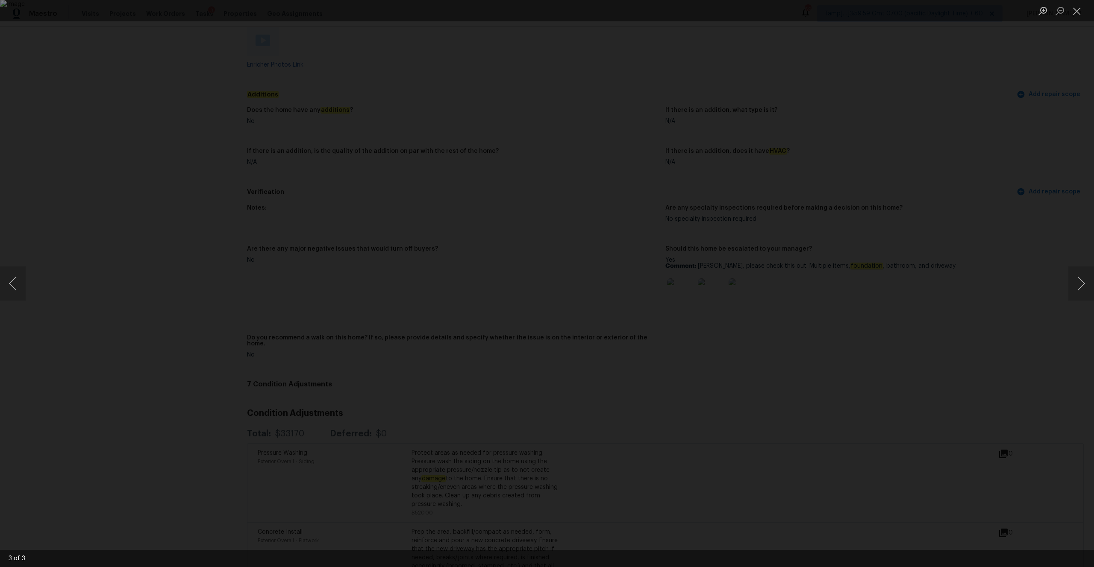
click at [150, 144] on div "Lightbox" at bounding box center [547, 283] width 1094 height 567
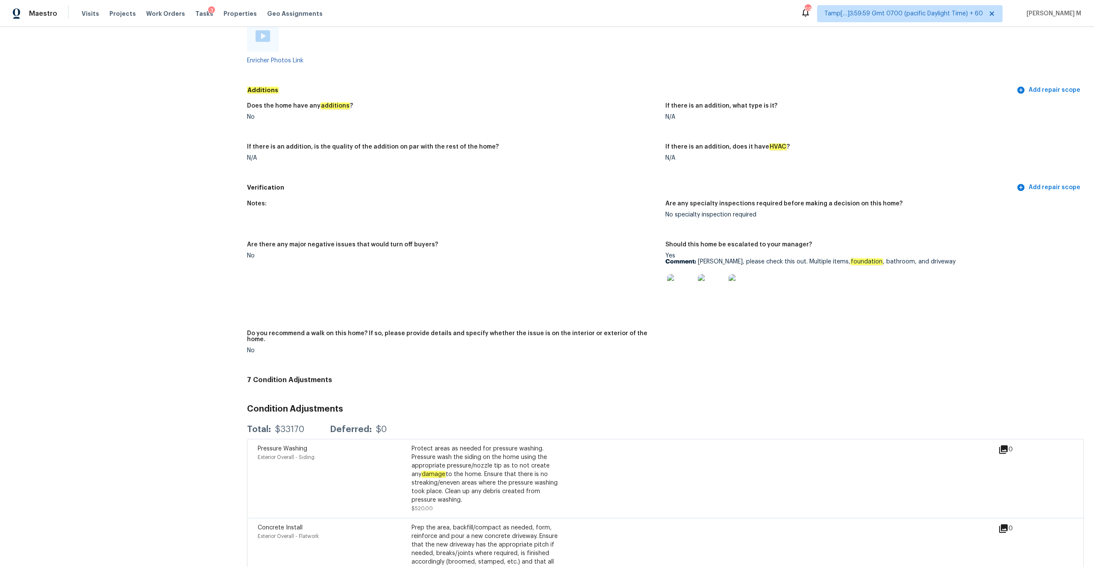
scroll to position [2352, 0]
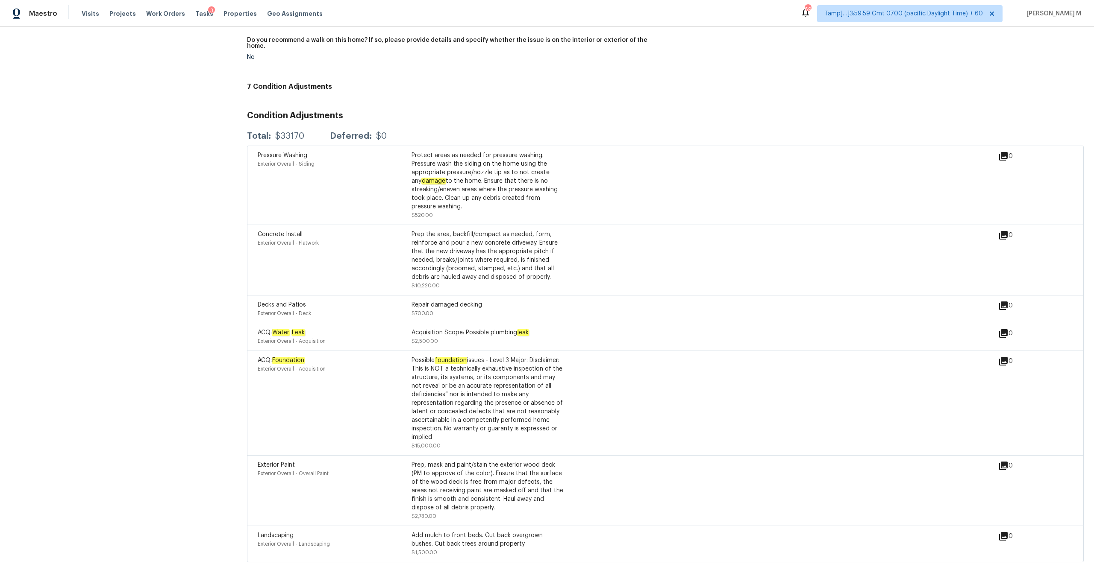
click at [257, 169] on div "Pressure Washing Exterior Overall - Siding Protect areas as needed for pressure…" at bounding box center [665, 185] width 837 height 79
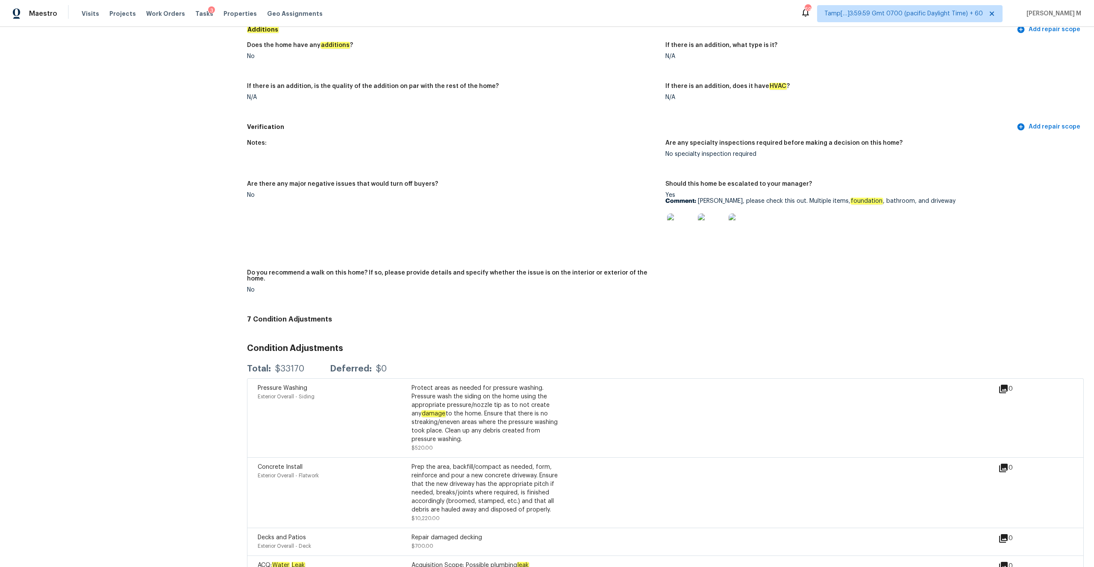
scroll to position [1982, 0]
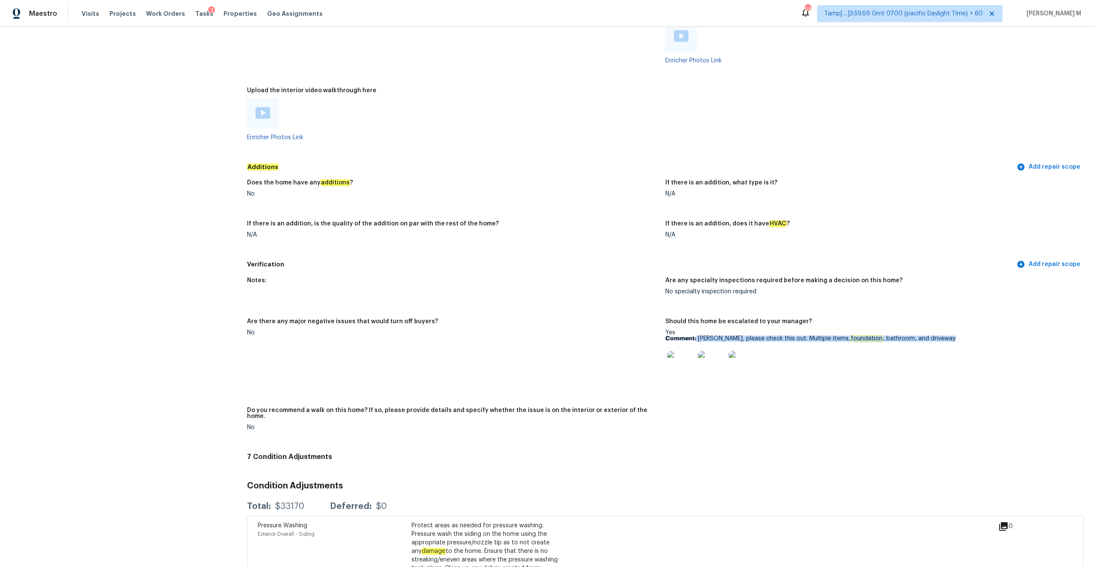
drag, startPoint x: 696, startPoint y: 327, endPoint x: 954, endPoint y: 327, distance: 257.6
click at [954, 336] on p "Comment: Ruth, please check this out. Multiple items, foundation , bathroom, an…" at bounding box center [870, 339] width 411 height 6
drag, startPoint x: 204, startPoint y: 469, endPoint x: 83, endPoint y: 466, distance: 121.0
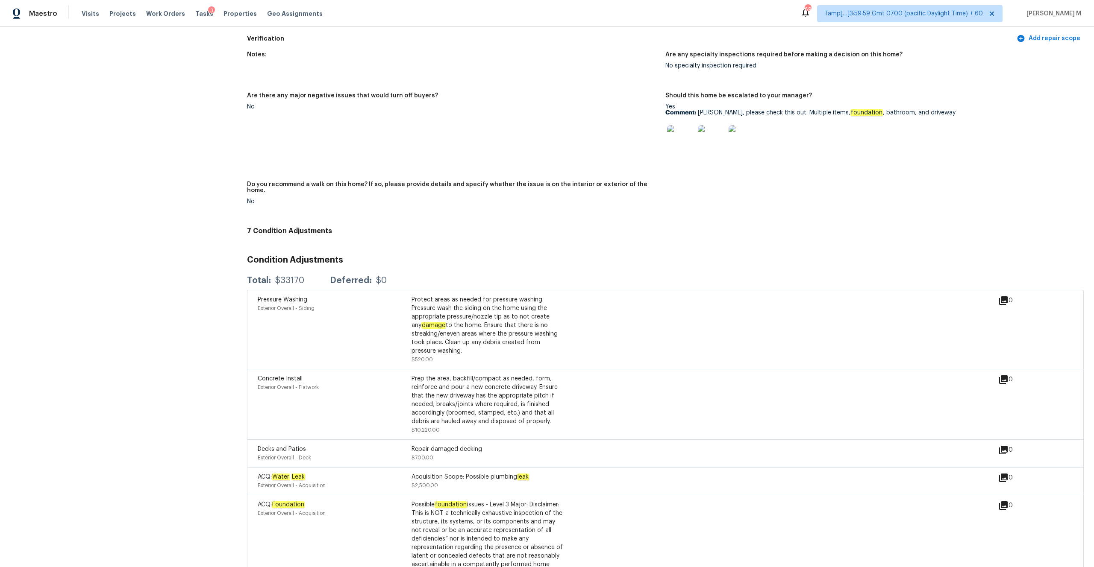
scroll to position [2205, 0]
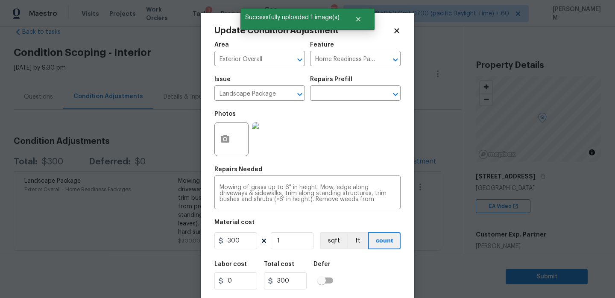
scroll to position [21, 0]
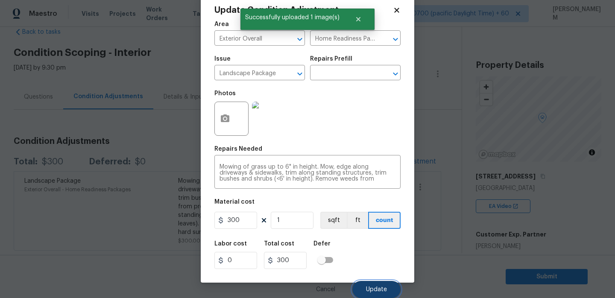
click at [369, 288] on span "Update" at bounding box center [376, 290] width 21 height 6
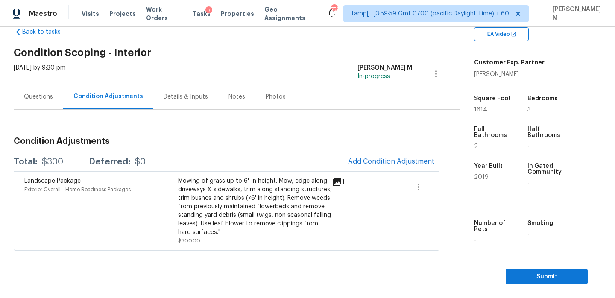
scroll to position [163, 0]
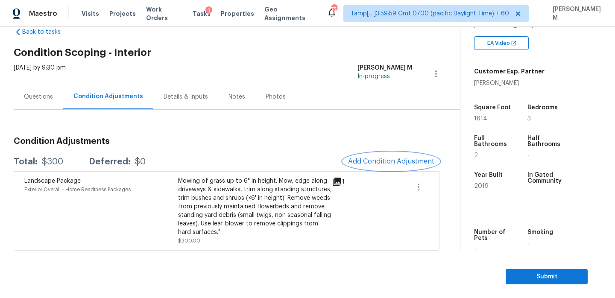
click at [375, 164] on span "Add Condition Adjustment" at bounding box center [391, 162] width 86 height 8
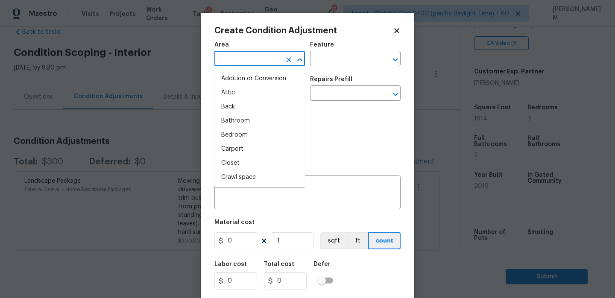
click at [234, 62] on input "text" at bounding box center [247, 59] width 67 height 13
type input "i"
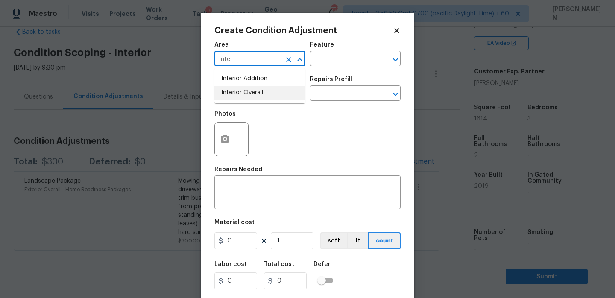
click at [253, 92] on li "Interior Overall" at bounding box center [259, 93] width 91 height 14
type input "Interior Overall"
click at [332, 59] on input "text" at bounding box center [343, 59] width 67 height 13
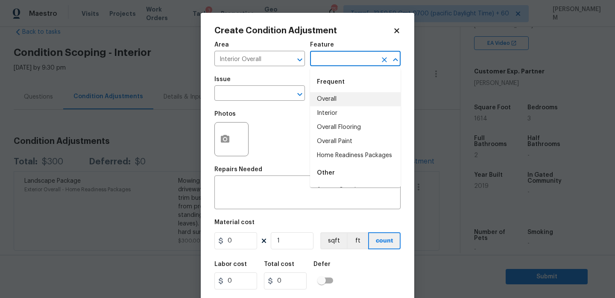
click at [344, 97] on li "Overall" at bounding box center [355, 99] width 91 height 14
type input "Overall"
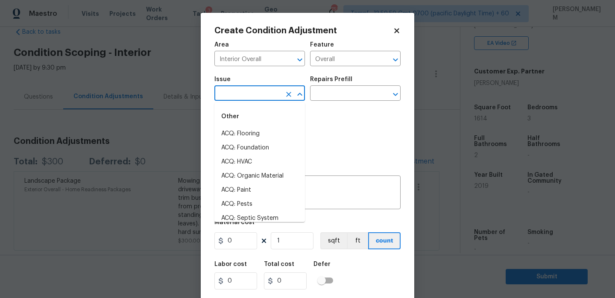
click at [248, 95] on input "text" at bounding box center [247, 94] width 67 height 13
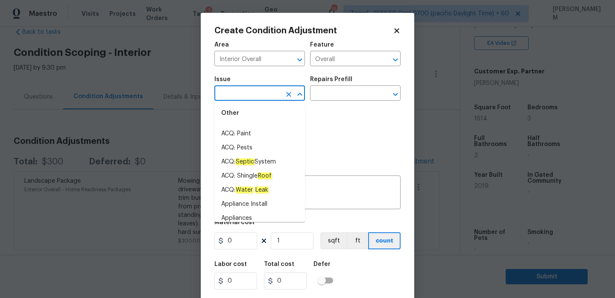
scroll to position [88, 0]
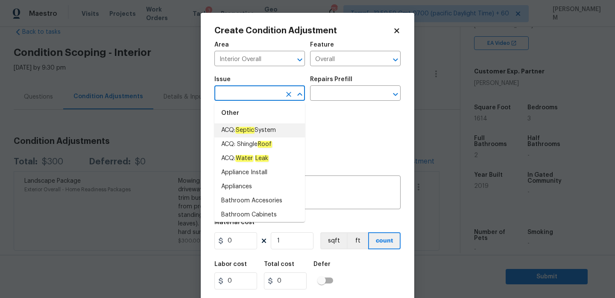
click at [391, 26] on h2 "Create Condition Adjustment" at bounding box center [303, 30] width 179 height 9
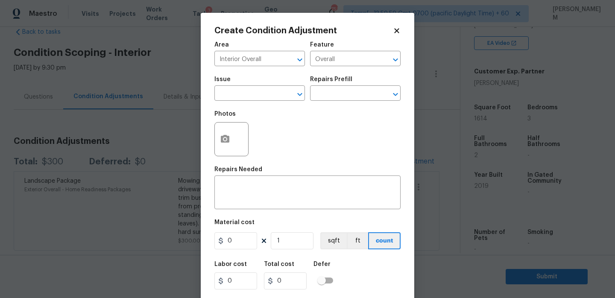
click at [394, 29] on icon at bounding box center [397, 31] width 8 height 8
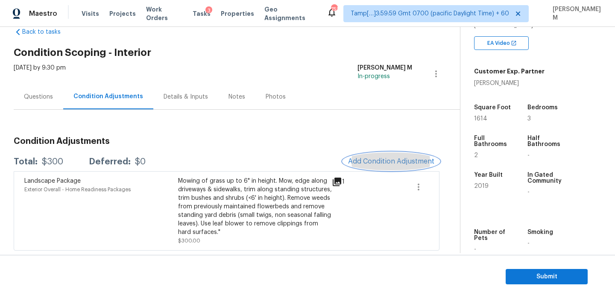
click at [379, 158] on span "Add Condition Adjustment" at bounding box center [391, 162] width 86 height 8
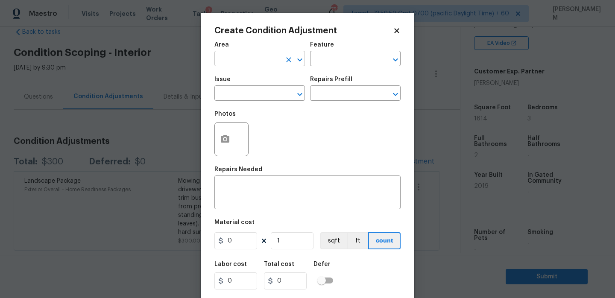
click at [243, 62] on input "text" at bounding box center [247, 59] width 67 height 13
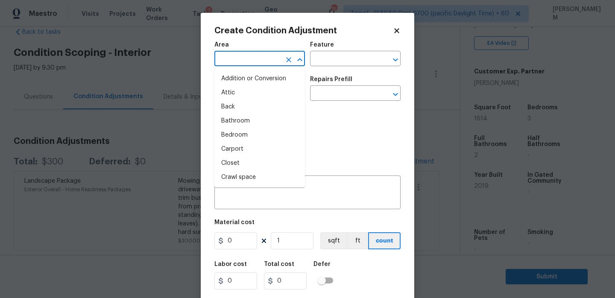
type input "o"
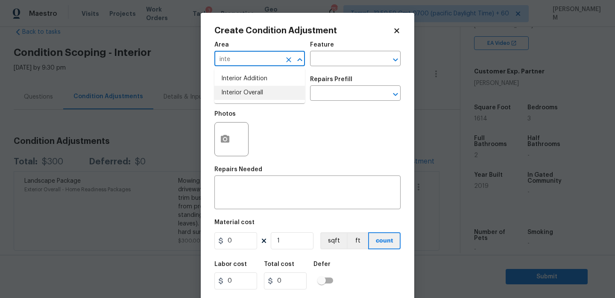
click at [247, 96] on li "Interior Overall" at bounding box center [259, 93] width 91 height 14
type input "Interior Overall"
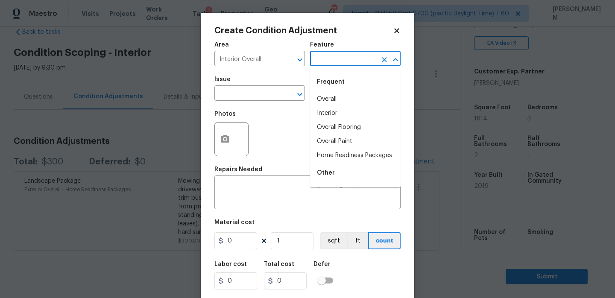
click at [332, 53] on input "text" at bounding box center [343, 59] width 67 height 13
click at [359, 144] on li "Overall Paint" at bounding box center [355, 142] width 91 height 14
type input "Overall Paint"
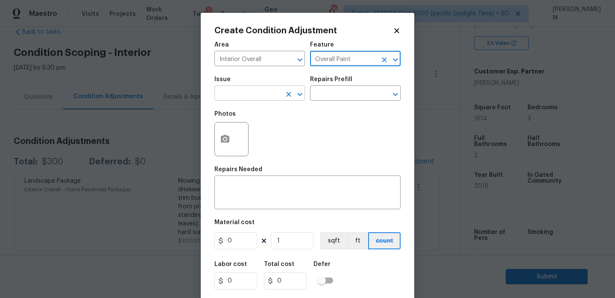
click at [272, 98] on input "text" at bounding box center [247, 94] width 67 height 13
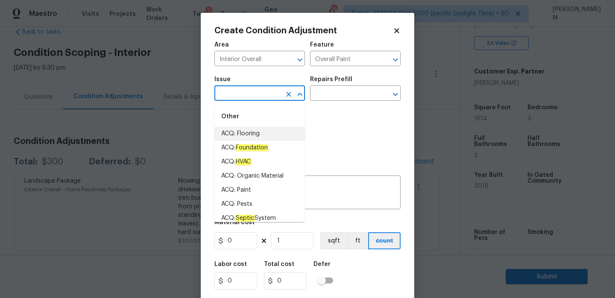
click at [267, 136] on li "ACQ: Flooring" at bounding box center [259, 134] width 91 height 14
type input "ACQ: Flooring"
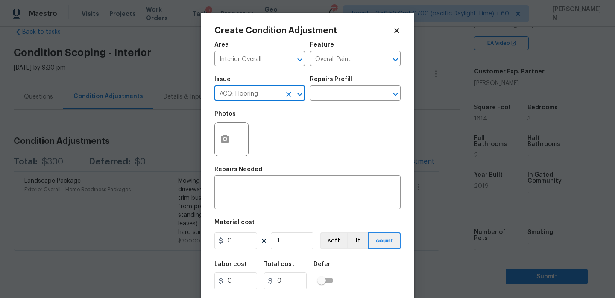
click at [271, 94] on input "ACQ: Flooring" at bounding box center [247, 94] width 67 height 13
click at [288, 98] on icon "Clear" at bounding box center [289, 94] width 9 height 9
click at [254, 96] on input "text" at bounding box center [247, 94] width 67 height 13
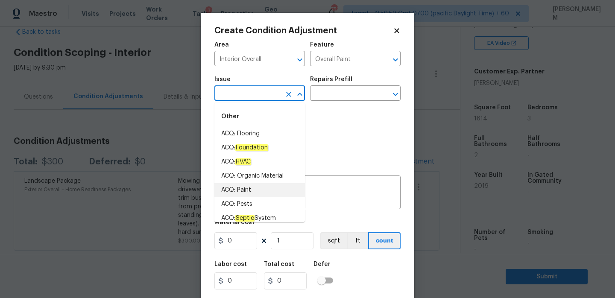
click at [260, 186] on li "ACQ: Paint" at bounding box center [259, 190] width 91 height 14
type input "ACQ: Paint"
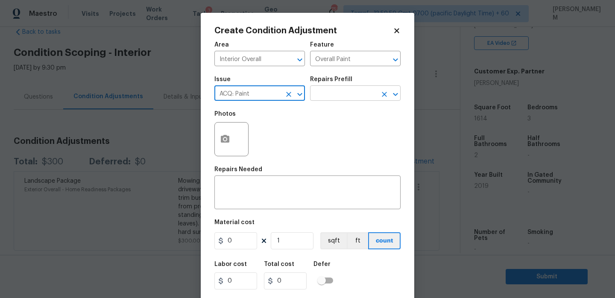
click at [337, 94] on input "text" at bounding box center [343, 94] width 67 height 13
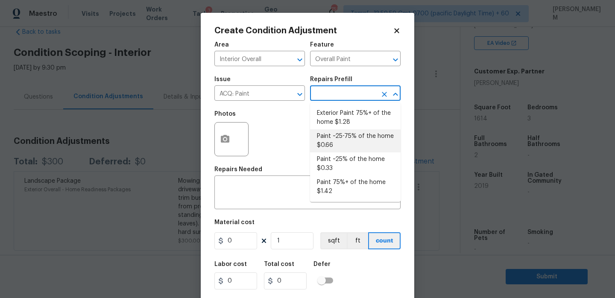
click at [361, 147] on li "Paint ~25-75% of the home $0.66" at bounding box center [355, 140] width 91 height 23
type input "Acquisition"
type textarea "Acquisition Scope: ~25 - 75% of the home needs interior paint"
type input "0.66"
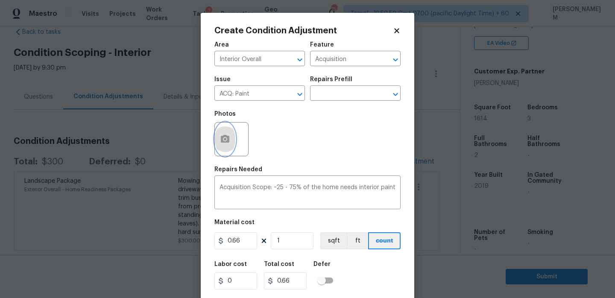
click at [220, 132] on button "button" at bounding box center [225, 139] width 21 height 33
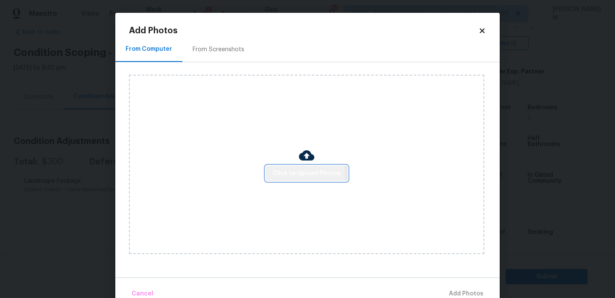
click at [304, 173] on span "Click to Upload Photos" at bounding box center [307, 173] width 68 height 11
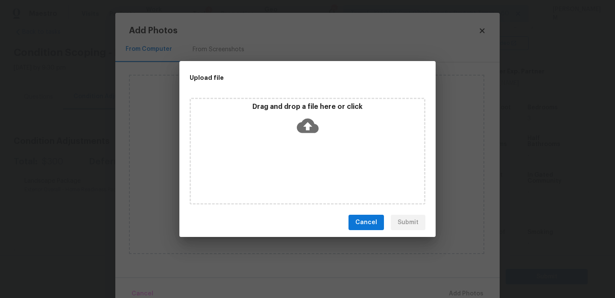
click at [306, 121] on icon at bounding box center [308, 126] width 22 height 15
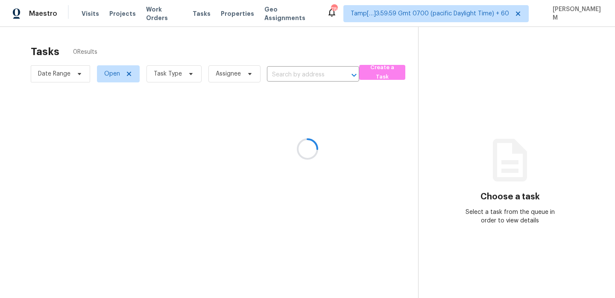
click at [300, 76] on div at bounding box center [307, 149] width 615 height 298
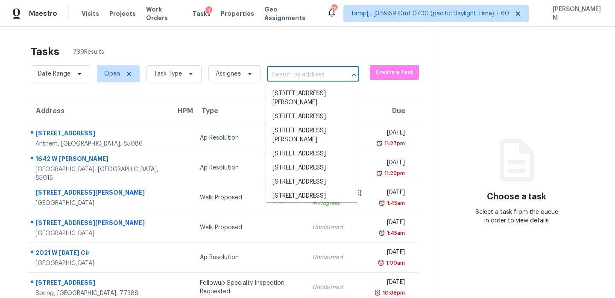
click at [300, 73] on input "text" at bounding box center [301, 74] width 68 height 13
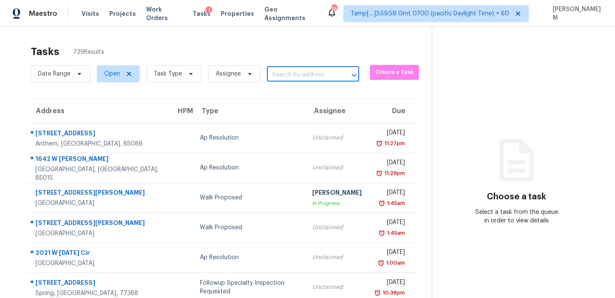
click at [300, 73] on input "text" at bounding box center [301, 74] width 68 height 13
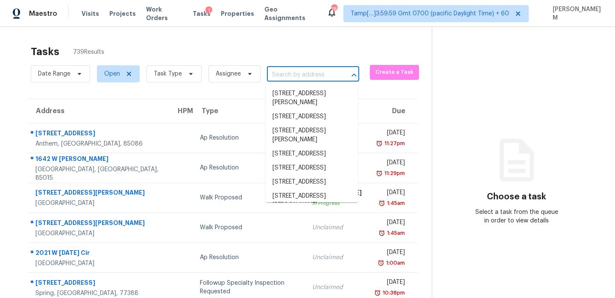
paste input "[STREET_ADDRESS][PERSON_NAME]"
type input "[STREET_ADDRESS][PERSON_NAME]"
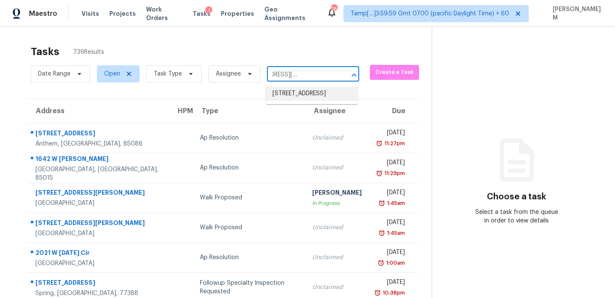
click at [325, 101] on li "[STREET_ADDRESS]" at bounding box center [312, 94] width 92 height 14
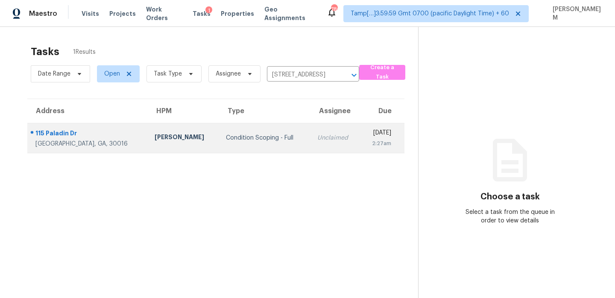
click at [361, 123] on td "[DATE] 2:27am" at bounding box center [383, 138] width 44 height 30
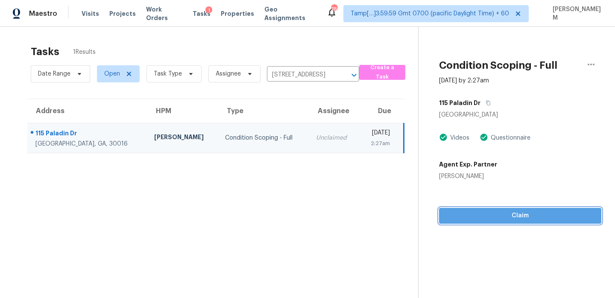
click at [519, 219] on span "Claim" at bounding box center [520, 216] width 149 height 11
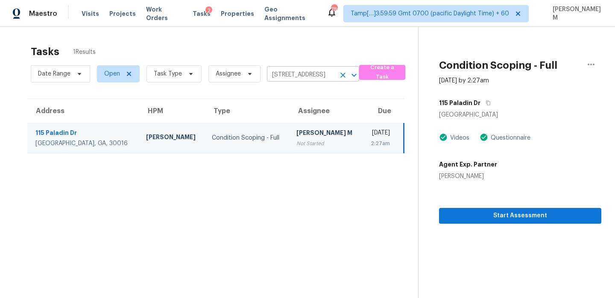
click at [292, 79] on input "[STREET_ADDRESS]" at bounding box center [301, 74] width 68 height 13
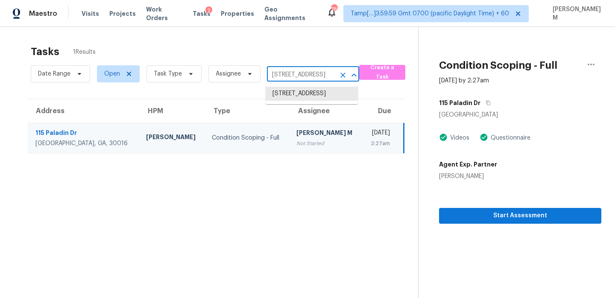
click at [292, 79] on input "[STREET_ADDRESS]" at bounding box center [301, 74] width 68 height 13
paste input "[STREET_ADDRESS]"
type input "[STREET_ADDRESS]"
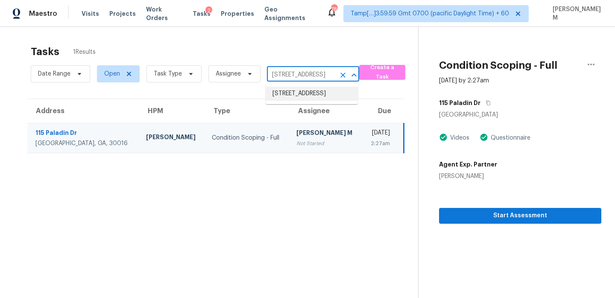
click at [314, 100] on li "[STREET_ADDRESS]" at bounding box center [312, 94] width 92 height 14
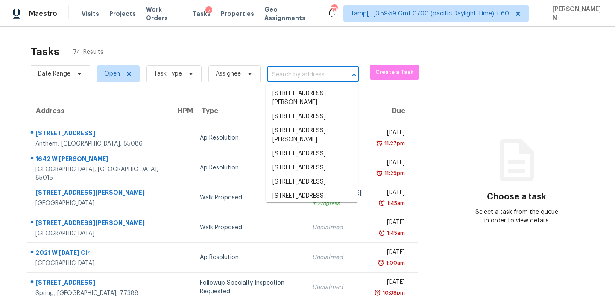
click at [296, 77] on input "text" at bounding box center [301, 74] width 68 height 13
paste input "[STREET_ADDRESS]"
type input "[STREET_ADDRESS]"
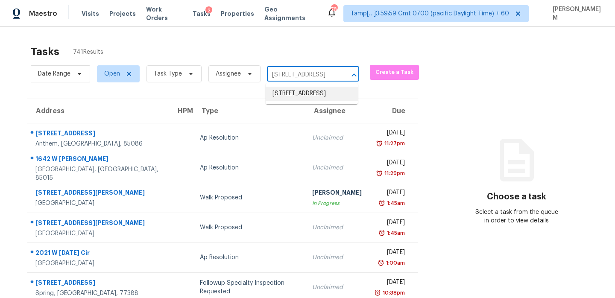
click at [304, 93] on li "[STREET_ADDRESS]" at bounding box center [312, 94] width 92 height 14
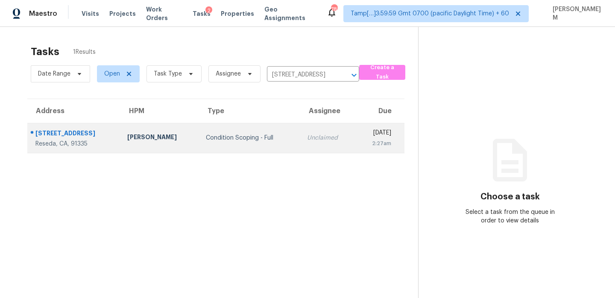
click at [324, 129] on td "Unclaimed" at bounding box center [328, 138] width 56 height 30
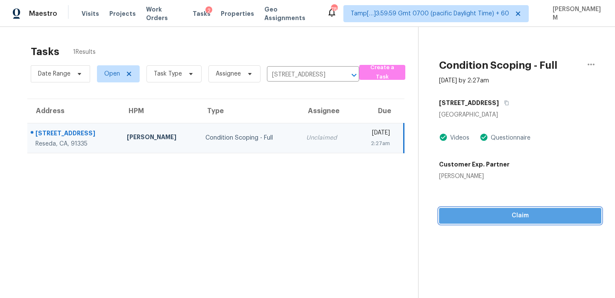
click at [507, 219] on span "Claim" at bounding box center [520, 216] width 149 height 11
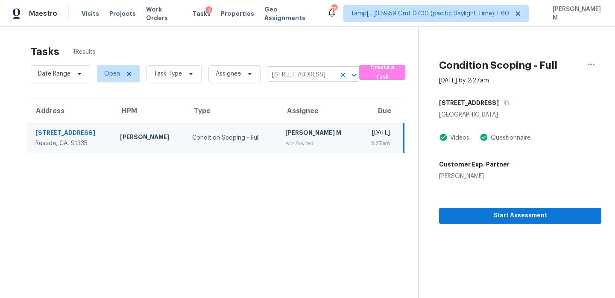
click at [298, 76] on input "19324 Runnymede St, Reseda, CA 91335" at bounding box center [301, 74] width 68 height 13
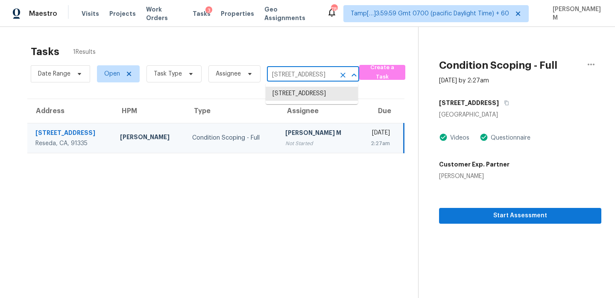
paste input "[STREET_ADDRESS]"
click at [307, 74] on input "19324 Runnymede St, Reseda, CA 91335" at bounding box center [301, 74] width 68 height 13
paste input "[STREET_ADDRESS]"
type input "[STREET_ADDRESS]"
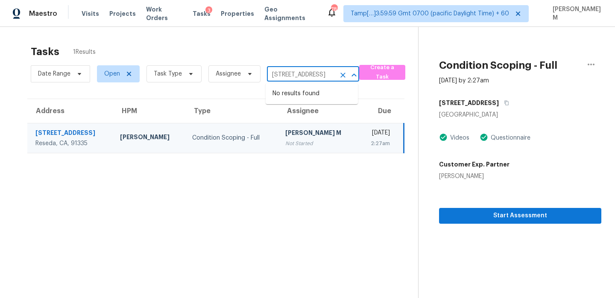
scroll to position [0, 55]
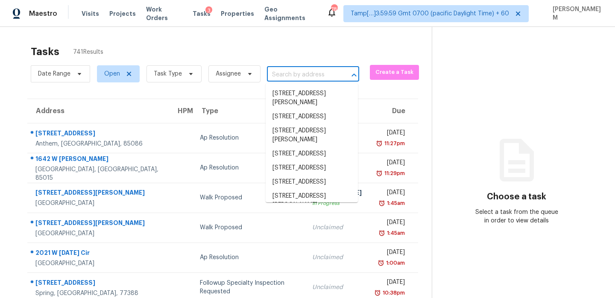
click at [297, 71] on input "text" at bounding box center [301, 74] width 68 height 13
paste input "[STREET_ADDRESS]"
type input "[STREET_ADDRESS]"
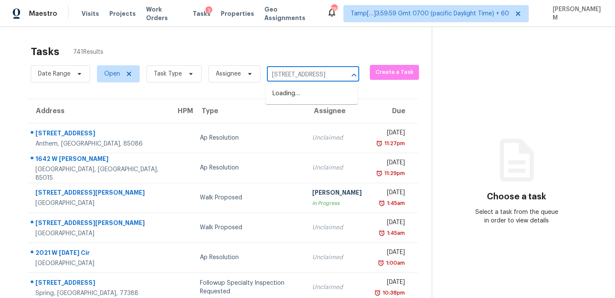
scroll to position [0, 55]
click at [306, 94] on li "3848 Heirloom Loop Ct, Buford, GA 30519" at bounding box center [312, 94] width 92 height 14
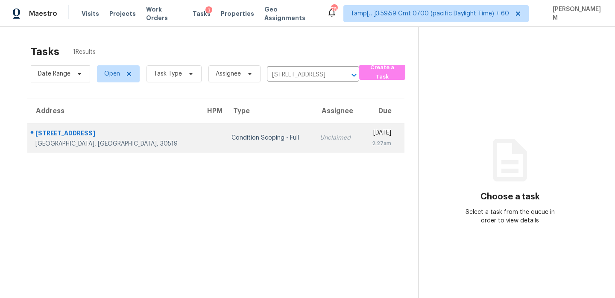
click at [369, 129] on div "Thu, Oct 16th 2025" at bounding box center [380, 134] width 23 height 11
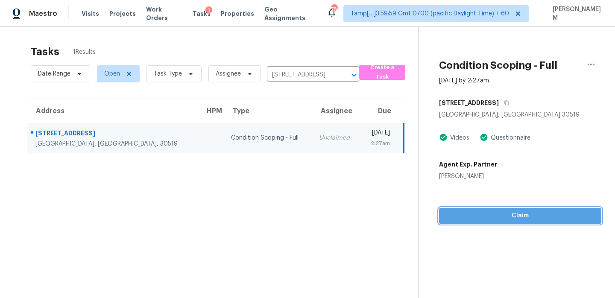
click at [522, 220] on span "Claim" at bounding box center [520, 216] width 149 height 11
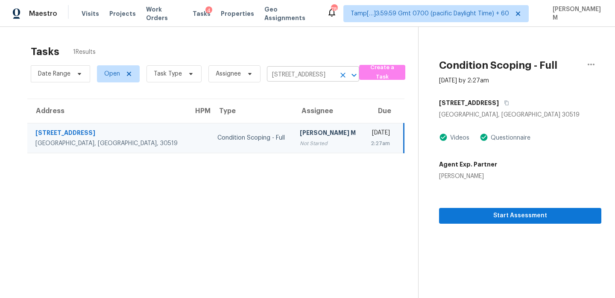
click at [299, 73] on input "3848 Heirloom Loop Ct, Buford, GA 30519" at bounding box center [301, 74] width 68 height 13
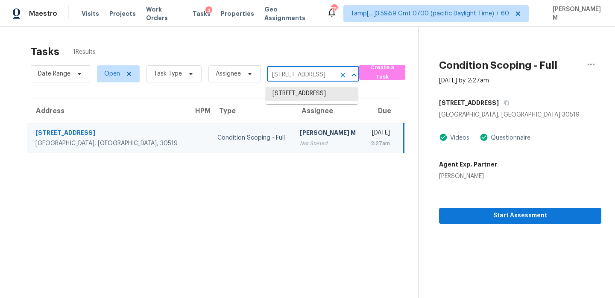
paste input "112 Autumn View Dr Sterrett, AL, 35147"
type input "112 Autumn View Dr Sterrett, AL, 35147"
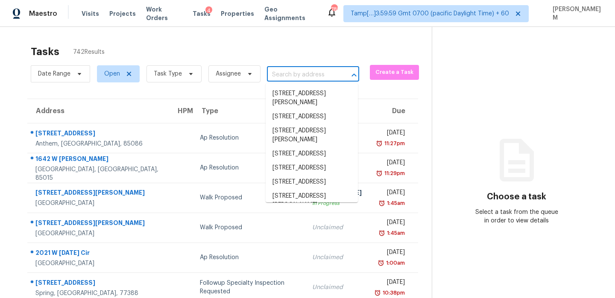
click at [286, 77] on input "text" at bounding box center [301, 74] width 68 height 13
paste input "[STREET_ADDRESS][PERSON_NAME]"
type input "[STREET_ADDRESS][PERSON_NAME]"
click at [305, 78] on input "text" at bounding box center [301, 74] width 68 height 13
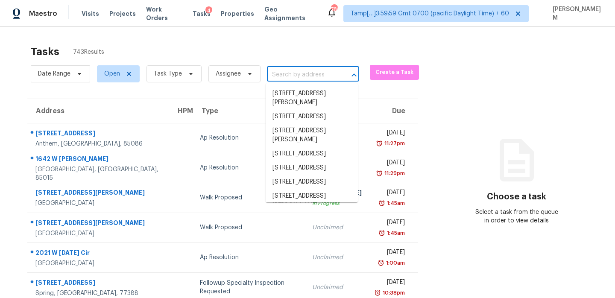
paste input "[STREET_ADDRESS][PERSON_NAME]"
type input "[STREET_ADDRESS][PERSON_NAME]"
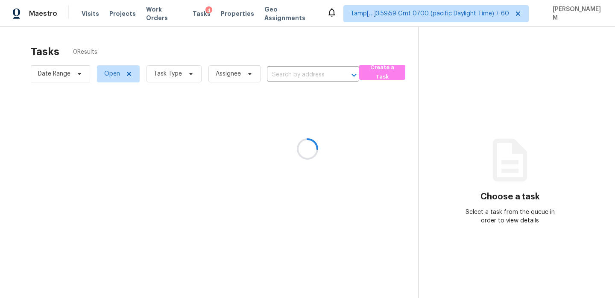
click at [299, 73] on div at bounding box center [307, 149] width 615 height 298
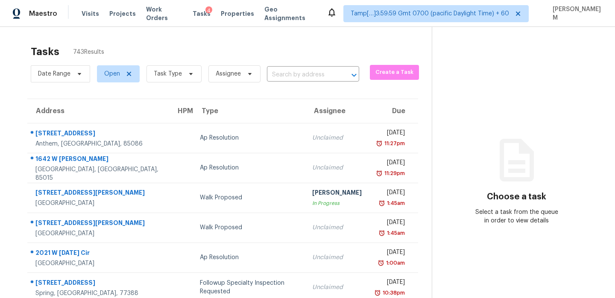
click at [299, 73] on input "text" at bounding box center [301, 74] width 68 height 13
paste input "[STREET_ADDRESS][PERSON_NAME]"
type input "[STREET_ADDRESS][PERSON_NAME]"
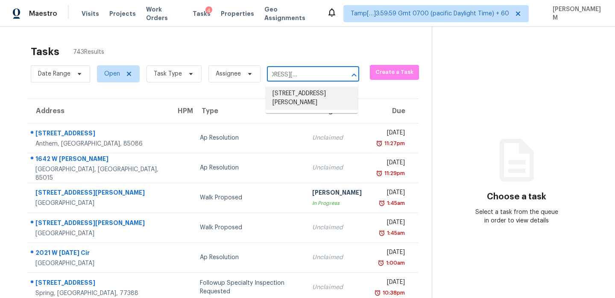
click at [317, 102] on li "[STREET_ADDRESS][PERSON_NAME]" at bounding box center [312, 98] width 92 height 23
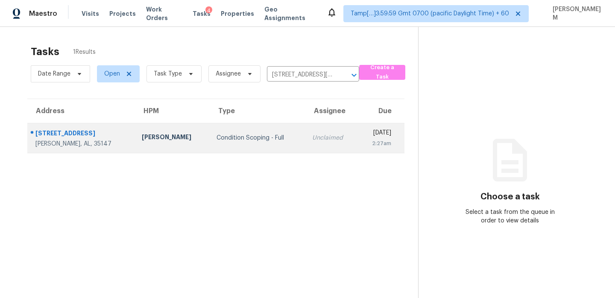
click at [312, 138] on div "Unclaimed" at bounding box center [331, 138] width 39 height 9
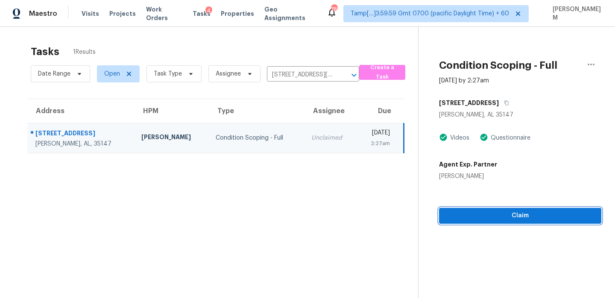
click at [537, 211] on span "Claim" at bounding box center [520, 216] width 149 height 11
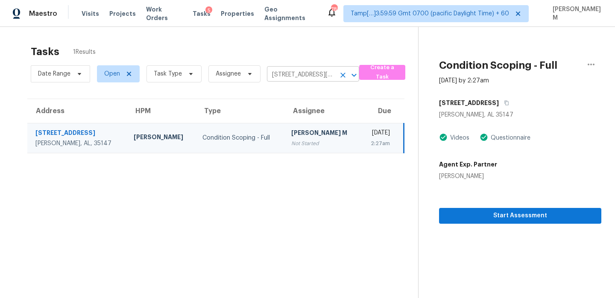
click at [305, 73] on input "[STREET_ADDRESS][PERSON_NAME]" at bounding box center [301, 74] width 68 height 13
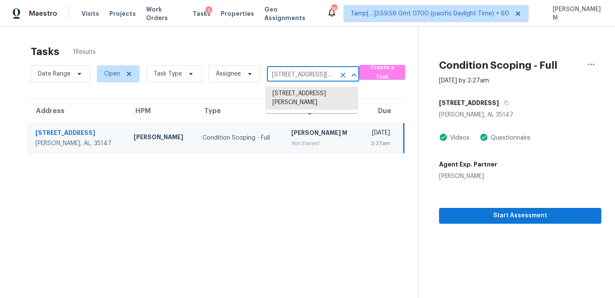
paste input "[STREET_ADDRESS]"
type input "[STREET_ADDRESS]"
click at [309, 91] on li "[STREET_ADDRESS][PERSON_NAME]" at bounding box center [312, 98] width 92 height 23
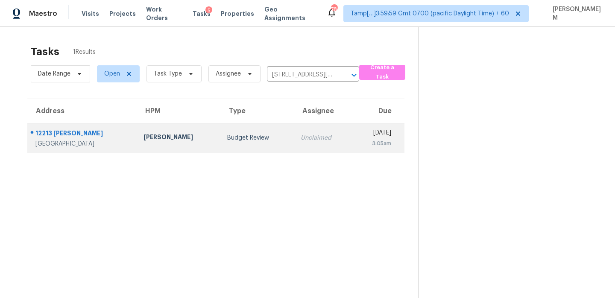
click at [312, 131] on td "Unclaimed" at bounding box center [323, 138] width 59 height 30
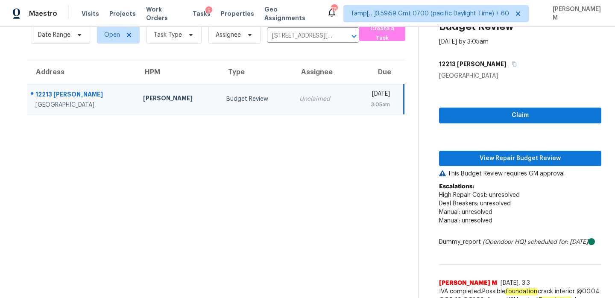
scroll to position [23, 0]
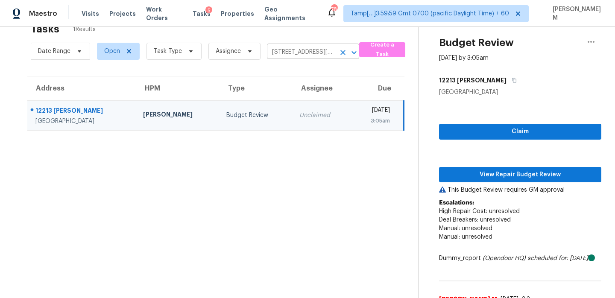
click at [283, 53] on input "[STREET_ADDRESS][PERSON_NAME]" at bounding box center [301, 52] width 68 height 13
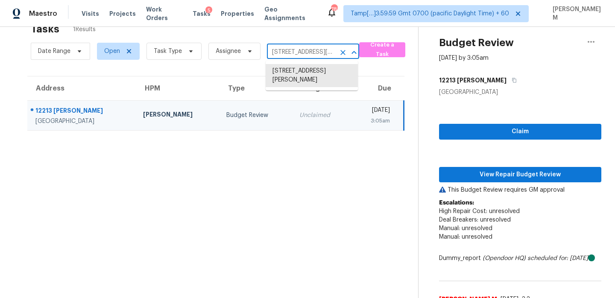
click at [283, 53] on input "[STREET_ADDRESS][PERSON_NAME]" at bounding box center [301, 52] width 68 height 13
paste input "[STREET_ADDRESS][PERSON_NAME]"
type input "[STREET_ADDRESS][PERSON_NAME]"
click at [305, 69] on li "[STREET_ADDRESS][PERSON_NAME]" at bounding box center [312, 75] width 92 height 23
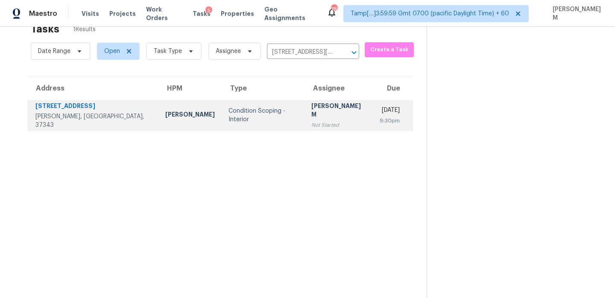
click at [311, 109] on div "[PERSON_NAME] M" at bounding box center [338, 111] width 55 height 19
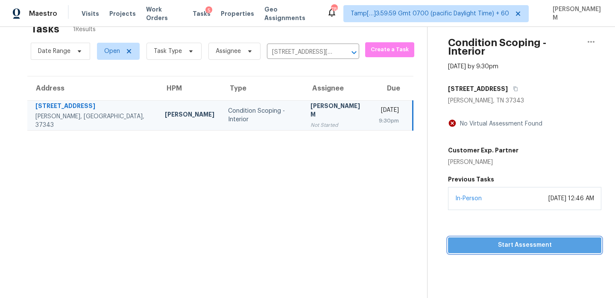
click at [514, 240] on span "Start Assessment" at bounding box center [525, 245] width 140 height 11
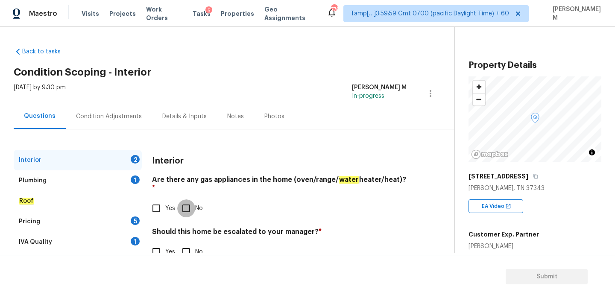
click at [187, 200] on input "No" at bounding box center [186, 209] width 18 height 18
checkbox input "true"
click at [84, 182] on div "Plumbing 1" at bounding box center [78, 180] width 128 height 21
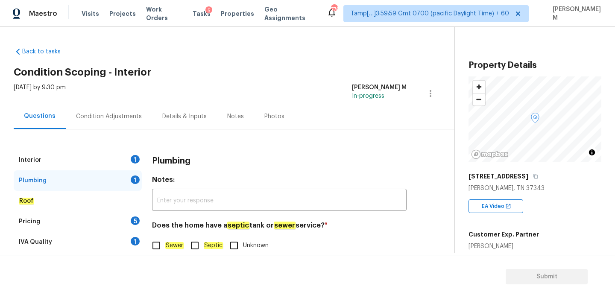
scroll to position [22, 0]
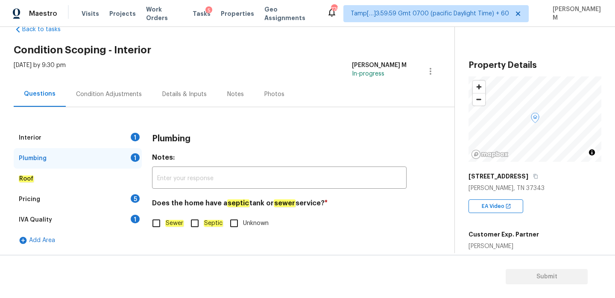
click at [197, 224] on input "Septic" at bounding box center [195, 223] width 18 height 18
checkbox input "true"
click at [86, 195] on div "Pricing 5" at bounding box center [78, 199] width 128 height 21
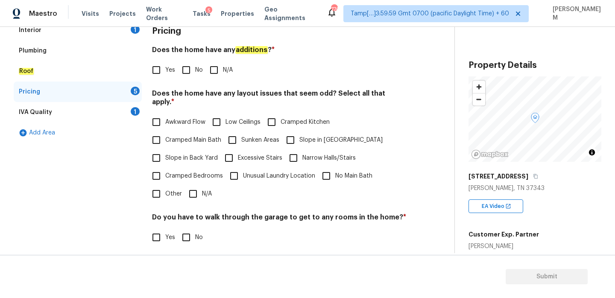
scroll to position [73, 0]
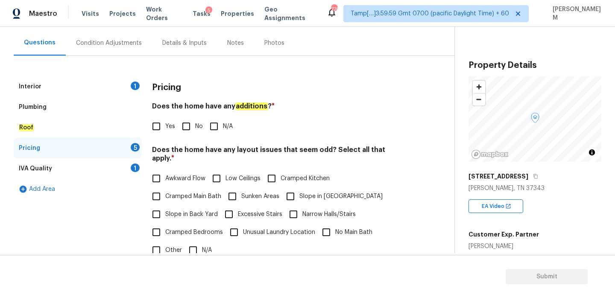
click at [214, 123] on input "N/A" at bounding box center [214, 126] width 18 height 18
checkbox input "true"
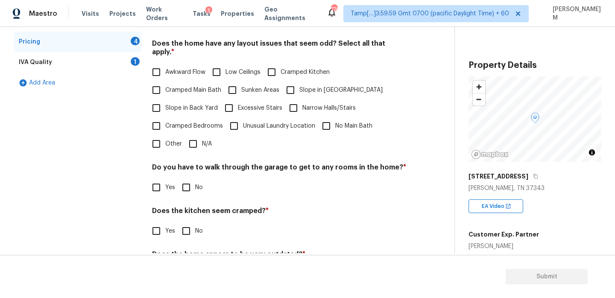
scroll to position [196, 0]
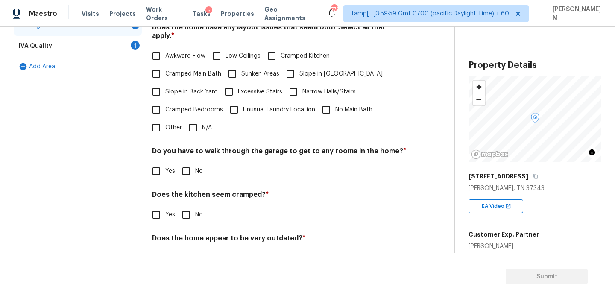
click at [197, 125] on input "N/A" at bounding box center [193, 128] width 18 height 18
checkbox input "true"
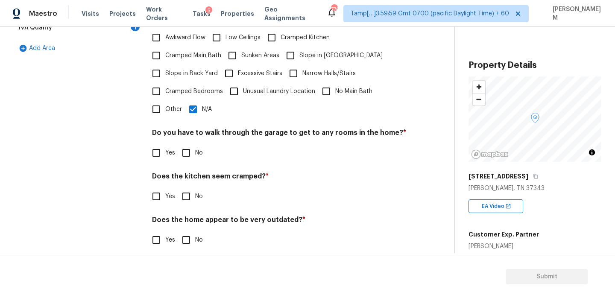
click at [190, 144] on input "No" at bounding box center [186, 153] width 18 height 18
checkbox input "true"
click at [186, 191] on input "No" at bounding box center [186, 197] width 18 height 18
checkbox input "true"
click at [185, 232] on input "No" at bounding box center [186, 240] width 18 height 18
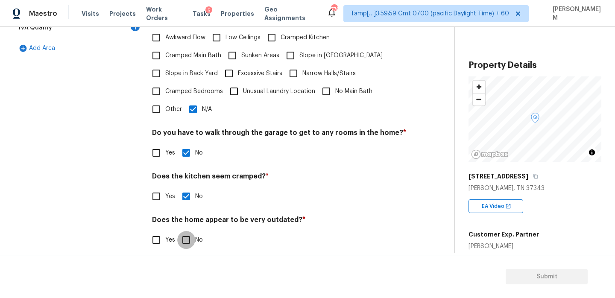
checkbox input "true"
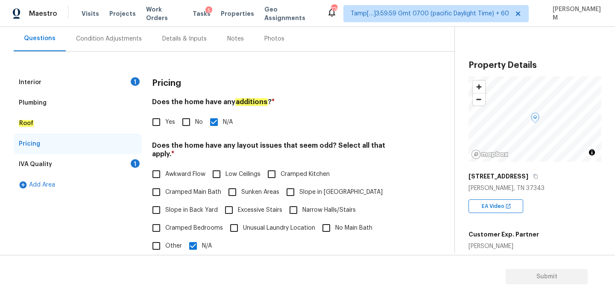
click at [86, 167] on div "IVA Quality 1" at bounding box center [78, 164] width 128 height 21
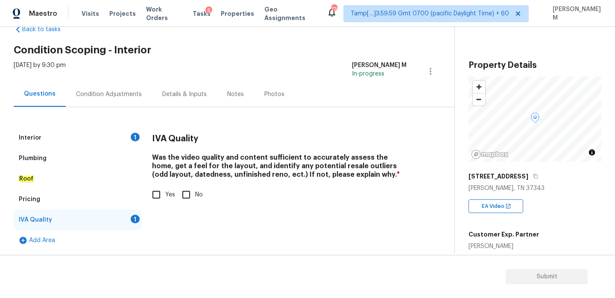
scroll to position [22, 0]
click at [156, 189] on input "Yes" at bounding box center [156, 195] width 18 height 18
checkbox input "true"
click at [105, 198] on div "Pricing" at bounding box center [78, 199] width 128 height 21
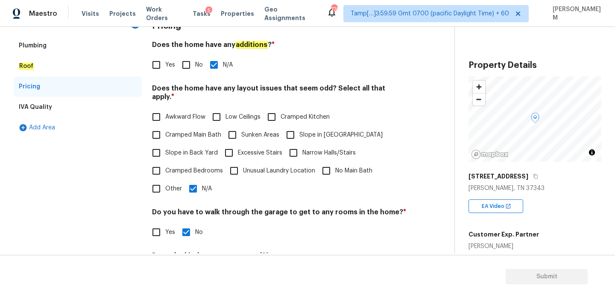
scroll to position [88, 0]
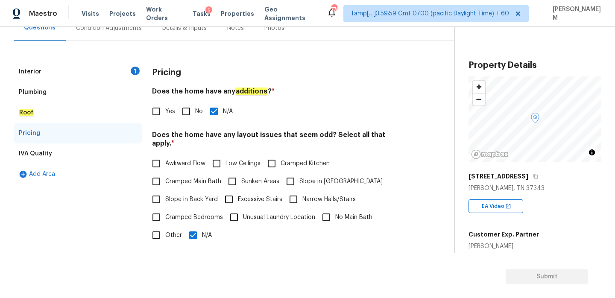
click at [74, 73] on div "Interior 1" at bounding box center [78, 72] width 128 height 21
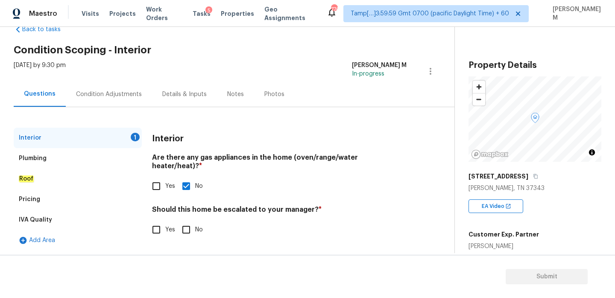
scroll to position [22, 0]
click at [56, 164] on div "Plumbing" at bounding box center [78, 158] width 128 height 21
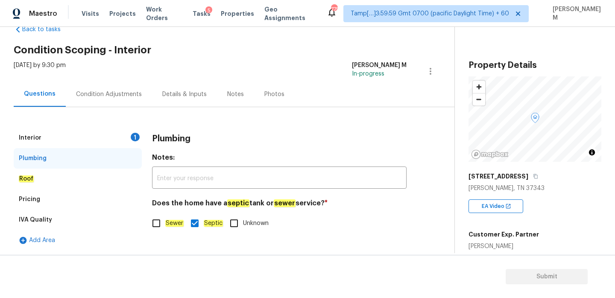
click at [67, 179] on div "Roof" at bounding box center [78, 179] width 128 height 21
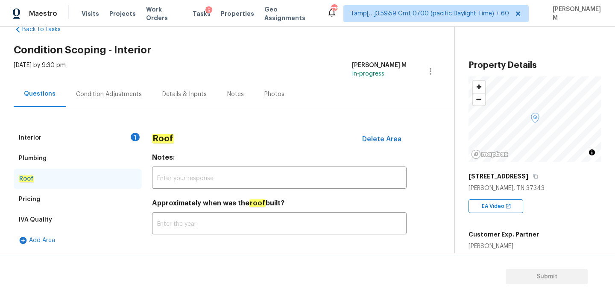
click at [74, 205] on div "Pricing" at bounding box center [78, 199] width 128 height 21
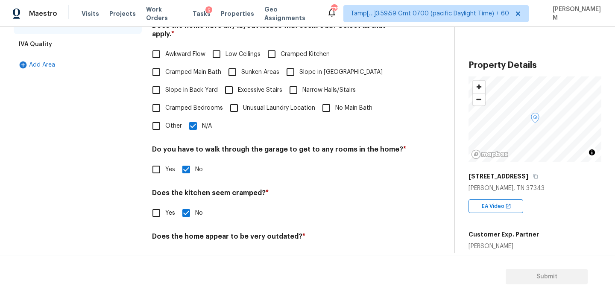
scroll to position [214, 0]
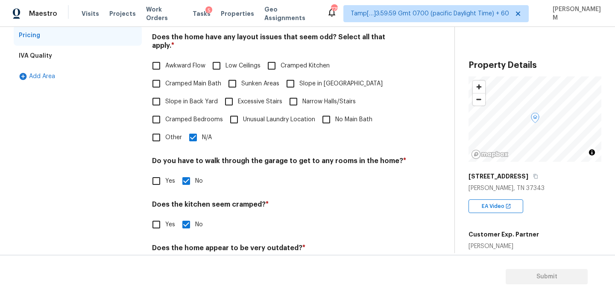
click at [60, 62] on div "IVA Quality" at bounding box center [78, 56] width 128 height 21
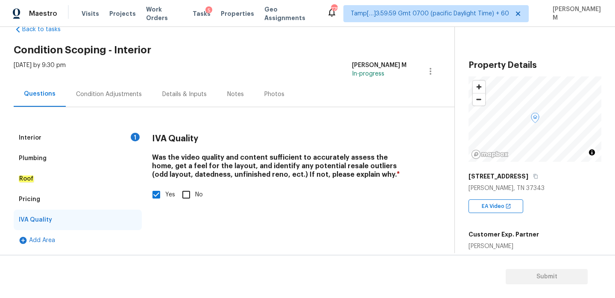
click at [63, 135] on div "Interior 1" at bounding box center [78, 138] width 128 height 21
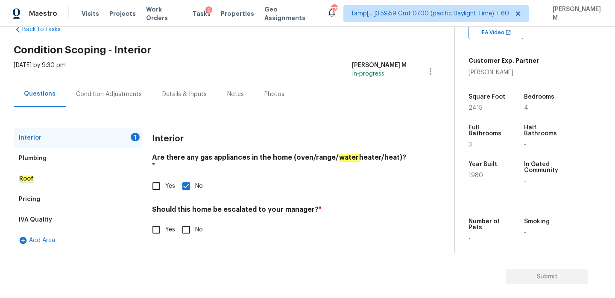
scroll to position [186, 0]
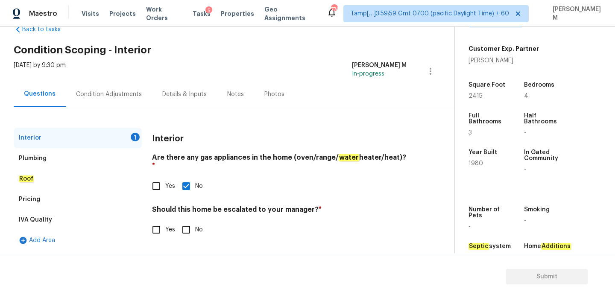
click at [191, 221] on input "No" at bounding box center [186, 230] width 18 height 18
checkbox input "true"
click at [105, 96] on div "Condition Adjustments" at bounding box center [109, 94] width 66 height 9
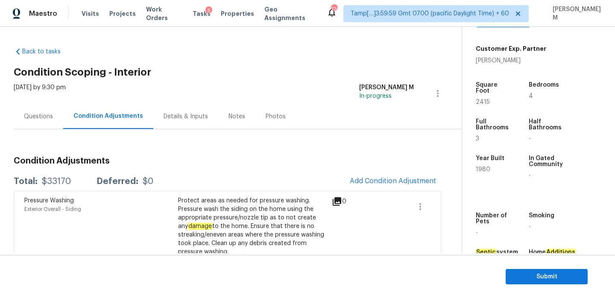
click at [24, 120] on div "Questions" at bounding box center [38, 116] width 29 height 9
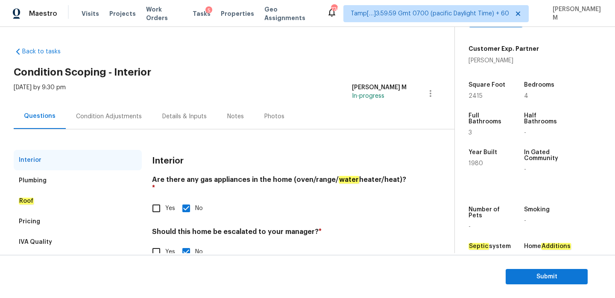
scroll to position [22, 0]
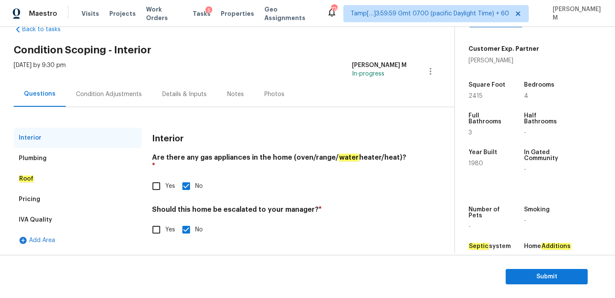
click at [92, 153] on div "Plumbing" at bounding box center [78, 158] width 128 height 21
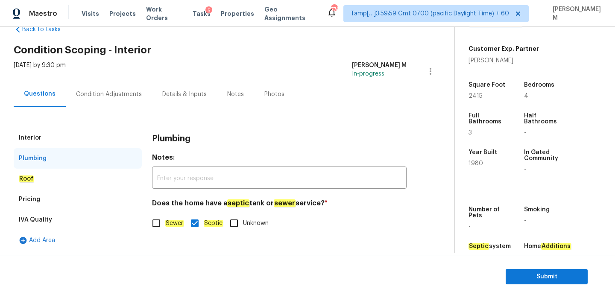
click at [86, 183] on div "Roof" at bounding box center [78, 179] width 128 height 21
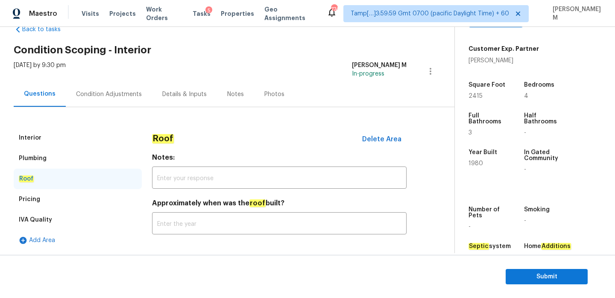
click at [83, 198] on div "Pricing" at bounding box center [78, 199] width 128 height 21
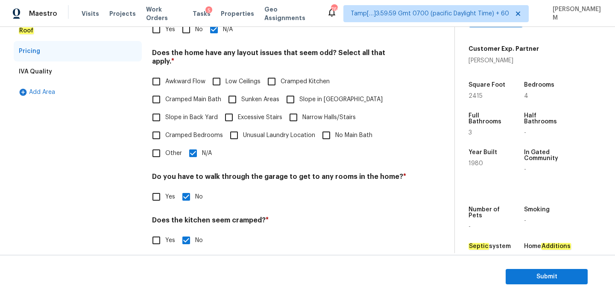
scroll to position [163, 0]
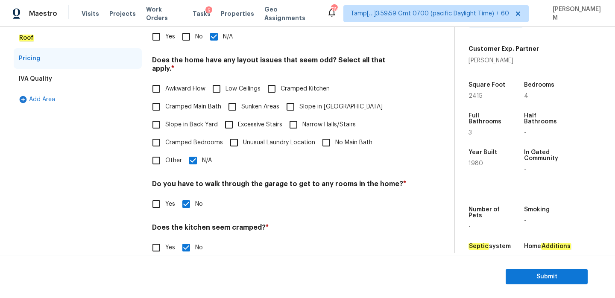
click at [294, 102] on input "Slope in [GEOGRAPHIC_DATA]" at bounding box center [291, 107] width 18 height 18
checkbox input "true"
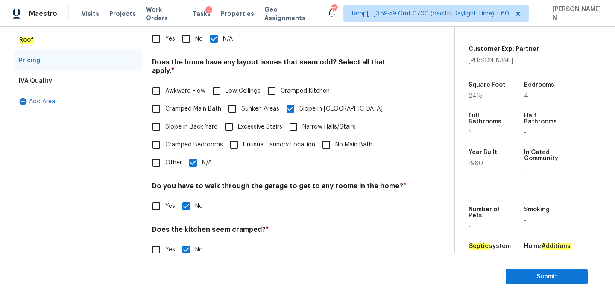
scroll to position [159, 0]
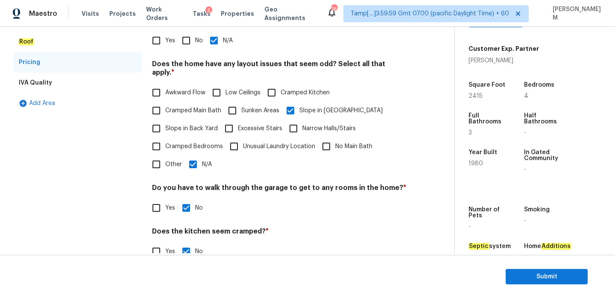
click at [156, 102] on input "Cramped Main Bath" at bounding box center [156, 111] width 18 height 18
checkbox input "true"
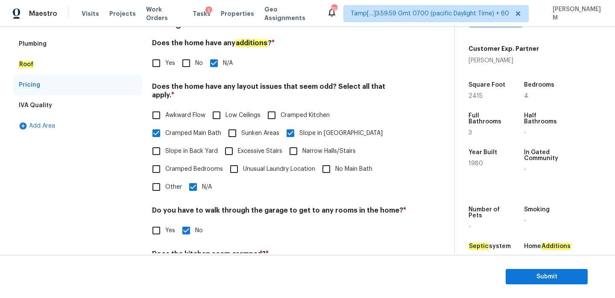
scroll to position [0, 0]
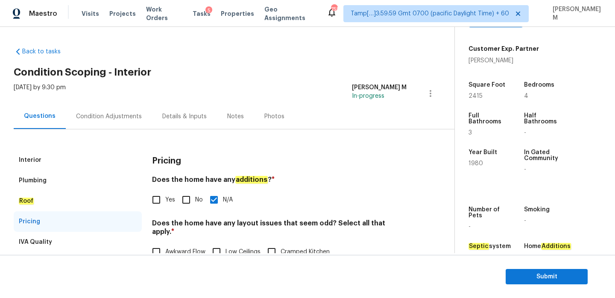
click at [129, 120] on div "Condition Adjustments" at bounding box center [109, 116] width 66 height 9
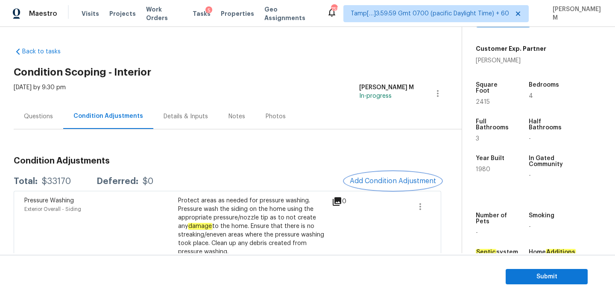
click at [401, 180] on span "Add Condition Adjustment" at bounding box center [393, 181] width 86 height 8
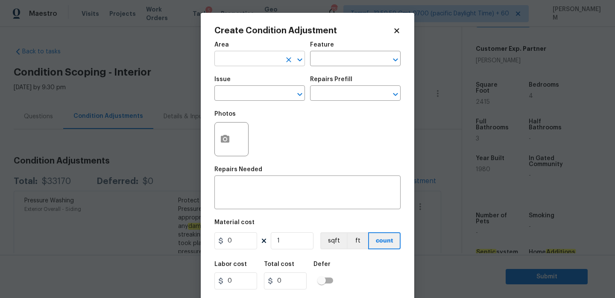
click at [246, 65] on input "text" at bounding box center [247, 59] width 67 height 13
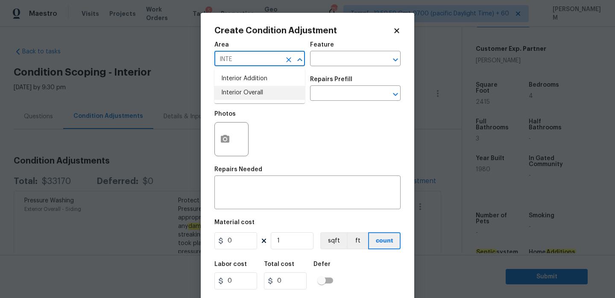
click at [274, 91] on li "Interior Overall" at bounding box center [259, 93] width 91 height 14
type input "Interior Overall"
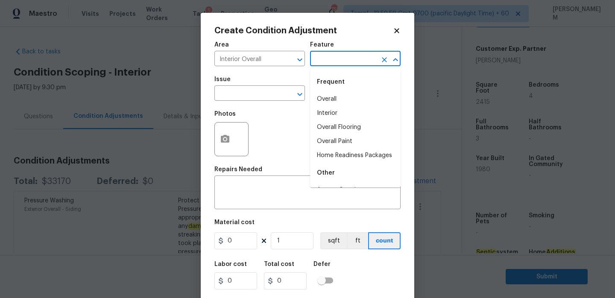
click at [347, 56] on input "text" at bounding box center [343, 59] width 67 height 13
type input "I"
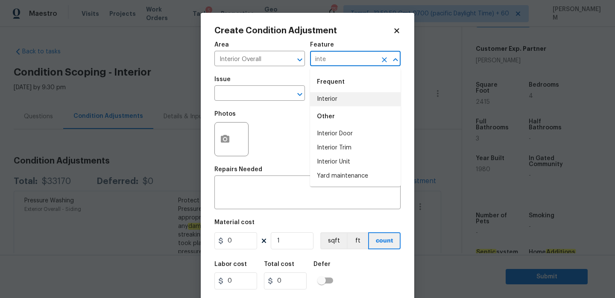
click at [341, 95] on li "Interior" at bounding box center [355, 99] width 91 height 14
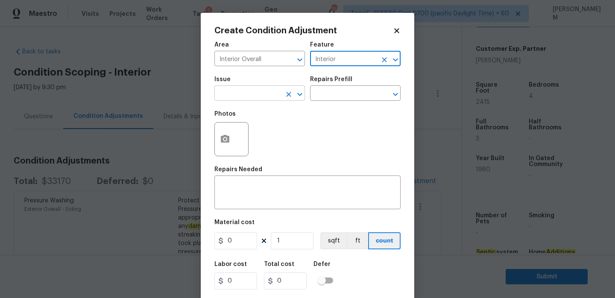
type input "Interior"
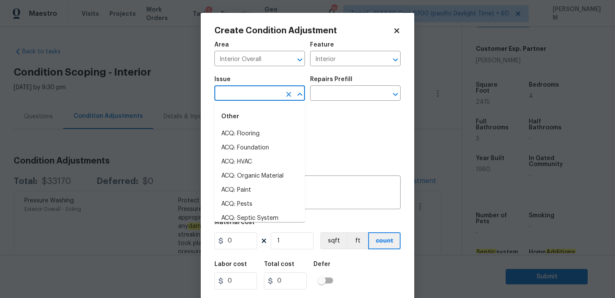
click at [250, 97] on input "text" at bounding box center [247, 94] width 67 height 13
click at [258, 135] on li "ACQ: Flooring" at bounding box center [259, 134] width 91 height 14
type input "ACQ: Flooring"
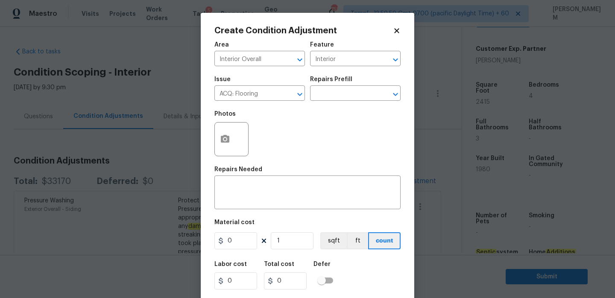
click at [340, 85] on div "Repairs Prefill" at bounding box center [355, 81] width 91 height 11
click at [340, 89] on input "text" at bounding box center [343, 94] width 67 height 13
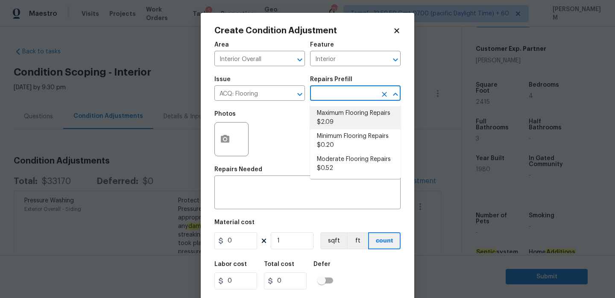
click at [349, 121] on li "Maximum Flooring Repairs $2.09" at bounding box center [355, 117] width 91 height 23
type input "Acquisition"
type textarea "Acquisition Scope: Maximum flooring repairs"
type input "2.09"
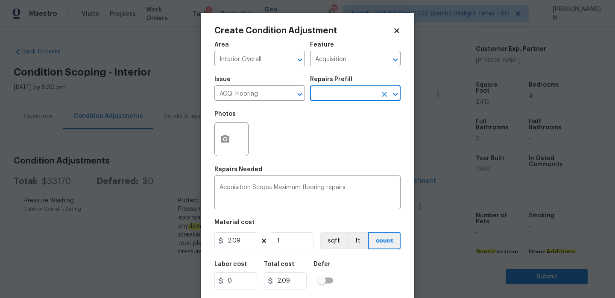
click at [344, 93] on input "text" at bounding box center [343, 94] width 67 height 13
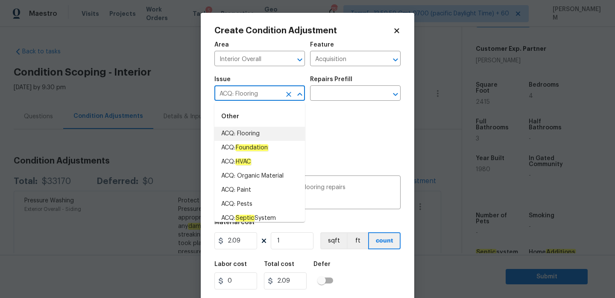
click at [262, 97] on input "ACQ: Flooring" at bounding box center [247, 94] width 67 height 13
click at [256, 134] on li "ACQ: Paint" at bounding box center [259, 134] width 91 height 14
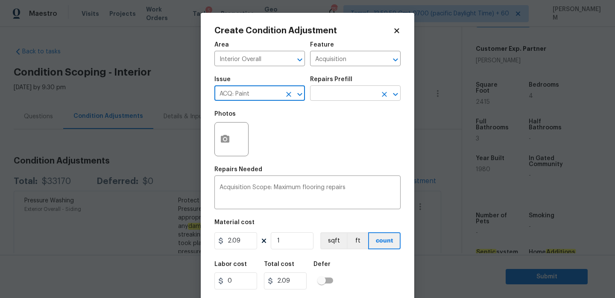
type input "ACQ: Paint"
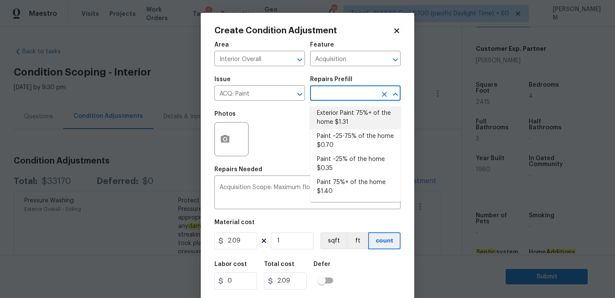
click at [332, 95] on input "text" at bounding box center [343, 94] width 67 height 13
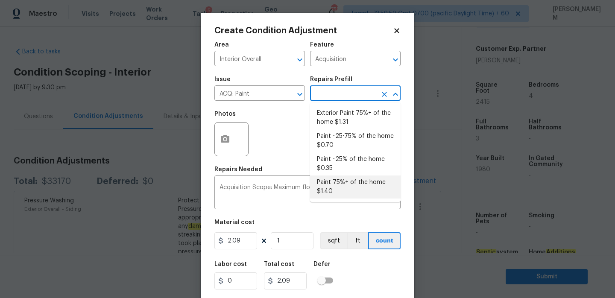
click at [346, 181] on li "Paint 75%+ of the home $1.40" at bounding box center [355, 187] width 91 height 23
type textarea "Acquisition Scope: 75%+ of the home will likely require interior paint"
type input "1.4"
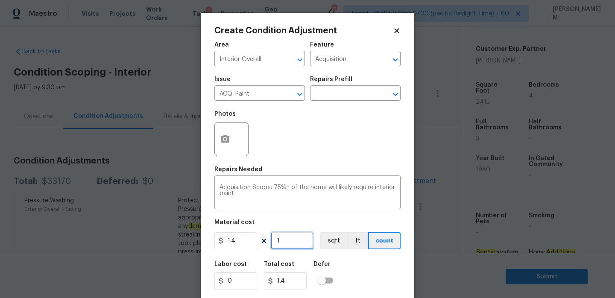
click at [294, 245] on input "1" at bounding box center [292, 240] width 43 height 17
click at [300, 244] on input "1" at bounding box center [292, 240] width 43 height 17
type input "2"
type input "2.8"
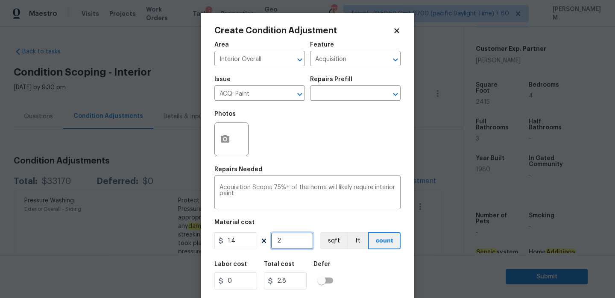
type input "24"
type input "33.6"
type input "241"
type input "337.4"
type input "2415"
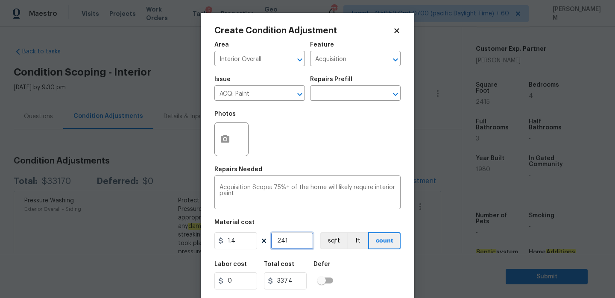
type input "3381"
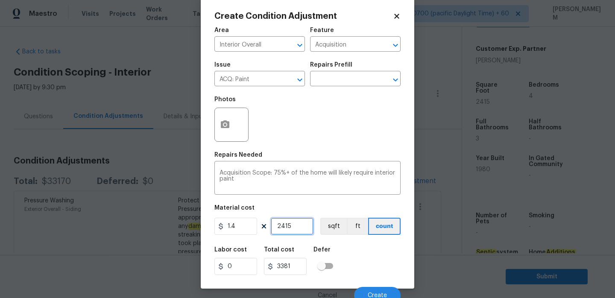
type input "2415"
click at [230, 129] on button "button" at bounding box center [225, 124] width 21 height 33
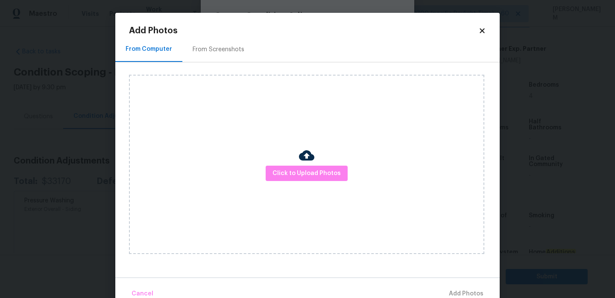
click at [305, 162] on img at bounding box center [306, 155] width 15 height 15
click at [305, 170] on span "Click to Upload Photos" at bounding box center [307, 173] width 68 height 11
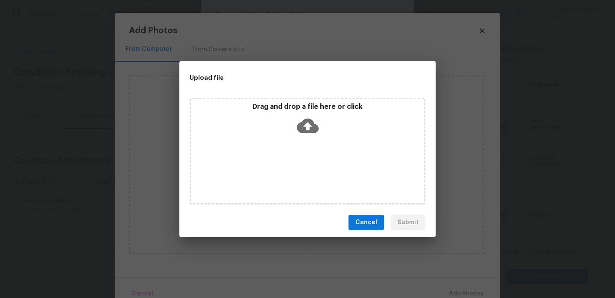
click at [303, 126] on icon at bounding box center [308, 126] width 22 height 15
